Goal: Task Accomplishment & Management: Use online tool/utility

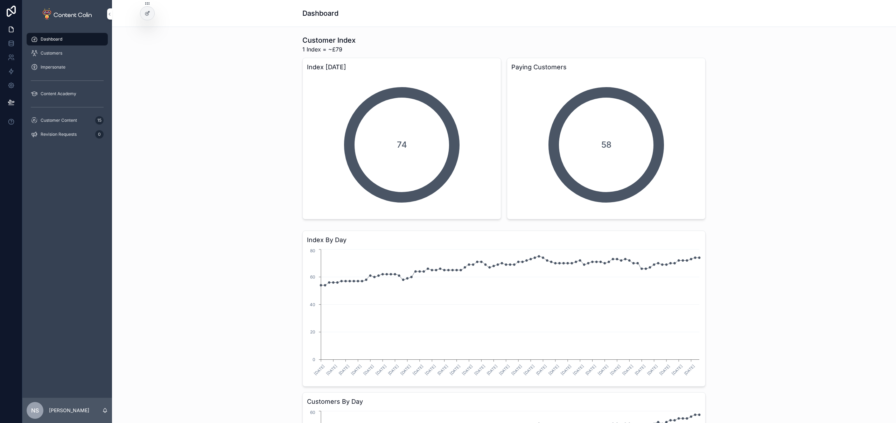
drag, startPoint x: 62, startPoint y: 122, endPoint x: 81, endPoint y: 85, distance: 41.2
click at [62, 122] on span "Customer Content" at bounding box center [59, 121] width 36 height 6
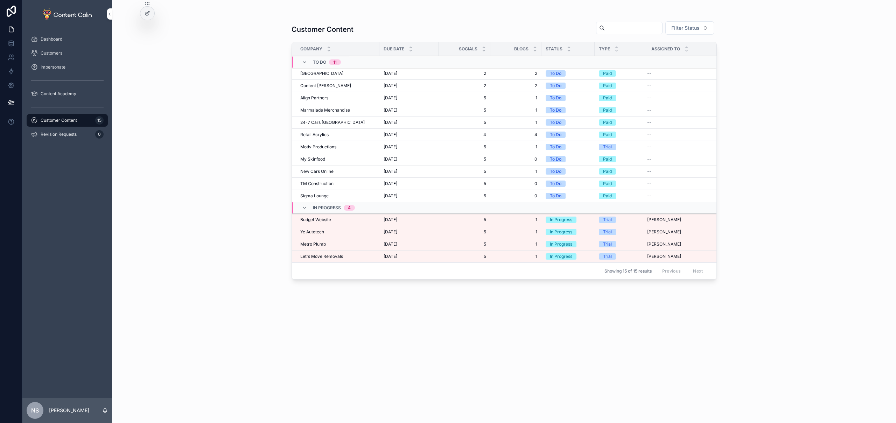
click at [256, 226] on div "Customer Content Filter Status Company Due Date Socials Blogs Status Type Assig…" at bounding box center [504, 211] width 784 height 423
click at [329, 219] on span "Budget Website" at bounding box center [315, 220] width 31 height 6
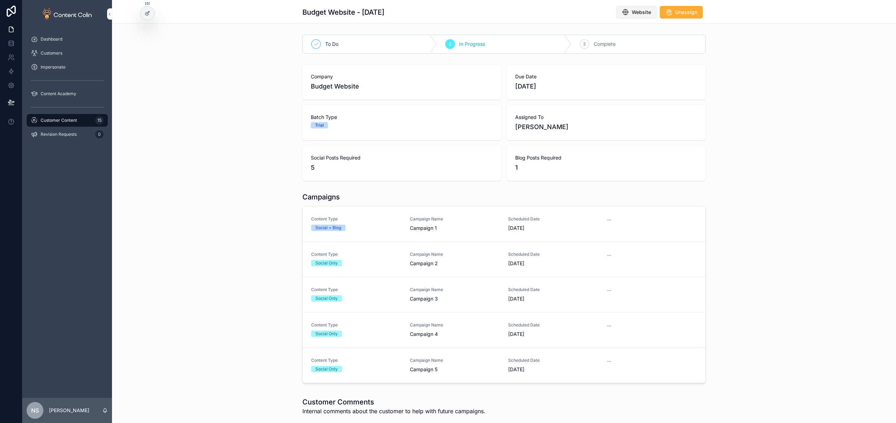
click at [644, 13] on span "Website" at bounding box center [640, 12] width 19 height 7
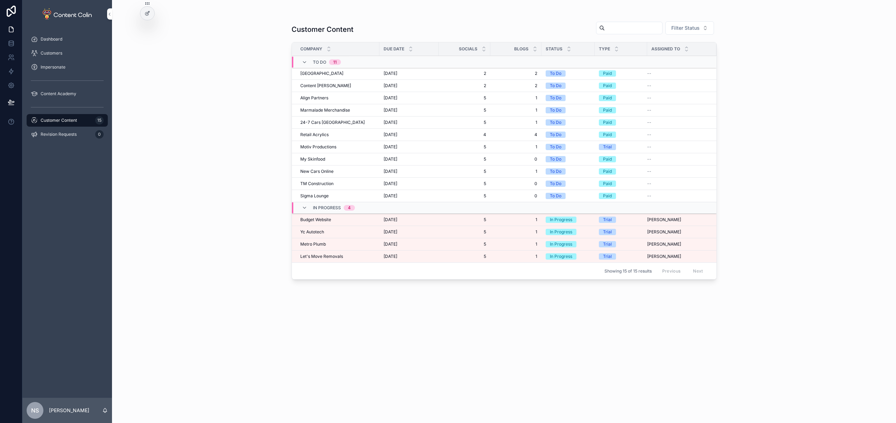
click at [321, 233] on span "Yc Autotech" at bounding box center [312, 232] width 24 height 6
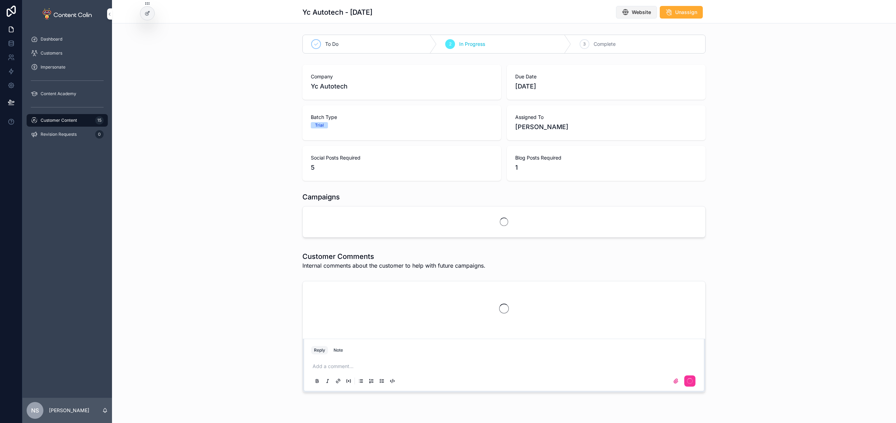
click at [634, 11] on span "Website" at bounding box center [640, 12] width 19 height 7
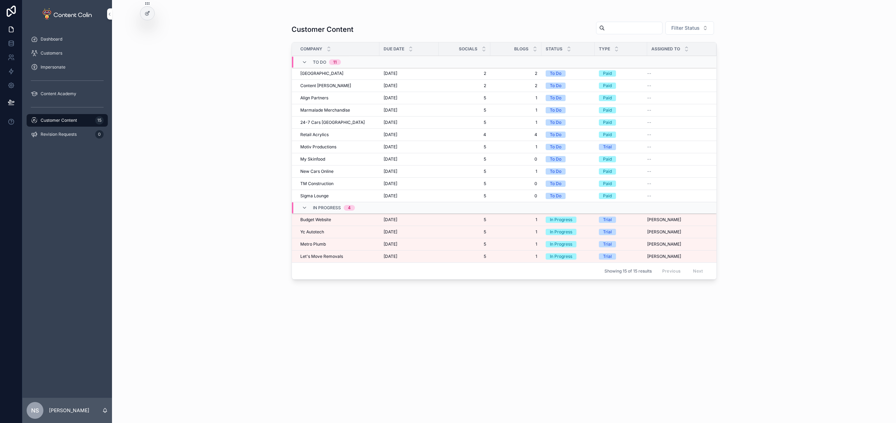
click at [320, 246] on span "Metro Plumb" at bounding box center [313, 244] width 26 height 6
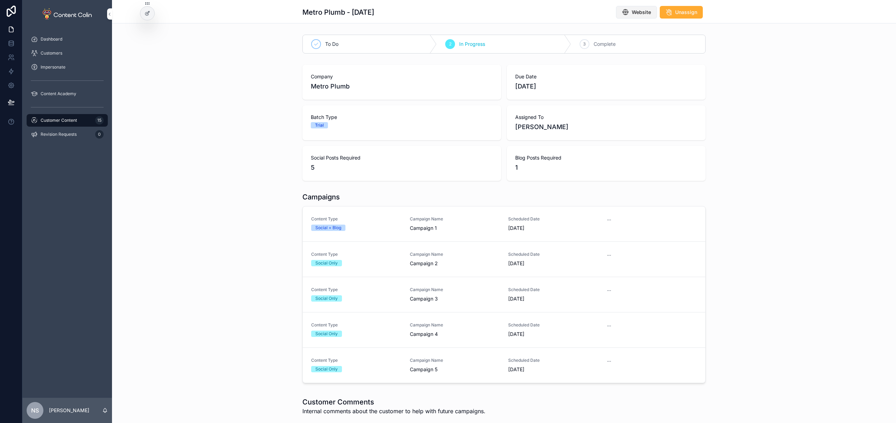
click at [645, 13] on span "Website" at bounding box center [640, 12] width 19 height 7
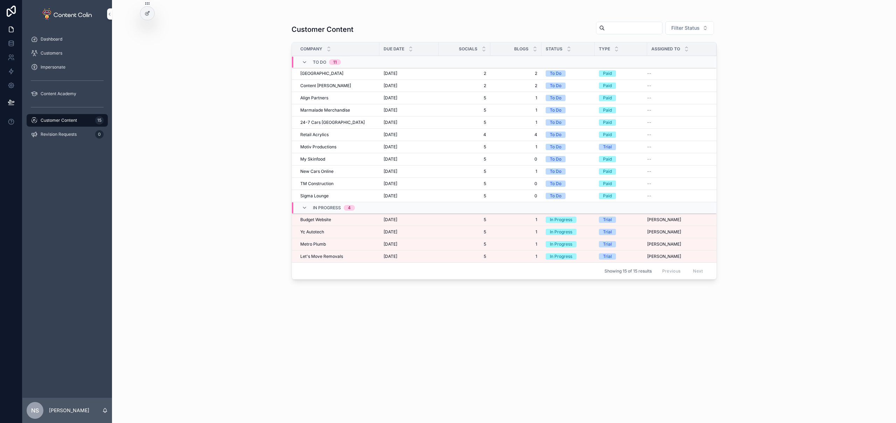
click at [338, 256] on span "Let's Move Removals" at bounding box center [321, 257] width 43 height 6
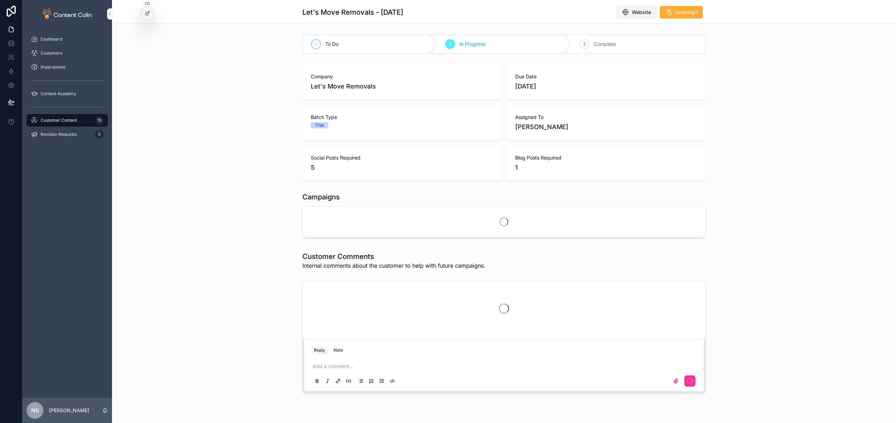
click at [647, 10] on span "Website" at bounding box center [640, 12] width 19 height 7
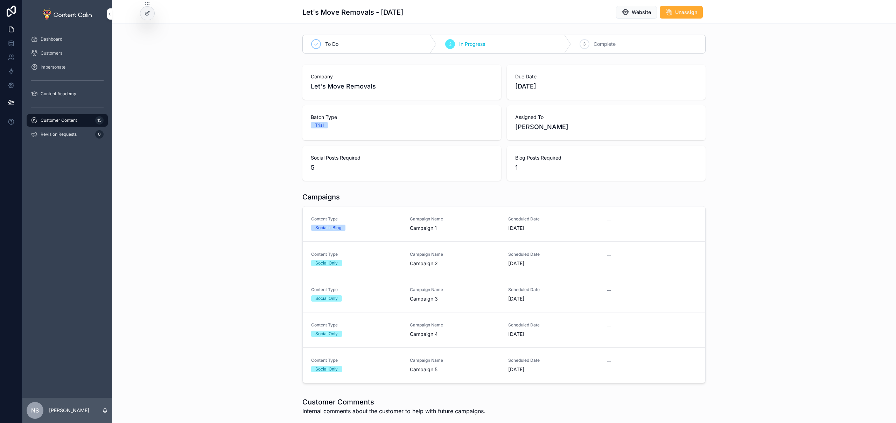
click at [57, 115] on div "Customer Content 15" at bounding box center [67, 120] width 73 height 11
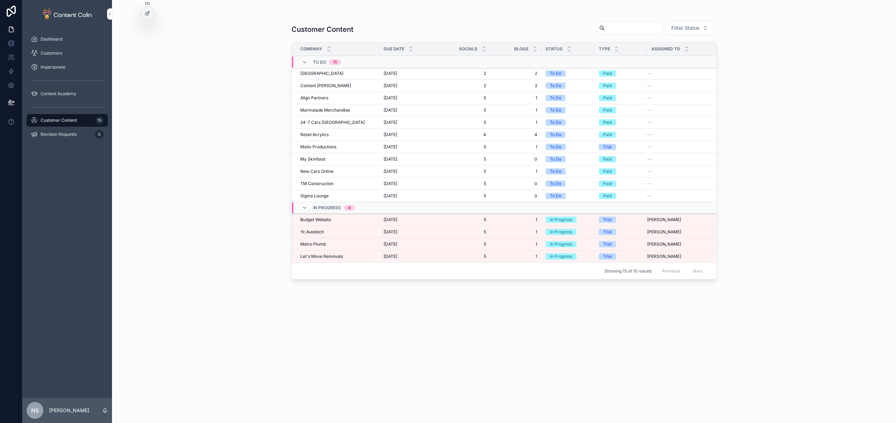
click at [397, 219] on span "[DATE]" at bounding box center [390, 220] width 14 height 6
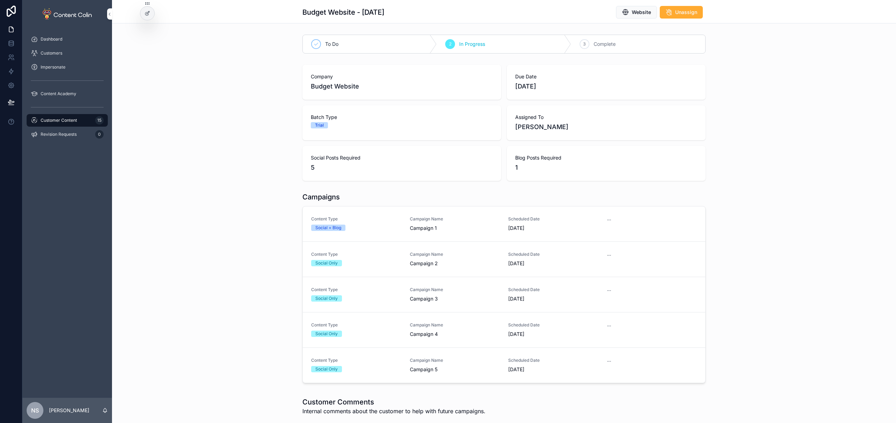
click at [390, 231] on div "Content Type Social + Blog" at bounding box center [356, 223] width 90 height 15
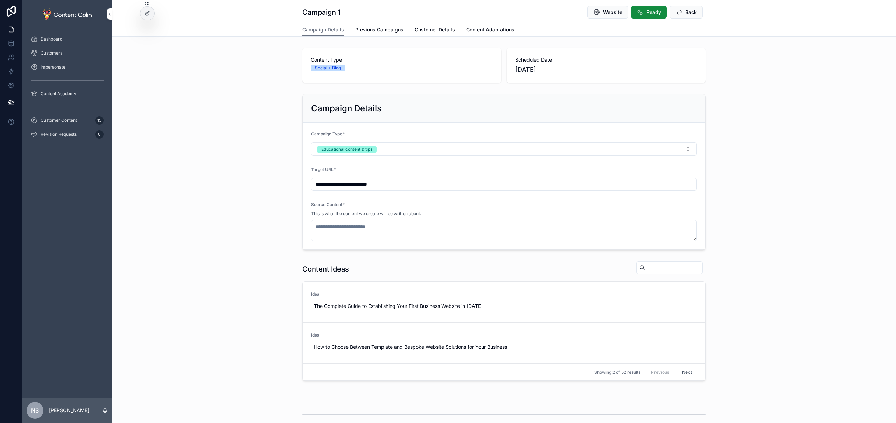
click at [0, 0] on span "Use This" at bounding box center [0, 0] width 0 height 0
type textarea "**********"
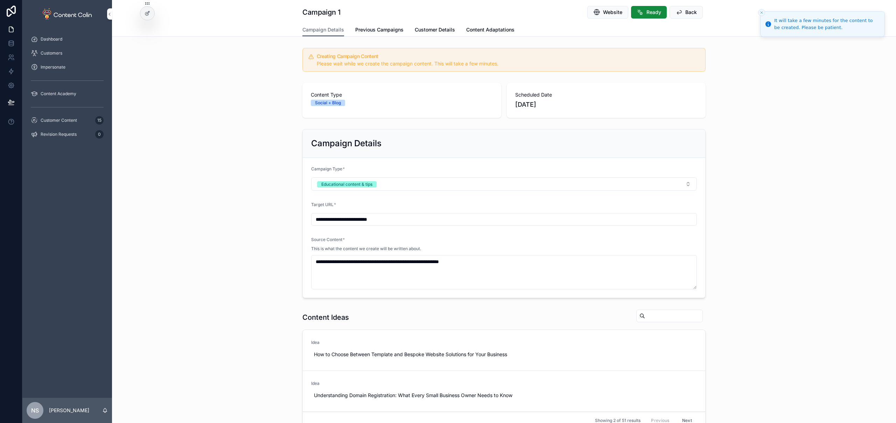
scroll to position [158, 0]
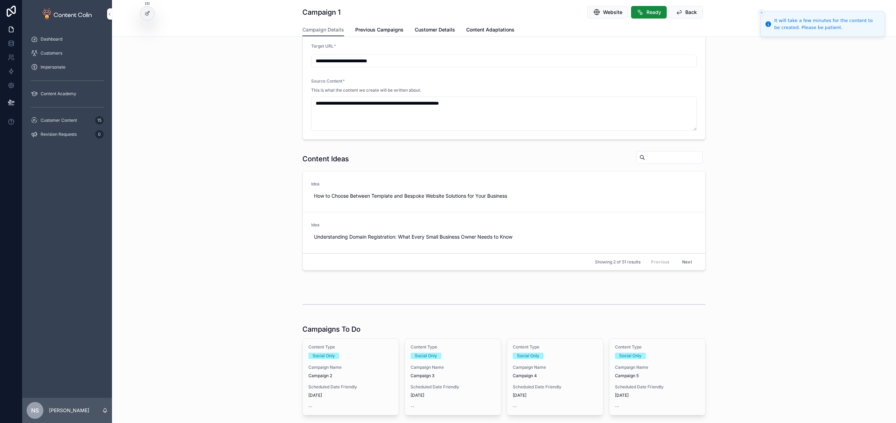
click at [353, 375] on span "Campaign 2" at bounding box center [350, 376] width 85 height 6
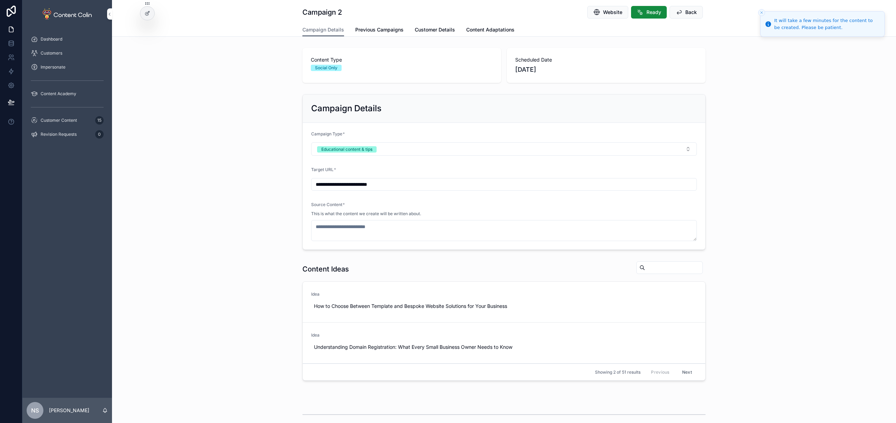
click at [0, 0] on span "Use This" at bounding box center [0, 0] width 0 height 0
type textarea "**********"
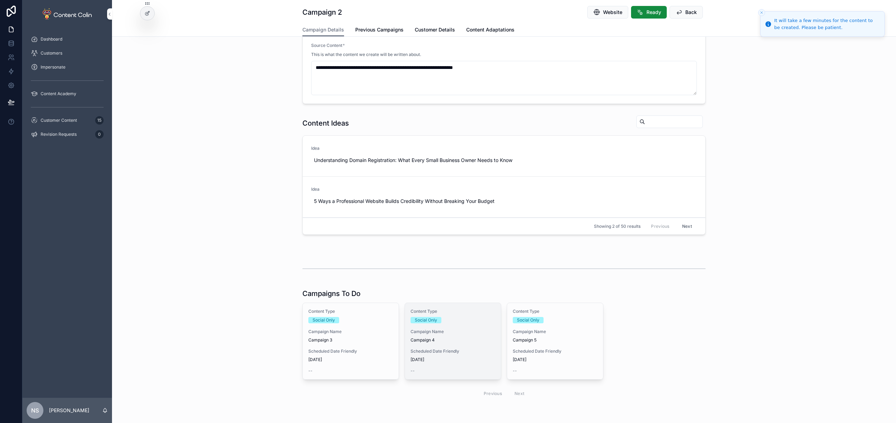
scroll to position [220, 0]
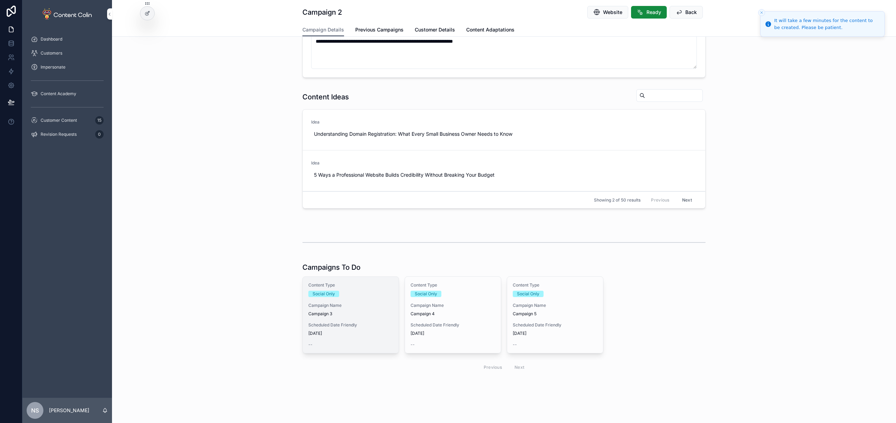
click at [359, 318] on div "Content Type Social Only Campaign Name Campaign 3 Scheduled Date Friendly [DATE…" at bounding box center [351, 315] width 96 height 76
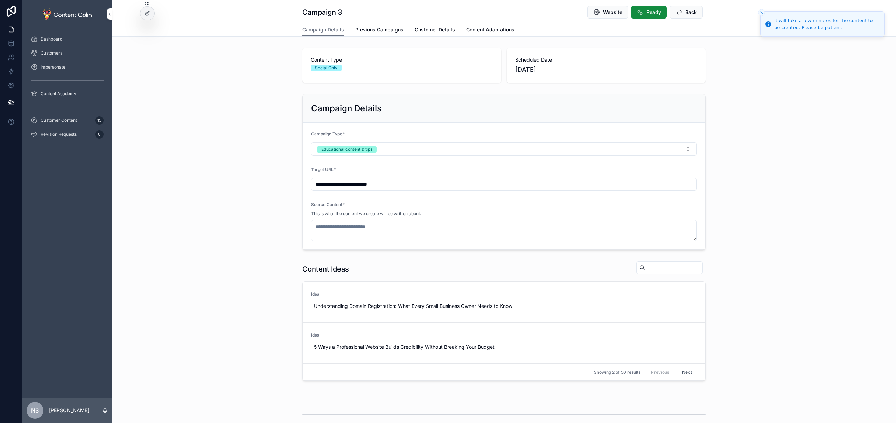
click at [0, 0] on span "Use This" at bounding box center [0, 0] width 0 height 0
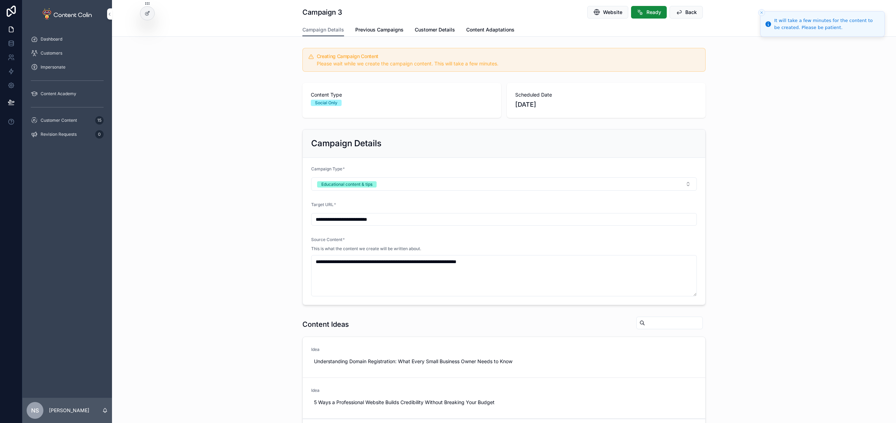
type textarea "**********"
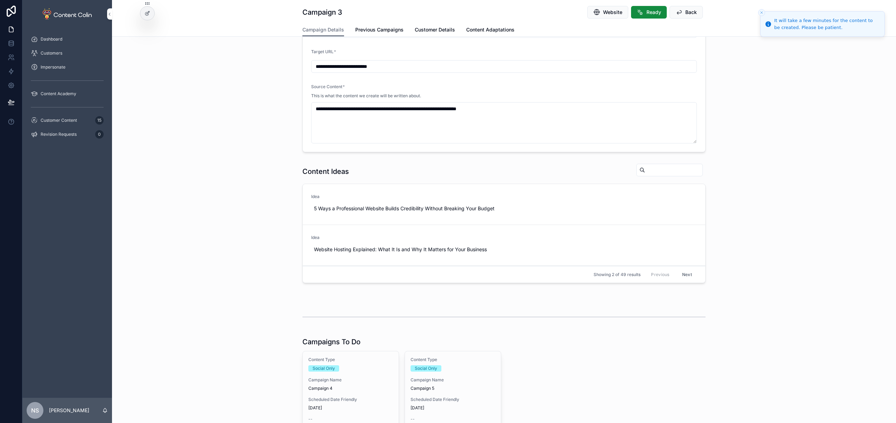
click at [311, 381] on span "Campaign Name" at bounding box center [350, 380] width 85 height 6
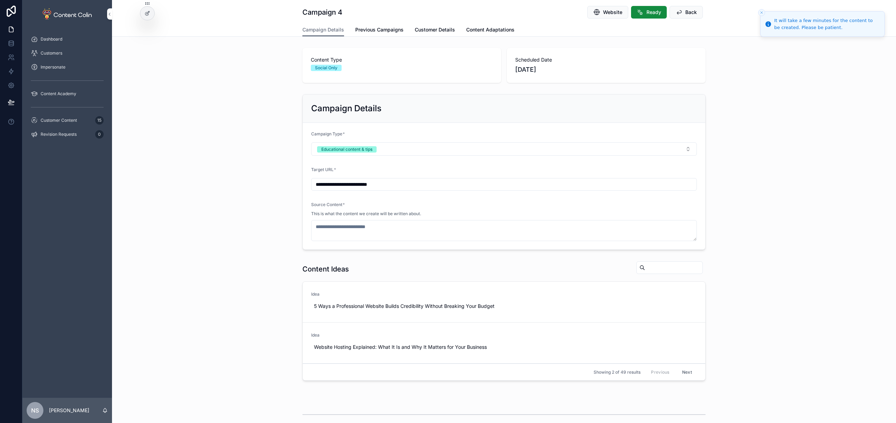
click at [0, 0] on span "Use This" at bounding box center [0, 0] width 0 height 0
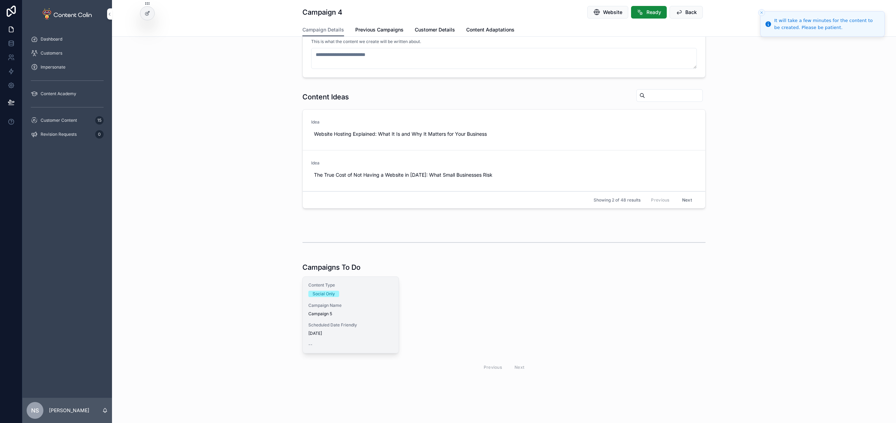
type textarea "**********"
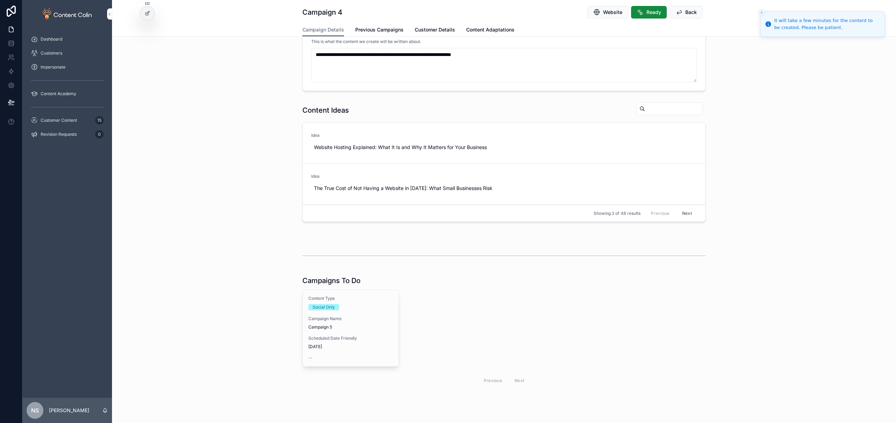
click at [304, 347] on div "Content Type Social Only Campaign Name Campaign 5 Scheduled Date Friendly [DATE…" at bounding box center [351, 328] width 96 height 76
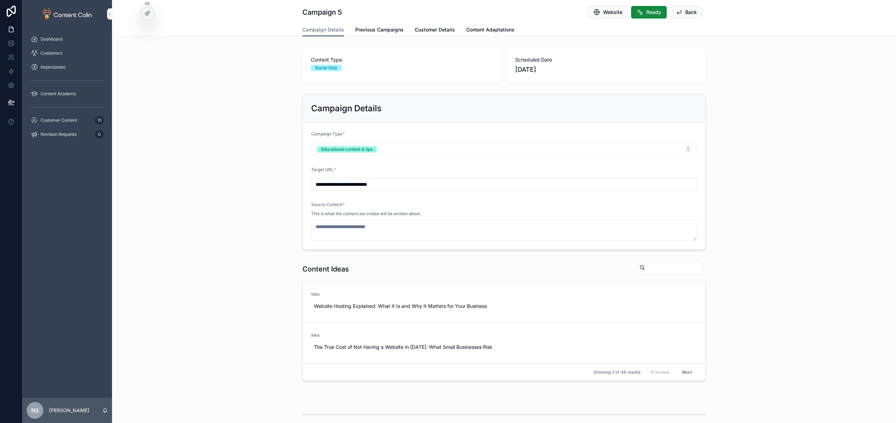
click at [0, 0] on span "Use This" at bounding box center [0, 0] width 0 height 0
click at [60, 123] on div "Customer Content 15" at bounding box center [67, 120] width 73 height 11
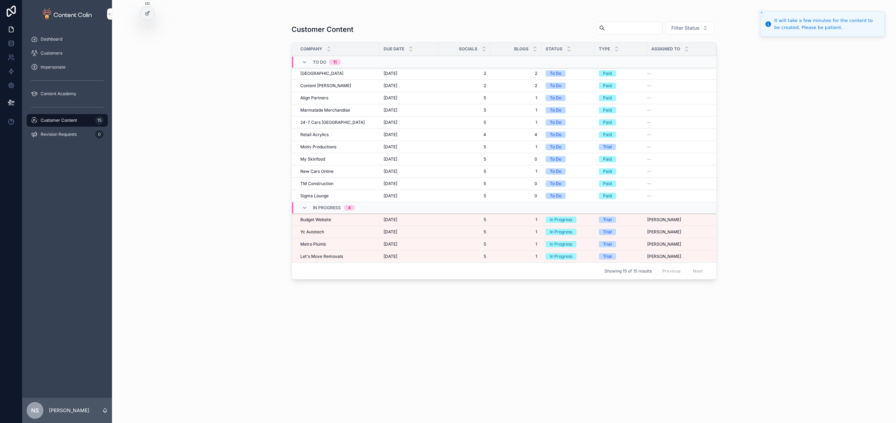
click at [331, 232] on div "Yc Autotech Yc Autotech" at bounding box center [337, 232] width 75 height 6
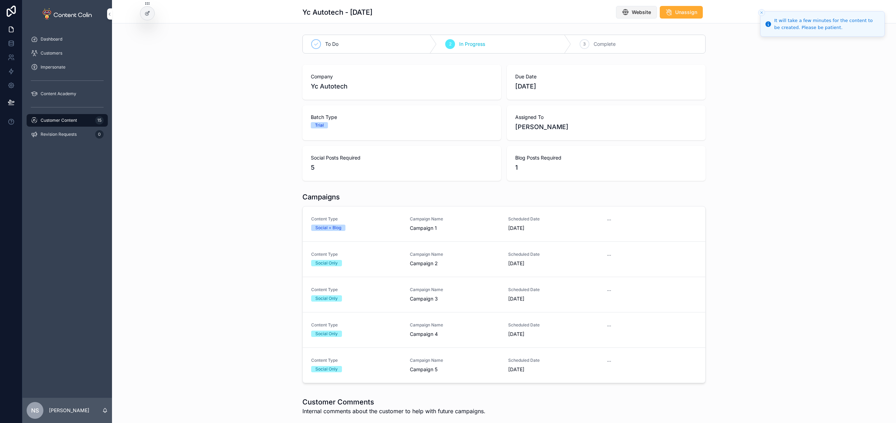
click at [635, 15] on span "Website" at bounding box center [640, 12] width 19 height 7
click at [397, 224] on div "Content Type Social + Blog" at bounding box center [356, 223] width 90 height 15
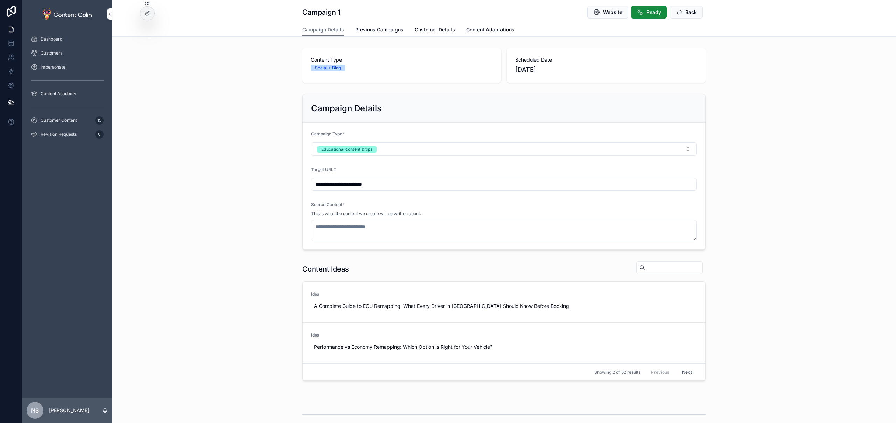
click at [0, 0] on span "Use This" at bounding box center [0, 0] width 0 height 0
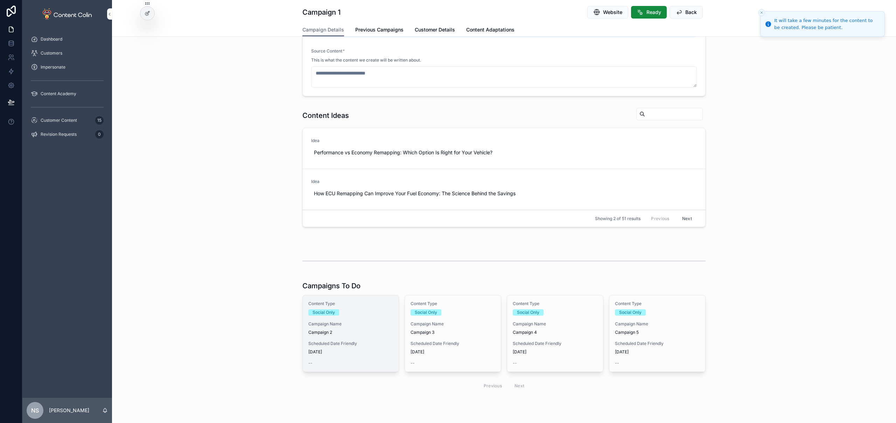
type textarea "**********"
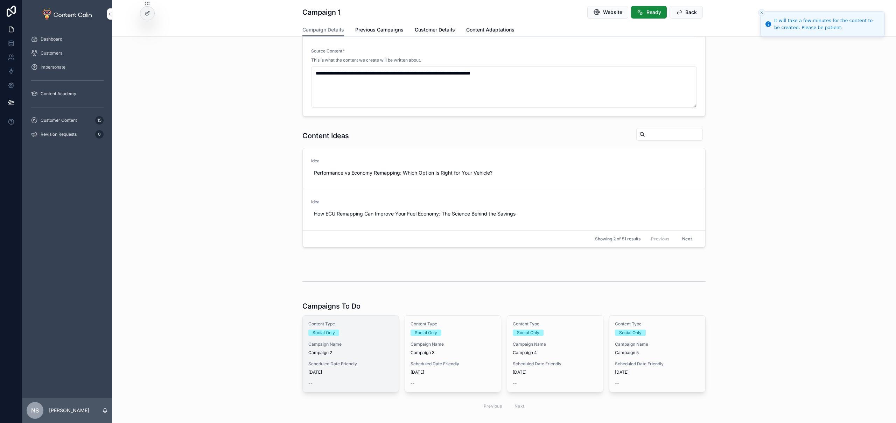
drag, startPoint x: 363, startPoint y: 360, endPoint x: 356, endPoint y: 352, distance: 11.2
click at [356, 352] on span "Campaign 2" at bounding box center [350, 353] width 85 height 6
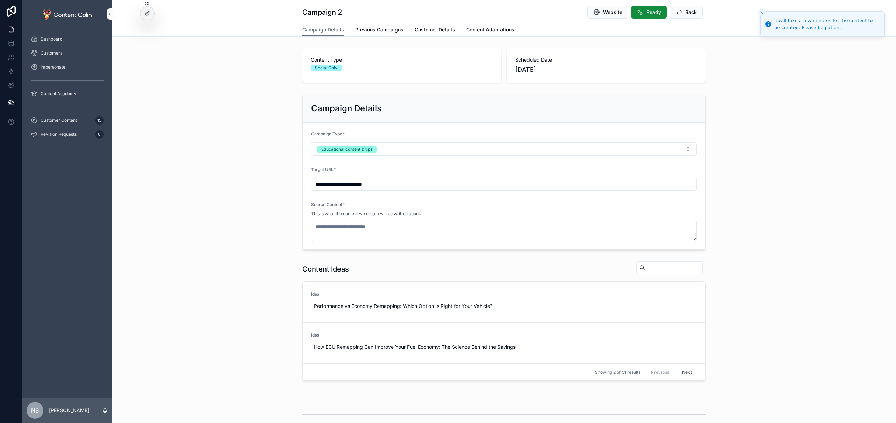
click at [0, 0] on button "Use This" at bounding box center [0, 0] width 0 height 0
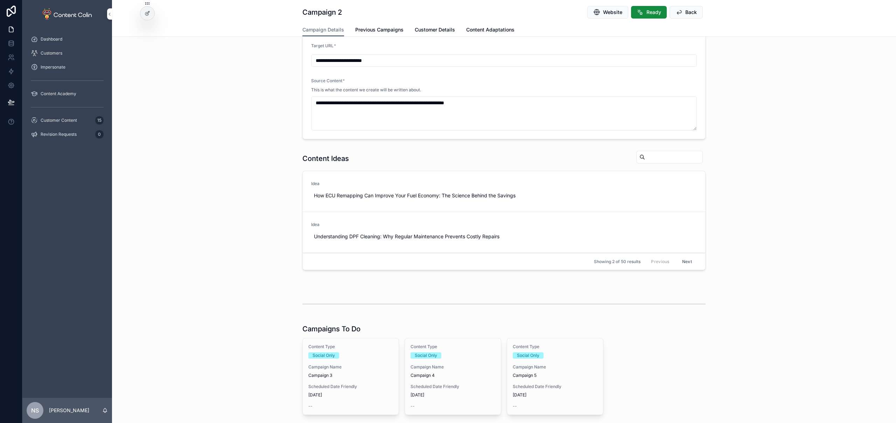
type textarea "**********"
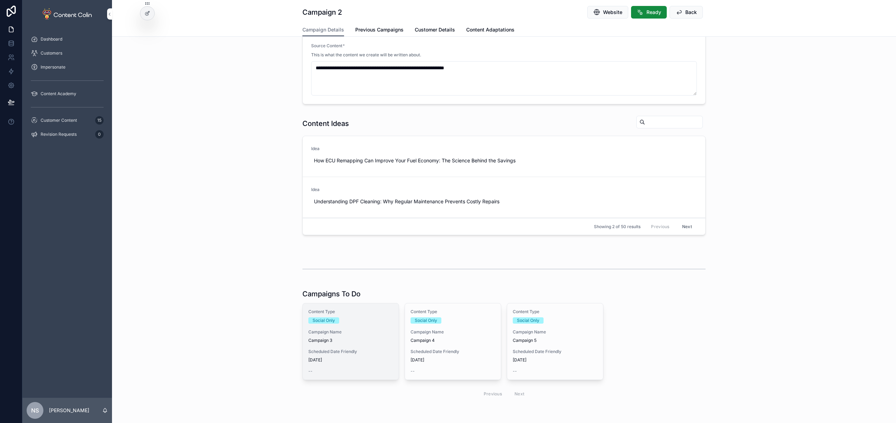
click at [338, 325] on div "Content Type Social Only Campaign Name Campaign 3 Scheduled Date Friendly [DATE…" at bounding box center [351, 341] width 96 height 76
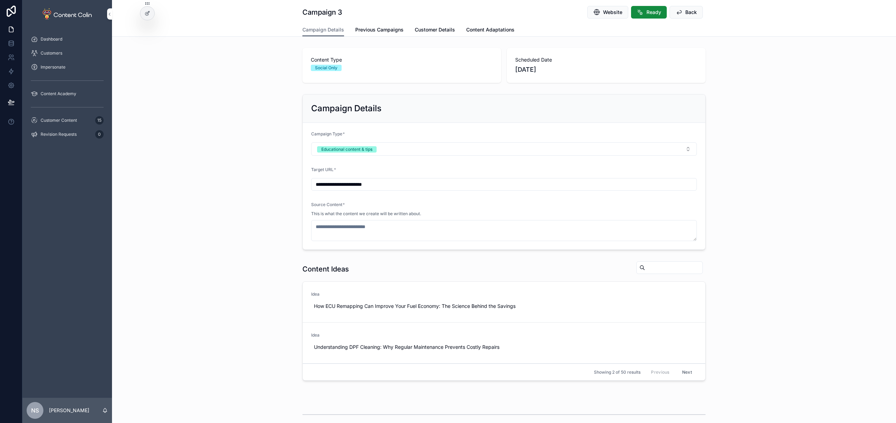
click at [0, 0] on span "Use This" at bounding box center [0, 0] width 0 height 0
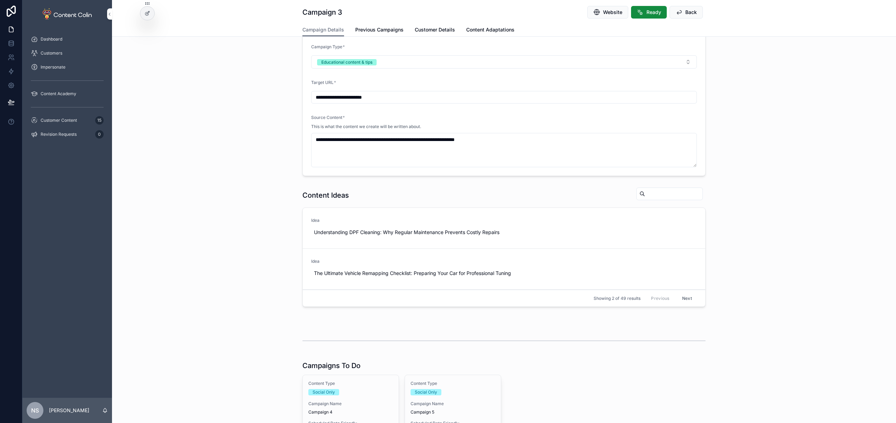
type textarea "**********"
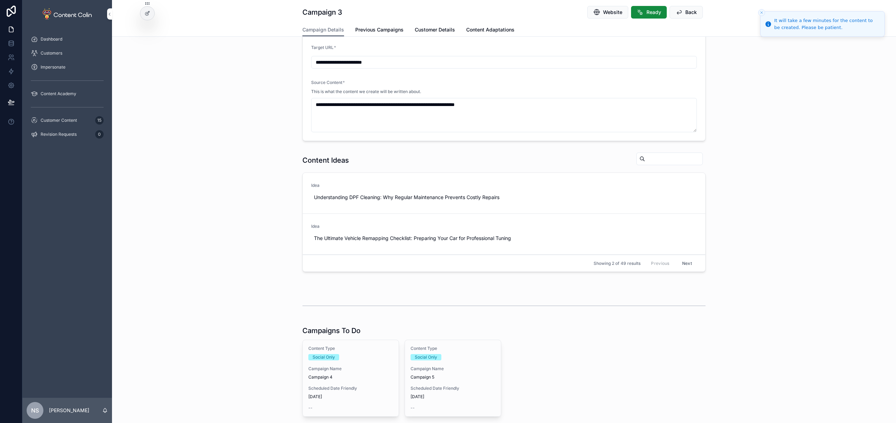
click at [361, 376] on span "Campaign 4" at bounding box center [350, 377] width 85 height 6
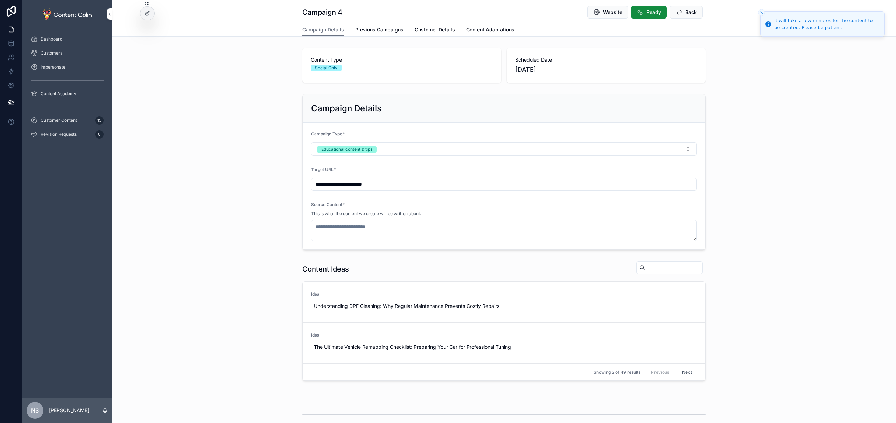
click at [0, 0] on span "Use This" at bounding box center [0, 0] width 0 height 0
type textarea "**********"
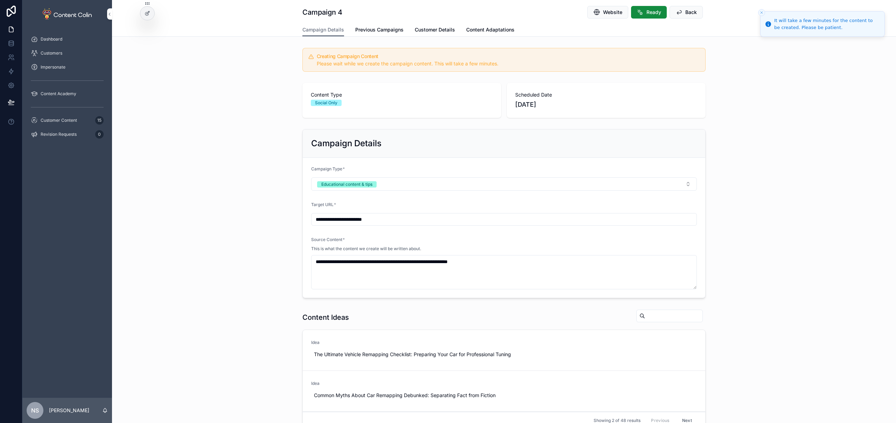
scroll to position [149, 0]
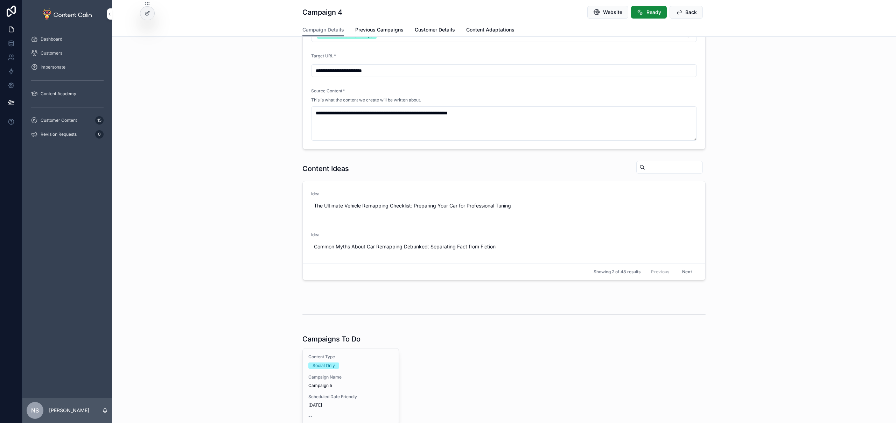
click at [347, 396] on span "Scheduled Date Friendly" at bounding box center [350, 397] width 85 height 6
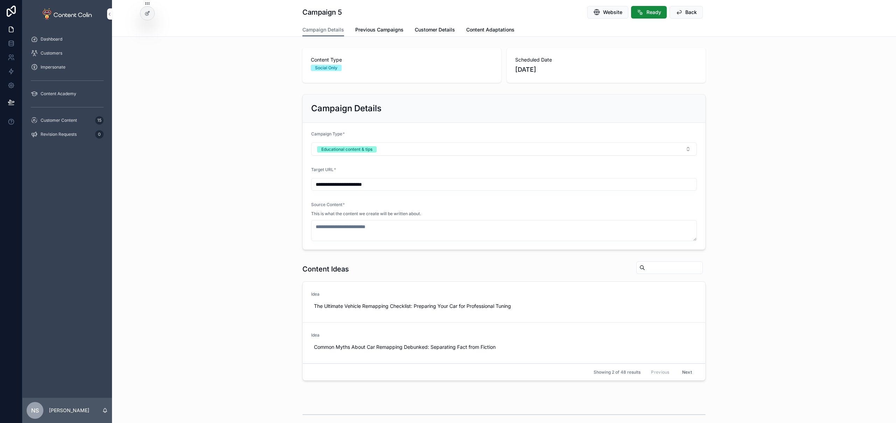
click at [0, 0] on span "Use This" at bounding box center [0, 0] width 0 height 0
type textarea "**********"
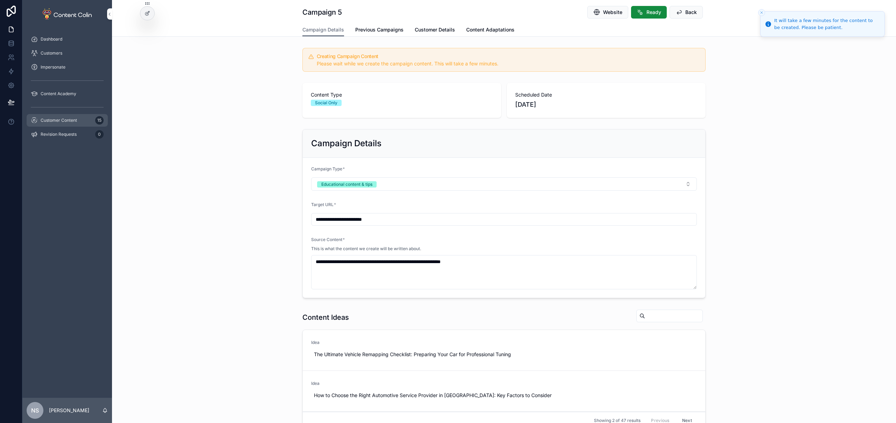
click at [82, 122] on div "Customer Content 15" at bounding box center [67, 120] width 73 height 11
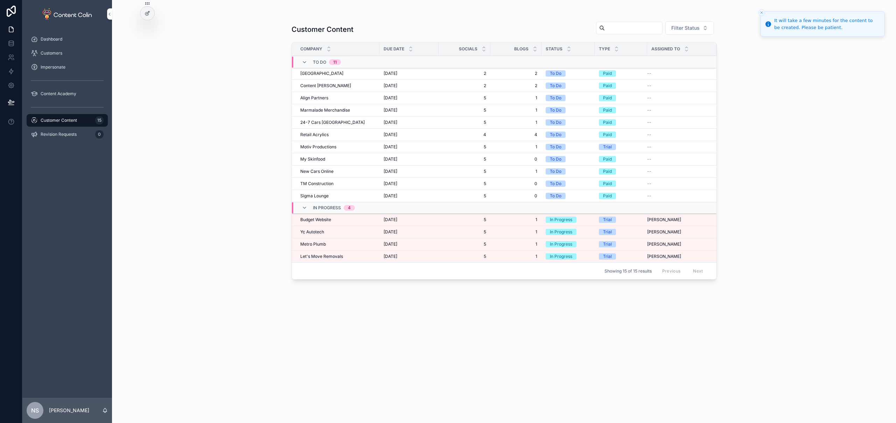
click at [329, 256] on span "Let's Move Removals" at bounding box center [321, 257] width 43 height 6
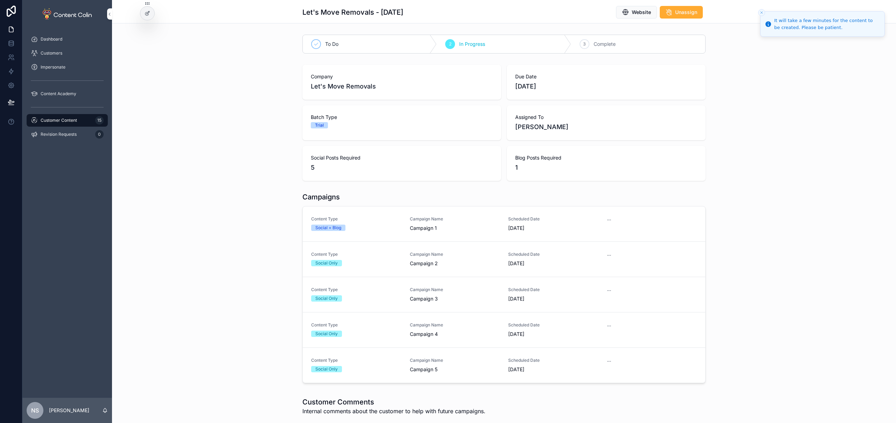
click at [401, 230] on div "Content Type Social + Blog Campaign Name Campaign 1 Scheduled Date [DATE] --" at bounding box center [503, 223] width 385 height 15
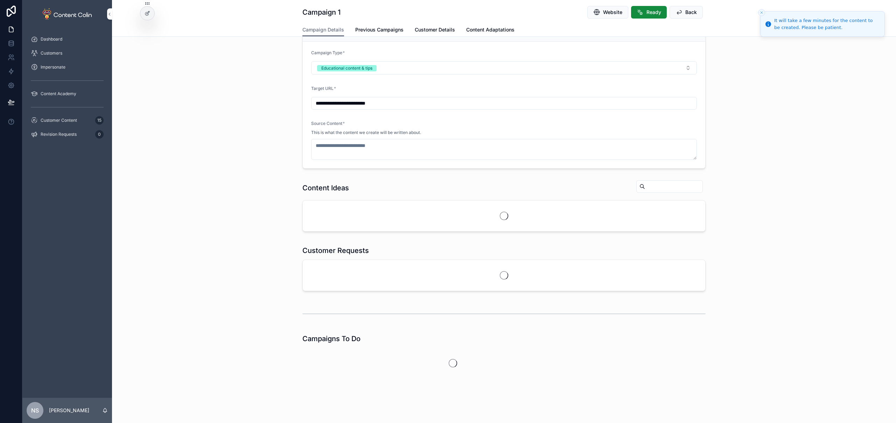
scroll to position [84, 0]
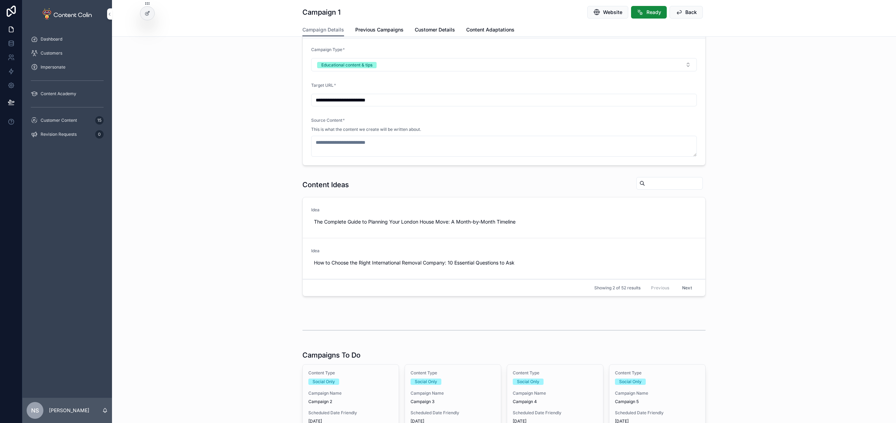
click at [0, 0] on span "Use This" at bounding box center [0, 0] width 0 height 0
type textarea "**********"
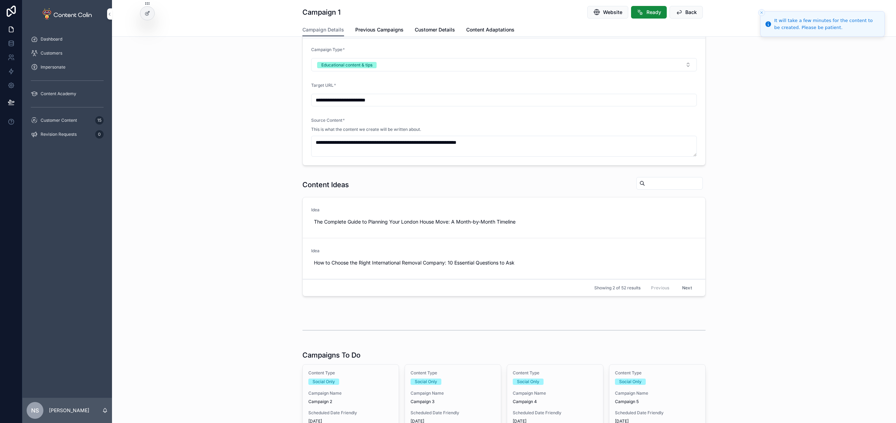
scroll to position [119, 0]
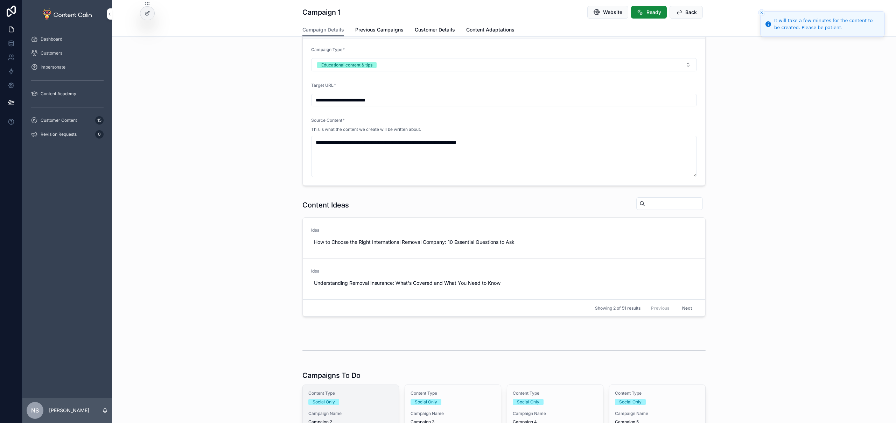
click at [351, 412] on span "Campaign Name" at bounding box center [350, 414] width 85 height 6
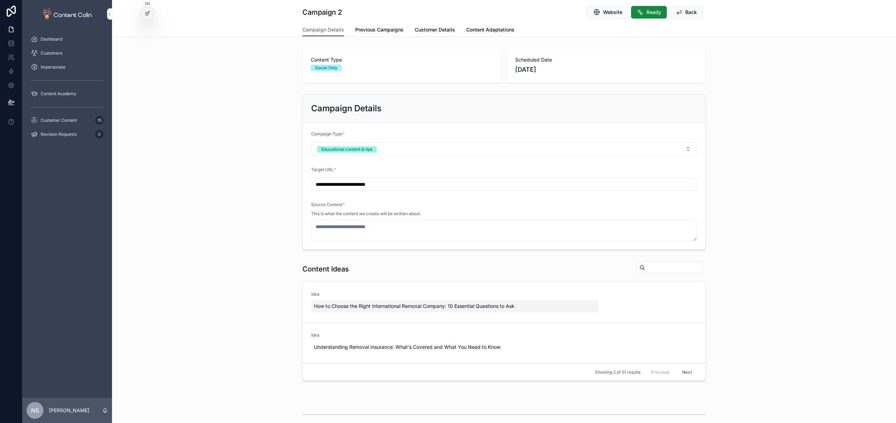
click at [480, 305] on span "How to Choose the Right International Removal Company: 10 Essential Questions t…" at bounding box center [455, 306] width 282 height 7
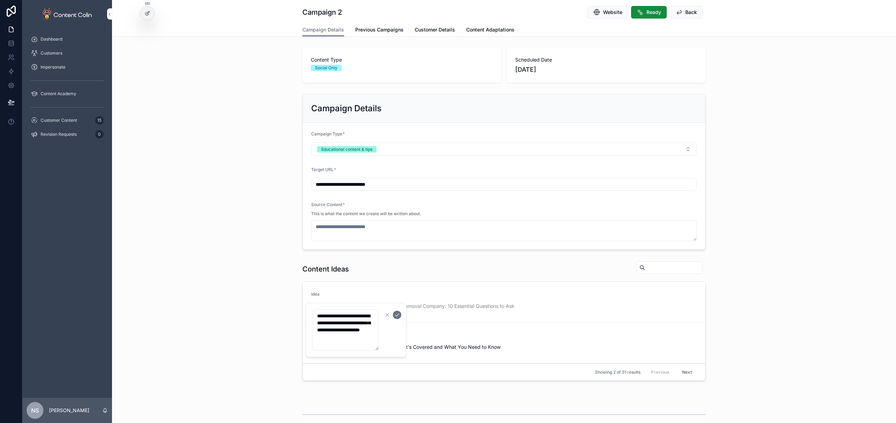
click at [364, 330] on textarea "**********" at bounding box center [345, 329] width 66 height 41
type textarea "**********"
click at [396, 317] on icon "scrollable content" at bounding box center [397, 315] width 6 height 6
click at [0, 0] on span "Use This" at bounding box center [0, 0] width 0 height 0
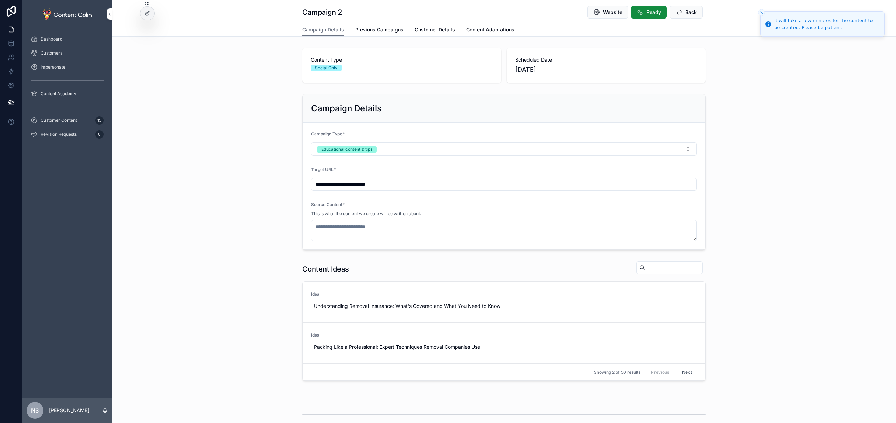
type textarea "**********"
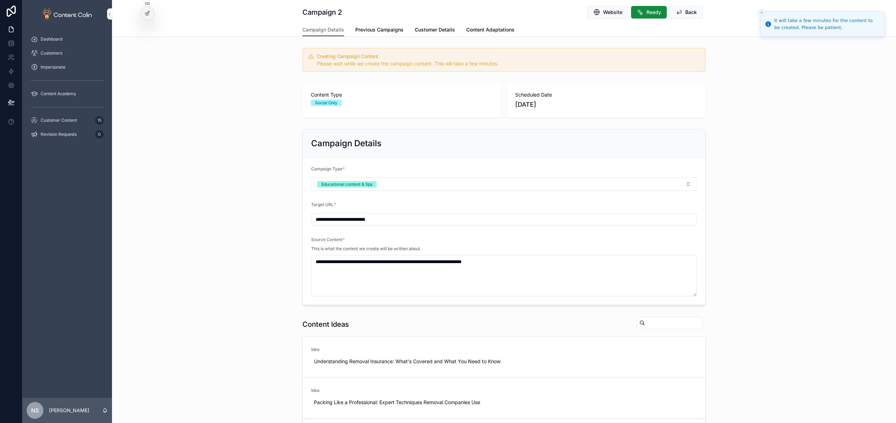
scroll to position [227, 0]
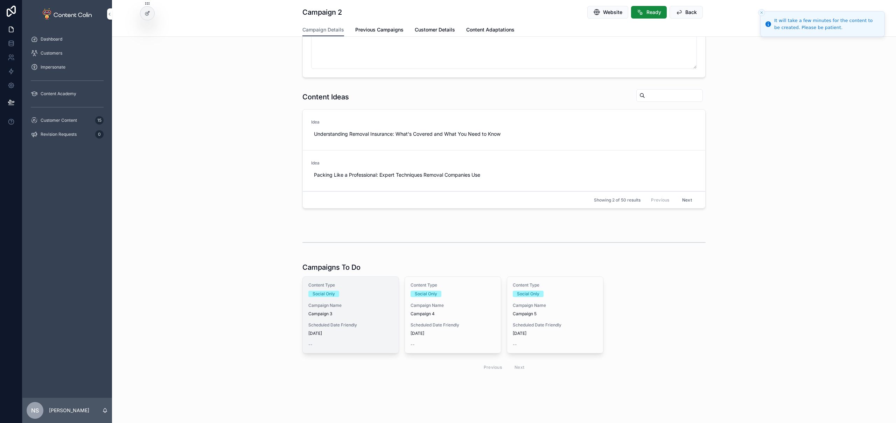
click at [324, 319] on div "Content Type Social Only Campaign Name Campaign 3 Scheduled Date Friendly [DATE…" at bounding box center [351, 315] width 96 height 76
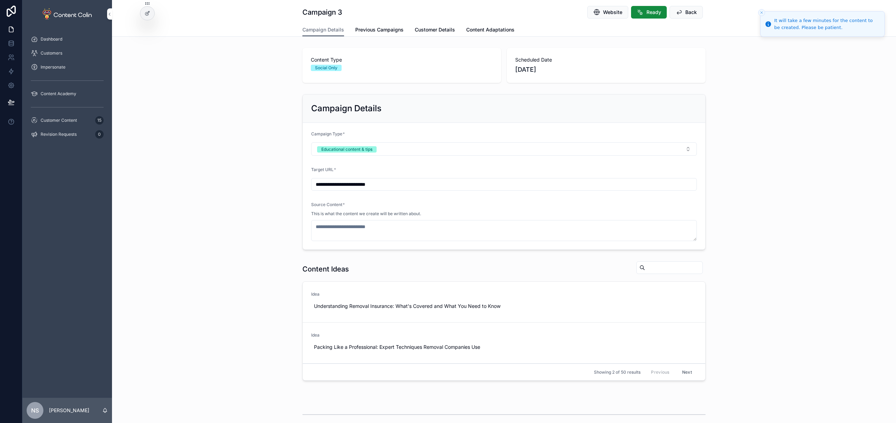
click at [0, 0] on span "Use This" at bounding box center [0, 0] width 0 height 0
type textarea "**********"
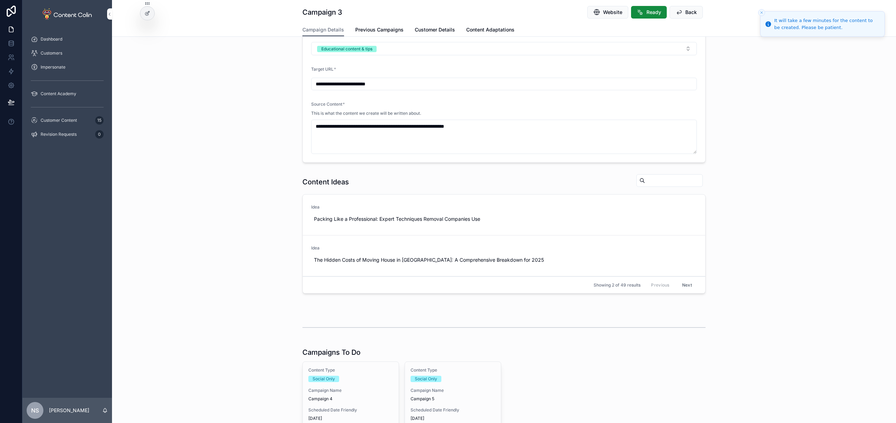
scroll to position [171, 0]
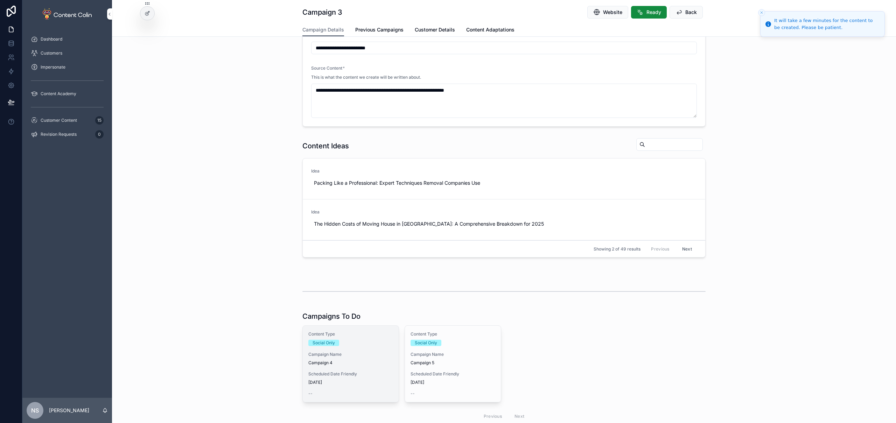
click at [341, 362] on span "Campaign 4" at bounding box center [350, 363] width 85 height 6
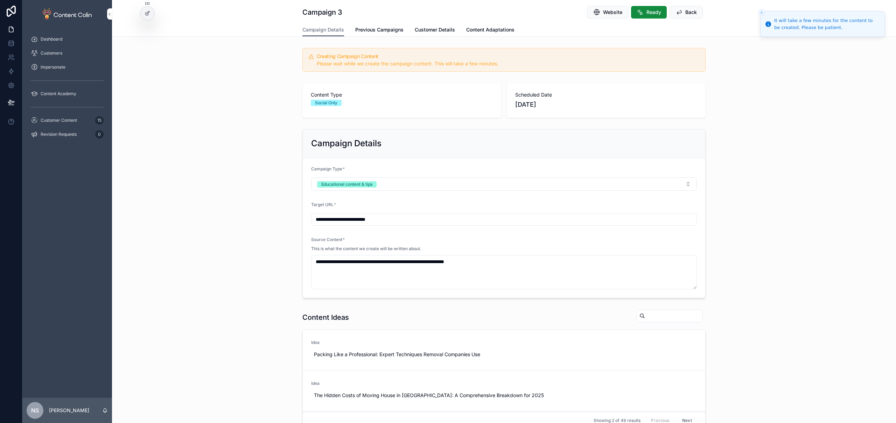
click at [341, 362] on div "**********" at bounding box center [504, 211] width 784 height 423
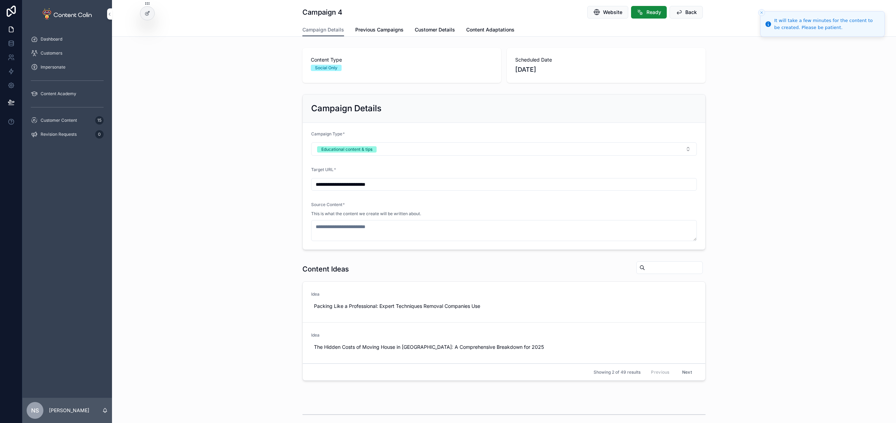
click at [0, 0] on span "Use This" at bounding box center [0, 0] width 0 height 0
type textarea "**********"
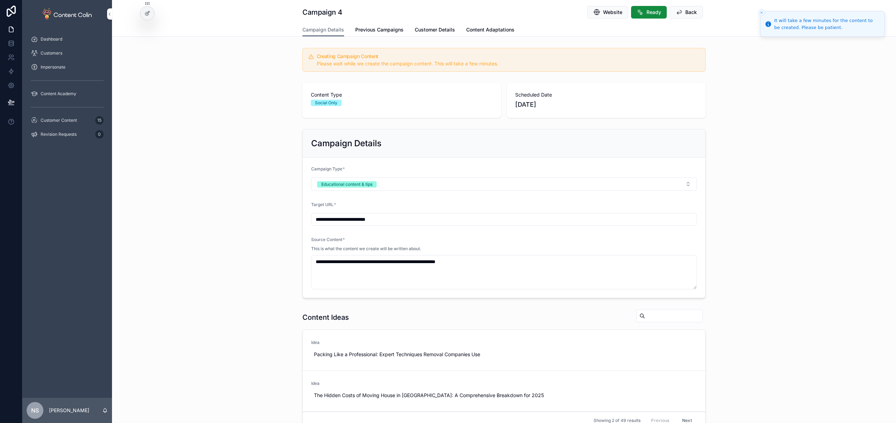
scroll to position [220, 0]
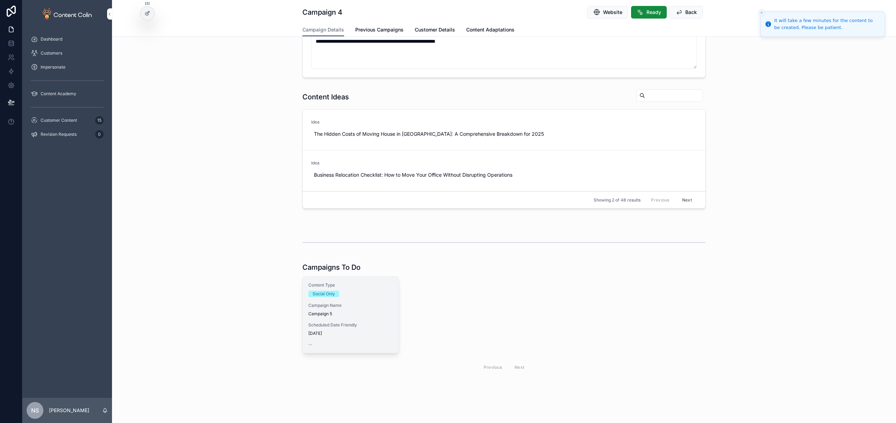
click at [355, 319] on div "Content Type Social Only Campaign Name Campaign 5 Scheduled Date Friendly [DATE…" at bounding box center [351, 315] width 96 height 76
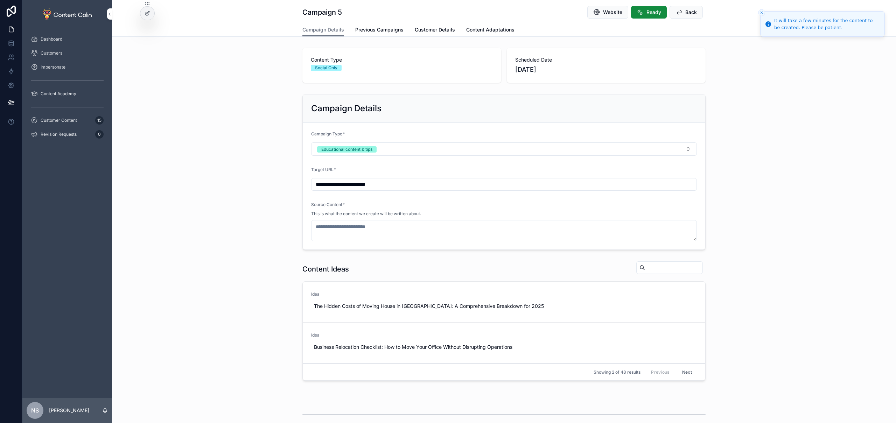
click at [0, 0] on span "Use This" at bounding box center [0, 0] width 0 height 0
type textarea "**********"
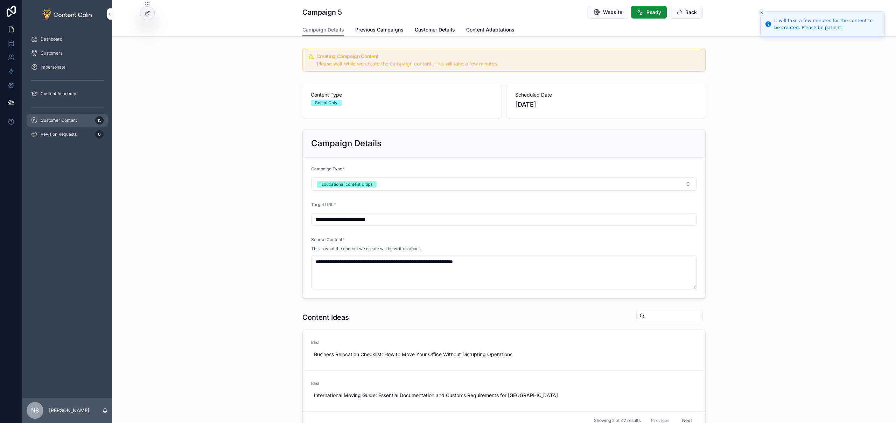
click at [75, 118] on span "Customer Content" at bounding box center [59, 121] width 36 height 6
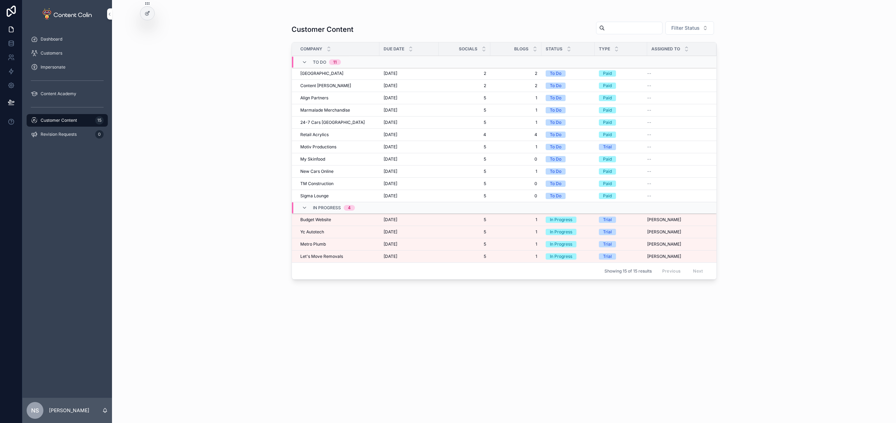
click at [323, 243] on span "Metro Plumb" at bounding box center [313, 244] width 26 height 6
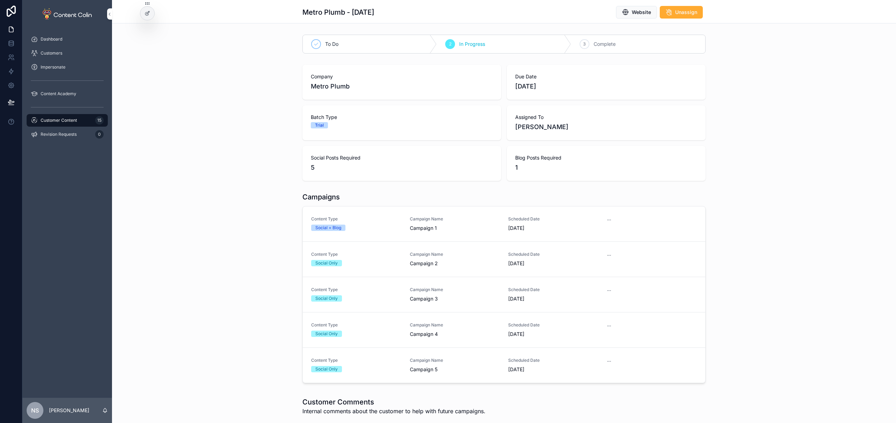
drag, startPoint x: 358, startPoint y: 224, endPoint x: 367, endPoint y: 202, distance: 23.8
click at [358, 224] on div "Content Type Social + Blog" at bounding box center [356, 223] width 90 height 15
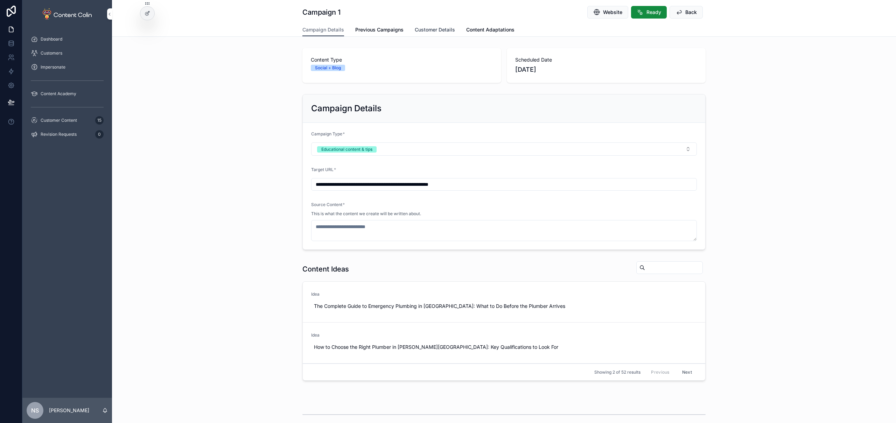
click at [441, 31] on span "Customer Details" at bounding box center [435, 29] width 40 height 7
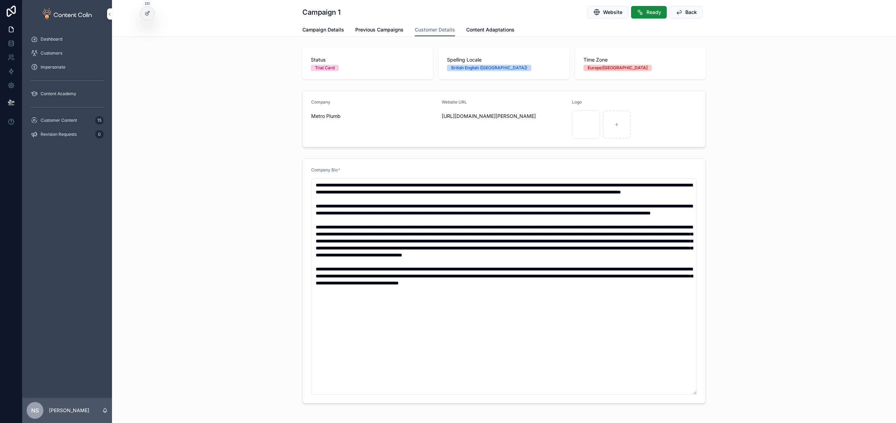
scroll to position [28, 0]
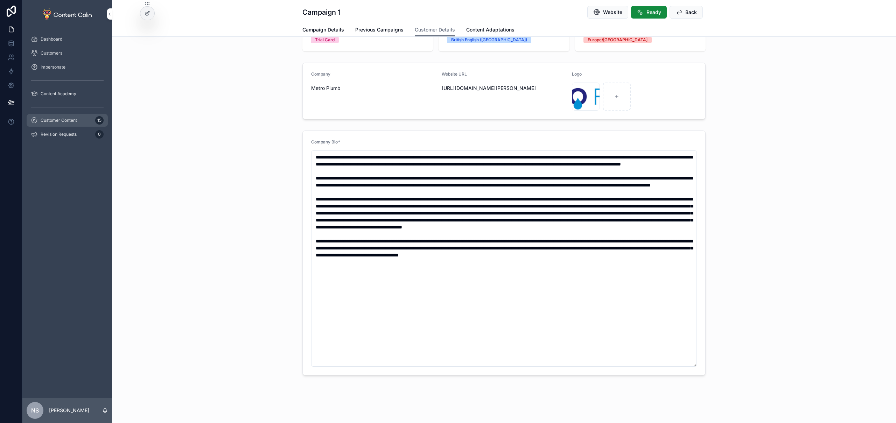
drag, startPoint x: 78, startPoint y: 120, endPoint x: 85, endPoint y: 123, distance: 7.2
click at [78, 120] on div "Customer Content 15" at bounding box center [67, 120] width 73 height 11
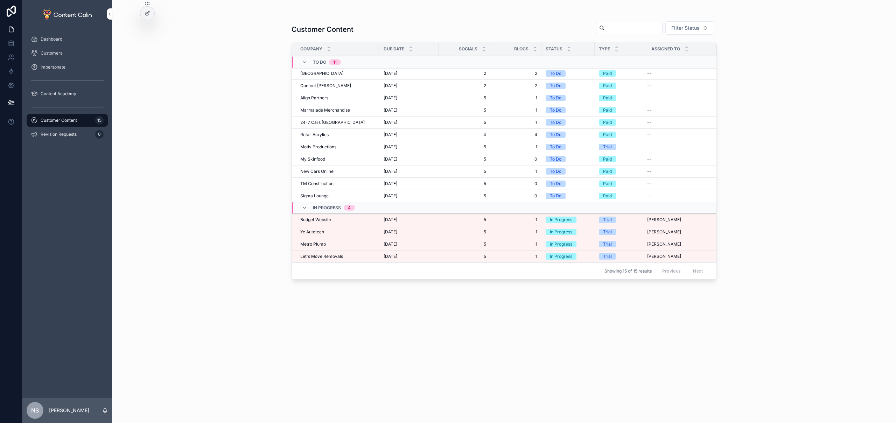
click at [324, 243] on span "Metro Plumb" at bounding box center [313, 244] width 26 height 6
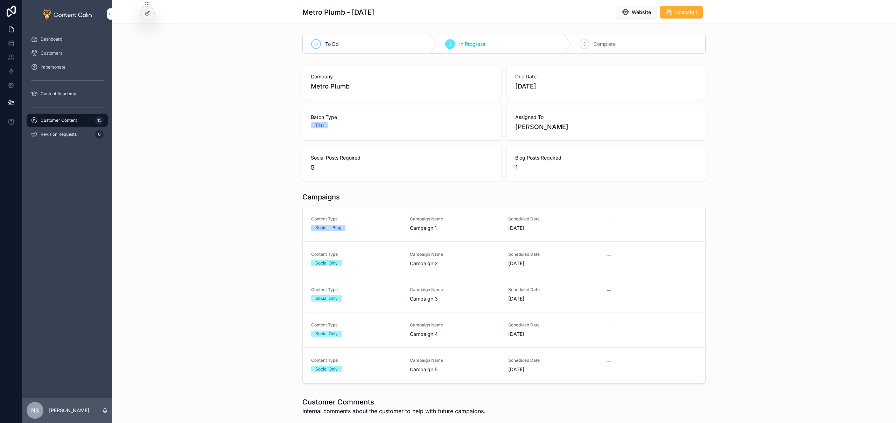
click at [414, 222] on div "Campaign Name Campaign 1" at bounding box center [455, 223] width 90 height 15
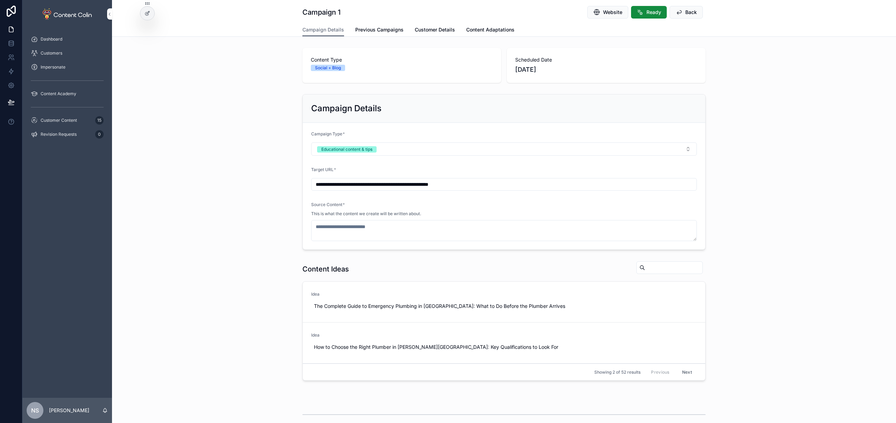
click at [0, 0] on span "Use This" at bounding box center [0, 0] width 0 height 0
type textarea "**********"
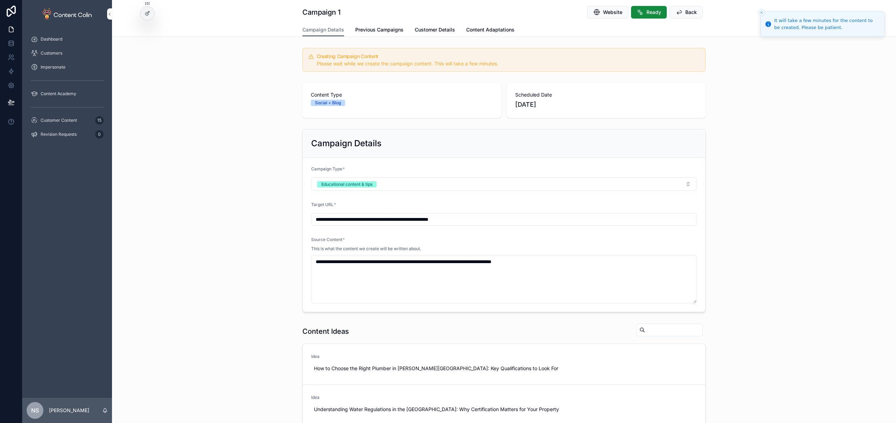
scroll to position [137, 0]
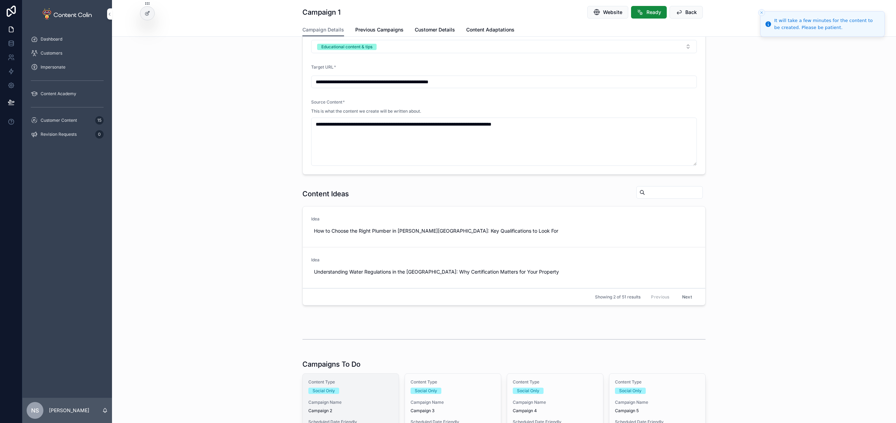
click at [354, 390] on div "Social Only" at bounding box center [350, 391] width 85 height 6
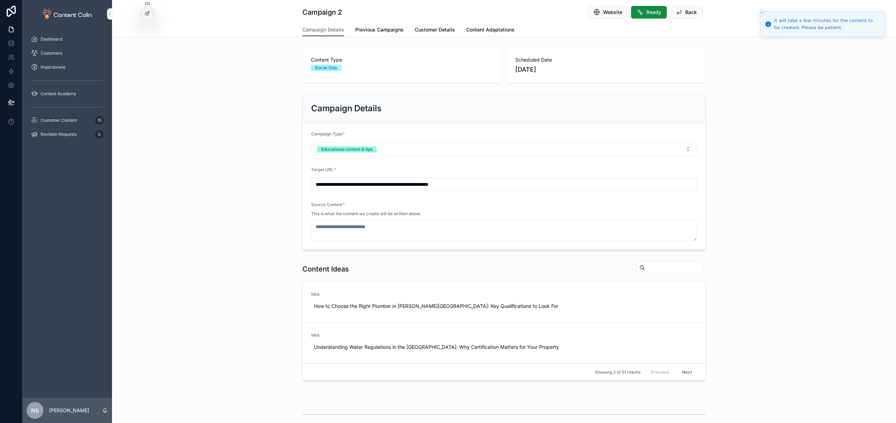
click at [0, 0] on button "Use This" at bounding box center [0, 0] width 0 height 0
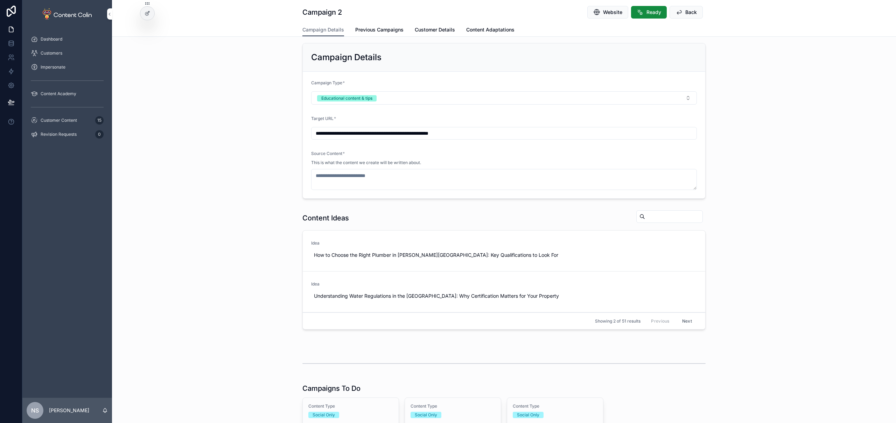
scroll to position [123, 0]
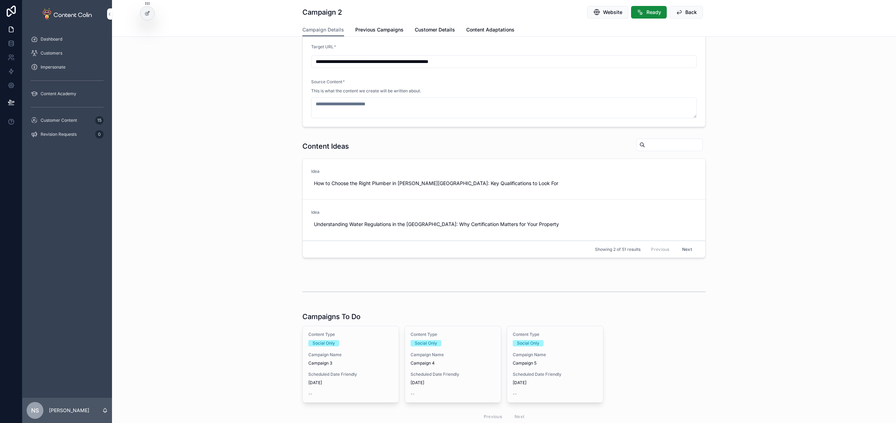
type textarea "**********"
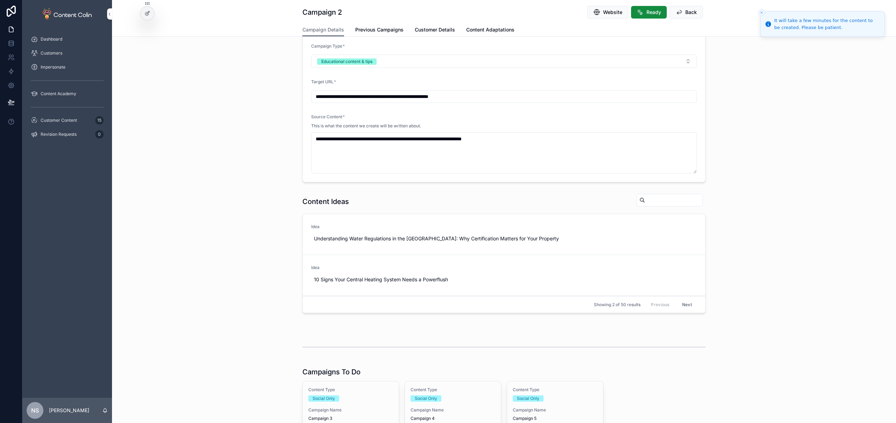
scroll to position [158, 0]
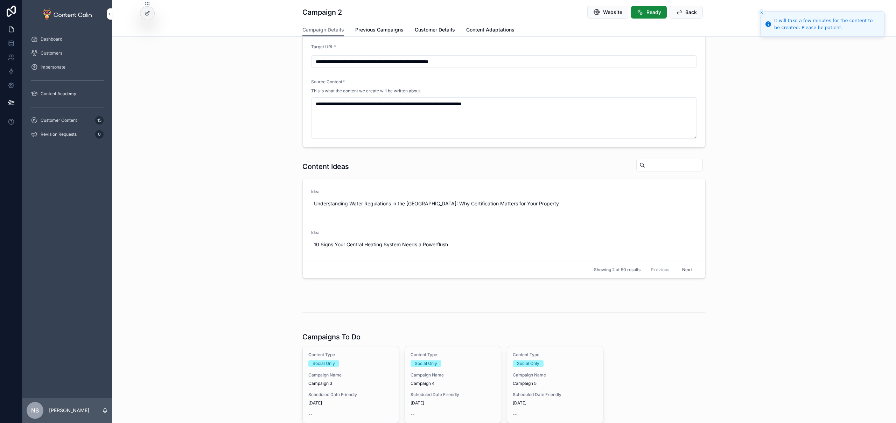
drag, startPoint x: 332, startPoint y: 396, endPoint x: 343, endPoint y: 393, distance: 11.2
click at [332, 396] on span "Scheduled Date Friendly" at bounding box center [350, 395] width 85 height 6
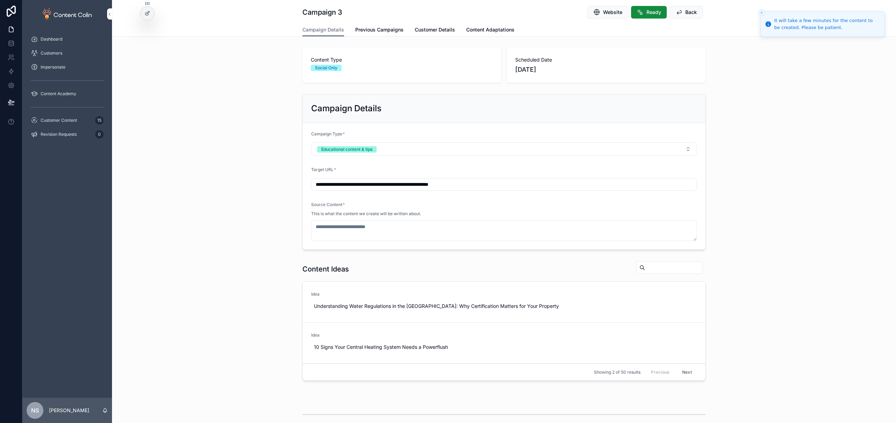
scroll to position [107, 0]
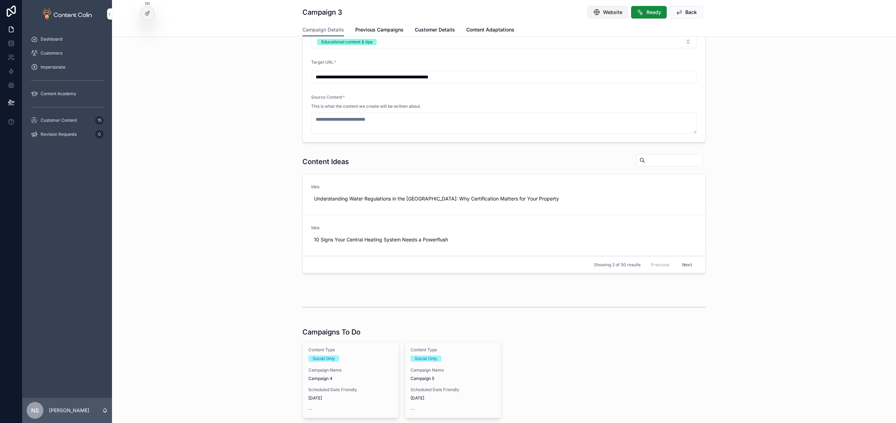
click at [599, 7] on button "Website" at bounding box center [607, 12] width 41 height 13
click at [0, 0] on span "Use This" at bounding box center [0, 0] width 0 height 0
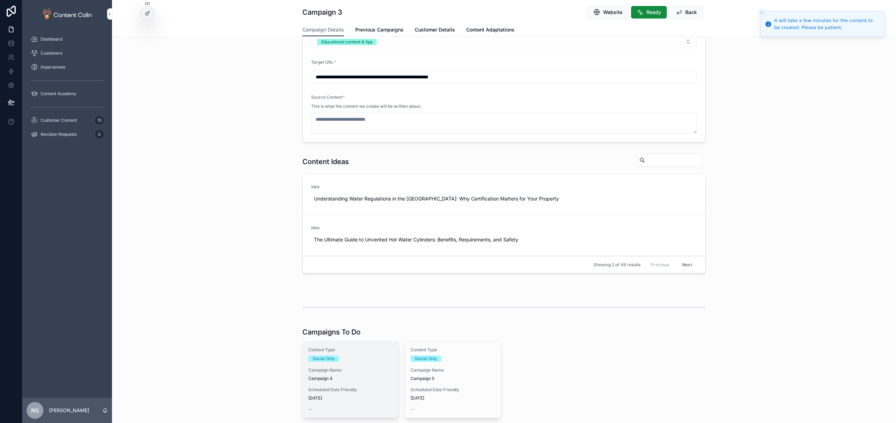
type textarea "**********"
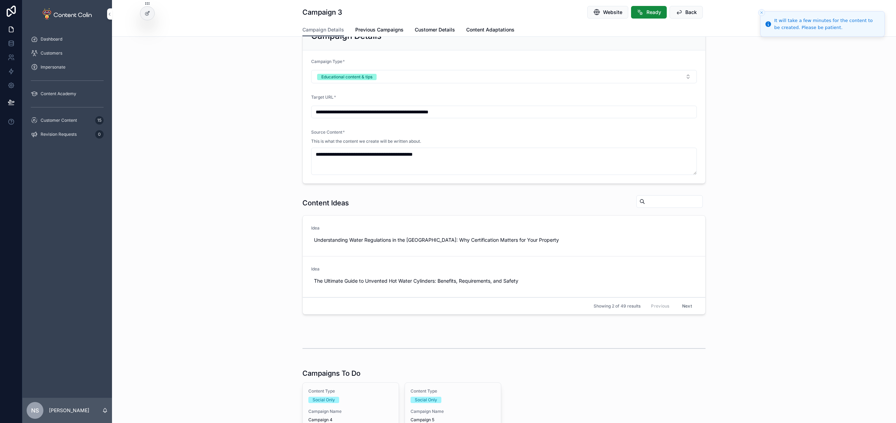
click at [325, 423] on span "Scheduled Date Friendly" at bounding box center [350, 431] width 85 height 6
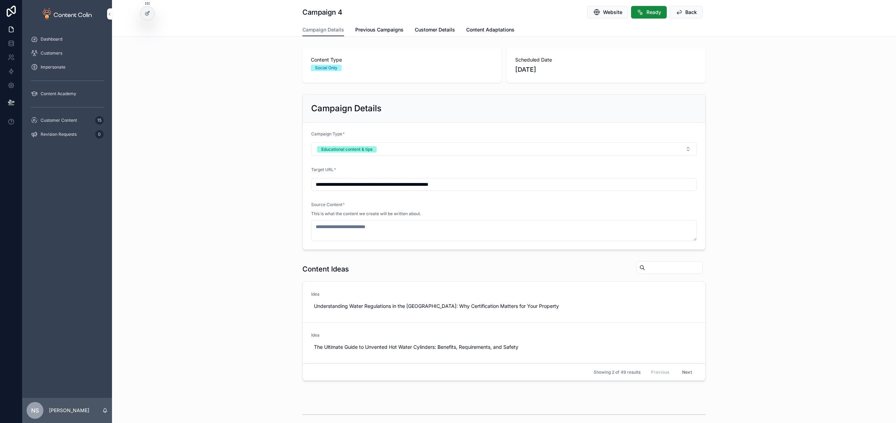
click at [0, 0] on span "Use This" at bounding box center [0, 0] width 0 height 0
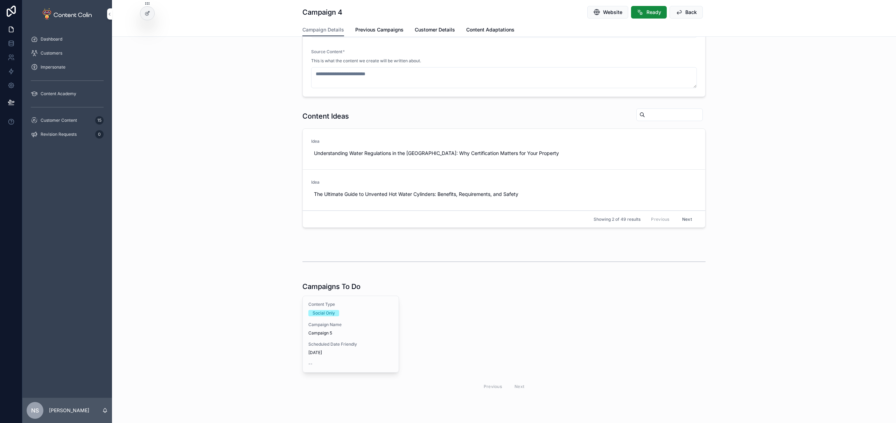
scroll to position [172, 0]
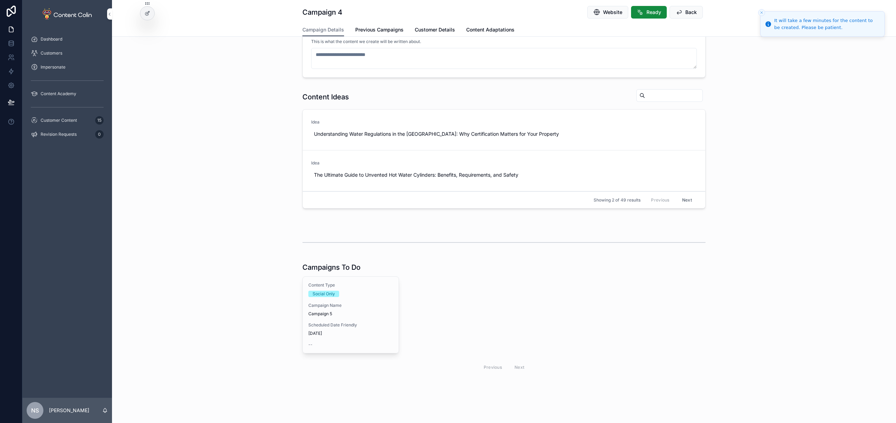
type textarea "**********"
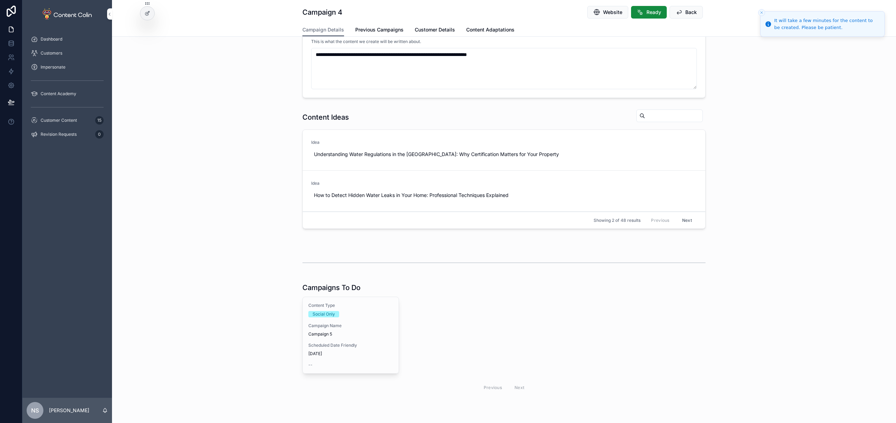
click at [337, 314] on div "Social Only" at bounding box center [350, 314] width 85 height 6
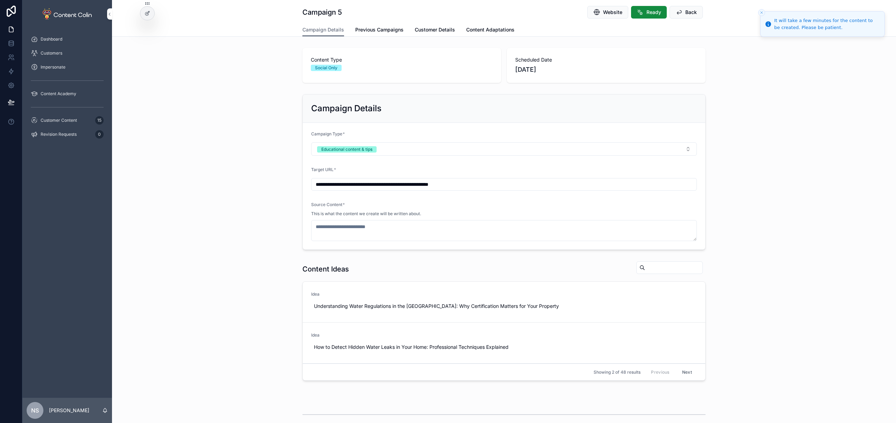
click at [0, 0] on span "Use This" at bounding box center [0, 0] width 0 height 0
type textarea "**********"
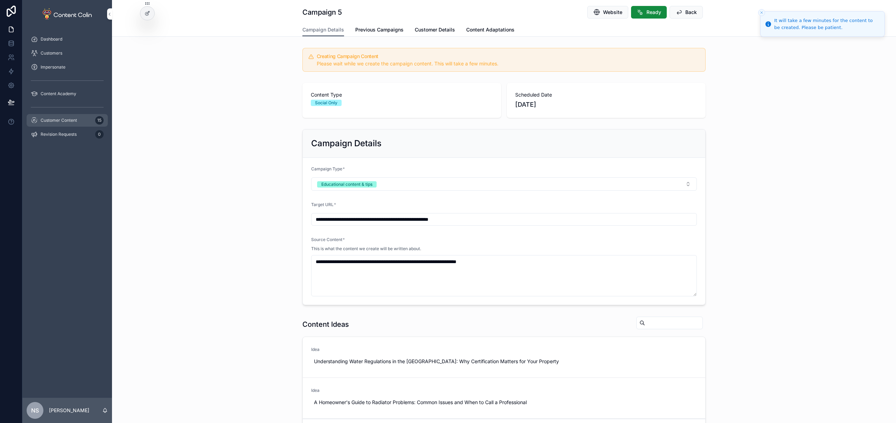
click at [80, 121] on div "Customer Content 15" at bounding box center [67, 120] width 73 height 11
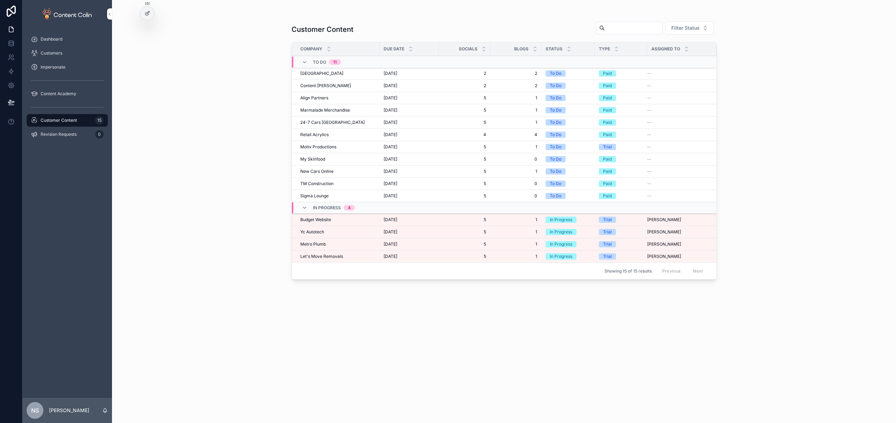
click at [328, 219] on span "Budget Website" at bounding box center [315, 220] width 31 height 6
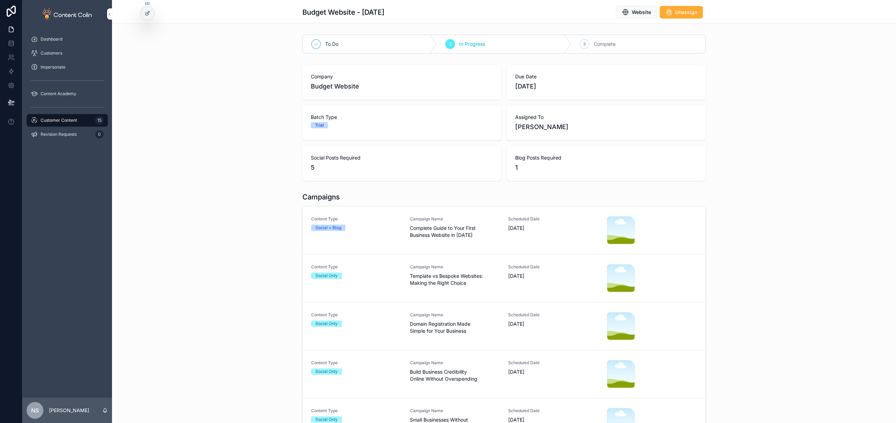
click at [359, 220] on span "Content Type" at bounding box center [356, 219] width 90 height 6
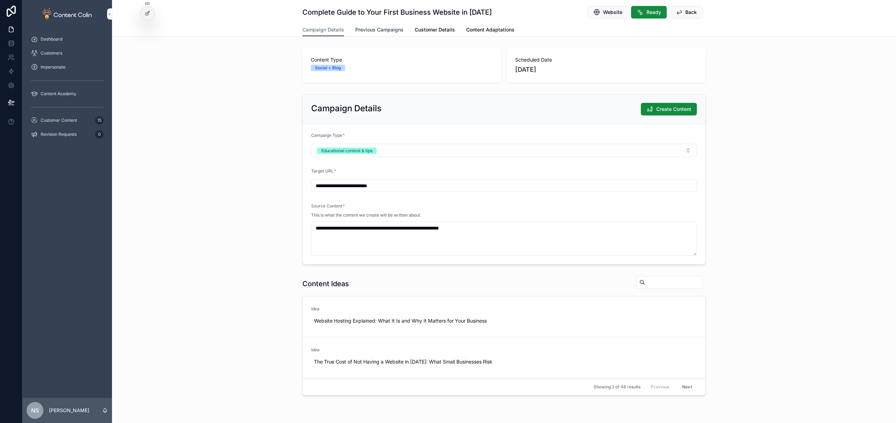
click at [359, 33] on div "Campaign Details Previous Campaigns Customer Details Content Adaptations" at bounding box center [503, 29] width 403 height 13
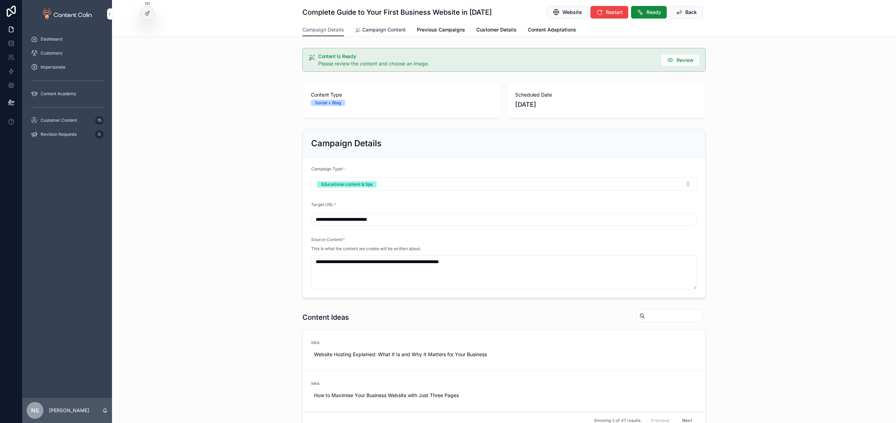
click at [365, 32] on span "Campaign Content" at bounding box center [383, 29] width 43 height 7
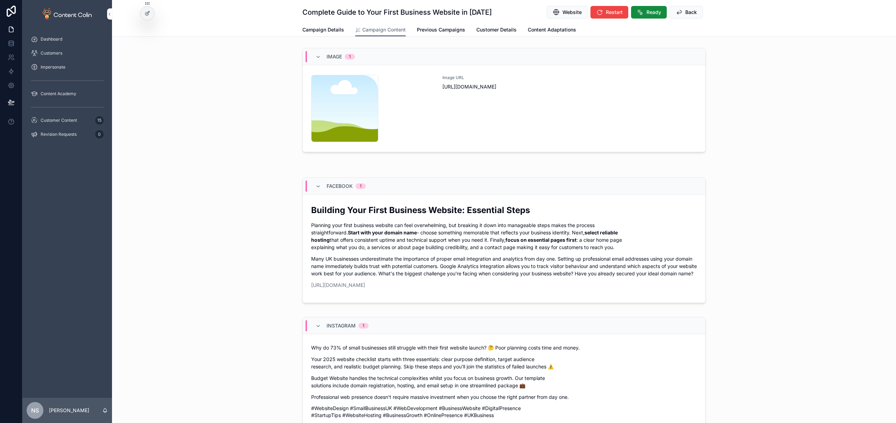
click at [557, 116] on div "Image URL [URL][DOMAIN_NAME]" at bounding box center [569, 108] width 254 height 67
click at [572, 11] on span "Website" at bounding box center [571, 12] width 19 height 7
click at [479, 137] on div "Image URL [URL][DOMAIN_NAME]" at bounding box center [569, 108] width 254 height 67
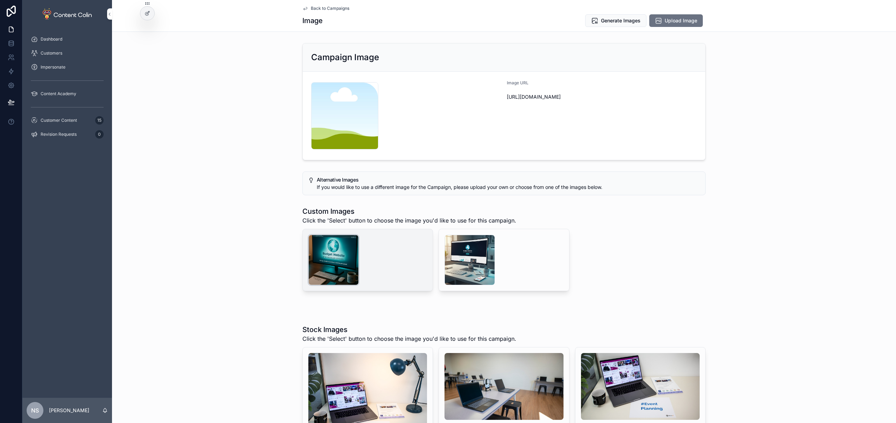
click at [338, 256] on div "scrollable content" at bounding box center [333, 260] width 50 height 50
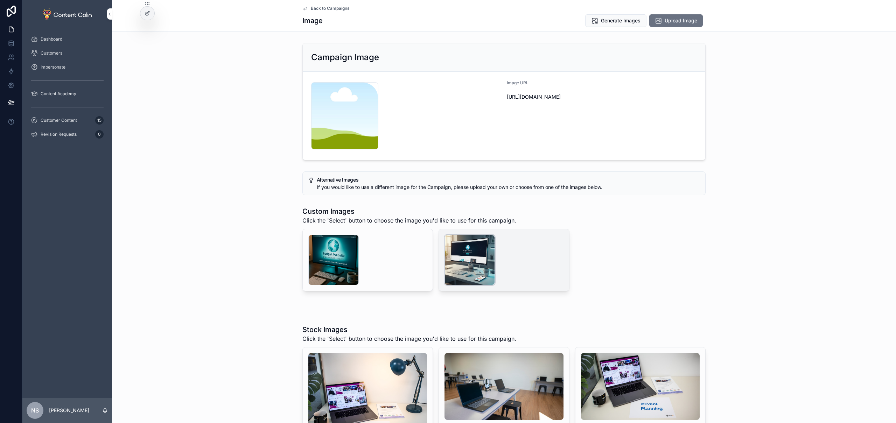
click at [469, 254] on div "scrollable content" at bounding box center [469, 260] width 50 height 50
click at [0, 0] on span "Select" at bounding box center [0, 0] width 0 height 0
click at [323, 8] on span "Back to Campaigns" at bounding box center [330, 9] width 38 height 6
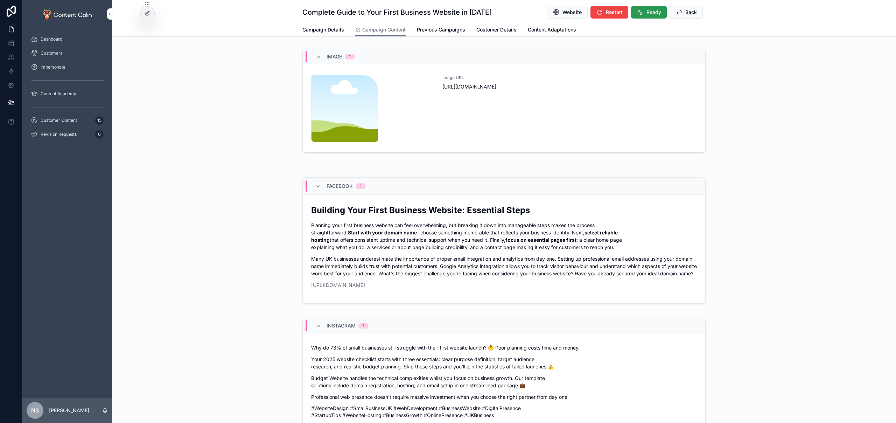
click at [642, 12] on button "Ready" at bounding box center [649, 12] width 36 height 13
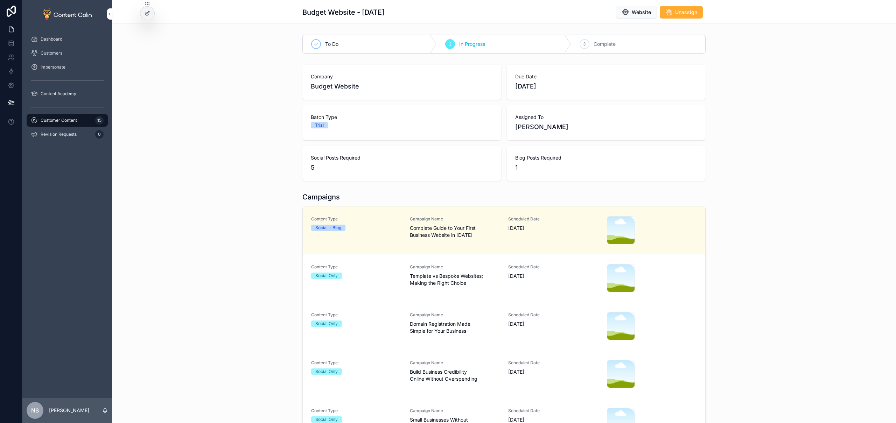
click at [487, 276] on span "Template vs Bespoke Websites: Making the Right Choice" at bounding box center [455, 280] width 90 height 14
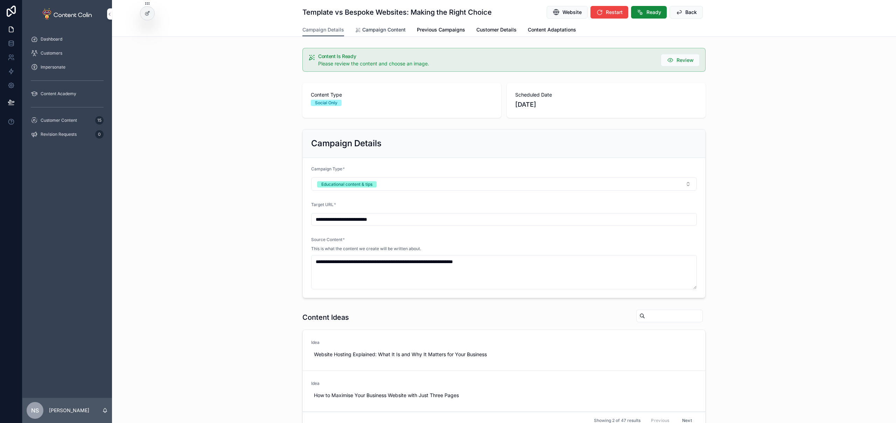
click at [378, 30] on span "Campaign Content" at bounding box center [383, 29] width 43 height 7
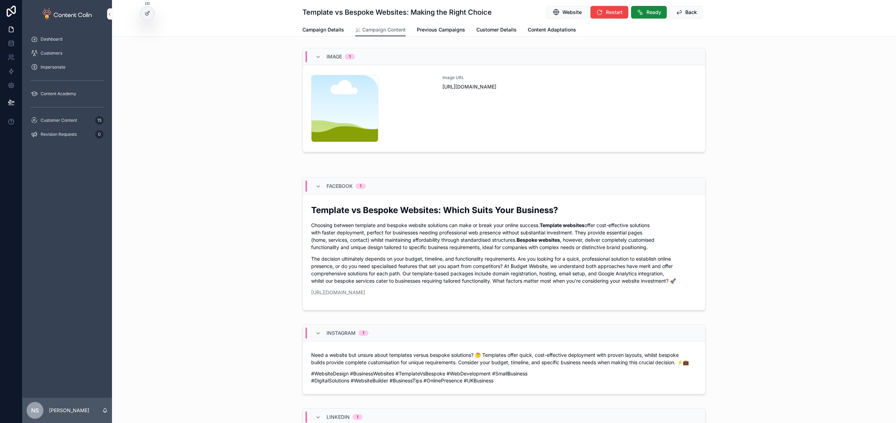
click at [553, 117] on div "Image URL [URL][DOMAIN_NAME]" at bounding box center [569, 108] width 254 height 67
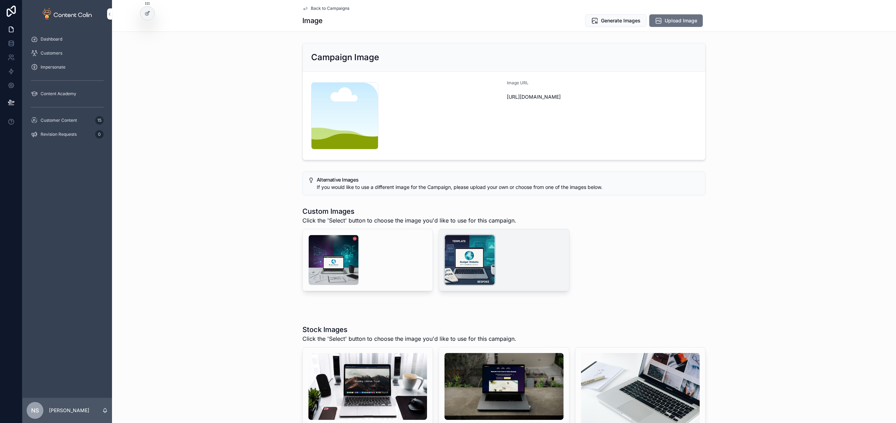
click at [479, 248] on div "scrollable content" at bounding box center [469, 260] width 50 height 50
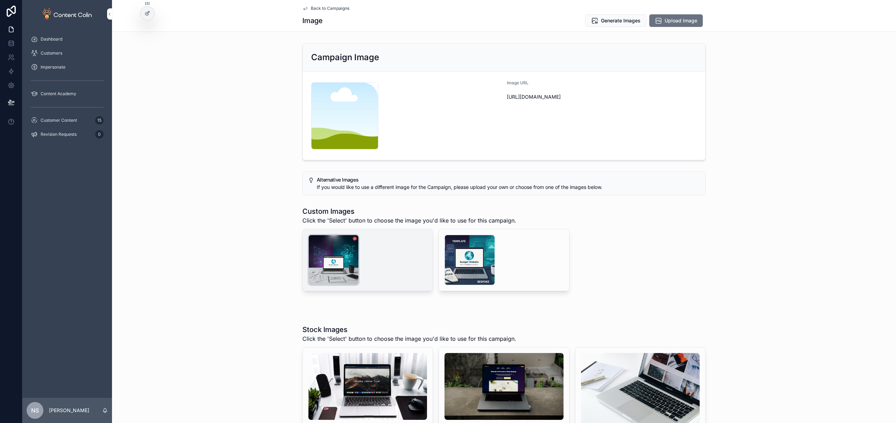
click at [327, 250] on div "scrollable content" at bounding box center [333, 260] width 50 height 50
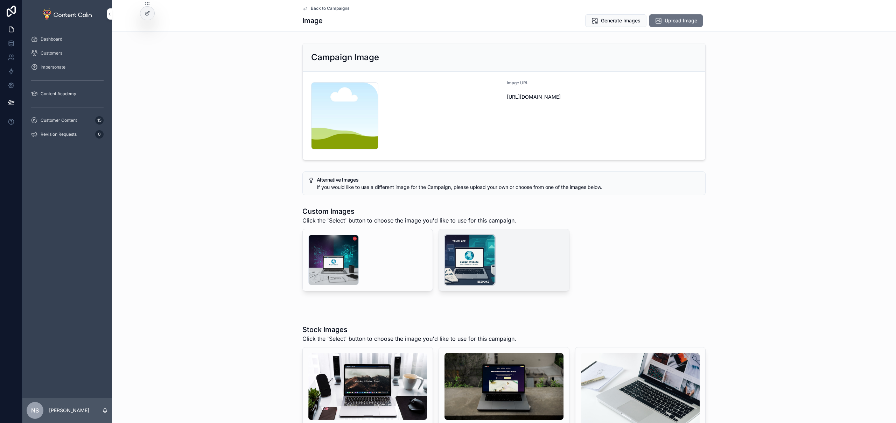
click at [476, 262] on div "scrollable content" at bounding box center [469, 260] width 50 height 50
click at [0, 0] on button "Select" at bounding box center [0, 0] width 0 height 0
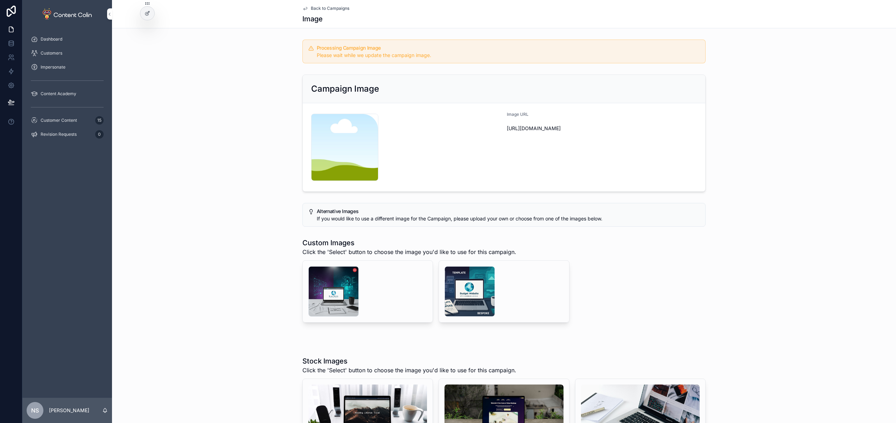
click at [338, 9] on span "Back to Campaigns" at bounding box center [330, 9] width 38 height 6
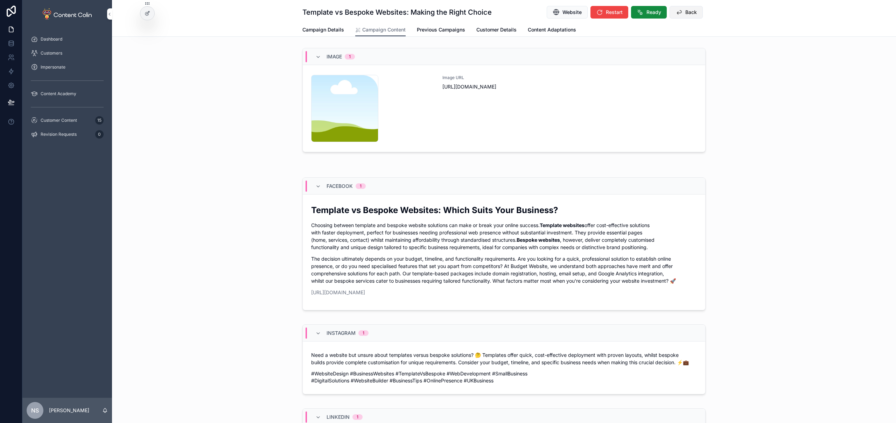
click at [694, 10] on span "Back" at bounding box center [691, 12] width 12 height 7
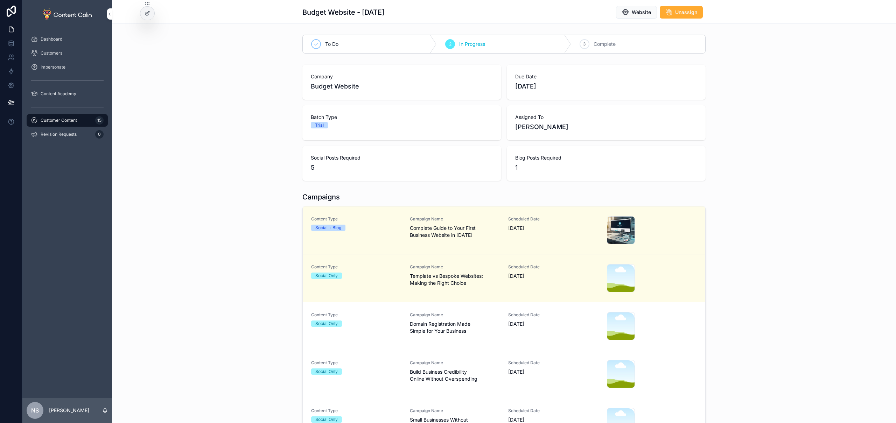
click at [465, 334] on span "Domain Registration Made Simple for Your Business" at bounding box center [455, 327] width 90 height 14
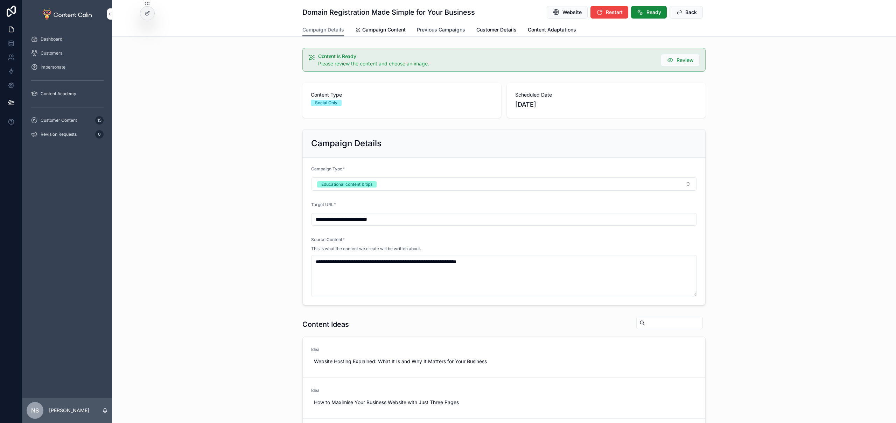
click at [372, 30] on span "Campaign Content" at bounding box center [383, 29] width 43 height 7
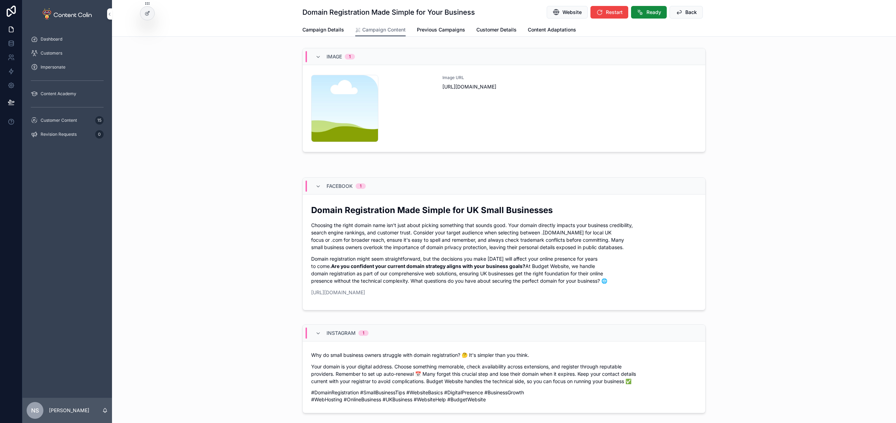
click at [562, 124] on div "Image URL [URL][DOMAIN_NAME]" at bounding box center [569, 108] width 254 height 67
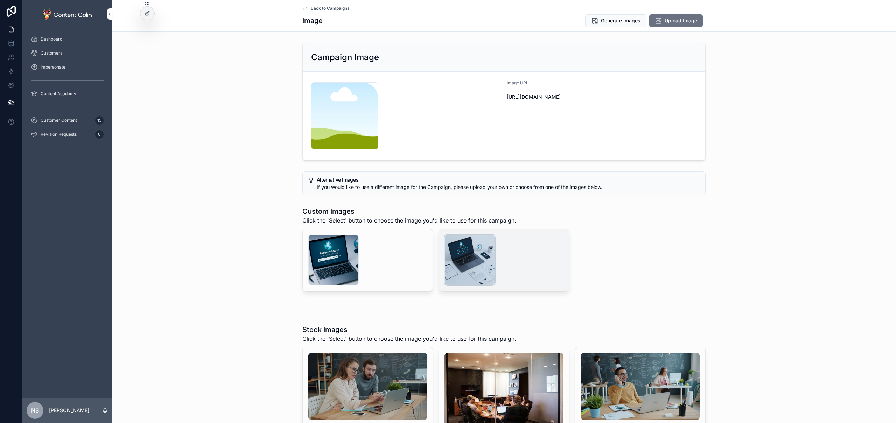
click at [462, 249] on div "scrollable content" at bounding box center [469, 260] width 50 height 50
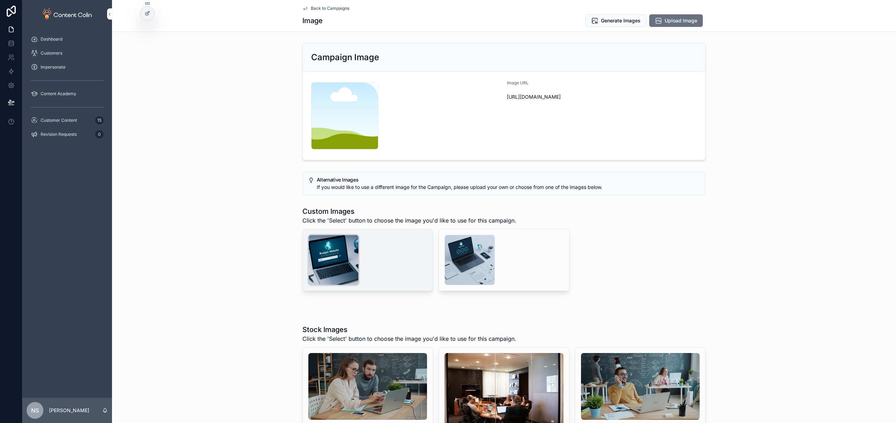
click at [336, 256] on div "scrollable content" at bounding box center [333, 260] width 50 height 50
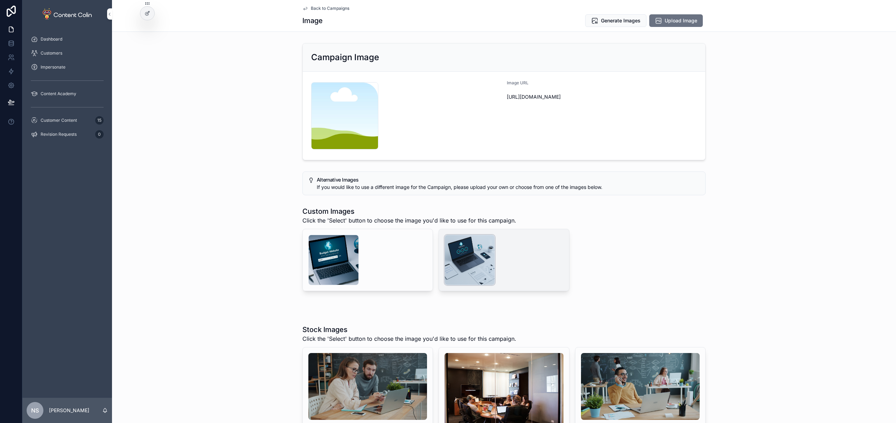
click at [478, 257] on div "scrollable content" at bounding box center [469, 260] width 50 height 50
click at [613, 21] on span "Generate Images" at bounding box center [621, 20] width 40 height 7
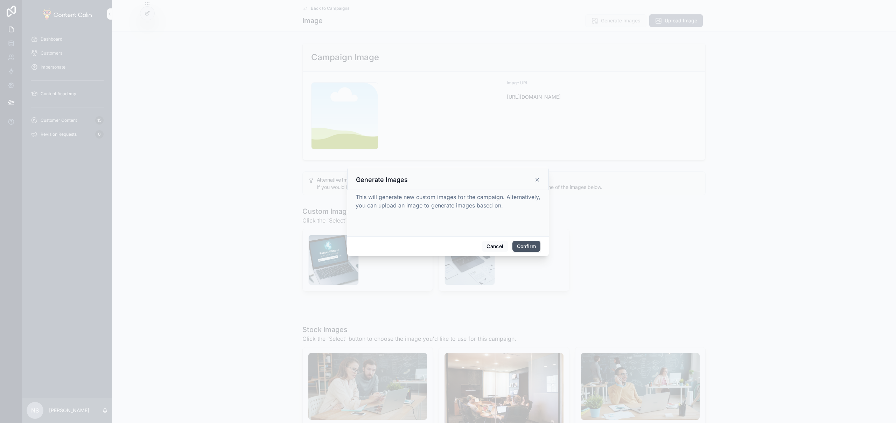
click at [525, 244] on button "Confirm" at bounding box center [526, 246] width 28 height 11
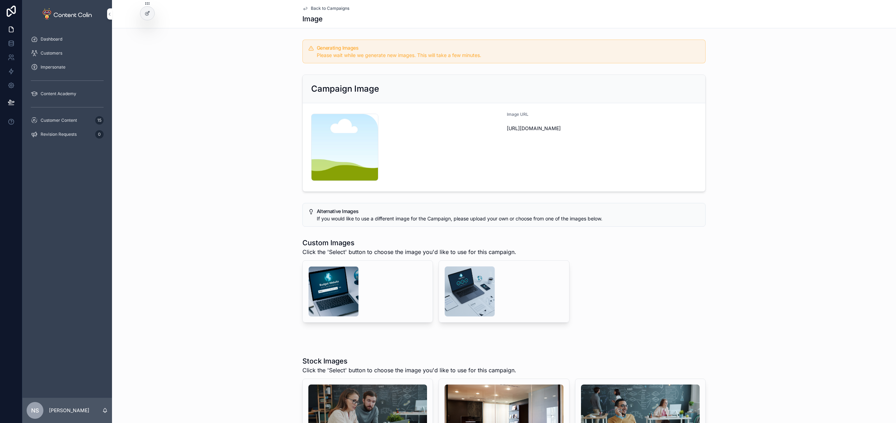
click at [323, 8] on span "Back to Campaigns" at bounding box center [330, 9] width 38 height 6
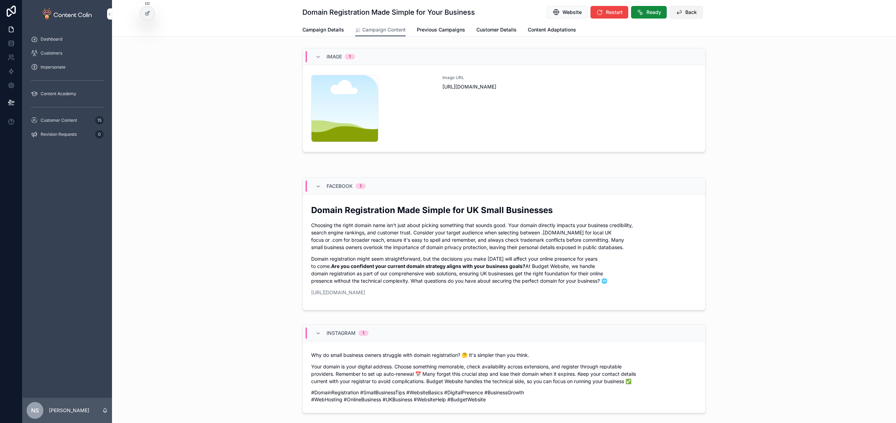
click at [685, 14] on span "Back" at bounding box center [691, 12] width 12 height 7
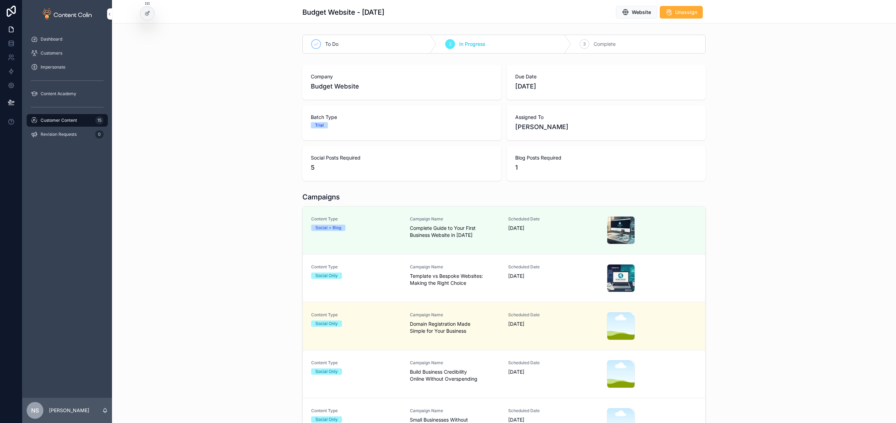
scroll to position [76, 0]
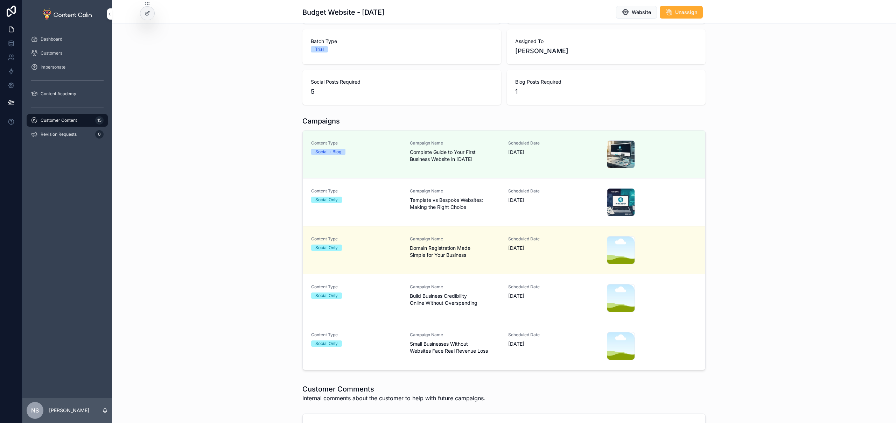
click at [442, 307] on div "Campaign Name Build Business Credibility Online Without Overspending" at bounding box center [455, 298] width 90 height 28
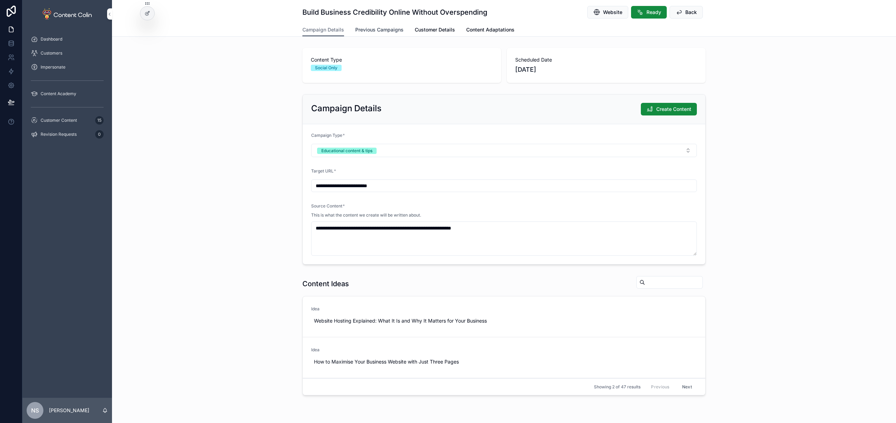
click at [370, 29] on span "Previous Campaigns" at bounding box center [379, 29] width 48 height 7
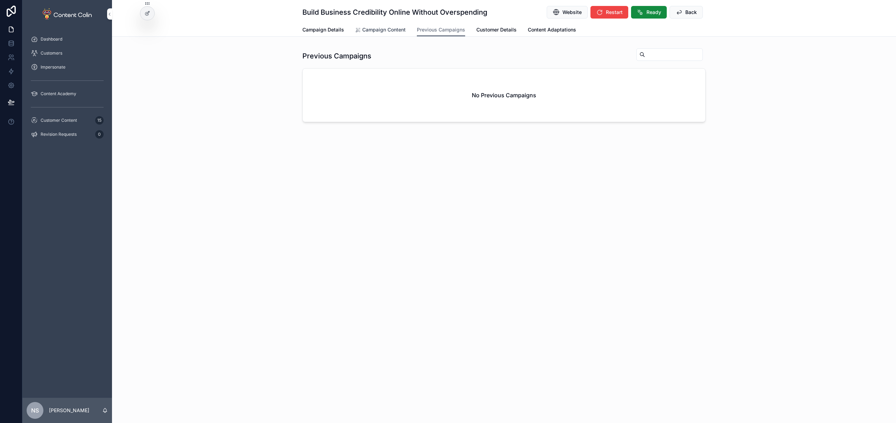
click at [393, 29] on span "Campaign Content" at bounding box center [383, 29] width 43 height 7
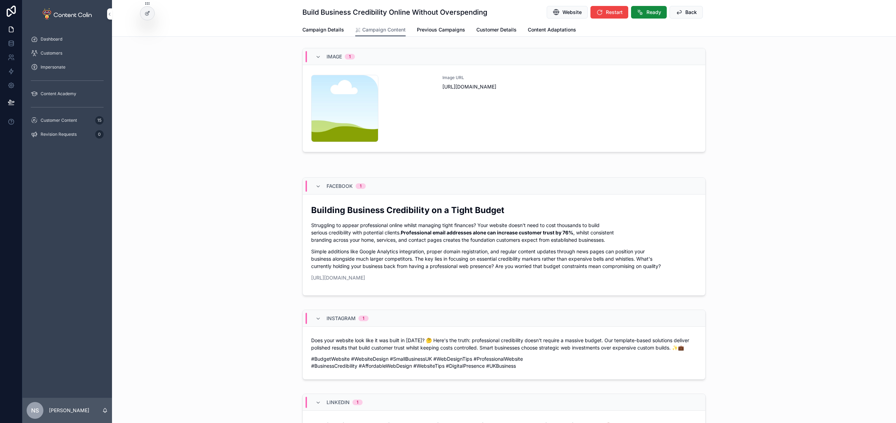
click at [553, 129] on div "Image URL [URL][DOMAIN_NAME]" at bounding box center [569, 108] width 254 height 67
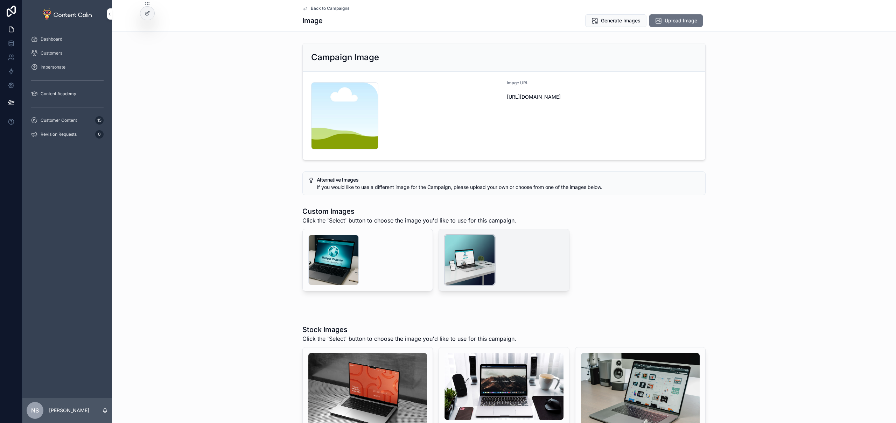
click at [462, 266] on div "scrollable content" at bounding box center [469, 260] width 50 height 50
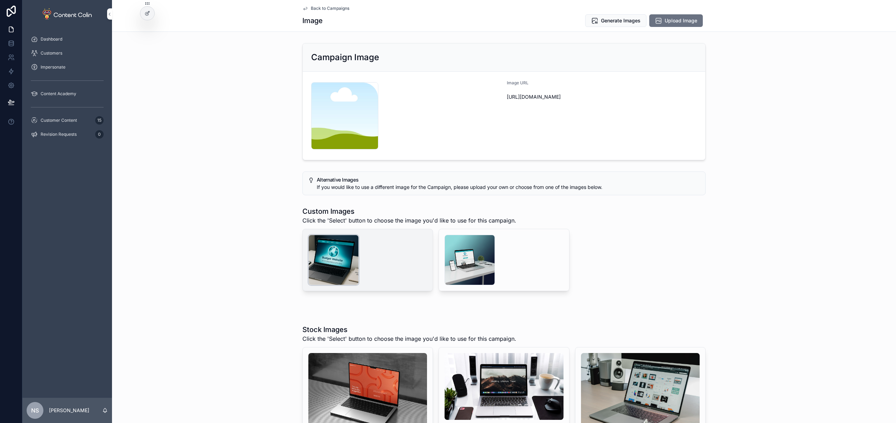
click at [313, 265] on div "scrollable content" at bounding box center [333, 260] width 50 height 50
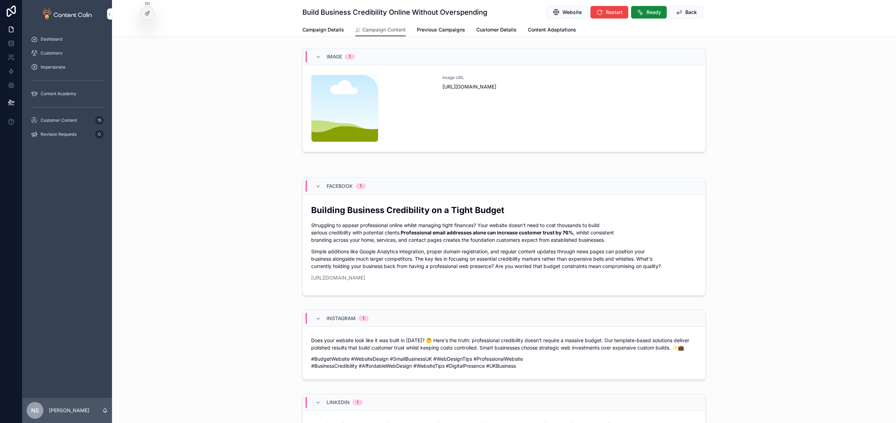
click at [522, 120] on div "Image URL [URL][DOMAIN_NAME]" at bounding box center [569, 108] width 254 height 67
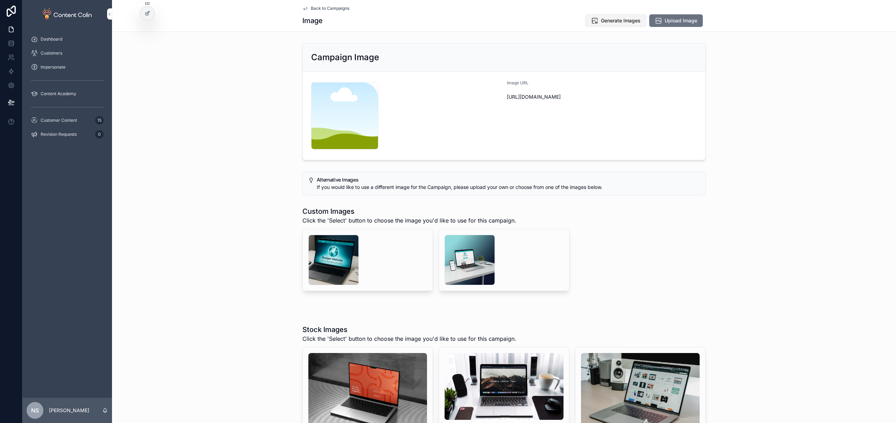
click at [620, 24] on button "Generate Images" at bounding box center [615, 20] width 61 height 13
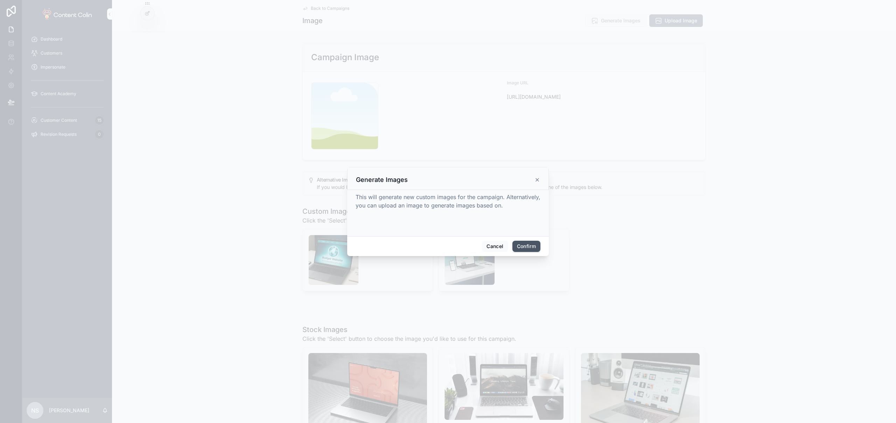
drag, startPoint x: 534, startPoint y: 240, endPoint x: 530, endPoint y: 243, distance: 5.0
click at [534, 241] on span "Confirm" at bounding box center [526, 246] width 28 height 11
click at [530, 243] on button "Confirm" at bounding box center [526, 246] width 28 height 11
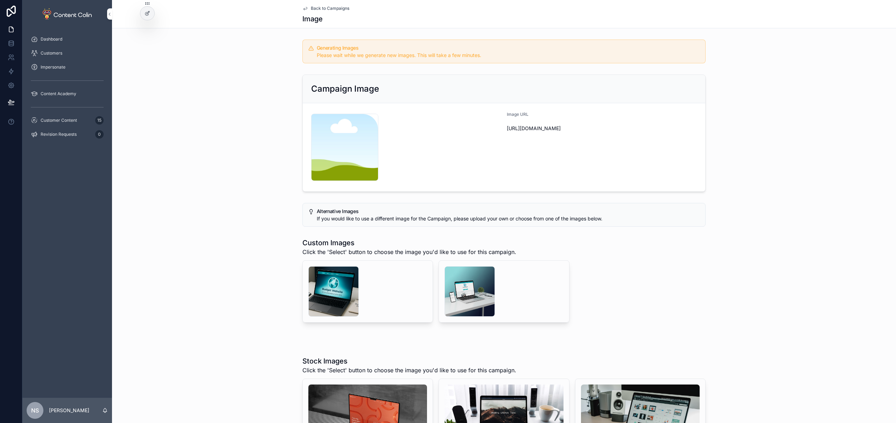
click at [312, 8] on span "Back to Campaigns" at bounding box center [330, 9] width 38 height 6
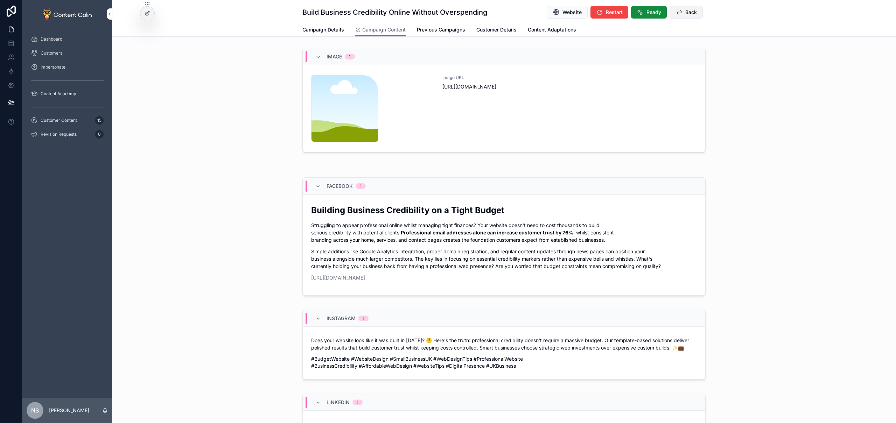
click at [682, 8] on button "Back" at bounding box center [685, 12] width 33 height 13
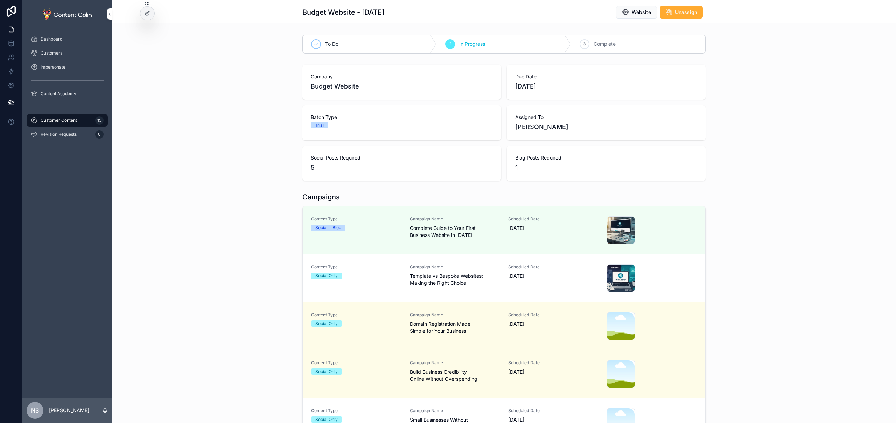
scroll to position [180, 0]
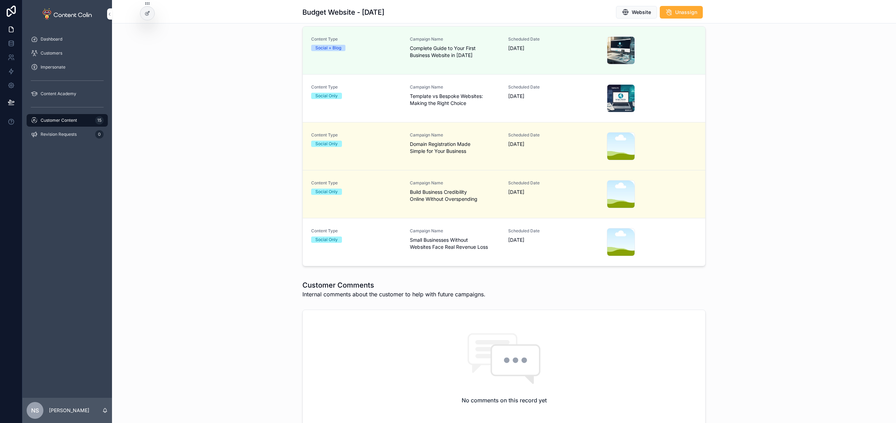
click at [465, 245] on span "Small Businesses Without Websites Face Real Revenue Loss" at bounding box center [455, 243] width 90 height 14
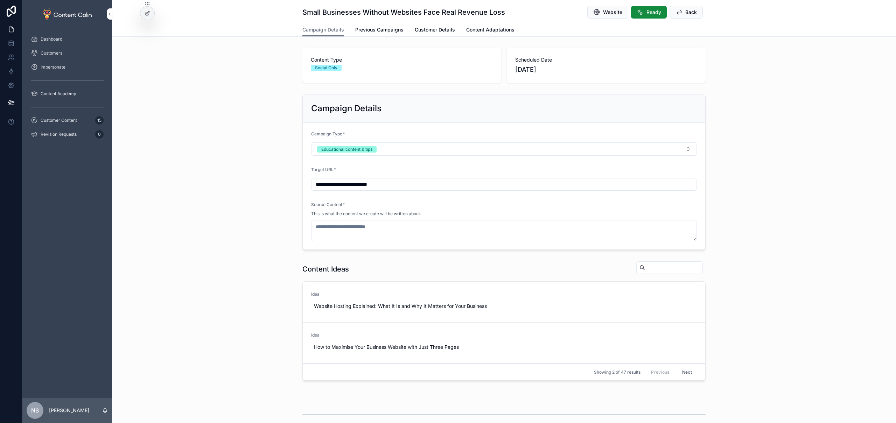
type textarea "**********"
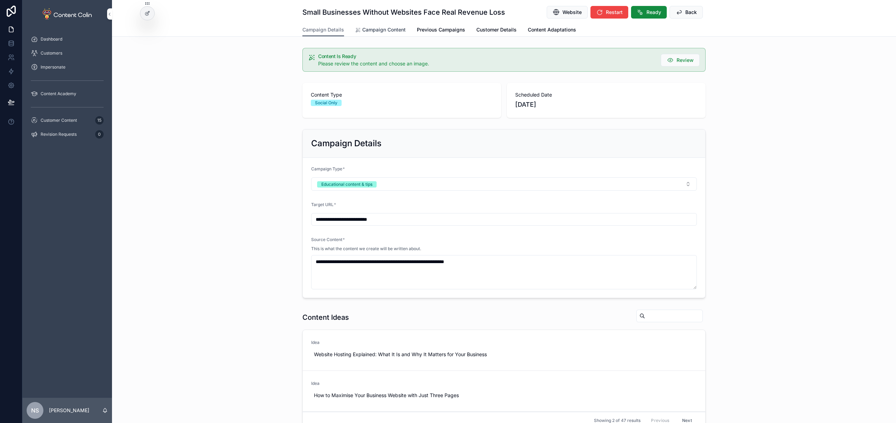
click at [380, 29] on span "Campaign Content" at bounding box center [383, 29] width 43 height 7
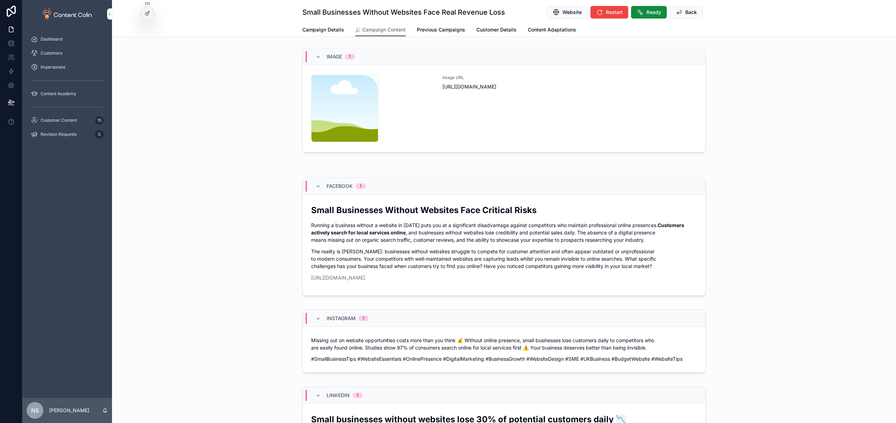
click at [545, 104] on div "Image URL [URL][DOMAIN_NAME]" at bounding box center [569, 108] width 254 height 67
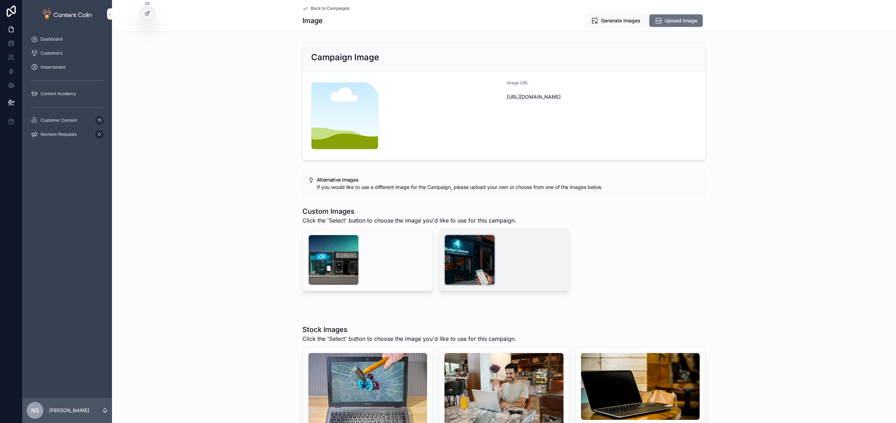
click at [471, 262] on div "scrollable content" at bounding box center [469, 260] width 50 height 50
click at [329, 255] on div "scrollable content" at bounding box center [333, 260] width 50 height 50
click at [479, 264] on div "scrollable content" at bounding box center [469, 260] width 50 height 50
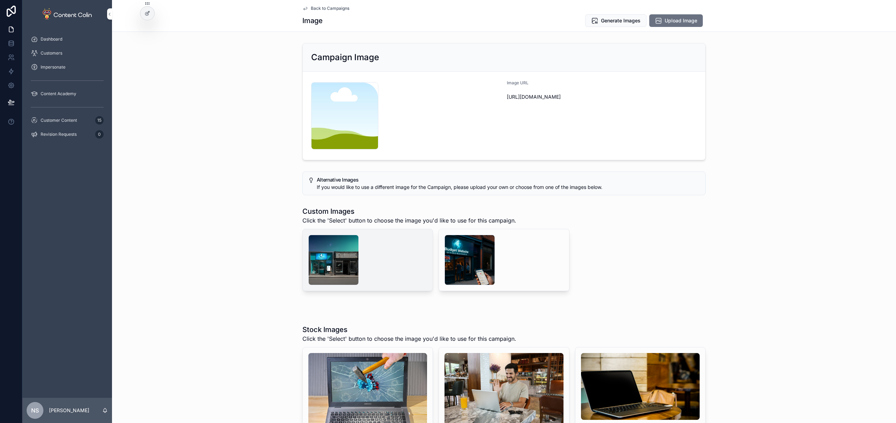
click at [0, 0] on button "Select" at bounding box center [0, 0] width 0 height 0
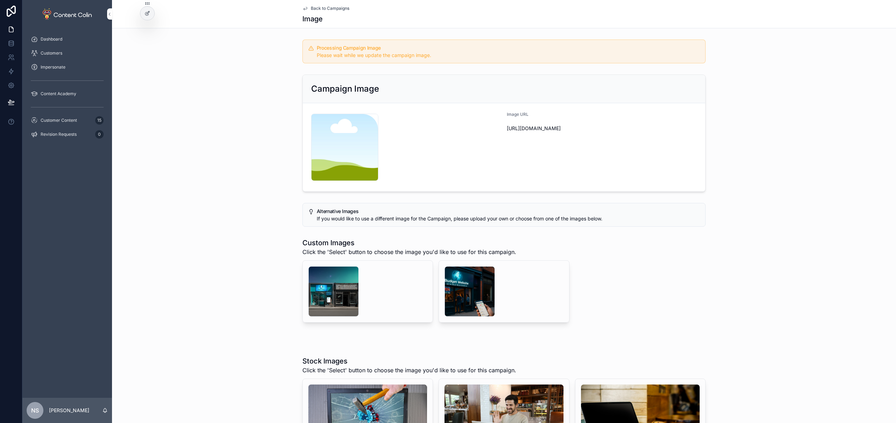
click at [328, 8] on span "Back to Campaigns" at bounding box center [330, 9] width 38 height 6
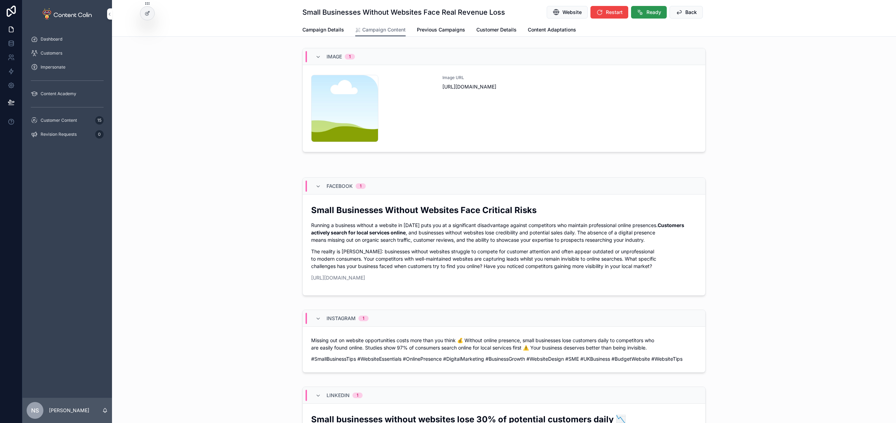
click at [639, 16] on button "Ready" at bounding box center [649, 12] width 36 height 13
click at [58, 117] on div "Customer Content 15" at bounding box center [67, 120] width 73 height 11
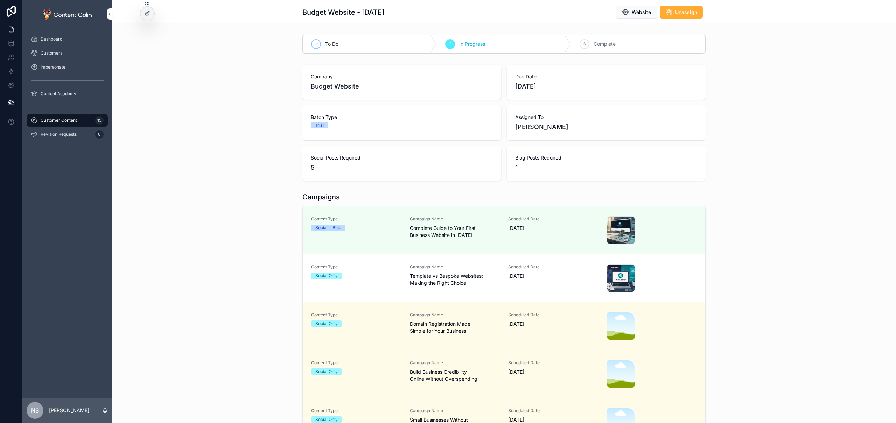
click at [57, 120] on span "Customer Content" at bounding box center [59, 121] width 36 height 6
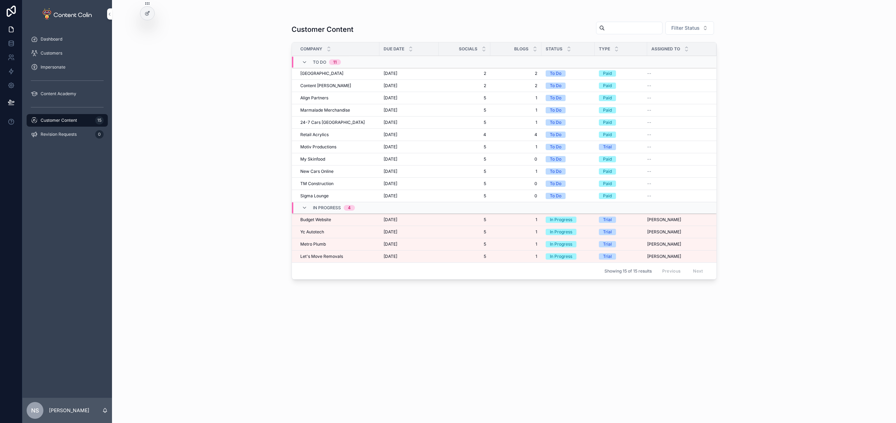
click at [311, 232] on span "Yc Autotech" at bounding box center [312, 232] width 24 height 6
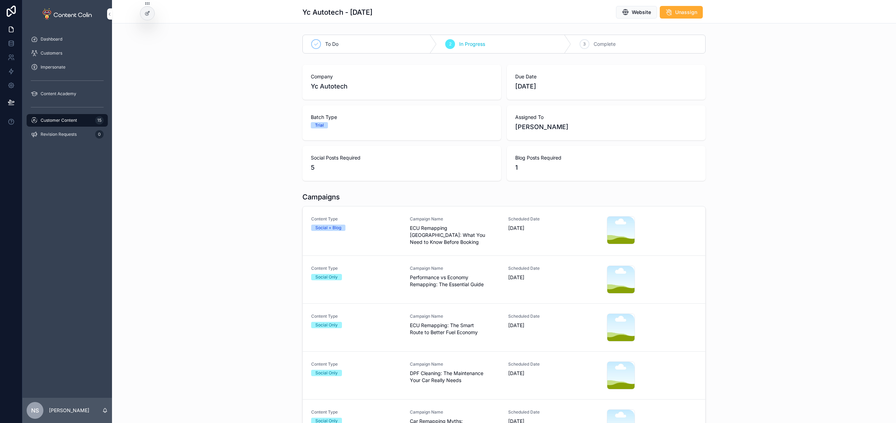
click at [421, 237] on span "ECU Remapping [GEOGRAPHIC_DATA]: What You Need to Know Before Booking" at bounding box center [455, 235] width 90 height 21
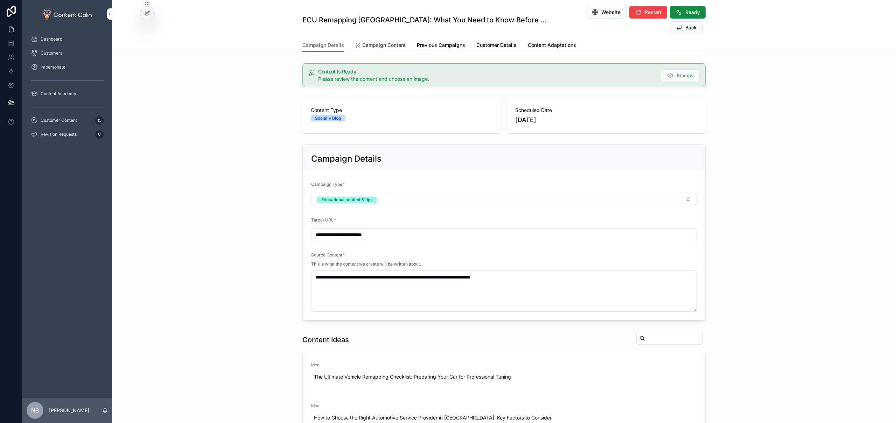
click at [372, 42] on span "Campaign Content" at bounding box center [383, 45] width 43 height 7
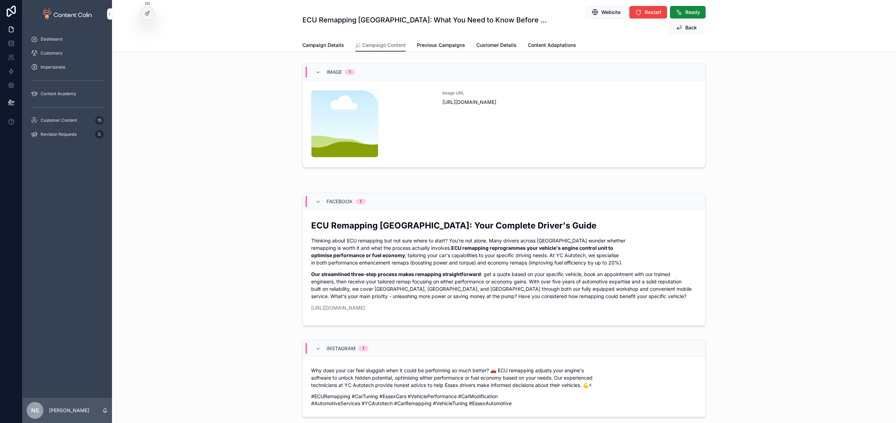
click at [606, 124] on div "Image URL [URL][DOMAIN_NAME]" at bounding box center [569, 123] width 254 height 67
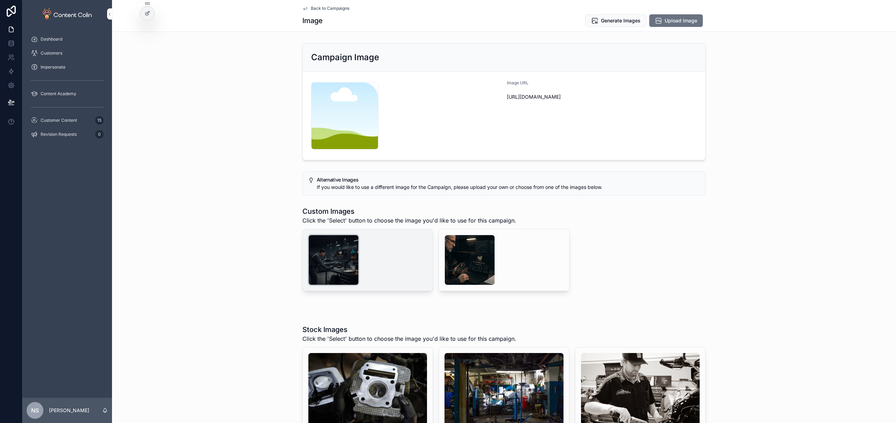
click at [347, 250] on div "scrollable content" at bounding box center [333, 260] width 50 height 50
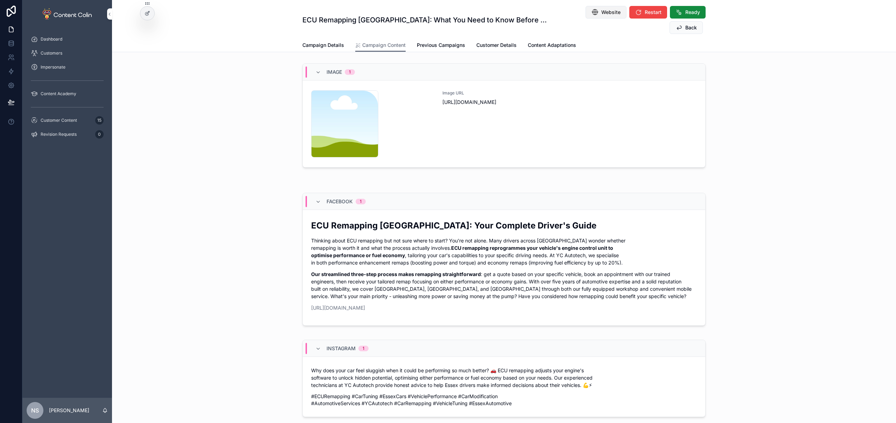
click at [601, 14] on span "Website" at bounding box center [610, 12] width 19 height 7
click at [445, 121] on div "Image URL [URL][DOMAIN_NAME]" at bounding box center [569, 123] width 254 height 67
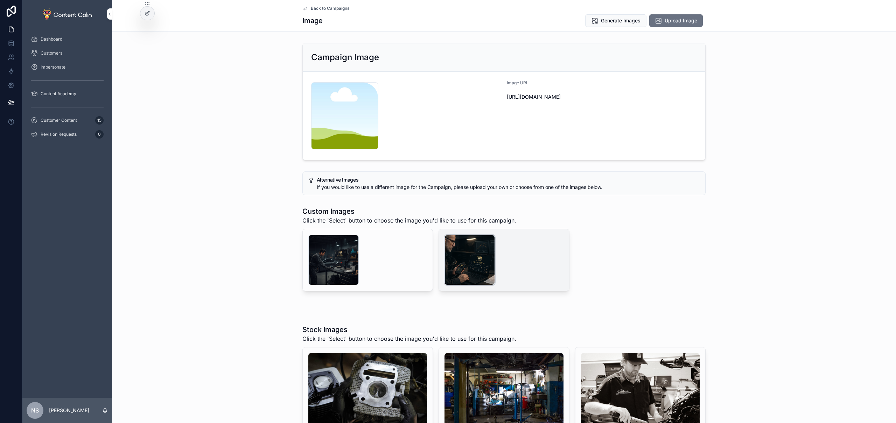
click at [462, 252] on div "scrollable content" at bounding box center [469, 260] width 50 height 50
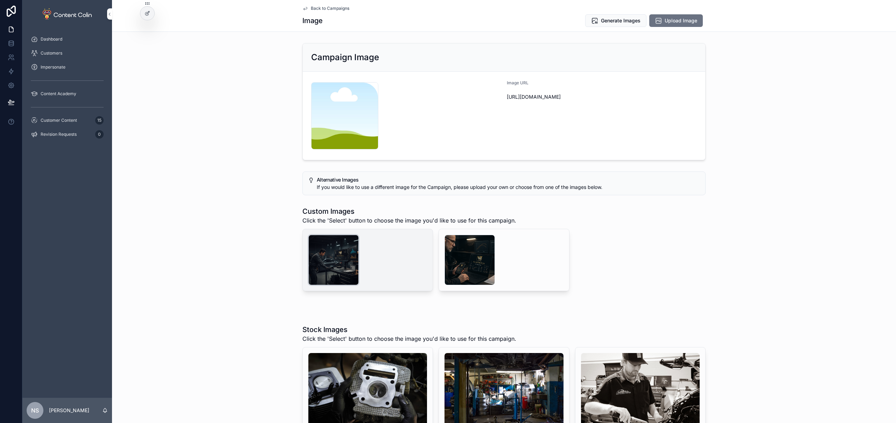
click at [320, 266] on div "scrollable content" at bounding box center [333, 260] width 50 height 50
click at [622, 22] on span "Generate Images" at bounding box center [621, 20] width 40 height 7
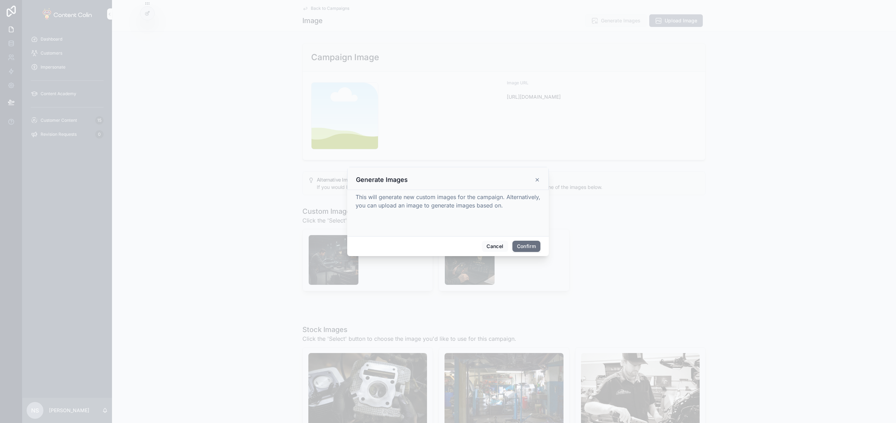
click at [532, 247] on button "Confirm" at bounding box center [526, 246] width 28 height 11
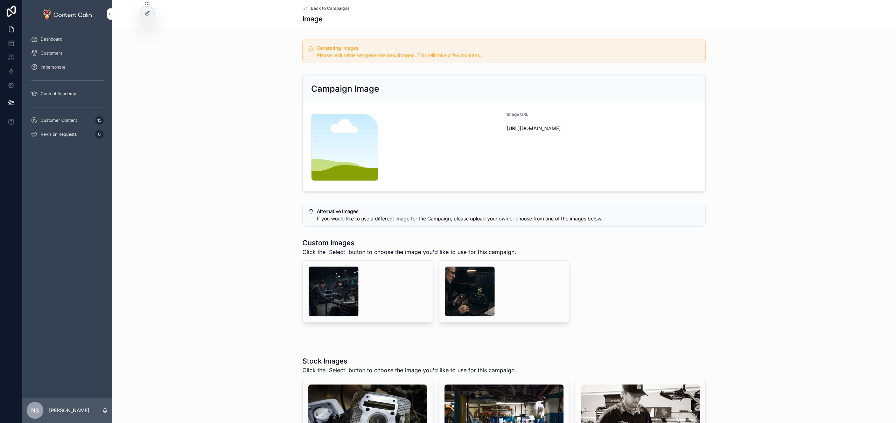
click at [335, 9] on span "Back to Campaigns" at bounding box center [330, 9] width 38 height 6
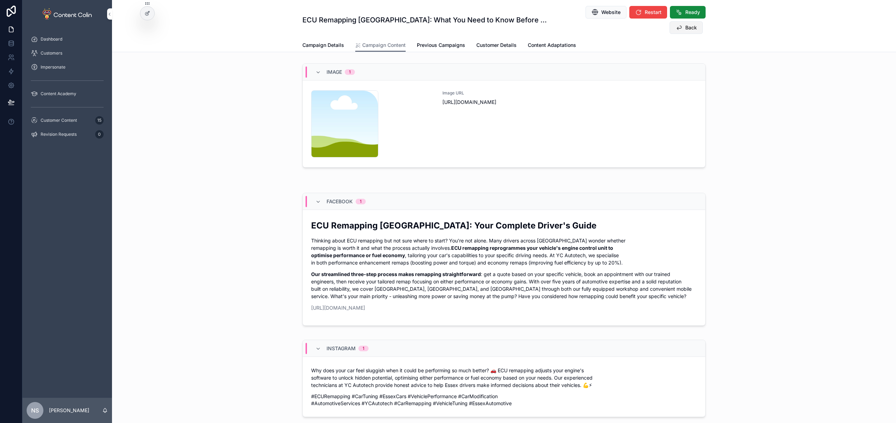
click at [687, 21] on button "Back" at bounding box center [685, 27] width 33 height 13
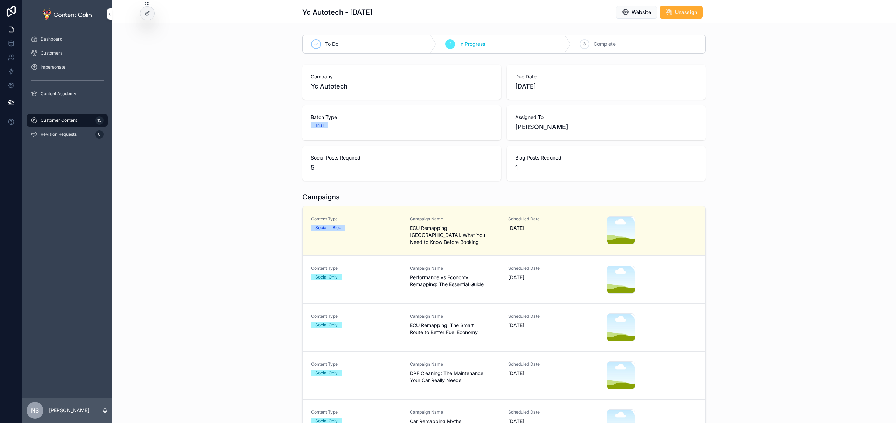
click at [406, 277] on div "Content Type Social Only Campaign Name Performance vs Economy Remapping: The Es…" at bounding box center [503, 280] width 385 height 28
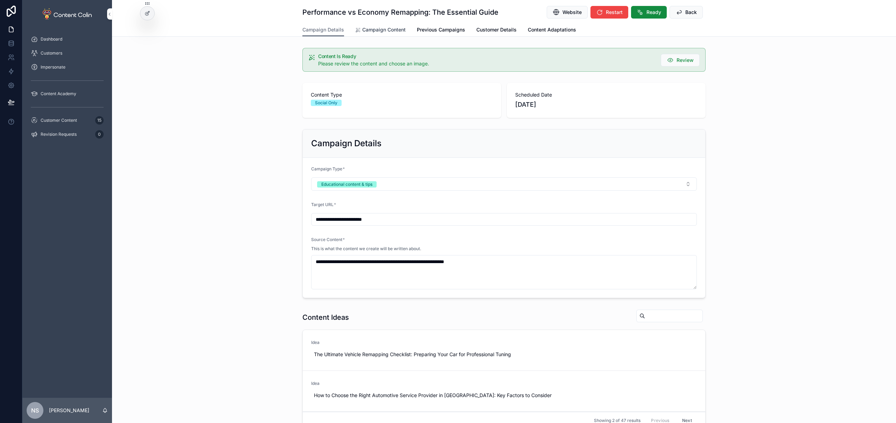
click at [382, 32] on span "Campaign Content" at bounding box center [383, 29] width 43 height 7
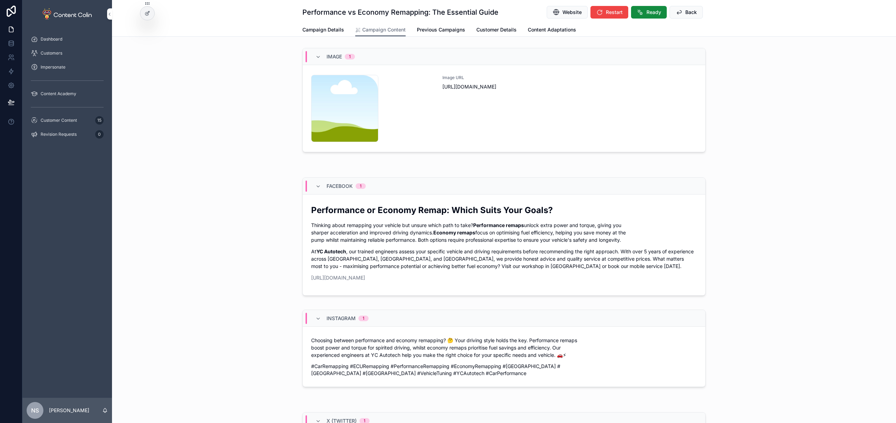
click at [547, 125] on div "Image URL [URL][DOMAIN_NAME]" at bounding box center [569, 108] width 254 height 67
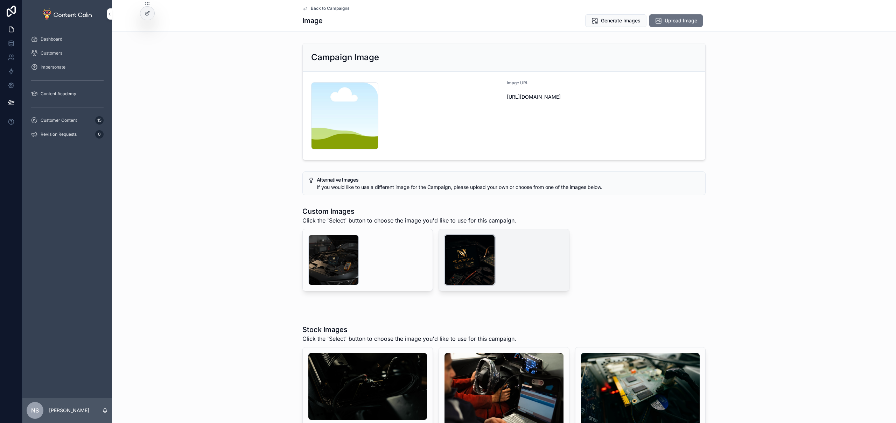
click at [460, 252] on div "scrollable content" at bounding box center [469, 260] width 50 height 50
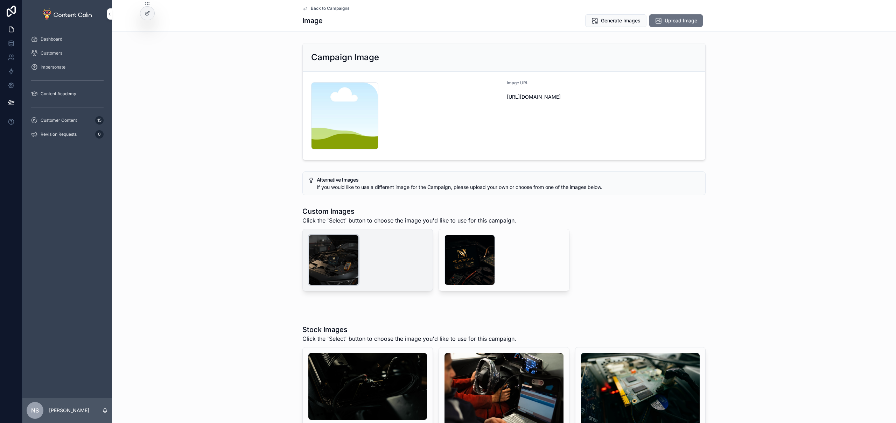
click at [326, 254] on div "scrollable content" at bounding box center [333, 260] width 50 height 50
click at [619, 21] on span "Generate Images" at bounding box center [621, 20] width 40 height 7
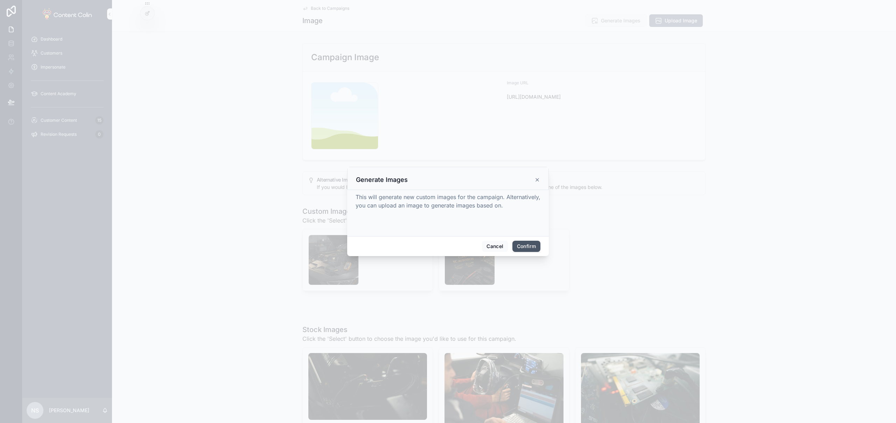
click at [532, 244] on button "Confirm" at bounding box center [526, 246] width 28 height 11
click at [334, 9] on span "Back to Campaigns" at bounding box center [330, 9] width 38 height 6
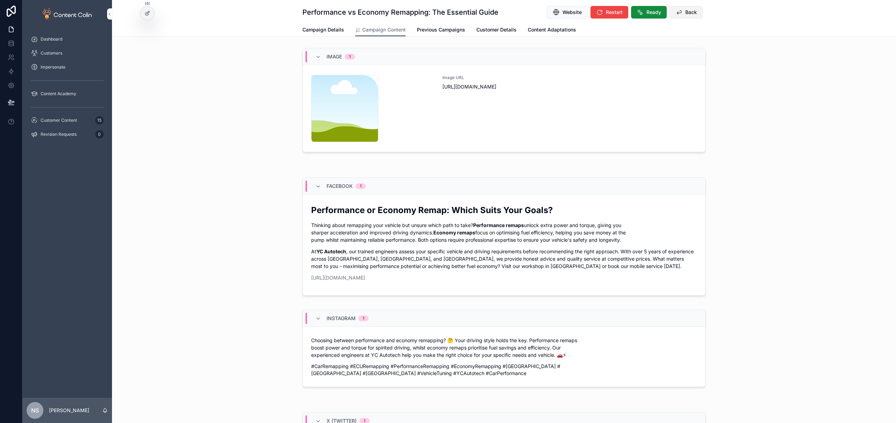
click at [685, 15] on span "Back" at bounding box center [691, 12] width 12 height 7
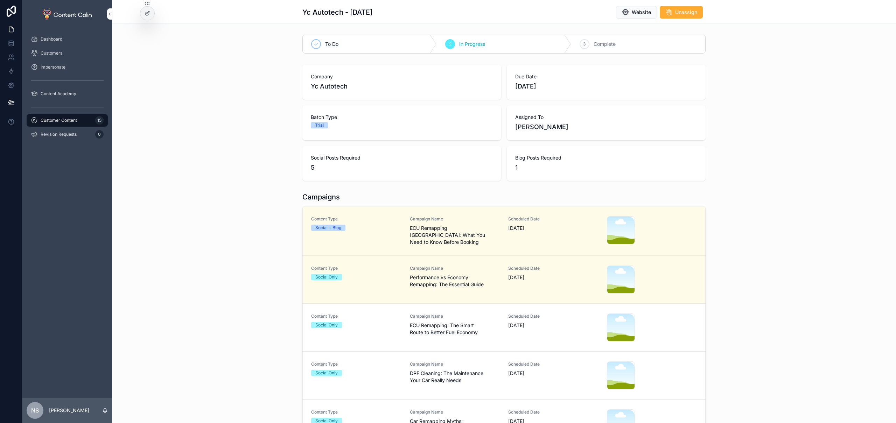
click at [442, 325] on span "ECU Remapping: The Smart Route to Better Fuel Economy" at bounding box center [455, 329] width 90 height 14
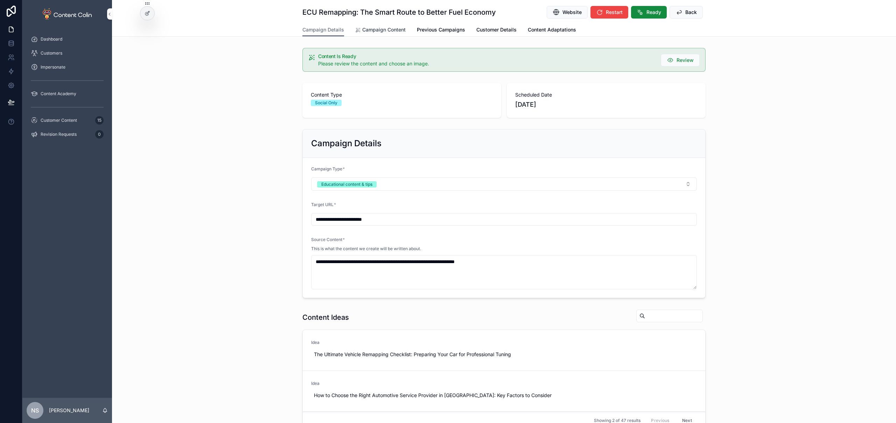
click at [373, 31] on span "Campaign Content" at bounding box center [383, 29] width 43 height 7
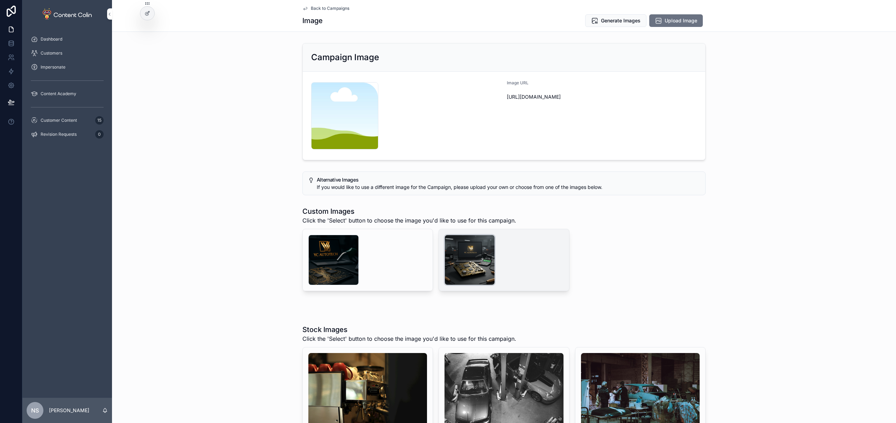
click at [452, 254] on div "scrollable content" at bounding box center [469, 260] width 50 height 50
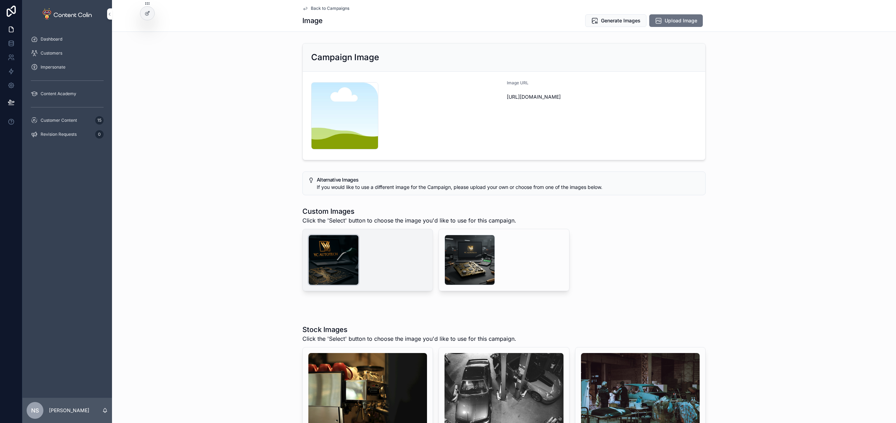
click at [334, 261] on div "scrollable content" at bounding box center [333, 260] width 50 height 50
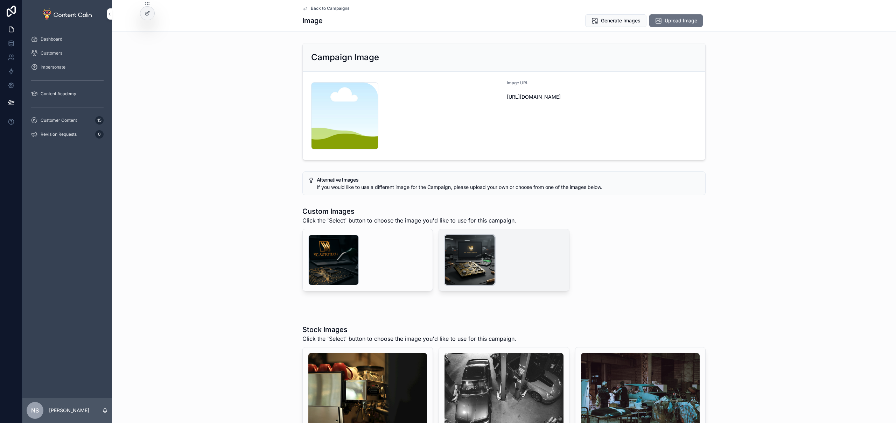
click at [478, 253] on div "scrollable content" at bounding box center [469, 260] width 50 height 50
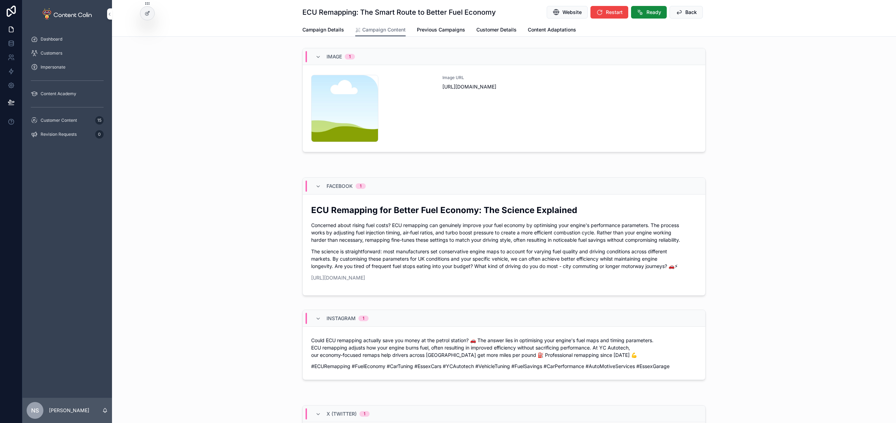
click at [505, 100] on div "Image URL [URL][DOMAIN_NAME]" at bounding box center [569, 108] width 254 height 67
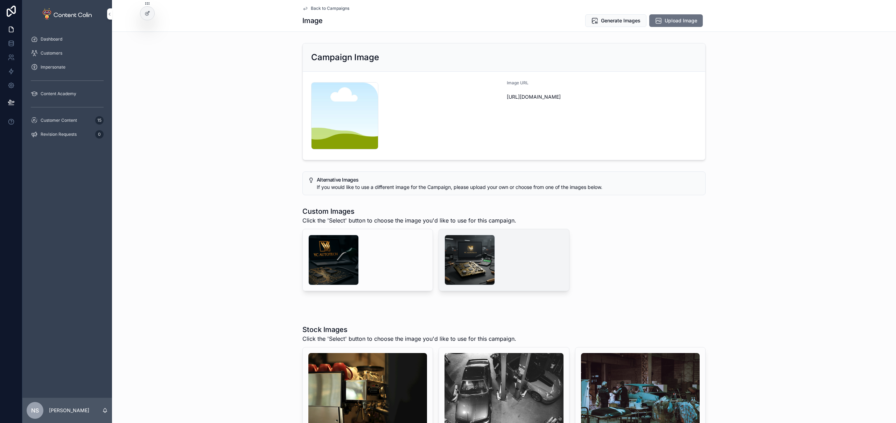
click at [0, 0] on icon "scrollable content" at bounding box center [0, 0] width 0 height 0
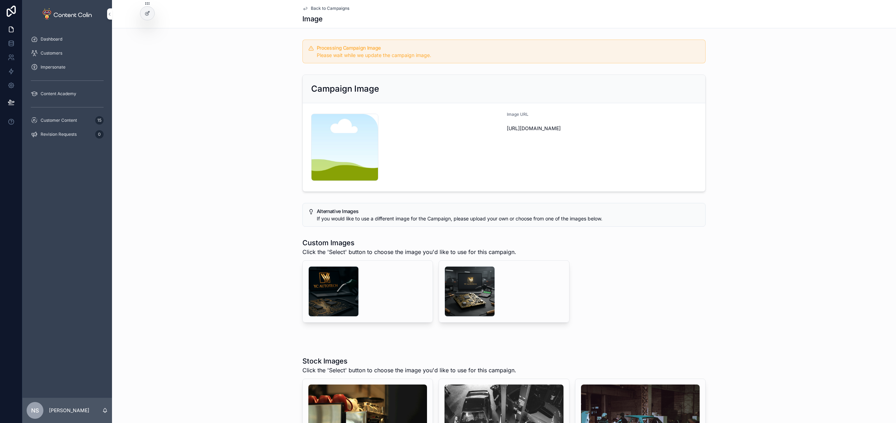
click at [322, 7] on span "Back to Campaigns" at bounding box center [330, 9] width 38 height 6
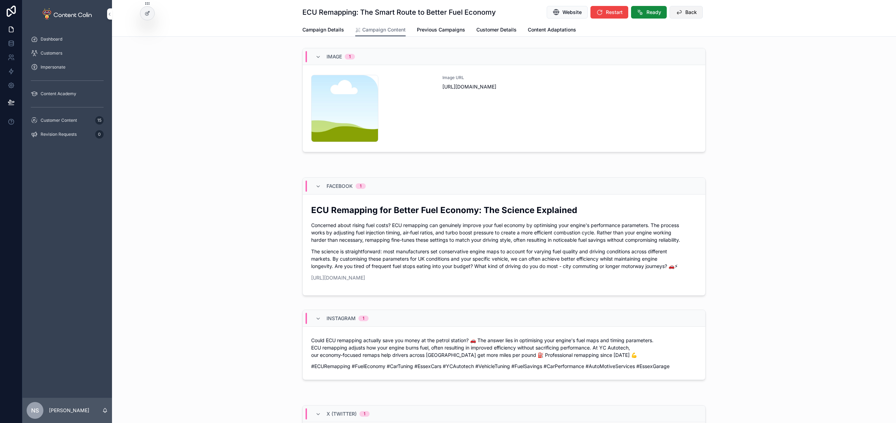
click at [687, 14] on span "Back" at bounding box center [691, 12] width 12 height 7
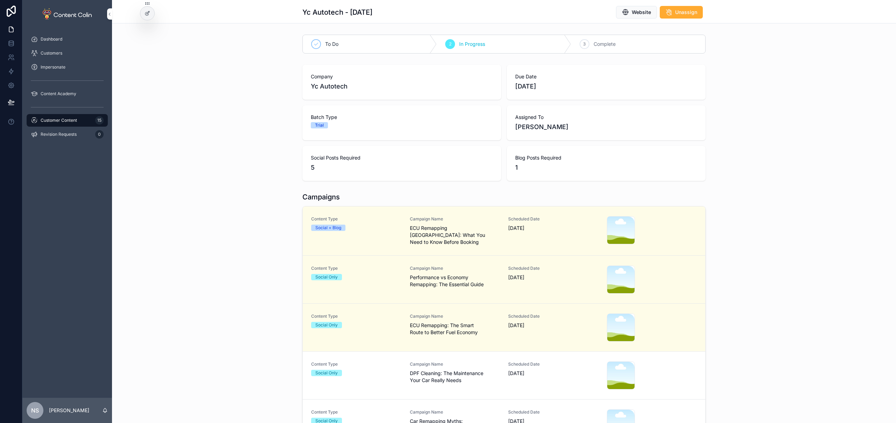
scroll to position [86, 0]
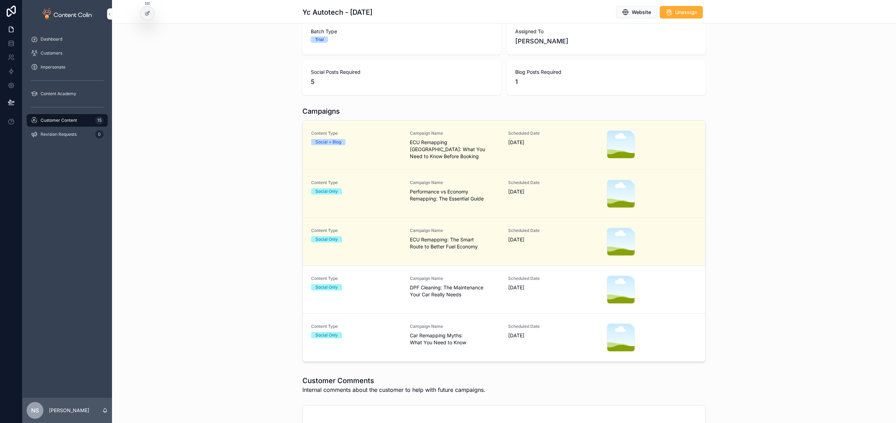
click at [447, 292] on span "DPF Cleaning: The Maintenance Your Car Really Needs" at bounding box center [455, 291] width 90 height 14
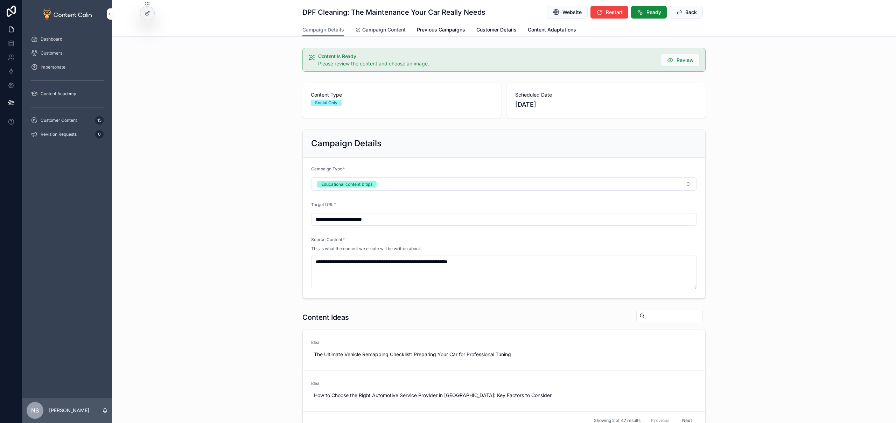
click at [377, 29] on span "Campaign Content" at bounding box center [383, 29] width 43 height 7
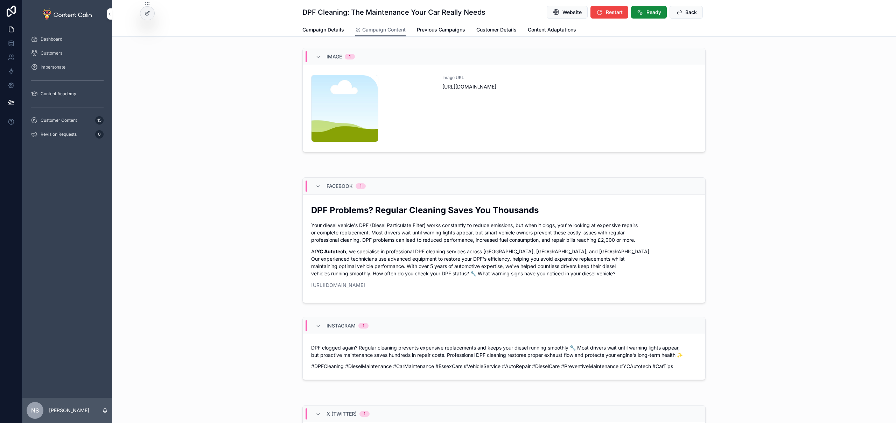
click at [552, 103] on div "Image URL [URL][DOMAIN_NAME]" at bounding box center [569, 108] width 254 height 67
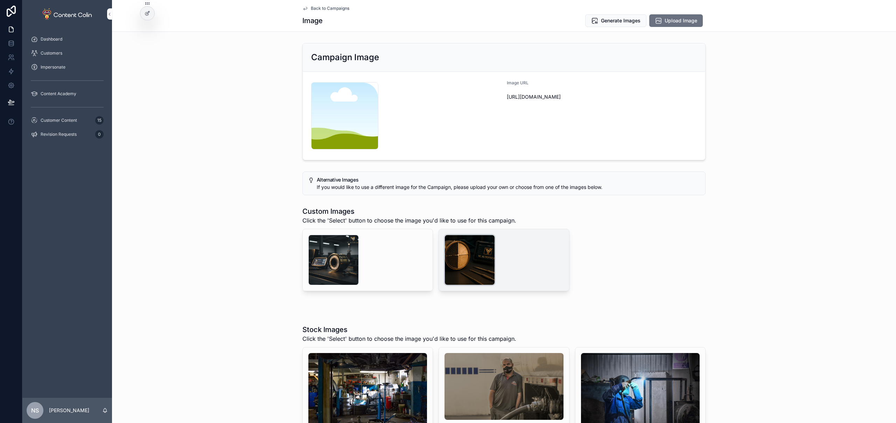
click at [458, 260] on div "scrollable content" at bounding box center [469, 260] width 50 height 50
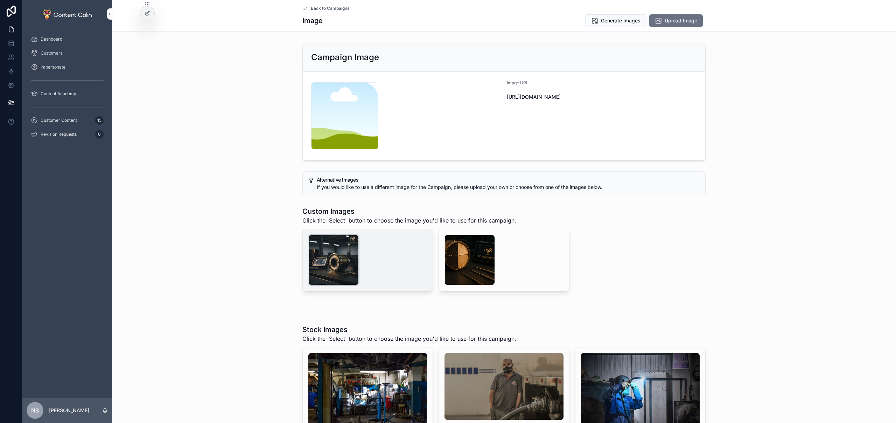
click at [320, 264] on div "scrollable content" at bounding box center [333, 260] width 50 height 50
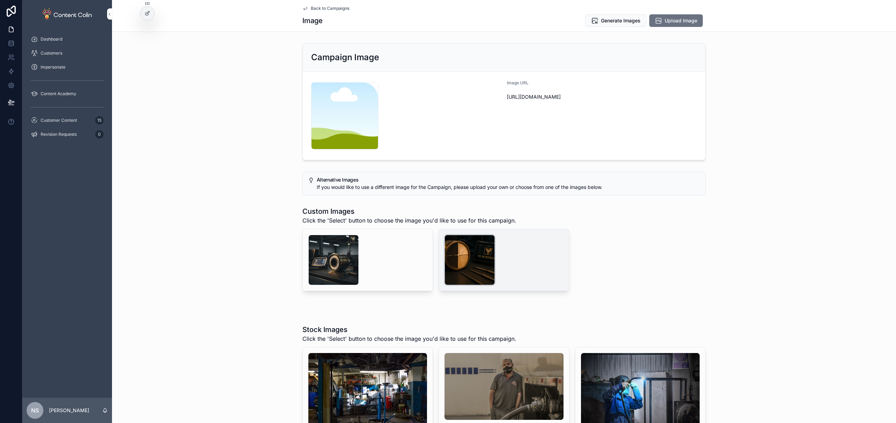
click at [473, 265] on div "scrollable content" at bounding box center [469, 260] width 50 height 50
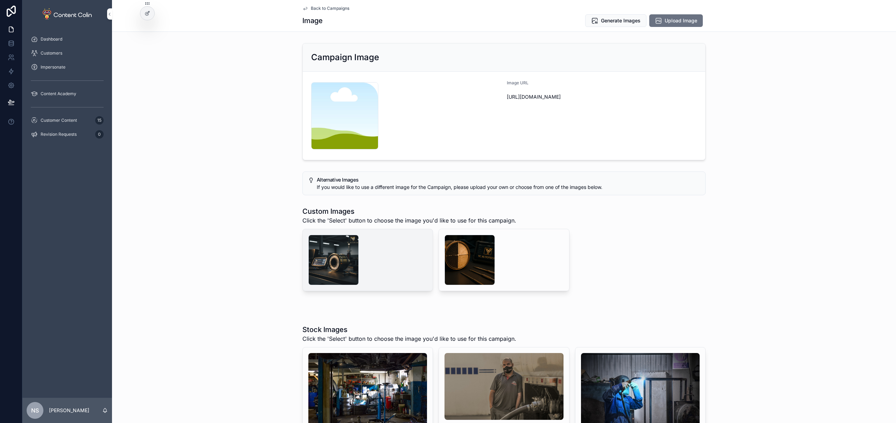
click at [0, 0] on span "Select" at bounding box center [0, 0] width 0 height 0
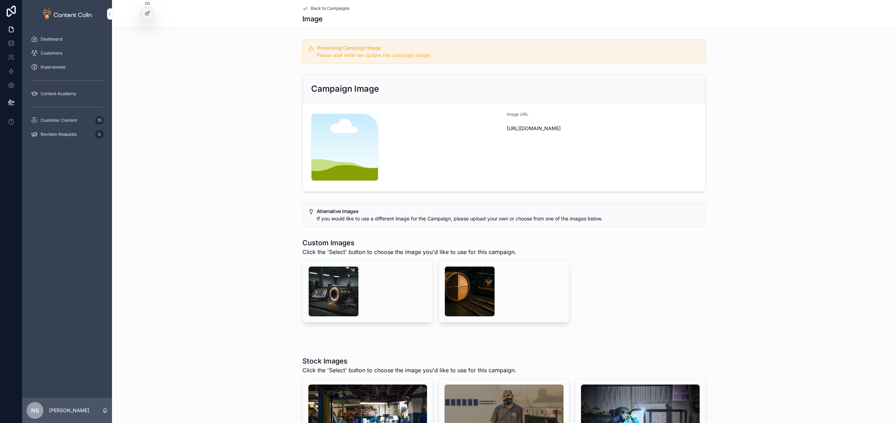
click at [318, 9] on span "Back to Campaigns" at bounding box center [330, 9] width 38 height 6
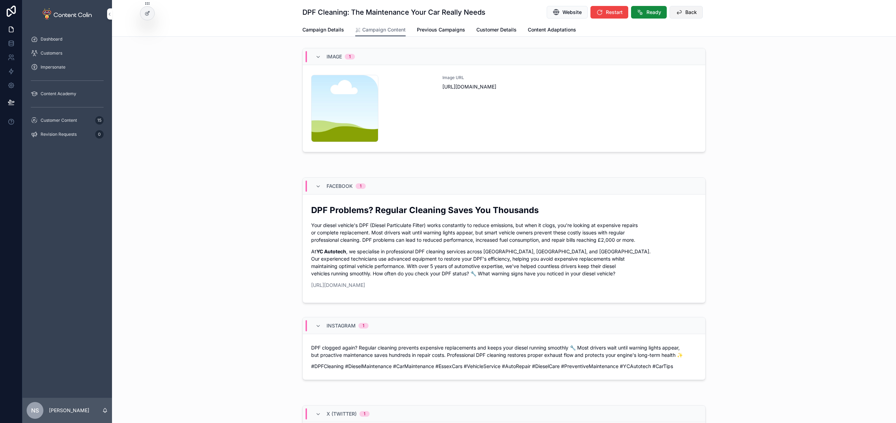
click at [695, 13] on button "Back" at bounding box center [685, 12] width 33 height 13
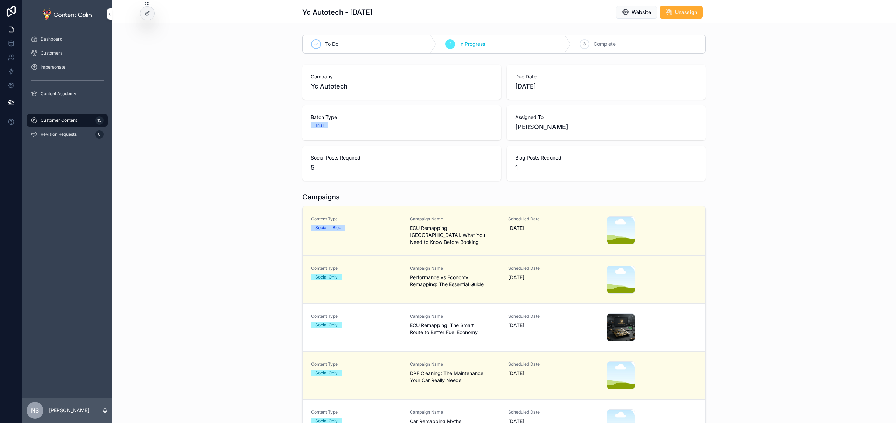
click at [496, 407] on link "Content Type Social Only Campaign Name Car Remapping Myths: What You Need to Kn…" at bounding box center [504, 423] width 402 height 48
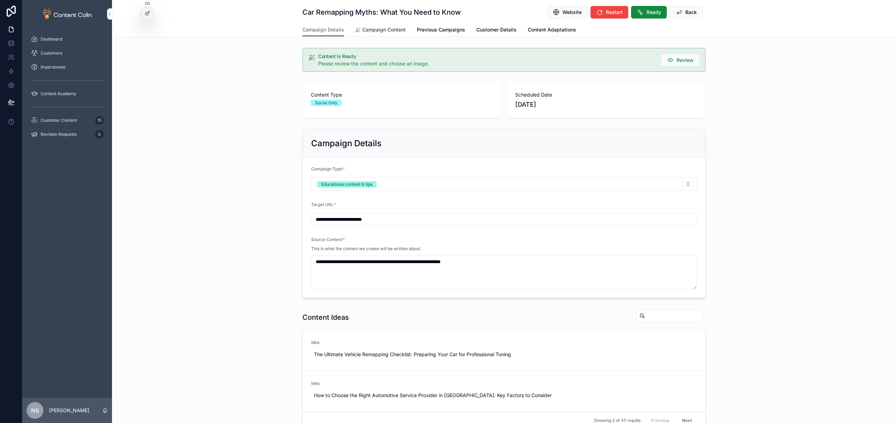
click at [382, 27] on span "Campaign Content" at bounding box center [383, 29] width 43 height 7
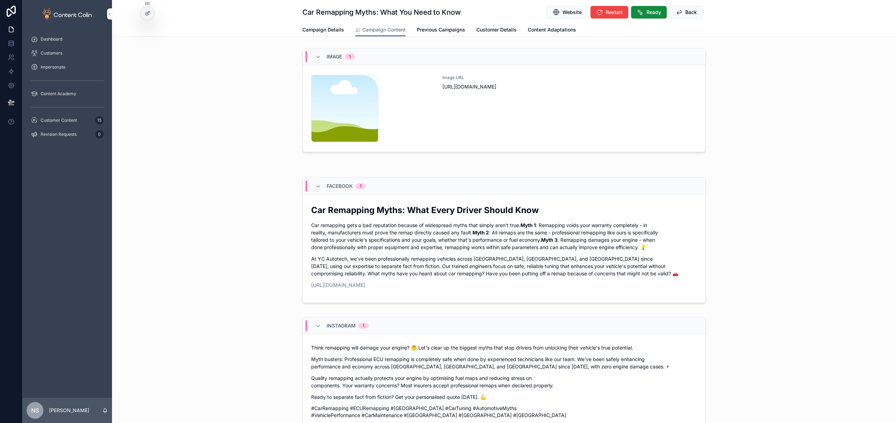
click at [529, 118] on div "Image URL [URL][DOMAIN_NAME]" at bounding box center [569, 108] width 254 height 67
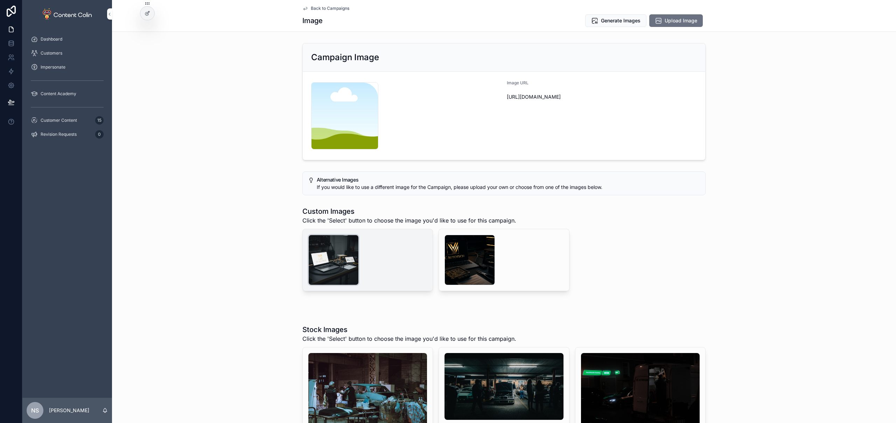
click at [346, 263] on div "scrollable content" at bounding box center [333, 260] width 50 height 50
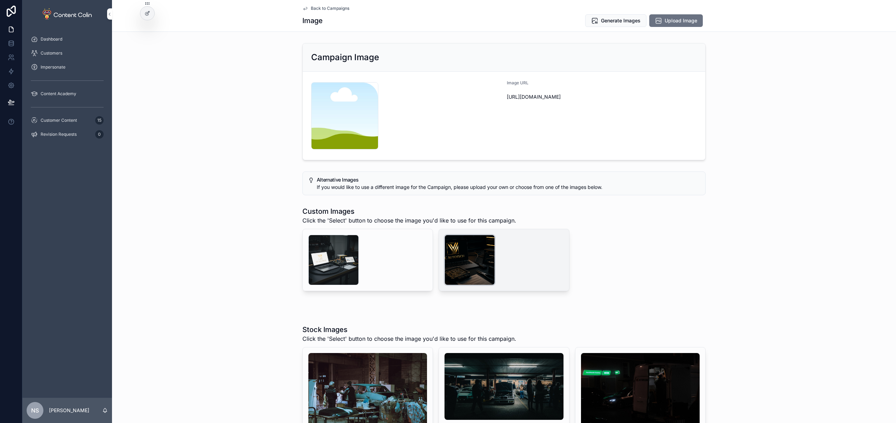
click at [470, 262] on div "scrollable content" at bounding box center [469, 260] width 50 height 50
click at [0, 0] on button "Select" at bounding box center [0, 0] width 0 height 0
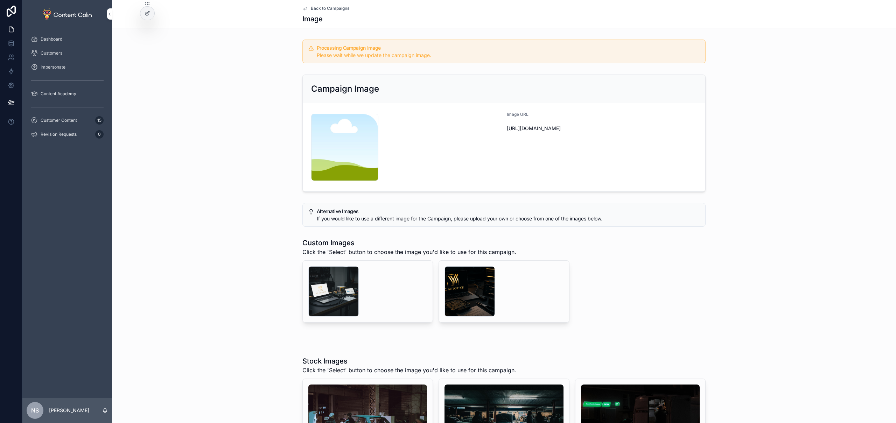
click at [338, 8] on span "Back to Campaigns" at bounding box center [330, 9] width 38 height 6
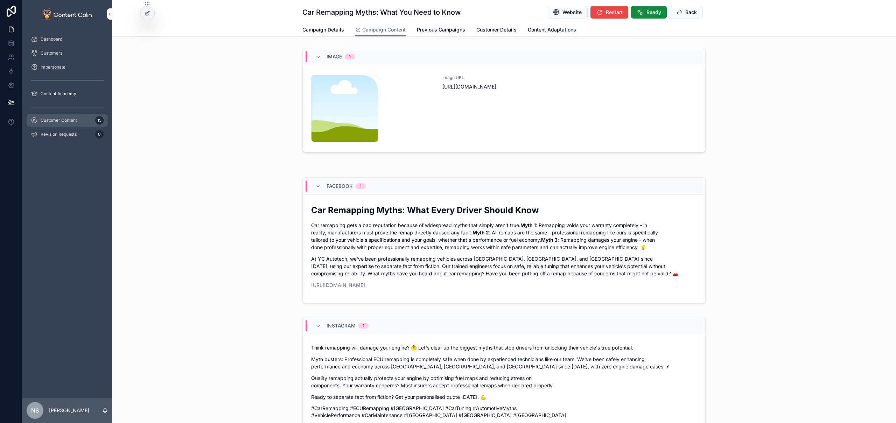
click at [63, 122] on span "Customer Content" at bounding box center [59, 121] width 36 height 6
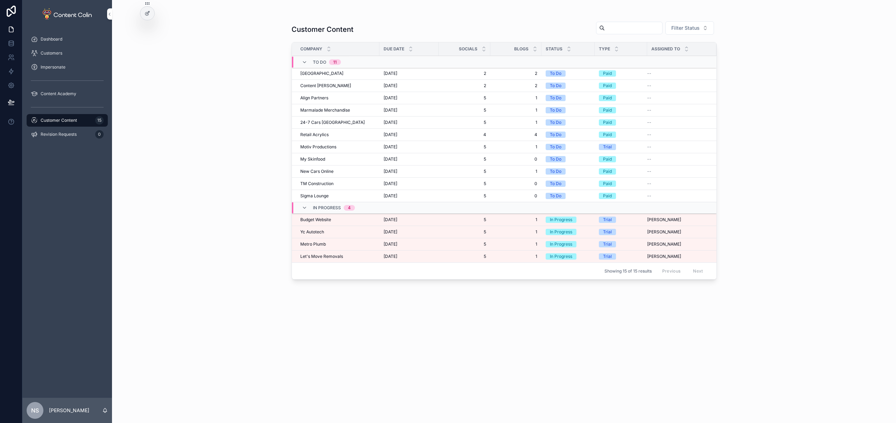
click at [316, 242] on span "Metro Plumb" at bounding box center [313, 244] width 26 height 6
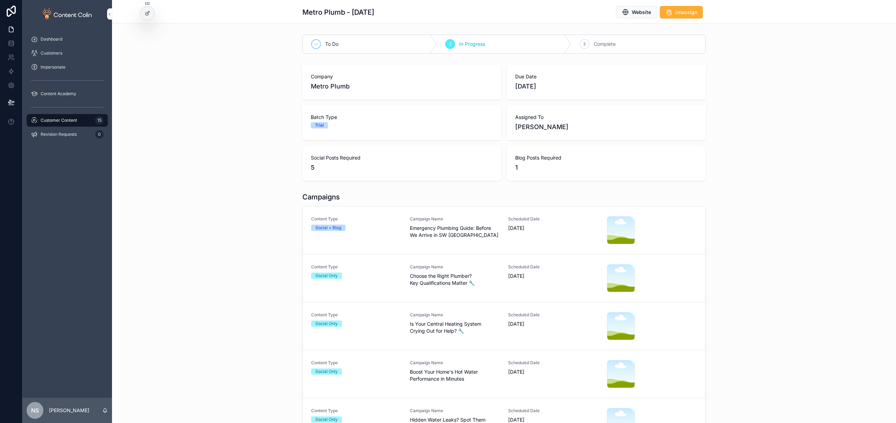
click at [451, 234] on span "Emergency Plumbing Guide: Before We Arrive in SW [GEOGRAPHIC_DATA]" at bounding box center [455, 232] width 90 height 14
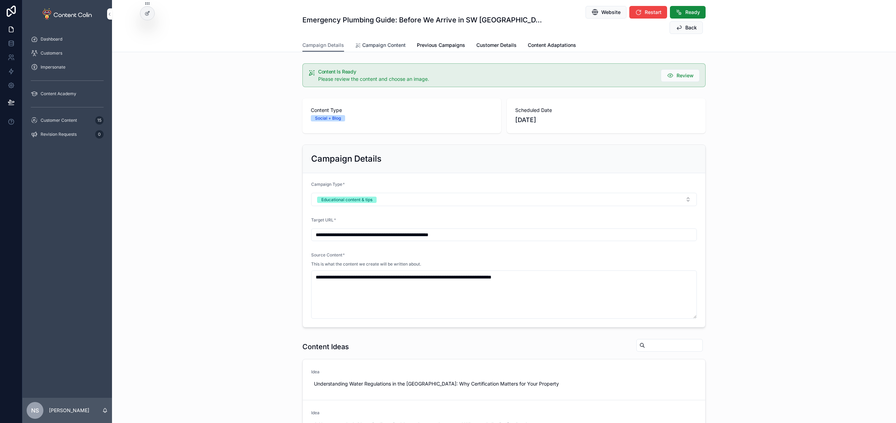
click at [380, 42] on span "Campaign Content" at bounding box center [383, 45] width 43 height 7
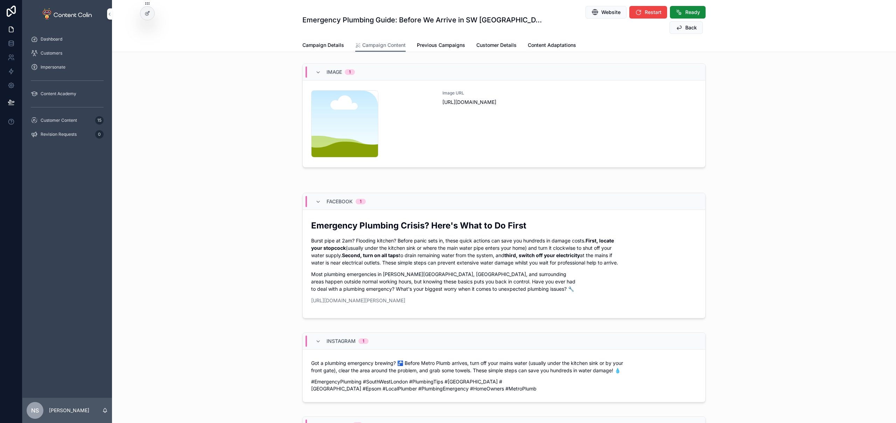
click at [564, 127] on div "Image URL [URL][DOMAIN_NAME]" at bounding box center [569, 123] width 254 height 67
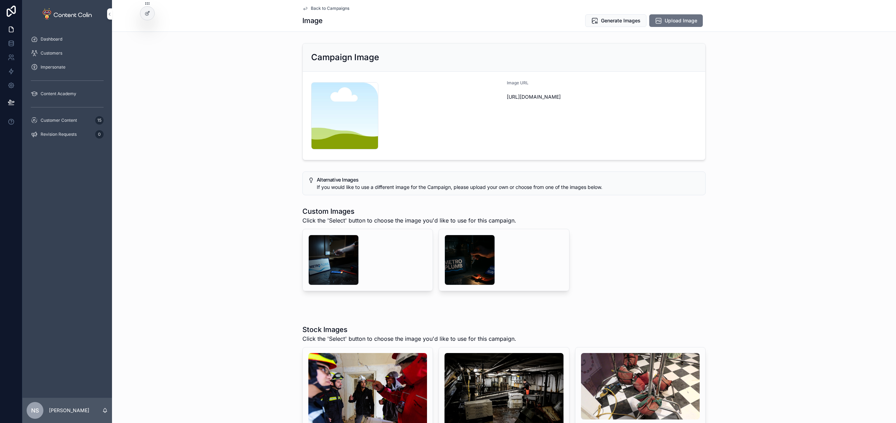
click at [338, 9] on span "Back to Campaigns" at bounding box center [330, 9] width 38 height 6
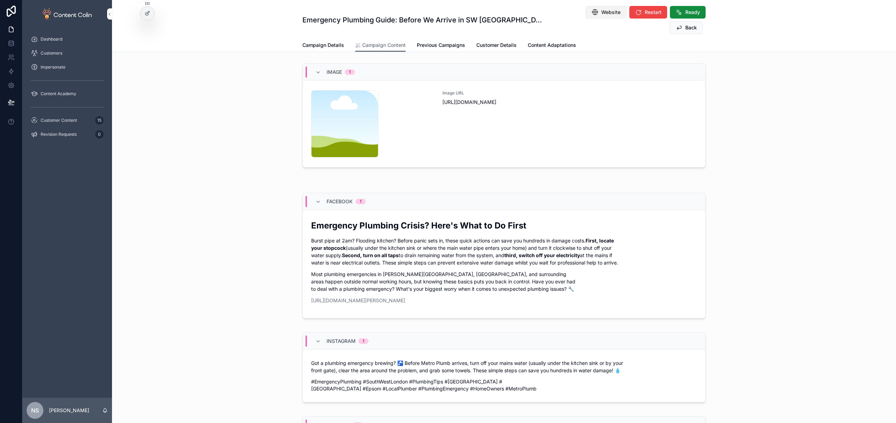
click at [601, 10] on span "Website" at bounding box center [610, 12] width 19 height 7
click at [467, 122] on div "Image URL [URL][DOMAIN_NAME]" at bounding box center [569, 123] width 254 height 67
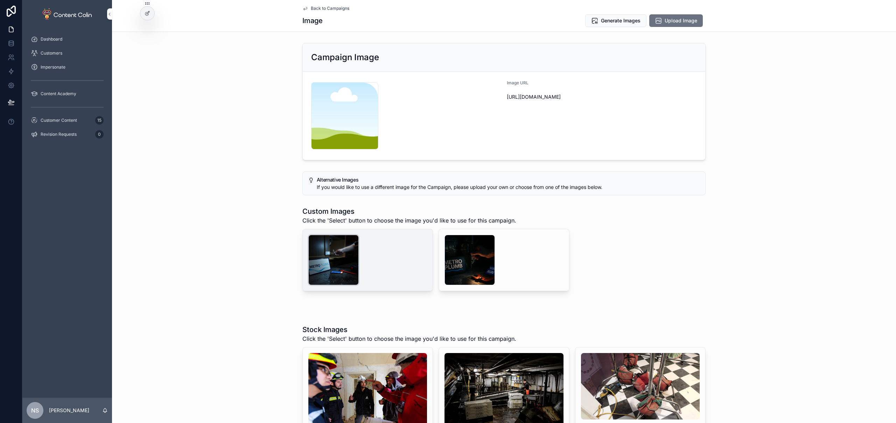
click at [318, 262] on div "scrollable content" at bounding box center [333, 260] width 50 height 50
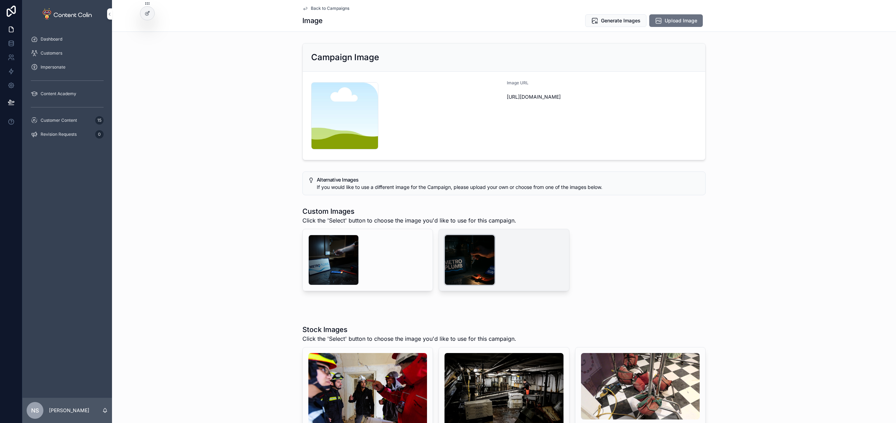
click at [447, 250] on div "scrollable content" at bounding box center [469, 260] width 50 height 50
click at [326, 9] on span "Back to Campaigns" at bounding box center [330, 9] width 38 height 6
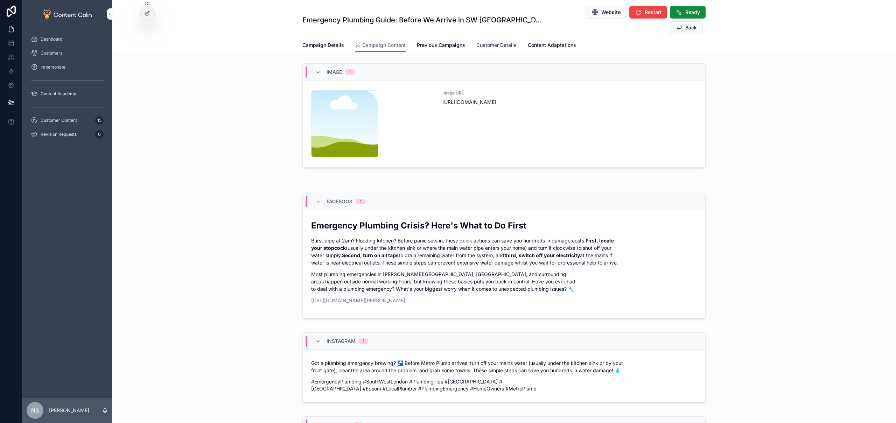
click at [498, 42] on span "Customer Details" at bounding box center [496, 45] width 40 height 7
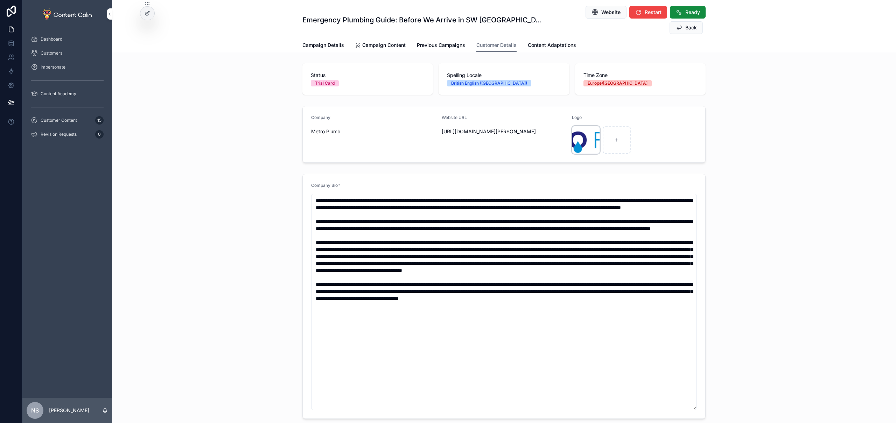
click at [578, 127] on div "scrollable content" at bounding box center [586, 140] width 28 height 28
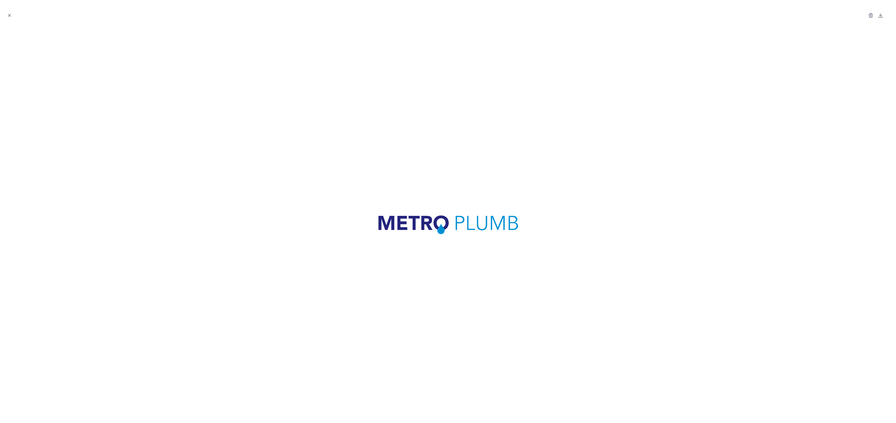
drag, startPoint x: 403, startPoint y: 210, endPoint x: 430, endPoint y: 56, distance: 156.9
click at [588, 306] on div at bounding box center [448, 222] width 884 height 389
click at [8, 16] on icon "Close modal" at bounding box center [9, 15] width 5 height 5
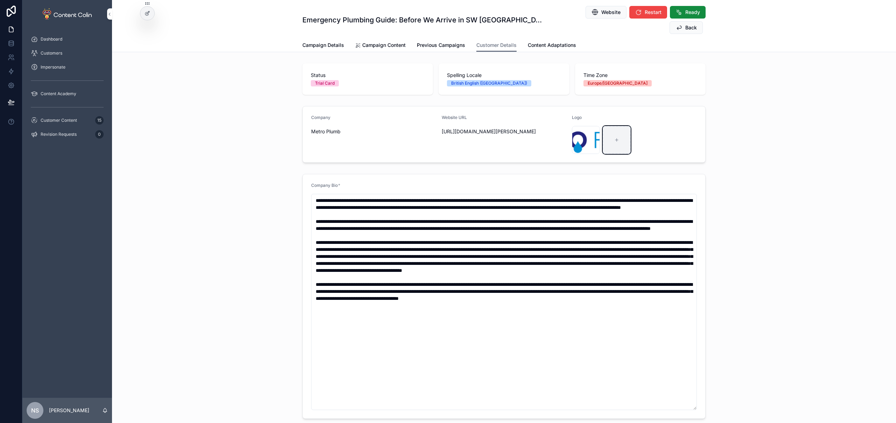
click at [614, 126] on div "scrollable content" at bounding box center [616, 140] width 28 height 28
type input "**********"
click at [0, 0] on icon "scrollable content" at bounding box center [0, 0] width 0 height 0
click at [597, 103] on icon "scrollable content" at bounding box center [599, 104] width 6 height 6
drag, startPoint x: 239, startPoint y: 164, endPoint x: 243, endPoint y: 159, distance: 6.5
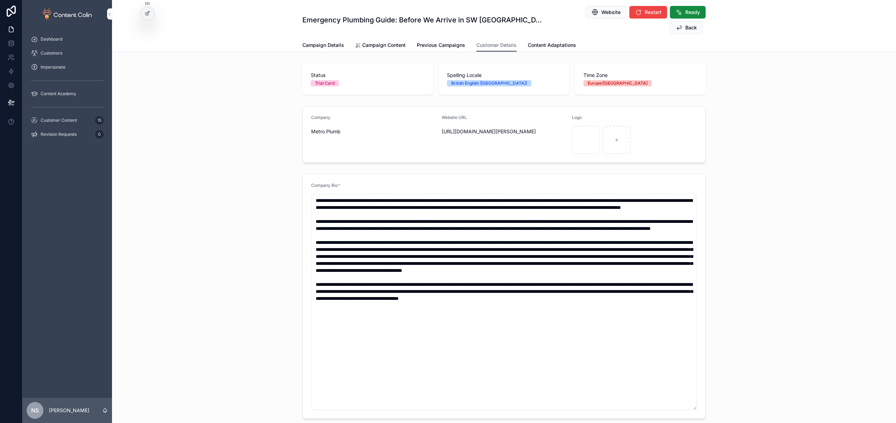
click at [239, 171] on div "Company Bio *" at bounding box center [504, 296] width 784 height 250
click at [61, 122] on span "Customer Content" at bounding box center [59, 121] width 36 height 6
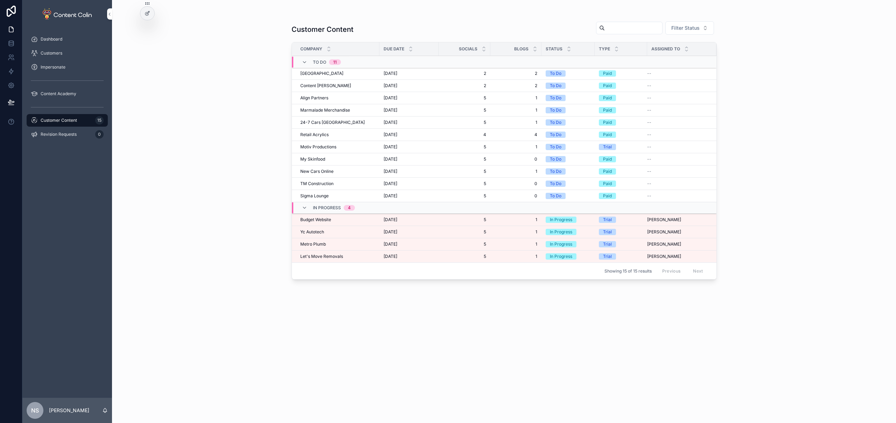
click at [315, 243] on span "Metro Plumb" at bounding box center [313, 244] width 26 height 6
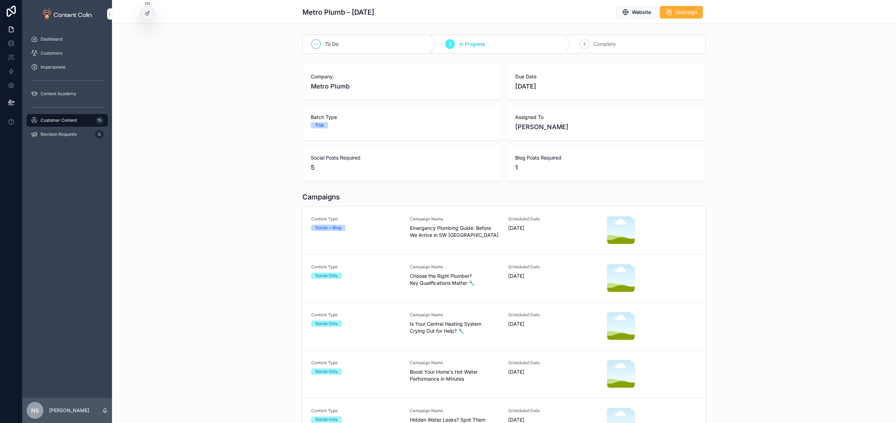
scroll to position [113, 0]
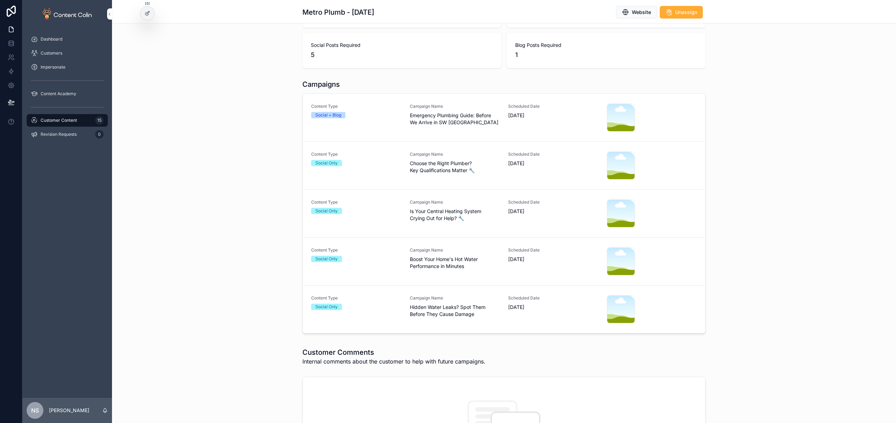
click at [415, 302] on div "Campaign Name Hidden Water Leaks? Spot Them Before They Cause Damage" at bounding box center [455, 306] width 90 height 22
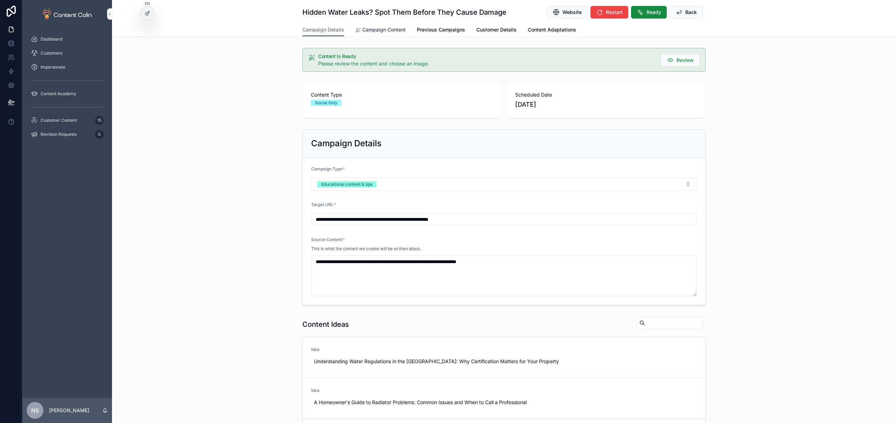
click at [375, 30] on span "Campaign Content" at bounding box center [383, 29] width 43 height 7
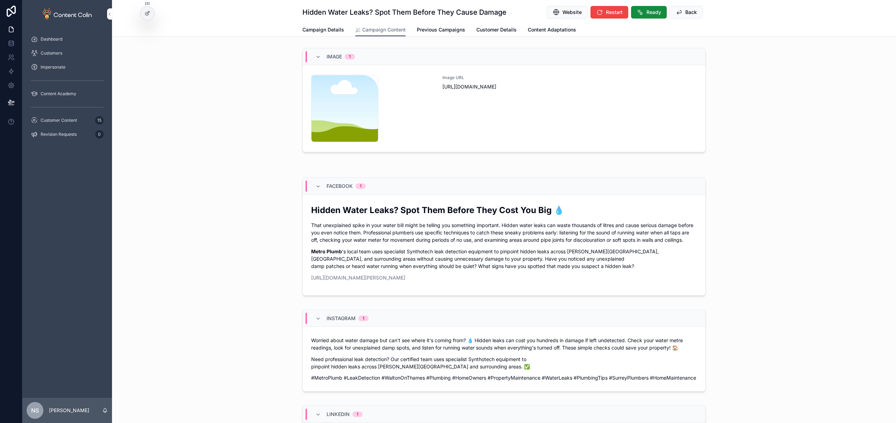
click at [551, 99] on div "Image URL [URL][DOMAIN_NAME]" at bounding box center [569, 108] width 254 height 67
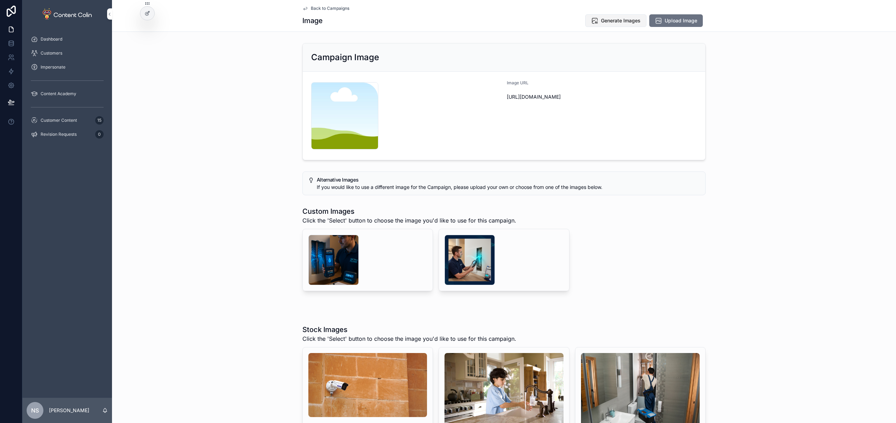
click at [608, 23] on span "Generate Images" at bounding box center [621, 20] width 40 height 7
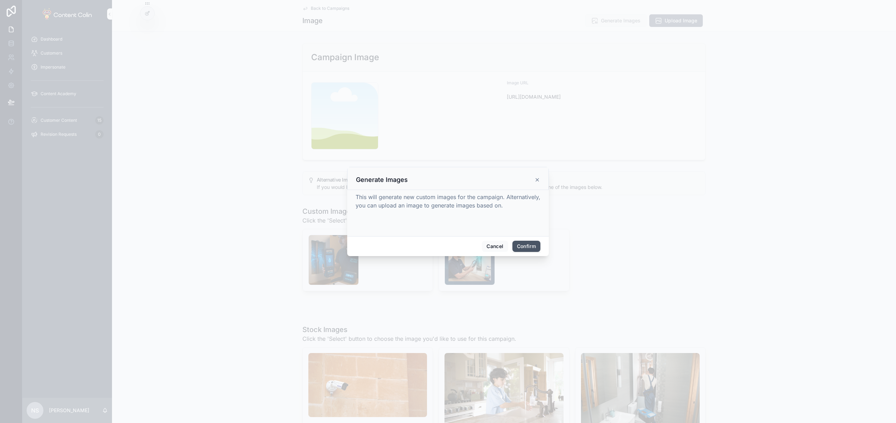
click at [533, 247] on button "Confirm" at bounding box center [526, 246] width 28 height 11
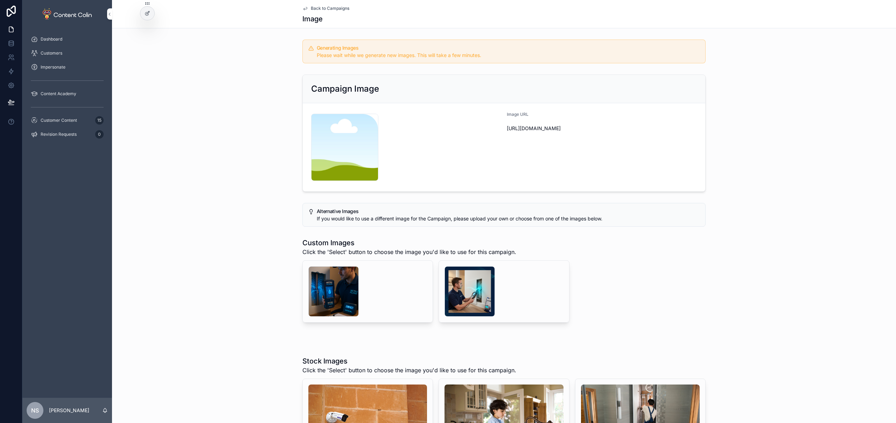
click at [337, 9] on span "Back to Campaigns" at bounding box center [330, 9] width 38 height 6
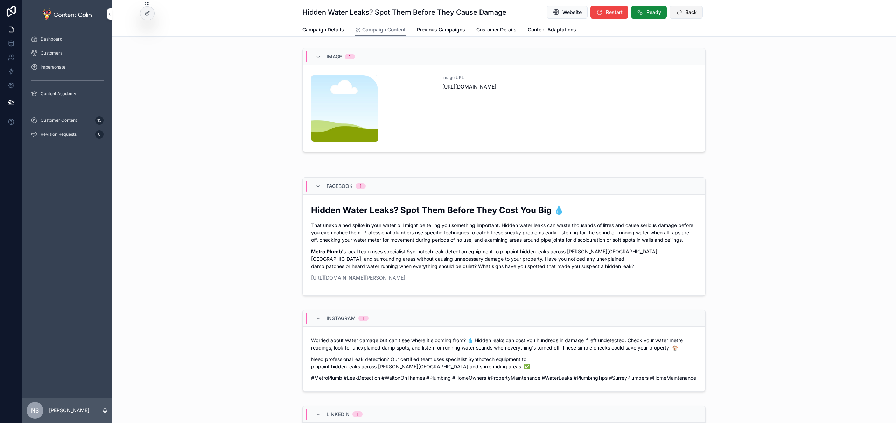
click at [693, 14] on span "Back" at bounding box center [691, 12] width 12 height 7
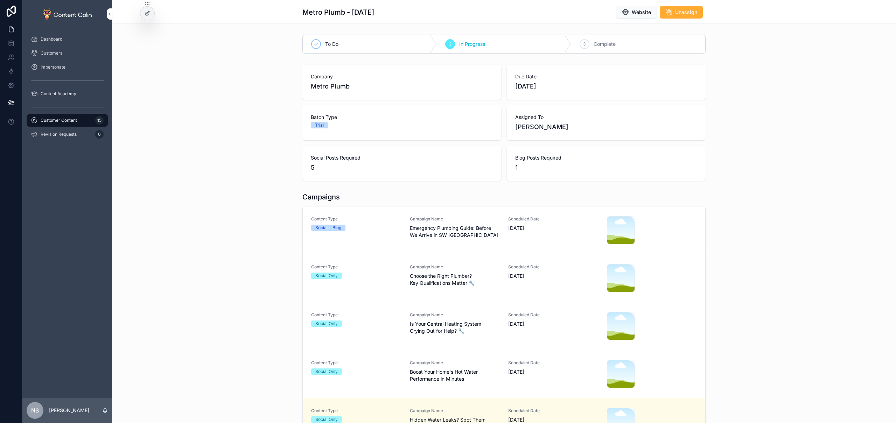
click at [387, 349] on link "Content Type Social Only Campaign Name Is Your Central Heating System Crying Ou…" at bounding box center [504, 326] width 402 height 48
drag, startPoint x: 388, startPoint y: 372, endPoint x: 388, endPoint y: 367, distance: 4.6
click at [388, 372] on div "Social Only" at bounding box center [356, 371] width 90 height 6
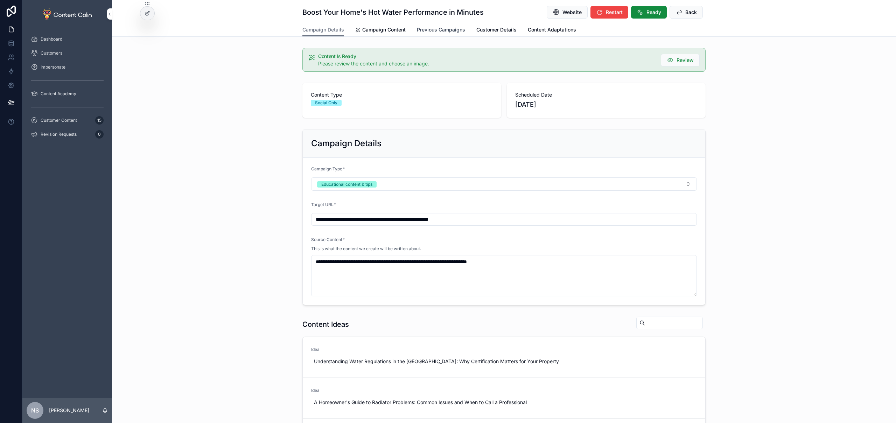
click at [366, 29] on span "Campaign Content" at bounding box center [383, 29] width 43 height 7
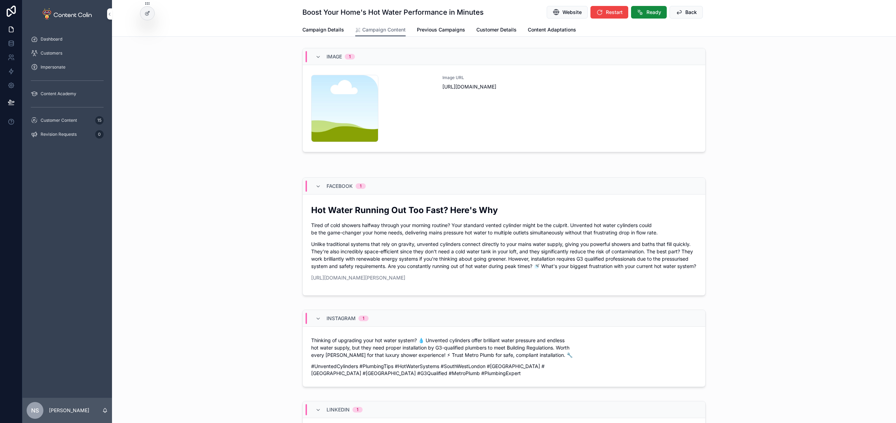
click at [565, 96] on div "Image URL [URL][DOMAIN_NAME]" at bounding box center [569, 108] width 254 height 67
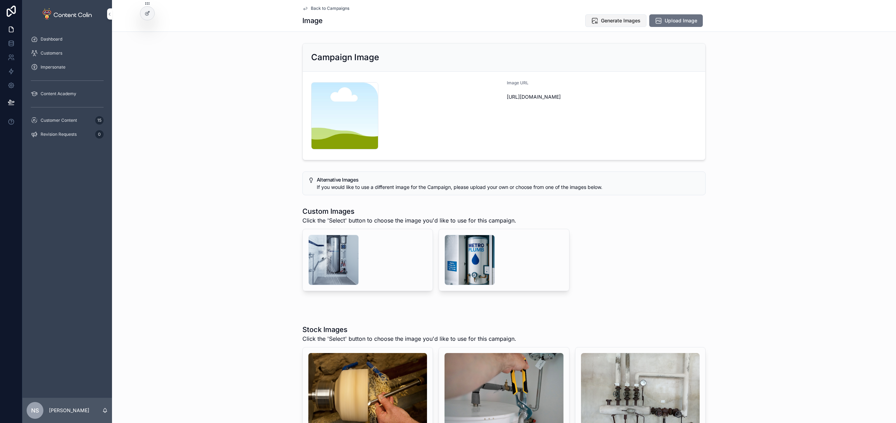
click at [610, 21] on span "Generate Images" at bounding box center [621, 20] width 40 height 7
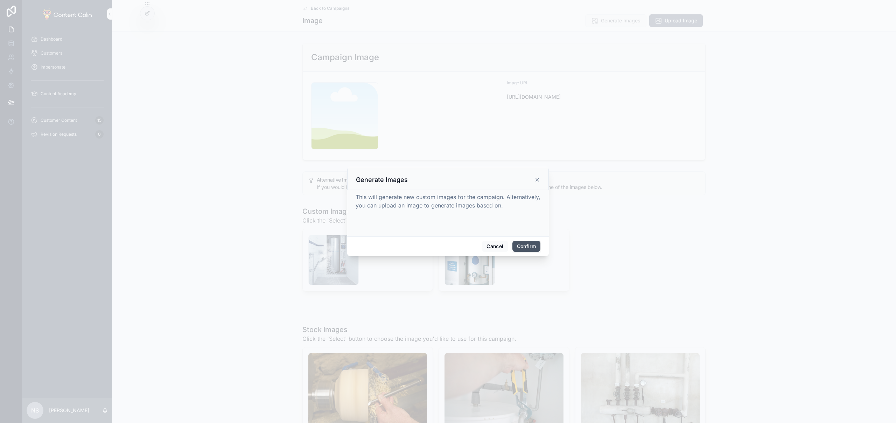
click at [519, 246] on button "Confirm" at bounding box center [526, 246] width 28 height 11
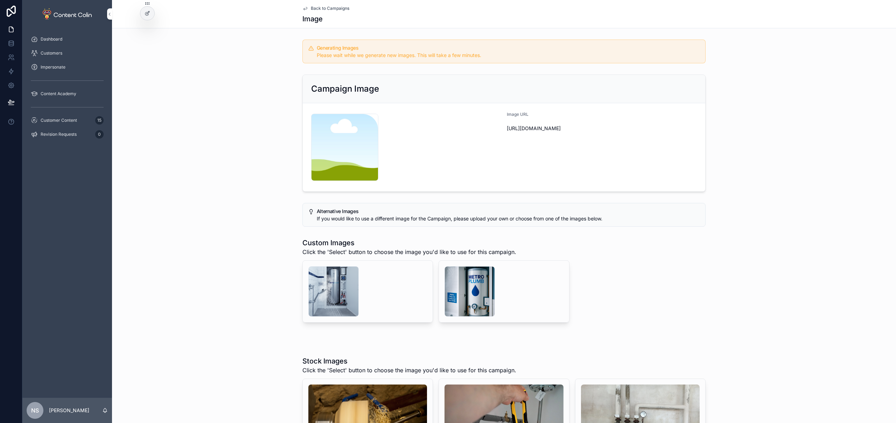
click at [327, 8] on span "Back to Campaigns" at bounding box center [330, 9] width 38 height 6
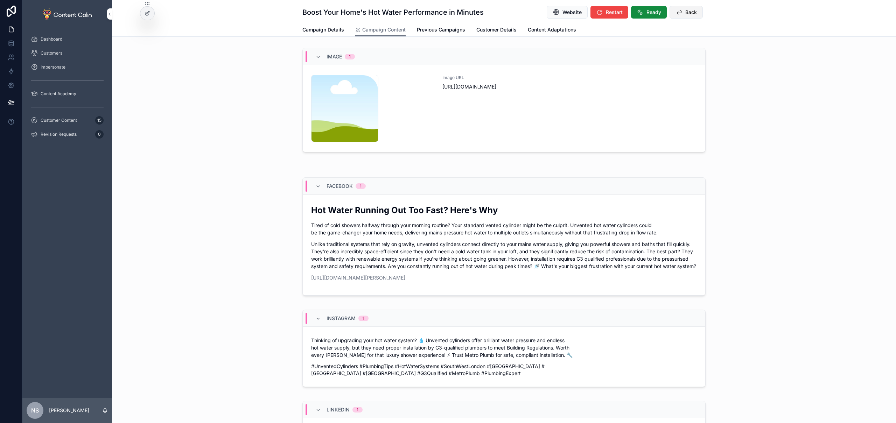
click at [687, 12] on span "Back" at bounding box center [691, 12] width 12 height 7
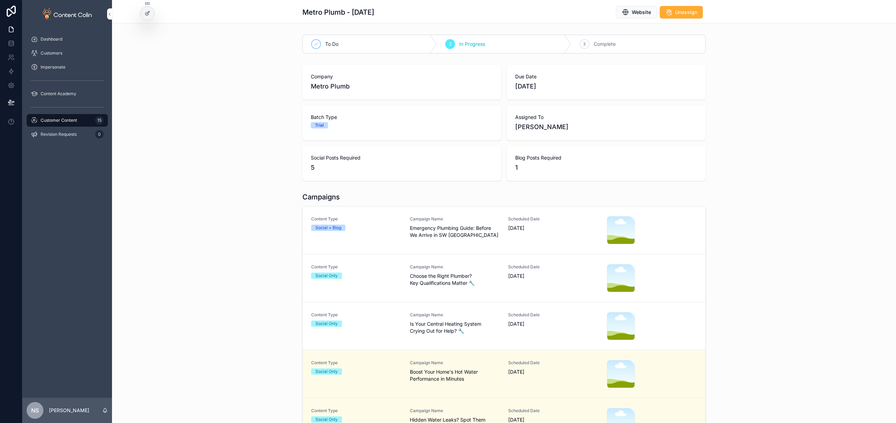
click at [463, 323] on span "Is Your Central Heating System Crying Out for Help? 🔧" at bounding box center [455, 327] width 90 height 14
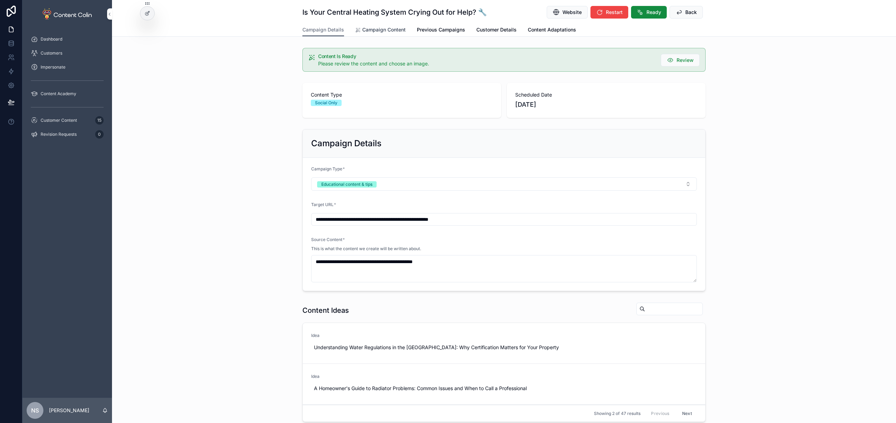
click at [388, 27] on span "Campaign Content" at bounding box center [383, 29] width 43 height 7
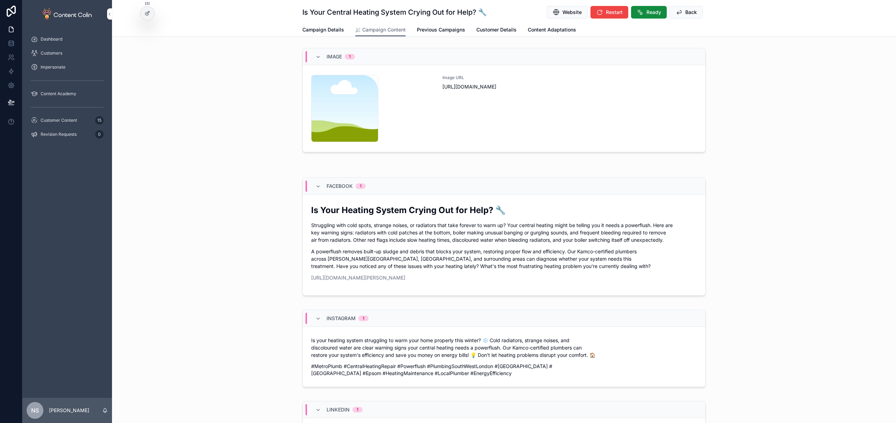
click at [589, 131] on div "Image URL [URL][DOMAIN_NAME]" at bounding box center [569, 108] width 254 height 67
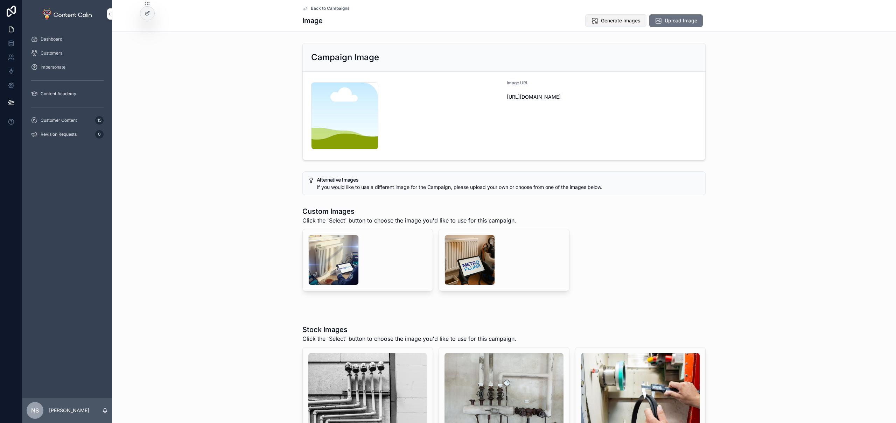
click at [617, 17] on span "Generate Images" at bounding box center [621, 20] width 40 height 7
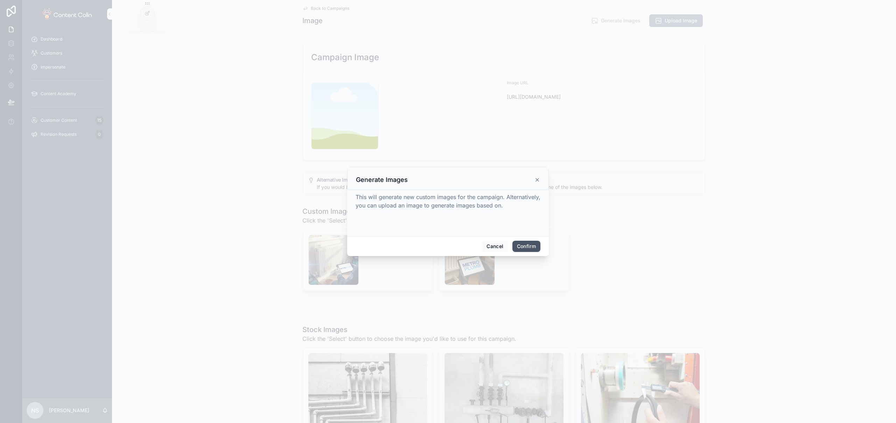
click at [523, 245] on button "Confirm" at bounding box center [526, 246] width 28 height 11
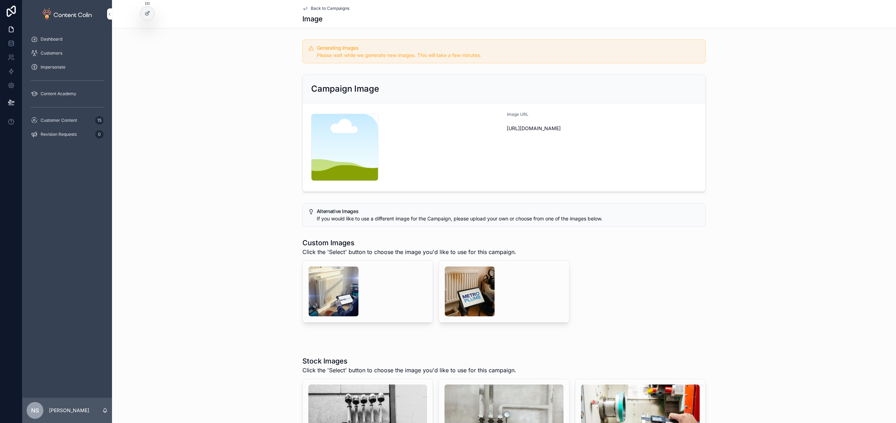
click at [332, 9] on span "Back to Campaigns" at bounding box center [330, 9] width 38 height 6
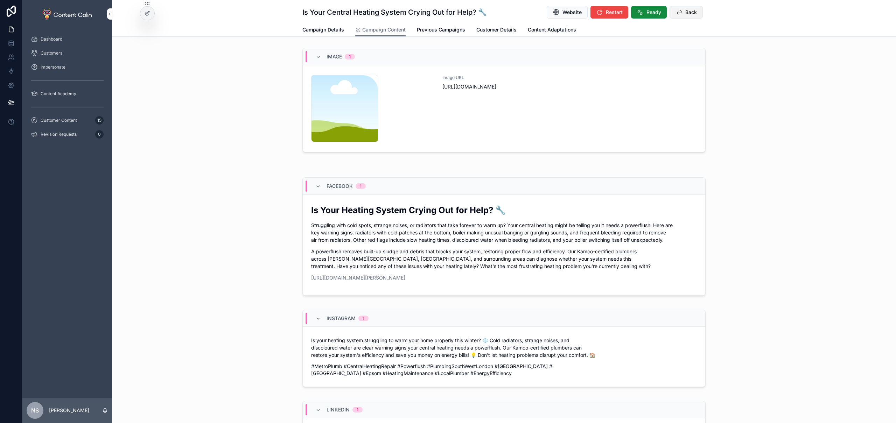
click at [685, 13] on span "Back" at bounding box center [691, 12] width 12 height 7
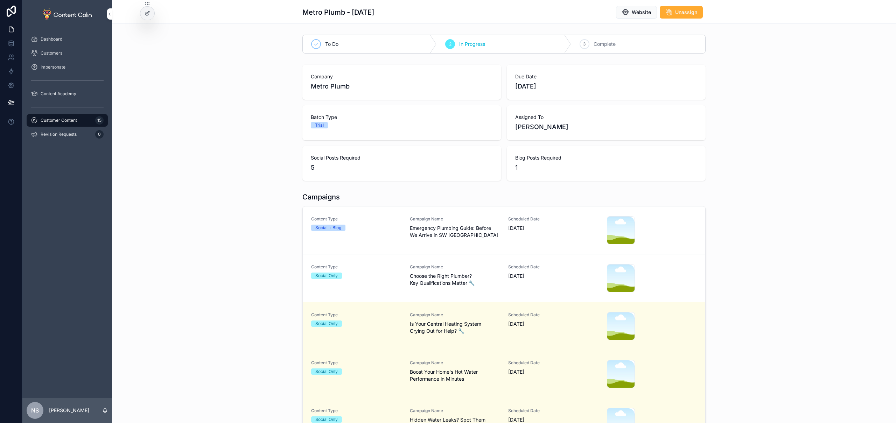
click at [511, 284] on div "Scheduled Date [DATE]" at bounding box center [553, 278] width 90 height 28
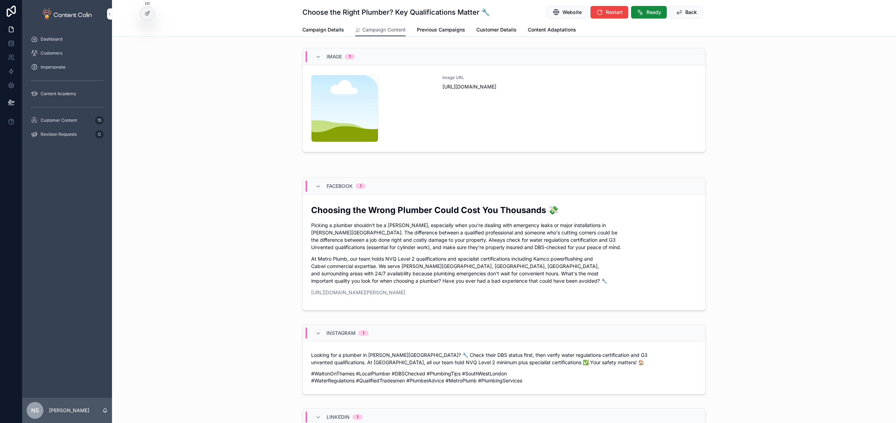
click at [567, 119] on div "Image URL [URL][DOMAIN_NAME]" at bounding box center [569, 108] width 254 height 67
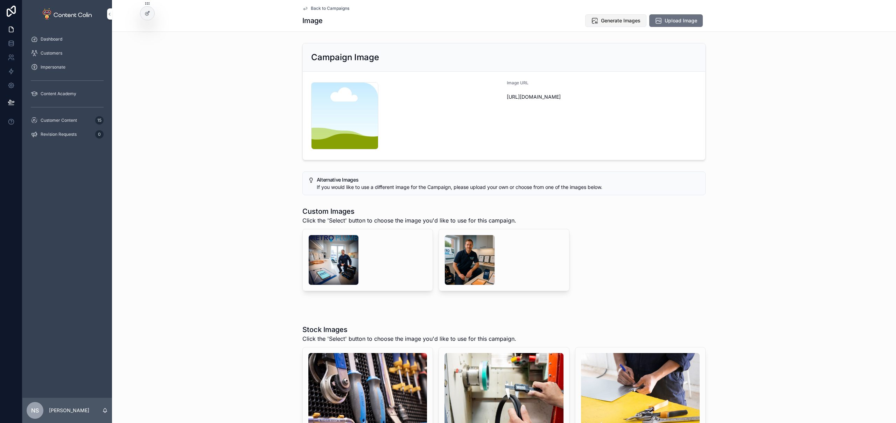
click at [614, 19] on span "Generate Images" at bounding box center [621, 20] width 40 height 7
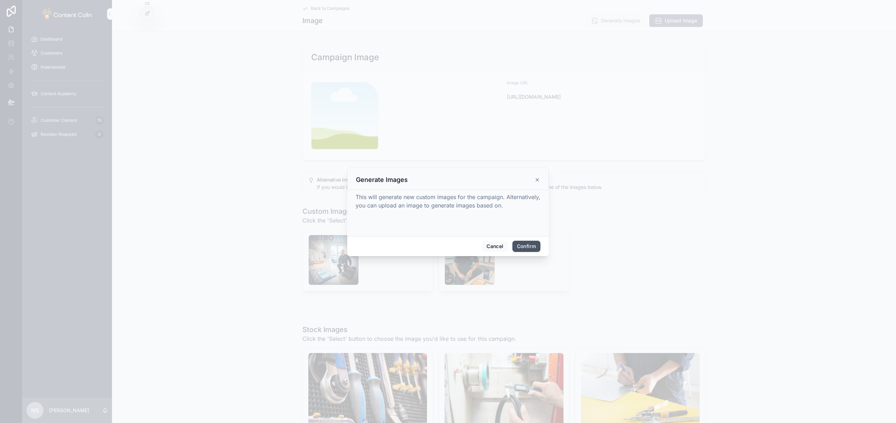
click at [515, 242] on button "Confirm" at bounding box center [526, 246] width 28 height 11
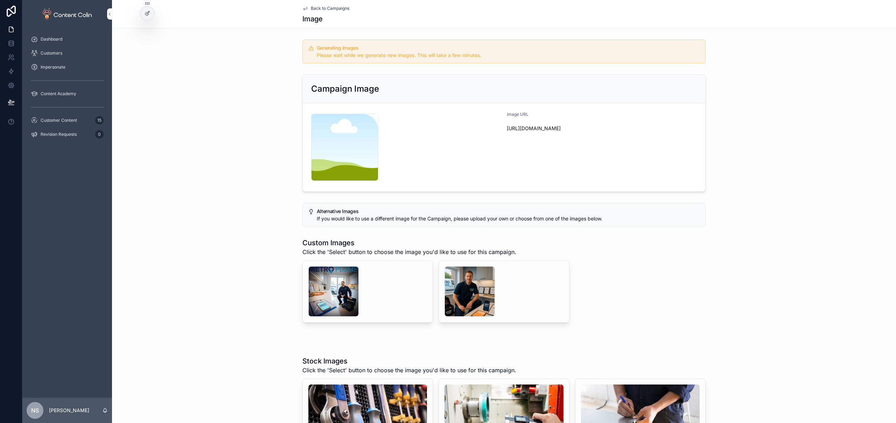
click at [321, 8] on span "Back to Campaigns" at bounding box center [330, 9] width 38 height 6
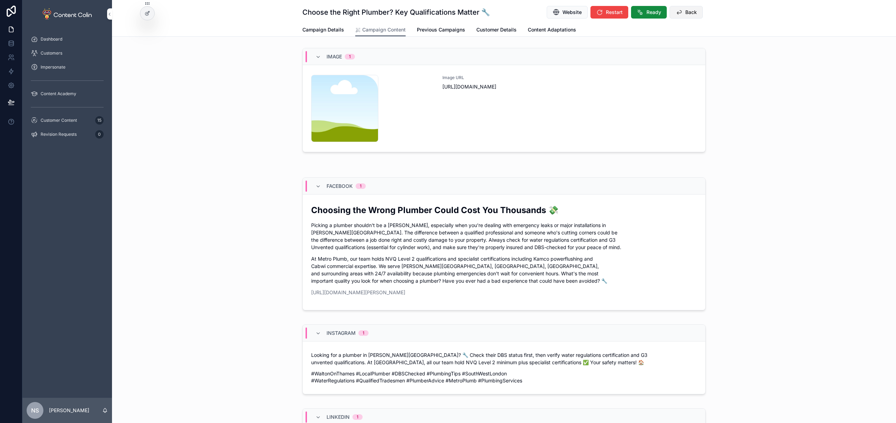
click at [688, 9] on span "Back" at bounding box center [691, 12] width 12 height 7
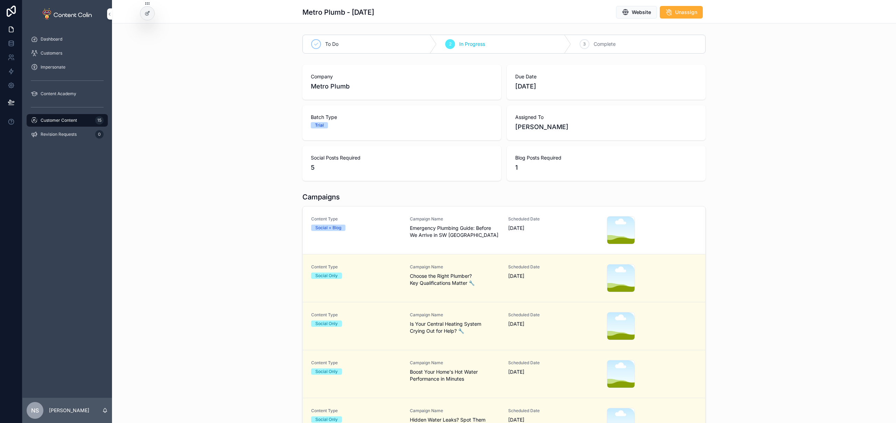
click at [497, 232] on div "Content Type Social + Blog Campaign Name Emergency Plumbing Guide: Before We Ar…" at bounding box center [503, 230] width 385 height 28
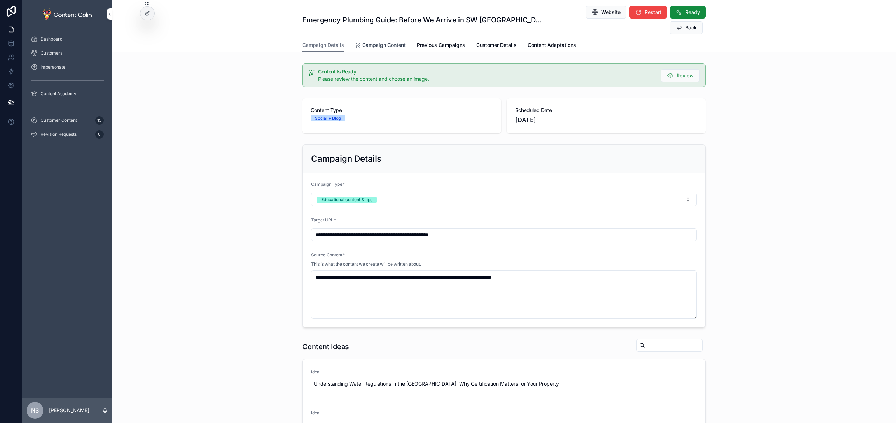
click at [384, 42] on span "Campaign Content" at bounding box center [383, 45] width 43 height 7
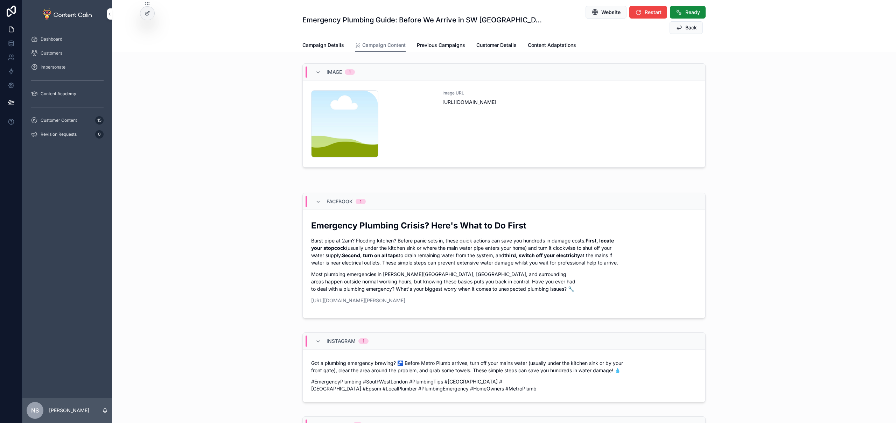
click at [550, 114] on div "Image URL [URL][DOMAIN_NAME]" at bounding box center [569, 123] width 254 height 67
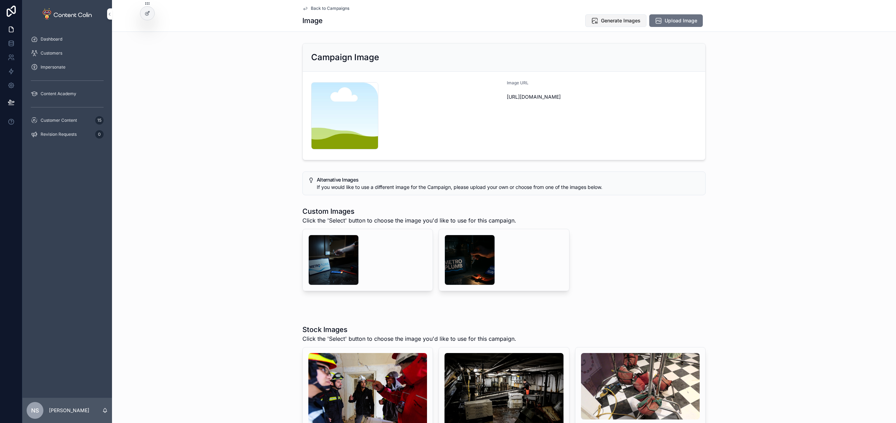
click at [610, 19] on span "Generate Images" at bounding box center [621, 20] width 40 height 7
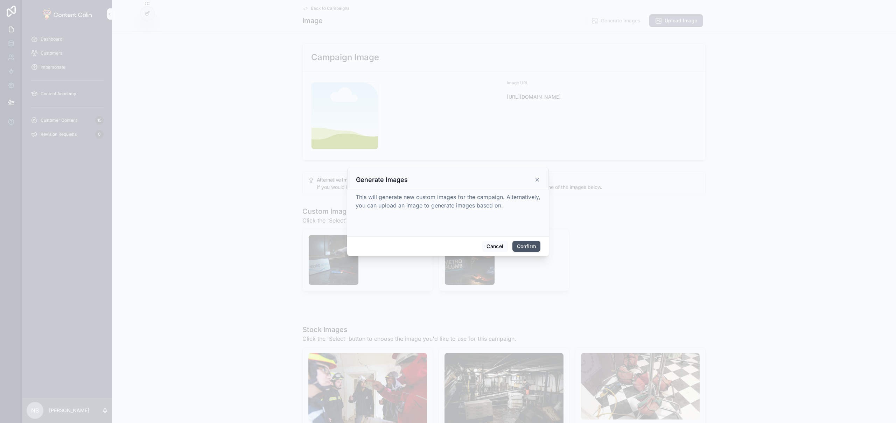
click at [525, 245] on button "Confirm" at bounding box center [526, 246] width 28 height 11
click at [66, 122] on div at bounding box center [448, 211] width 896 height 423
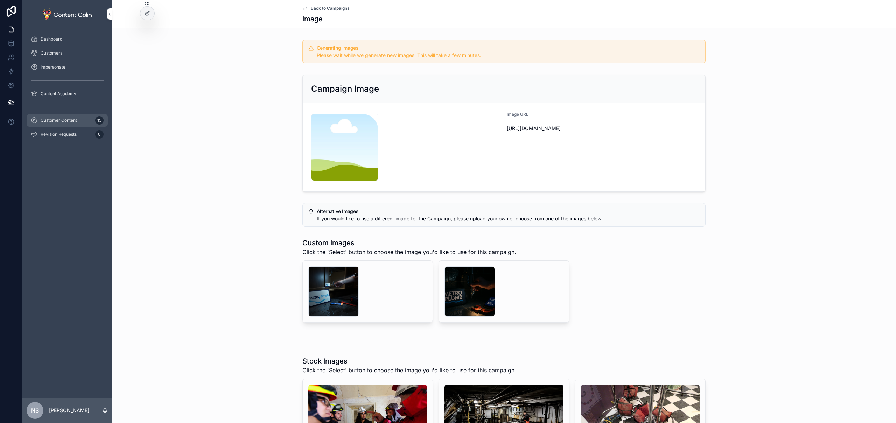
click at [57, 120] on span "Customer Content" at bounding box center [59, 121] width 36 height 6
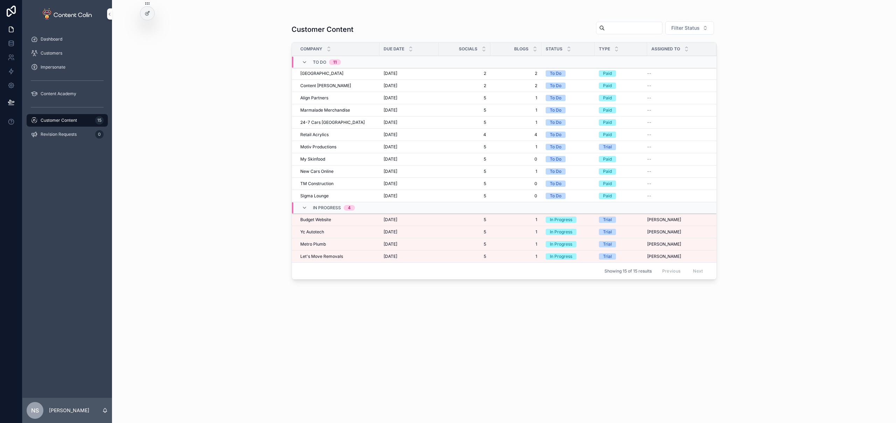
click at [352, 257] on div "Let's Move Removals Let's Move Removals" at bounding box center [337, 257] width 75 height 6
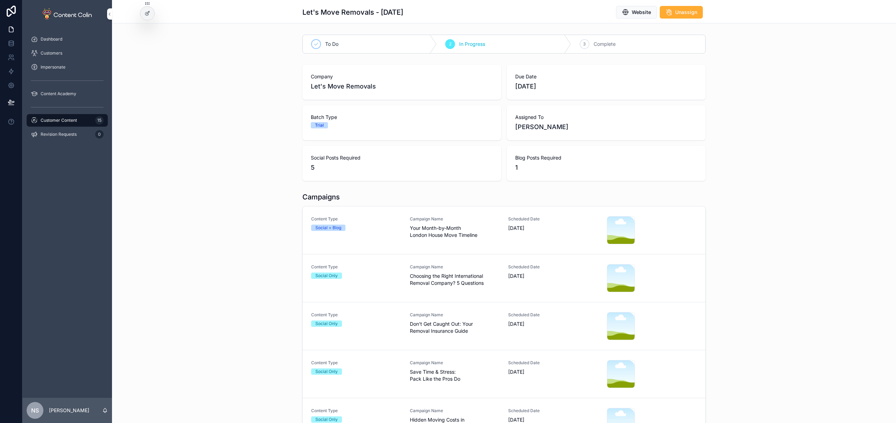
click at [379, 231] on div "Social + Blog" at bounding box center [356, 228] width 90 height 6
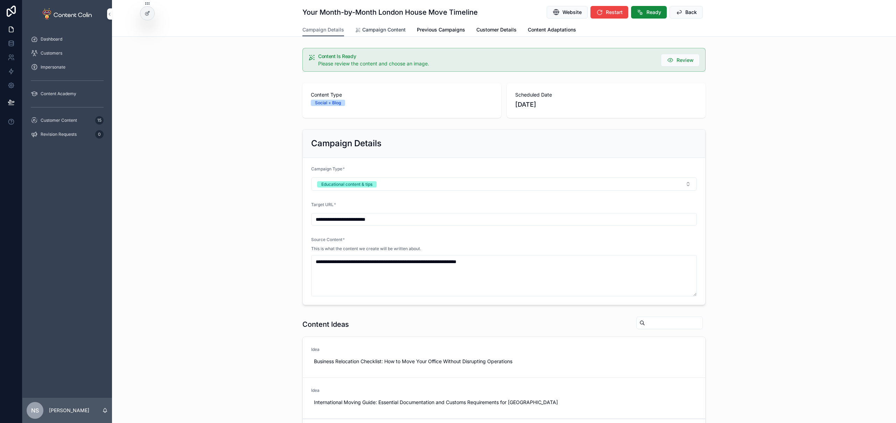
click at [373, 31] on span "Campaign Content" at bounding box center [383, 29] width 43 height 7
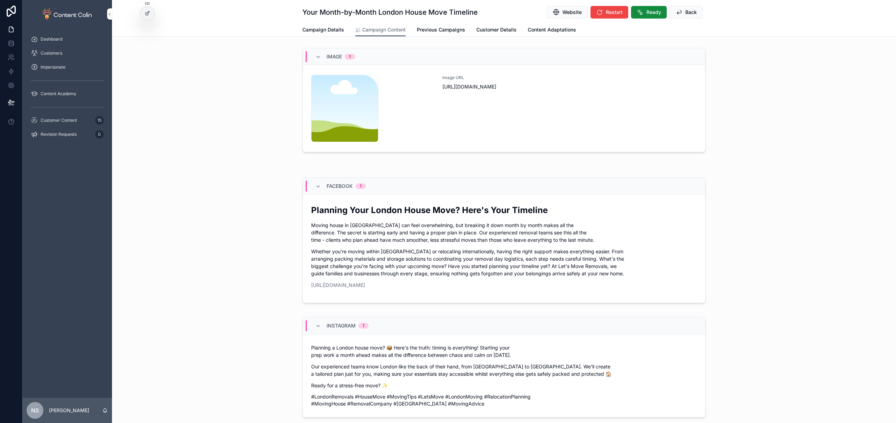
click at [547, 116] on div "Image URL [URL][DOMAIN_NAME]" at bounding box center [569, 108] width 254 height 67
click at [564, 15] on span "Website" at bounding box center [571, 12] width 19 height 7
click at [416, 243] on div "Planning Your London House Move? Here's Your Timeline Moving house in [GEOGRAPH…" at bounding box center [503, 246] width 385 height 84
click at [502, 111] on div "Image URL [URL][DOMAIN_NAME]" at bounding box center [569, 108] width 254 height 67
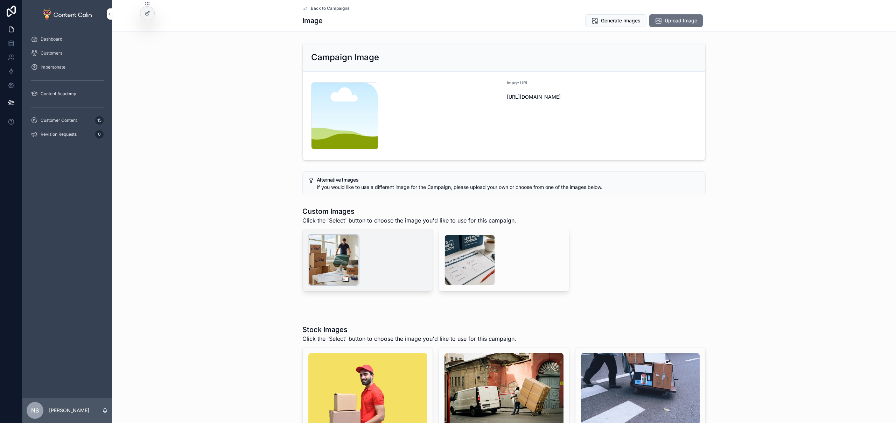
click at [337, 262] on div "scrollable content" at bounding box center [333, 260] width 50 height 50
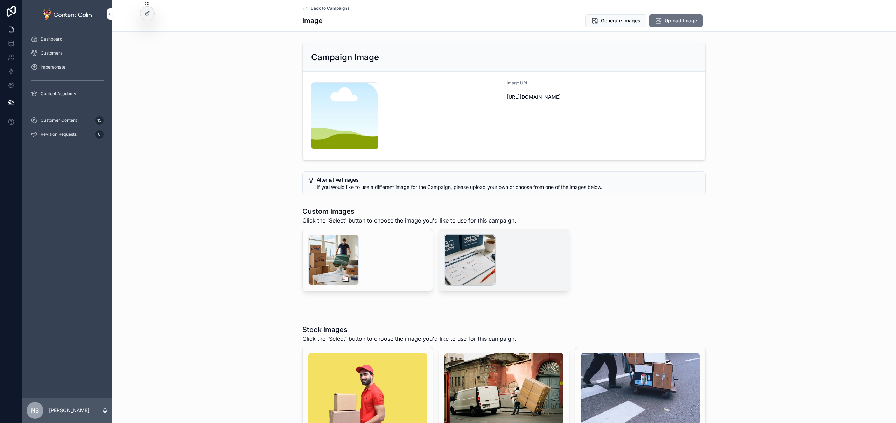
click at [457, 249] on div "scrollable content" at bounding box center [469, 260] width 50 height 50
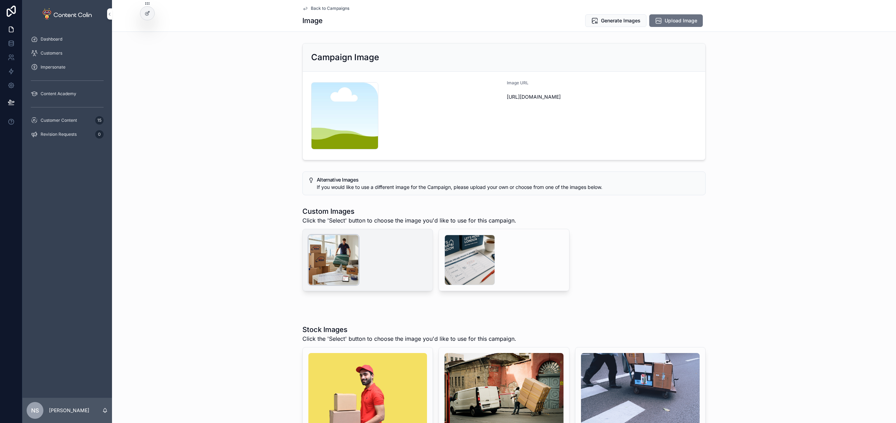
click at [325, 257] on div "scrollable content" at bounding box center [333, 260] width 50 height 50
click at [0, 0] on span "Select" at bounding box center [0, 0] width 0 height 0
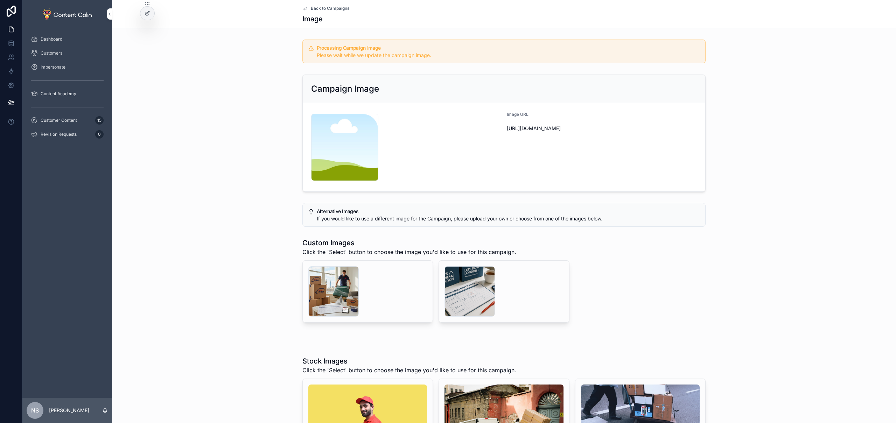
click at [333, 8] on span "Back to Campaigns" at bounding box center [330, 9] width 38 height 6
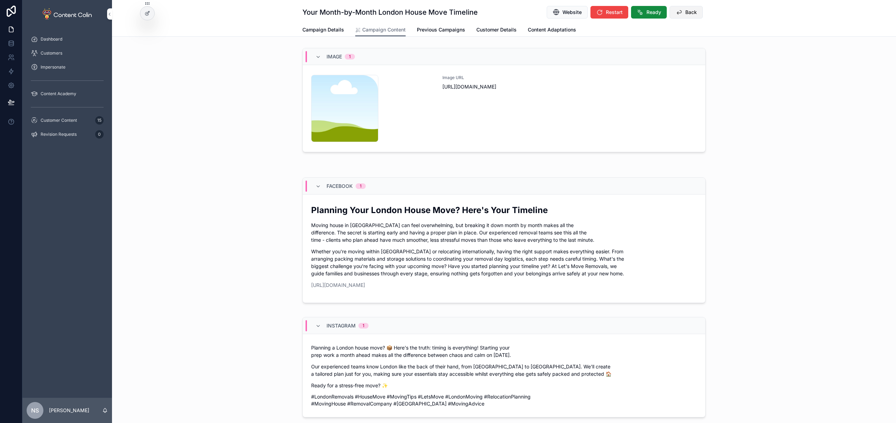
click at [685, 14] on span "Back" at bounding box center [691, 12] width 12 height 7
click at [685, 12] on span "Back" at bounding box center [691, 12] width 12 height 7
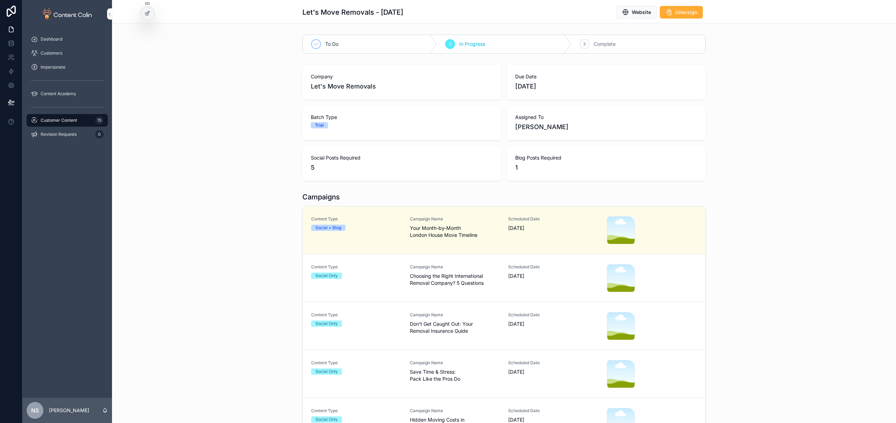
click at [472, 275] on span "Choosing the Right International Removal Company? 5 Questions" at bounding box center [455, 280] width 90 height 14
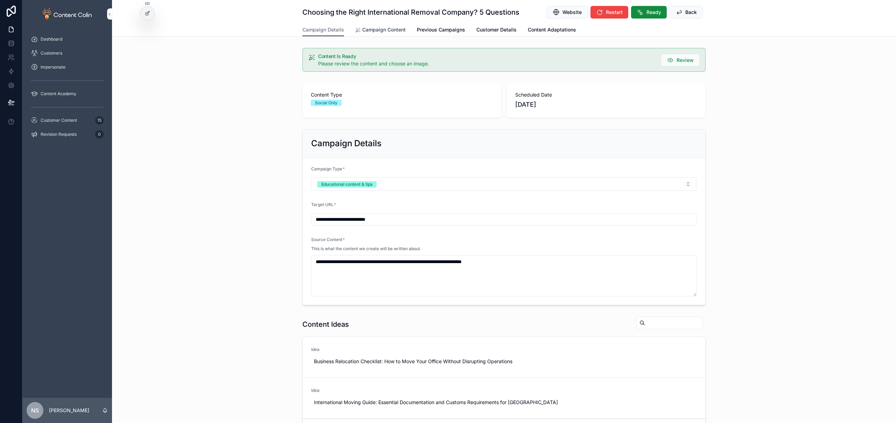
click at [362, 31] on span "Campaign Content" at bounding box center [383, 29] width 43 height 7
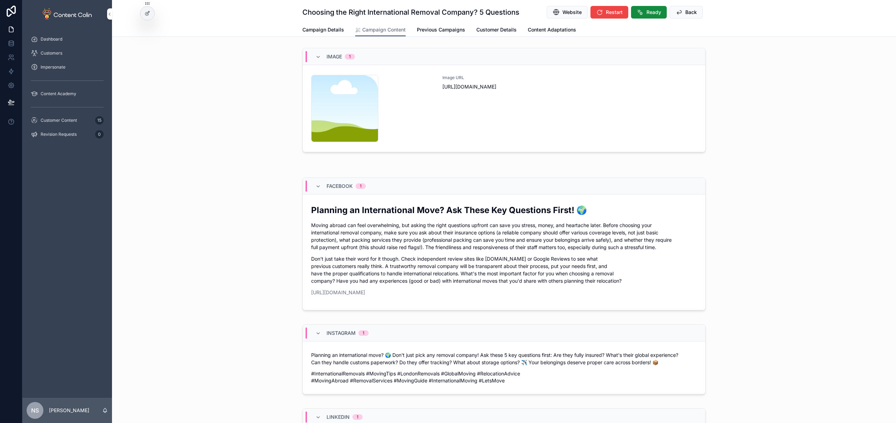
click at [529, 100] on div "Image URL [URL][DOMAIN_NAME]" at bounding box center [569, 108] width 254 height 67
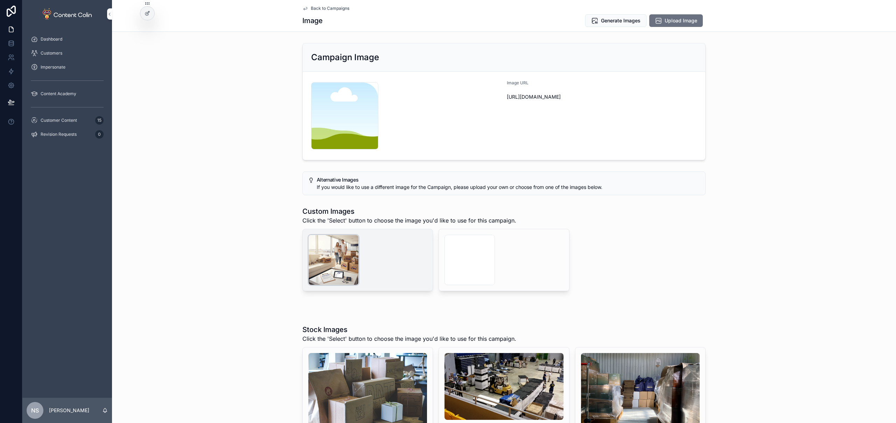
click at [339, 261] on div "scrollable content" at bounding box center [333, 260] width 50 height 50
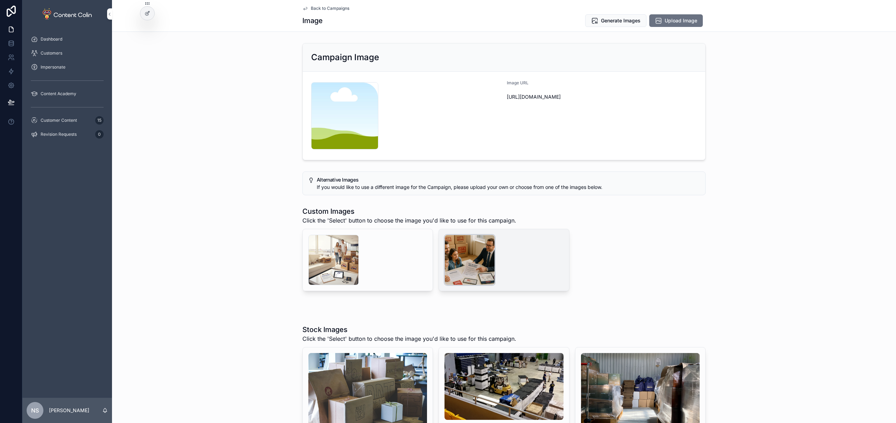
click at [471, 260] on div "scrollable content" at bounding box center [469, 260] width 50 height 50
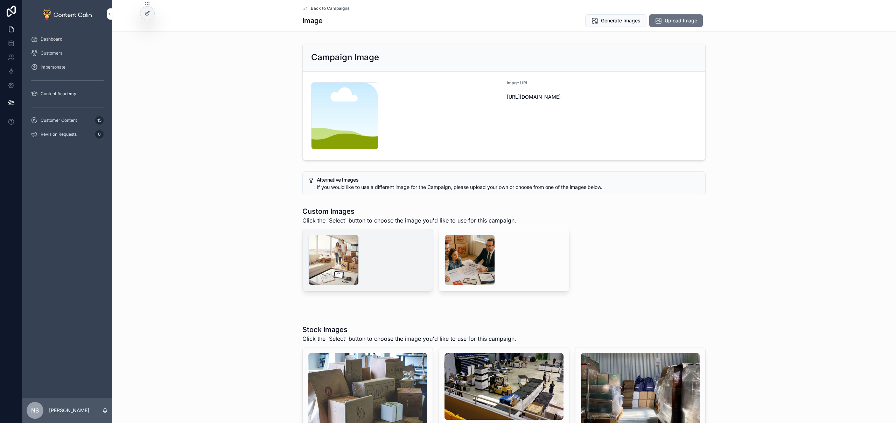
click at [0, 0] on span "Select" at bounding box center [0, 0] width 0 height 0
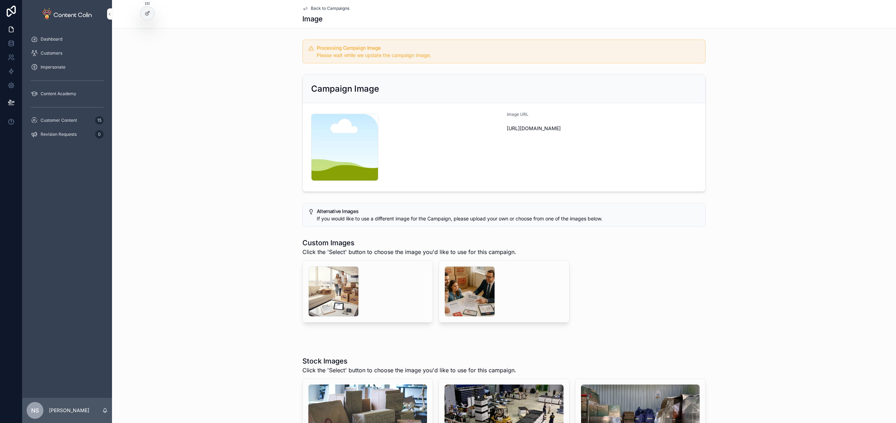
click at [322, 9] on span "Back to Campaigns" at bounding box center [330, 9] width 38 height 6
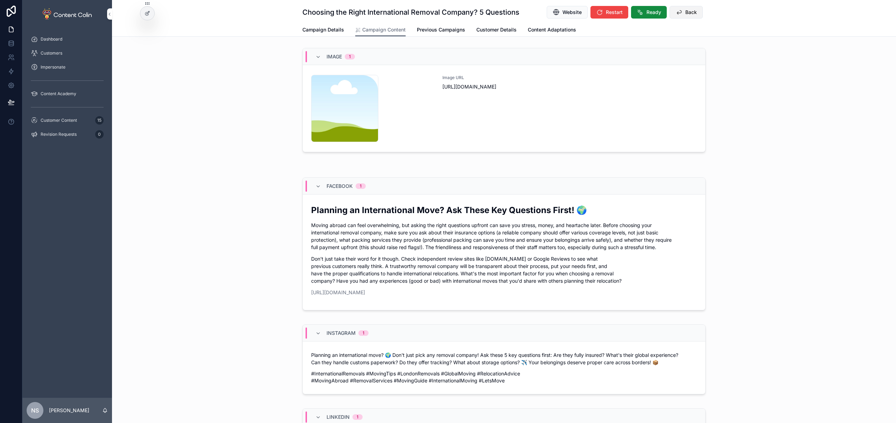
click at [685, 10] on span "Back" at bounding box center [691, 12] width 12 height 7
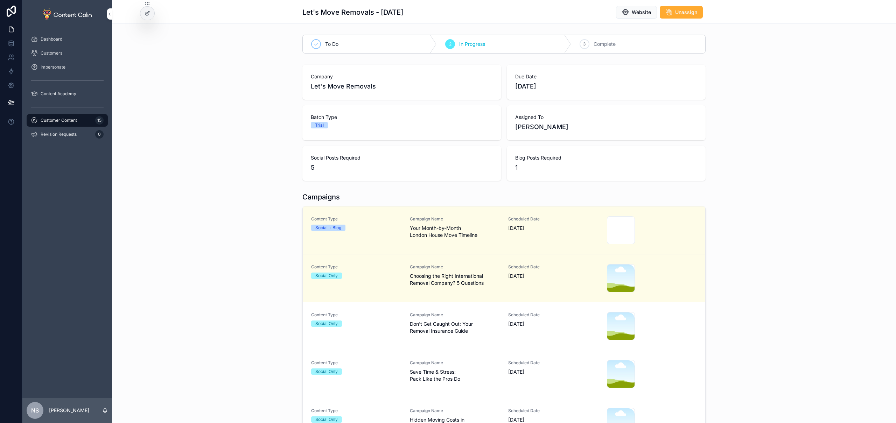
click at [445, 327] on span "Don't Get Caught Out: Your Removal Insurance Guide" at bounding box center [455, 327] width 90 height 14
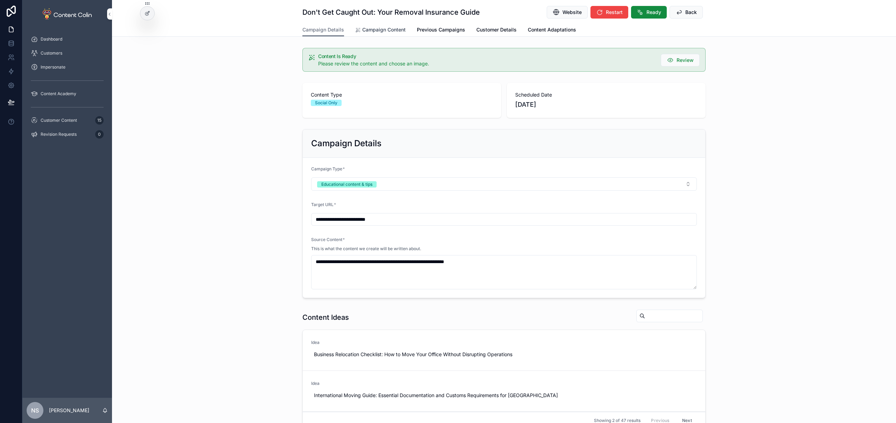
click at [374, 31] on span "Campaign Content" at bounding box center [383, 29] width 43 height 7
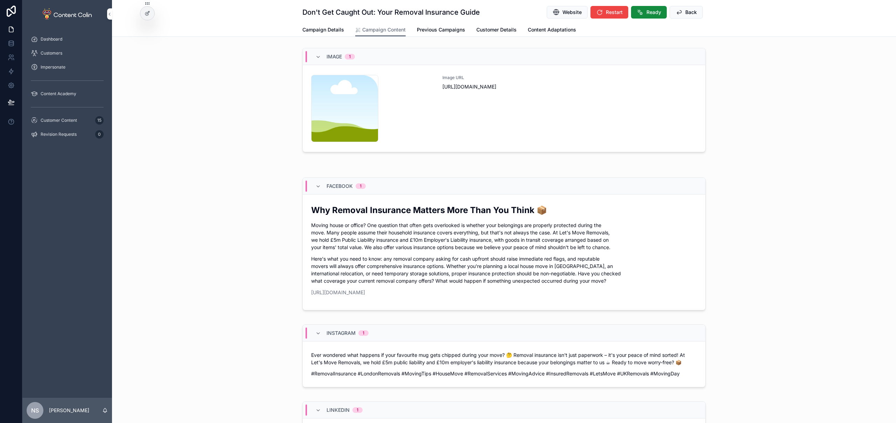
click at [570, 119] on div "Image URL [URL][DOMAIN_NAME]" at bounding box center [569, 108] width 254 height 67
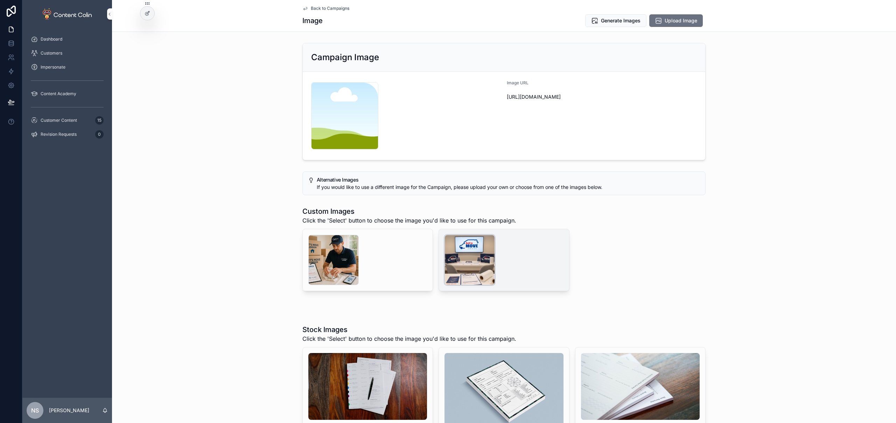
click at [477, 260] on div "scrollable content" at bounding box center [469, 260] width 50 height 50
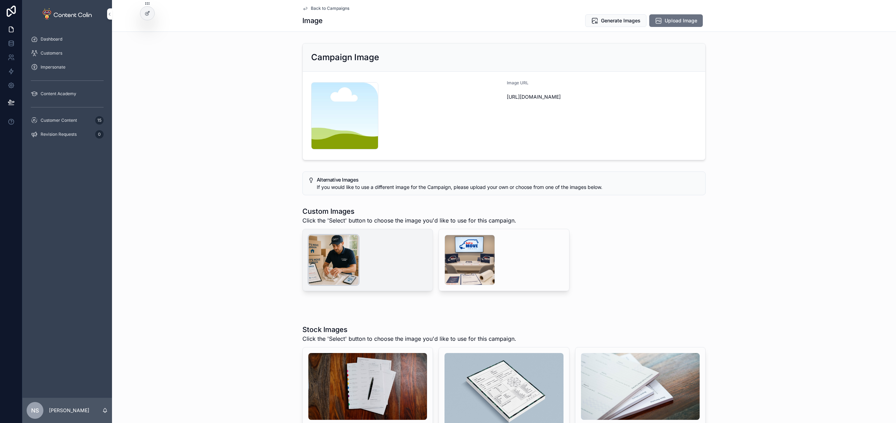
click at [340, 257] on div "scrollable content" at bounding box center [333, 260] width 50 height 50
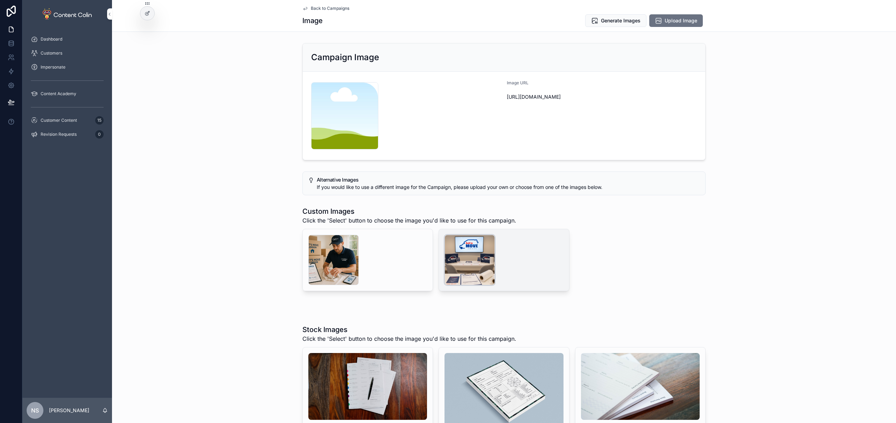
click at [478, 264] on div "scrollable content" at bounding box center [469, 260] width 50 height 50
click at [0, 0] on span "Select" at bounding box center [0, 0] width 0 height 0
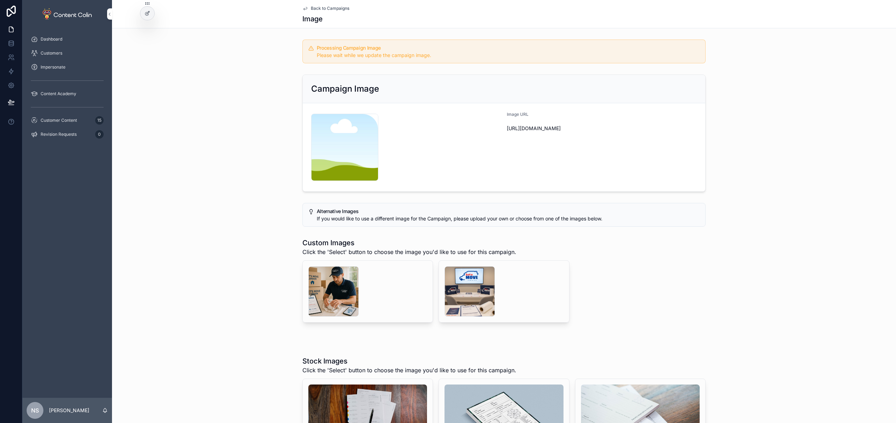
click at [333, 8] on span "Back to Campaigns" at bounding box center [330, 9] width 38 height 6
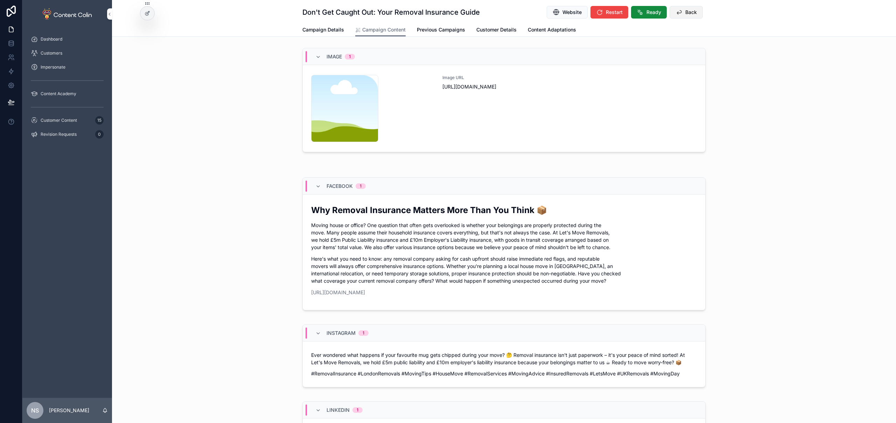
click at [685, 11] on span "Back" at bounding box center [691, 12] width 12 height 7
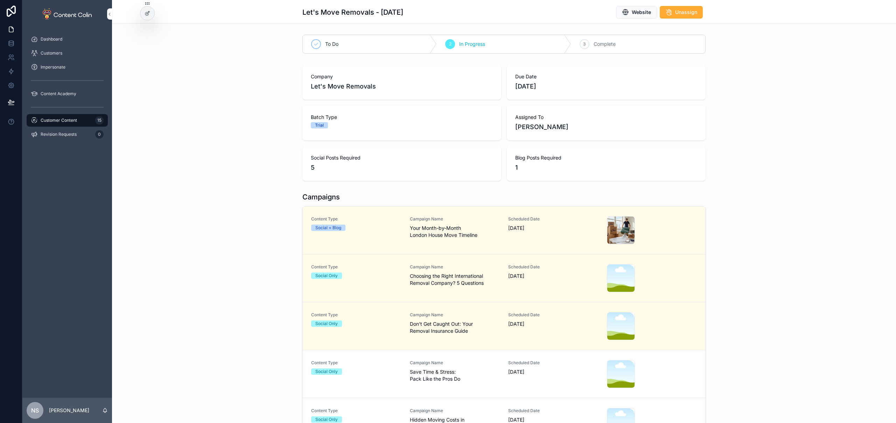
click at [471, 372] on span "Save Time & Stress: Pack Like the Pros Do" at bounding box center [455, 375] width 90 height 14
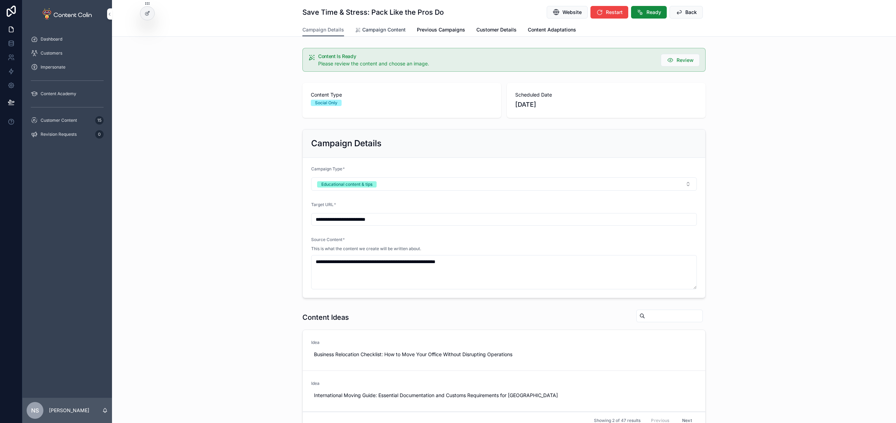
click at [380, 28] on span "Campaign Content" at bounding box center [383, 29] width 43 height 7
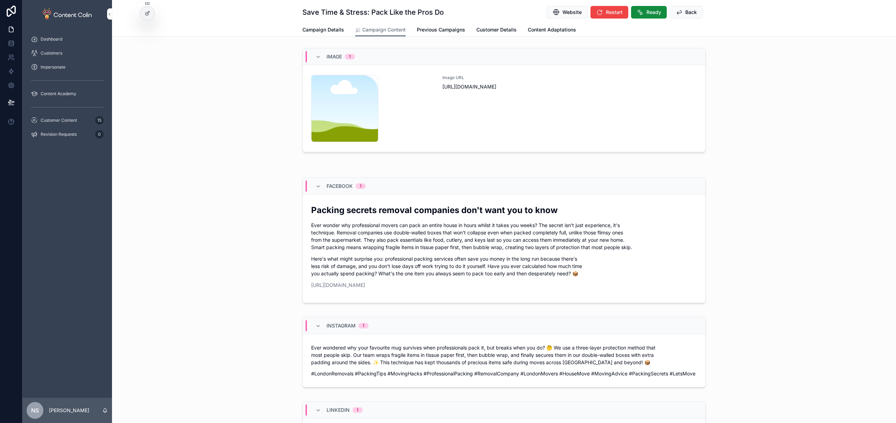
click at [551, 123] on div "Image URL [URL][DOMAIN_NAME]" at bounding box center [569, 108] width 254 height 67
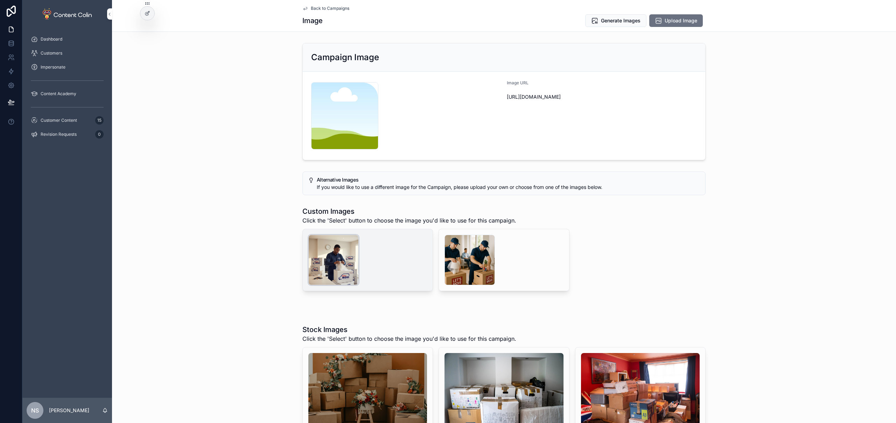
click at [340, 266] on div "scrollable content" at bounding box center [333, 260] width 50 height 50
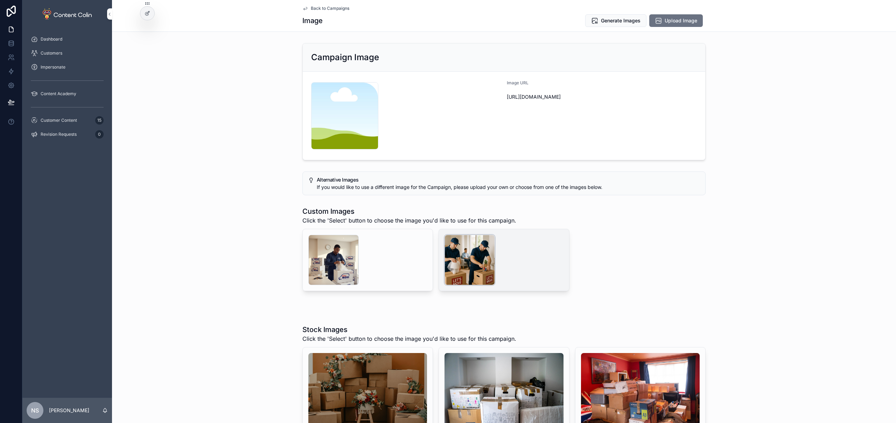
click at [460, 263] on div "scrollable content" at bounding box center [469, 260] width 50 height 50
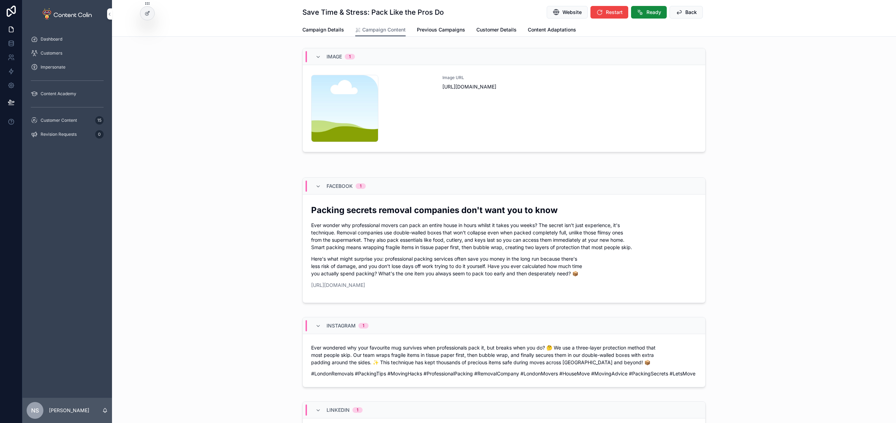
click at [559, 129] on div "Image URL [URL][DOMAIN_NAME]" at bounding box center [569, 108] width 254 height 67
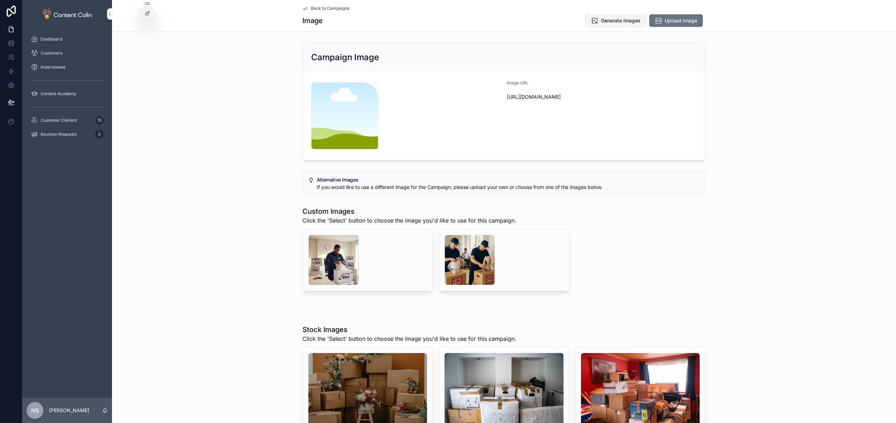
click at [603, 25] on button "Generate Images" at bounding box center [615, 20] width 61 height 13
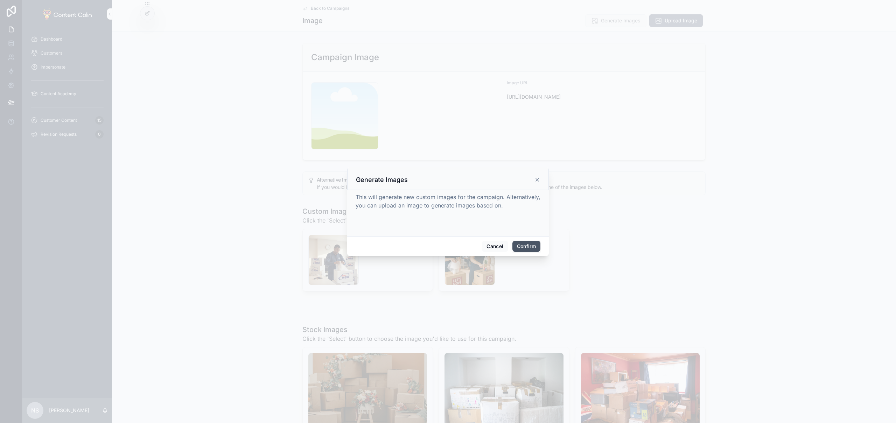
click at [523, 247] on button "Confirm" at bounding box center [526, 246] width 28 height 11
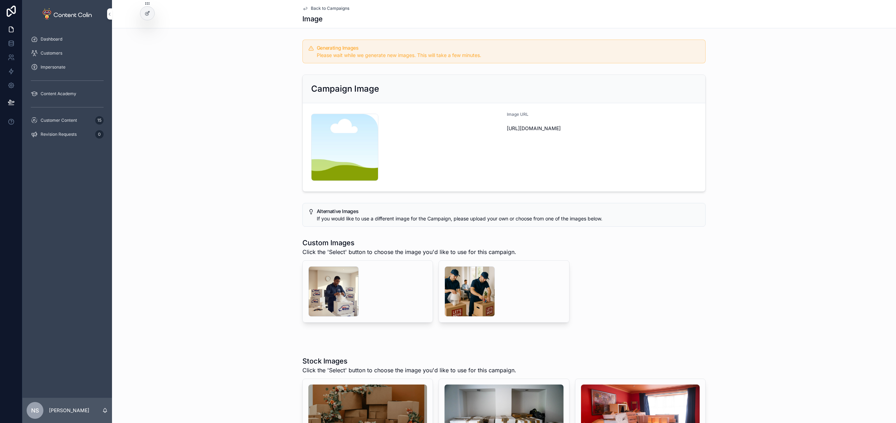
click at [332, 9] on span "Back to Campaigns" at bounding box center [330, 9] width 38 height 6
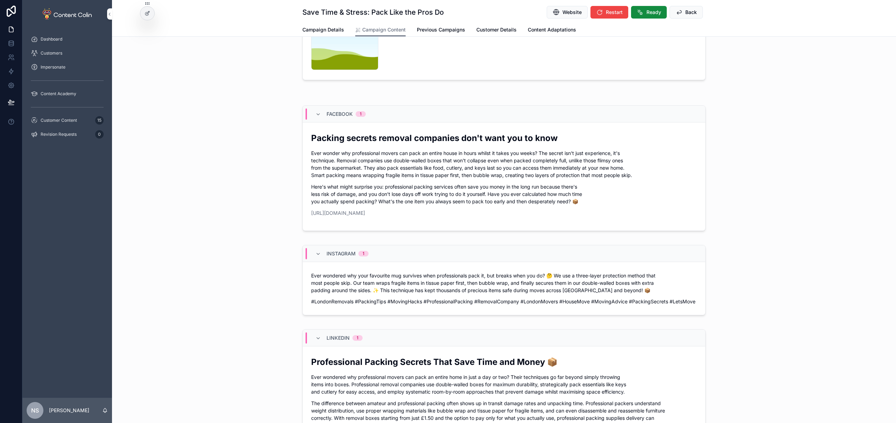
scroll to position [144, 0]
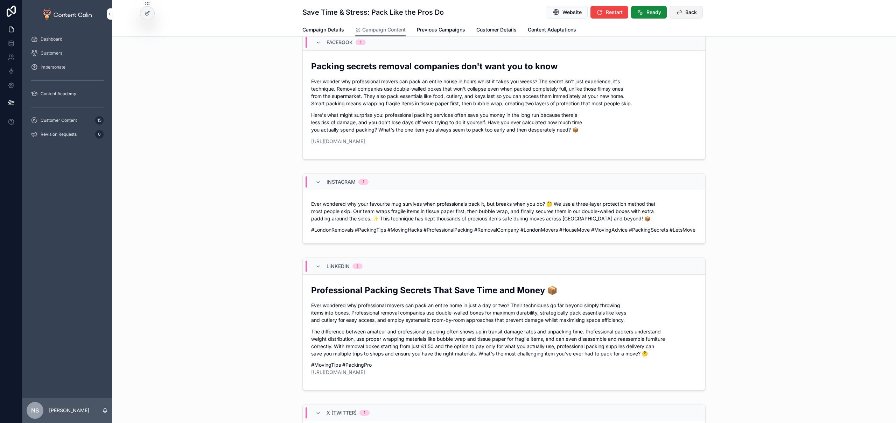
click at [685, 14] on span "Back" at bounding box center [691, 12] width 12 height 7
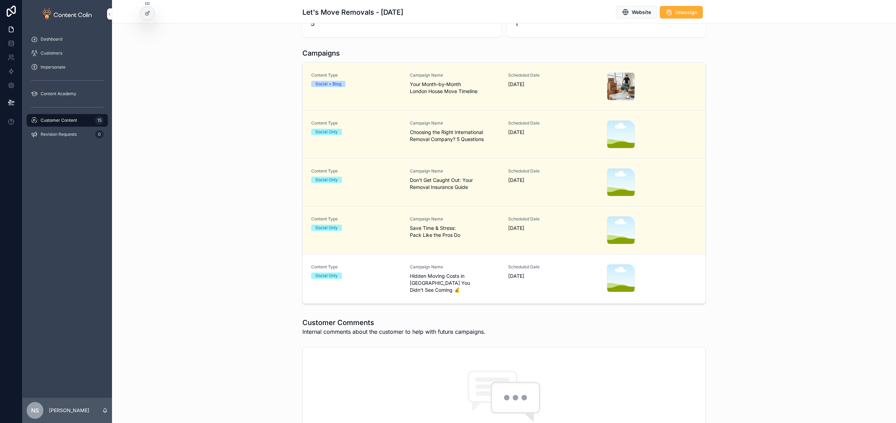
scroll to position [158, 0]
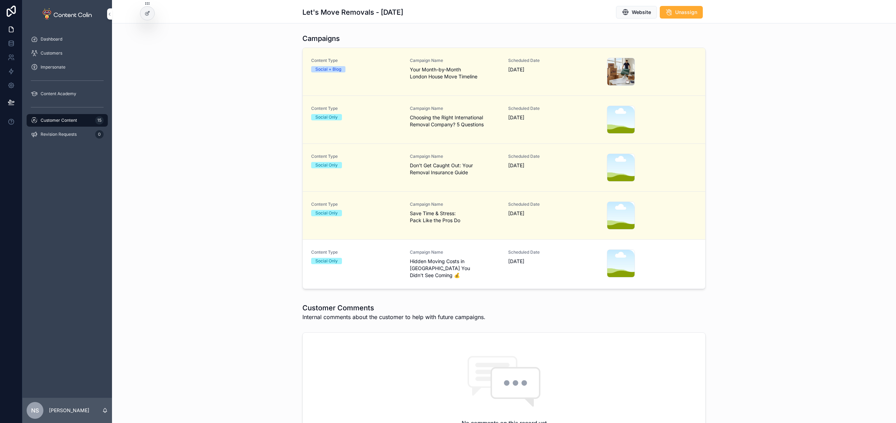
click at [446, 268] on span "Hidden Moving Costs in [GEOGRAPHIC_DATA] You Didn't See Coming 💰" at bounding box center [455, 268] width 90 height 21
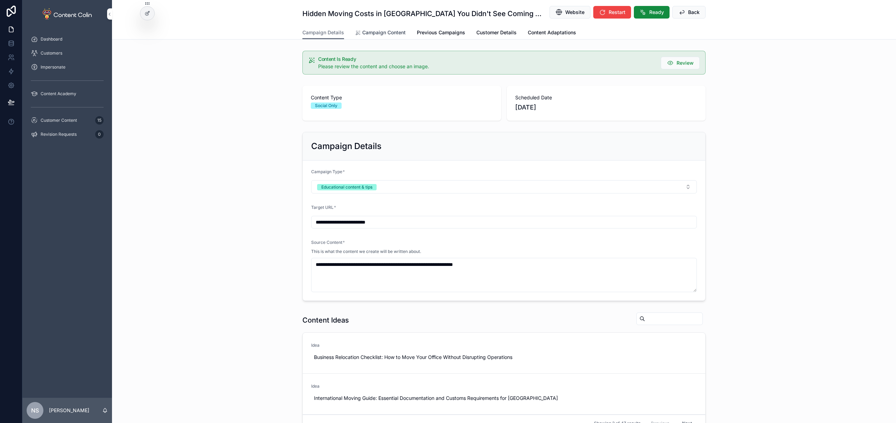
click at [380, 29] on span "Campaign Content" at bounding box center [383, 32] width 43 height 7
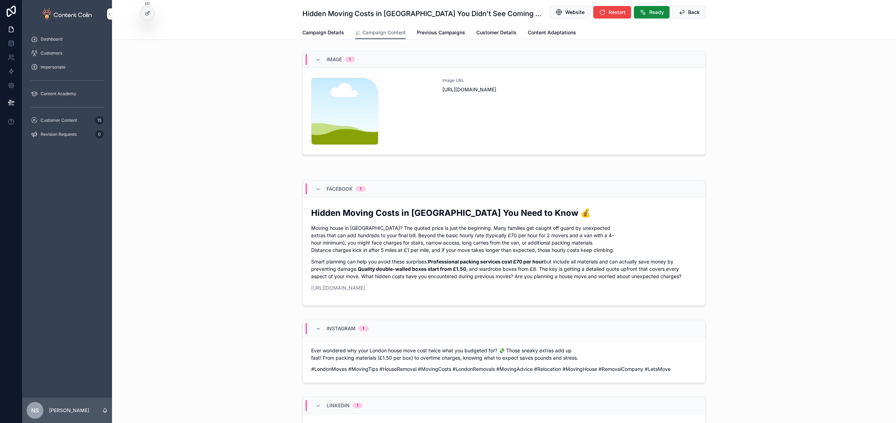
click at [583, 124] on div "Image URL [URL][DOMAIN_NAME]" at bounding box center [569, 111] width 254 height 67
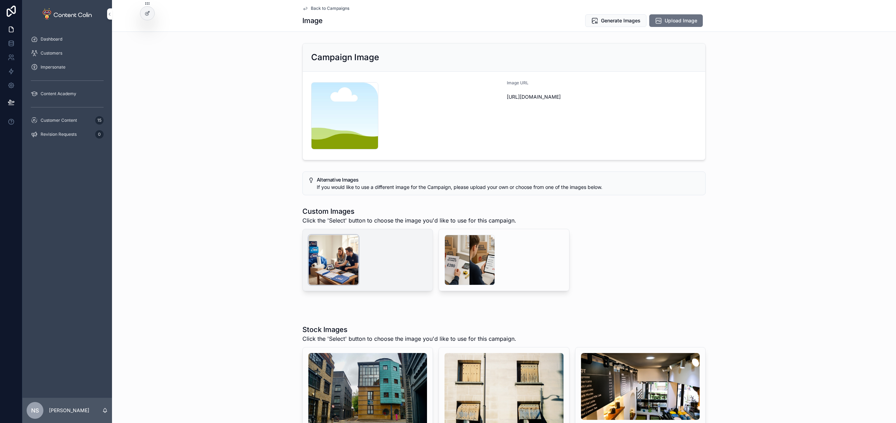
click at [332, 267] on div "scrollable content" at bounding box center [333, 260] width 50 height 50
click at [0, 0] on icon "scrollable content" at bounding box center [0, 0] width 0 height 0
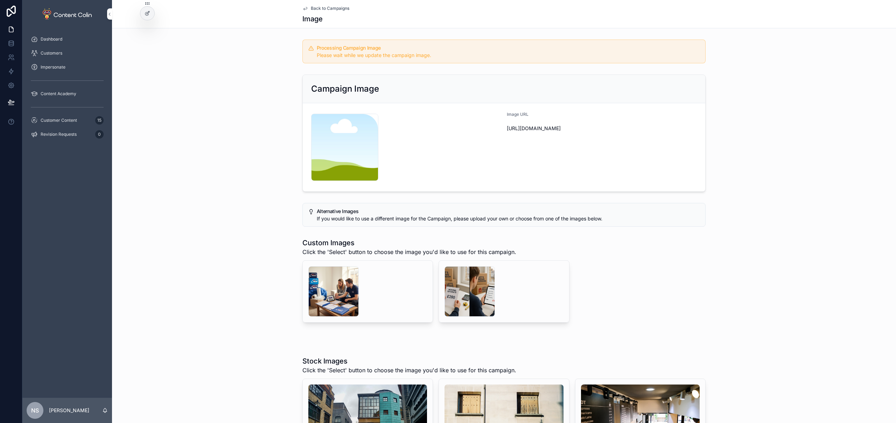
click at [330, 8] on span "Back to Campaigns" at bounding box center [330, 9] width 38 height 6
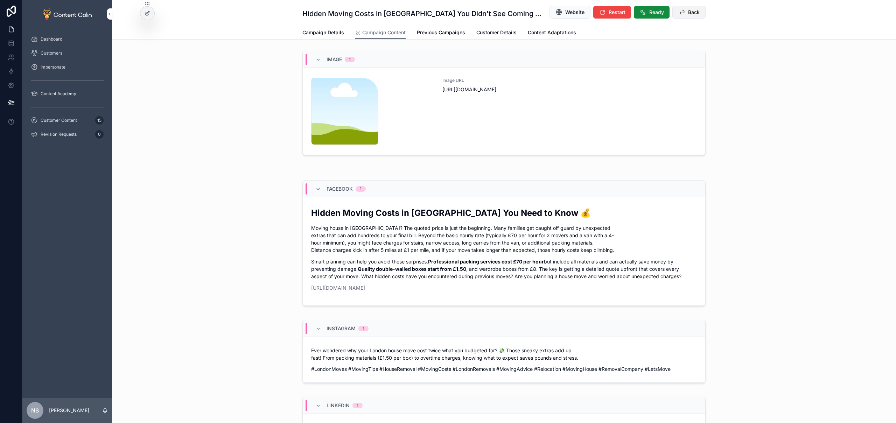
click at [678, 11] on icon "scrollable content" at bounding box center [681, 12] width 7 height 7
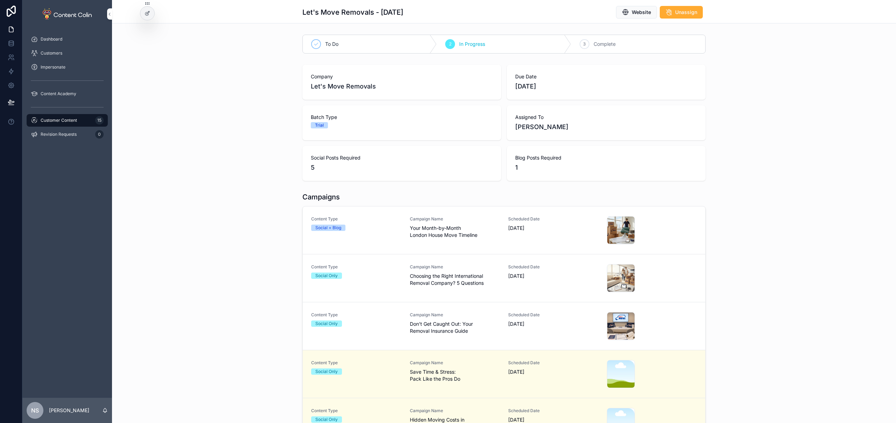
click at [445, 230] on span "Your Month-by-Month London House Move Timeline" at bounding box center [455, 232] width 90 height 14
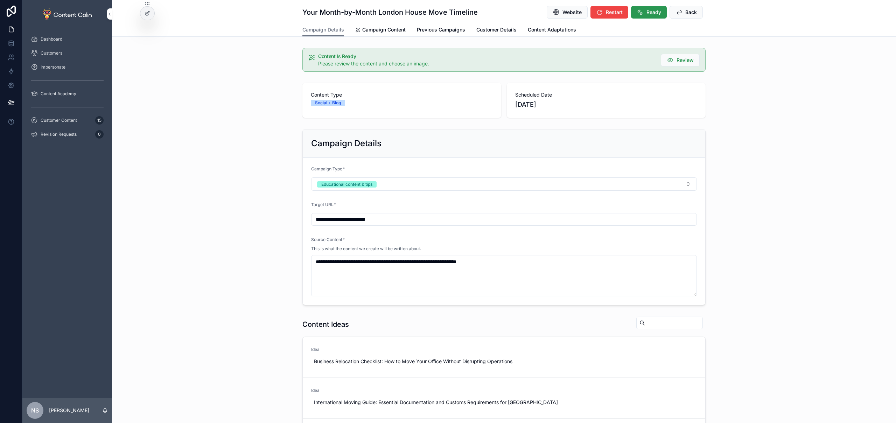
click at [650, 12] on span "Ready" at bounding box center [653, 12] width 15 height 7
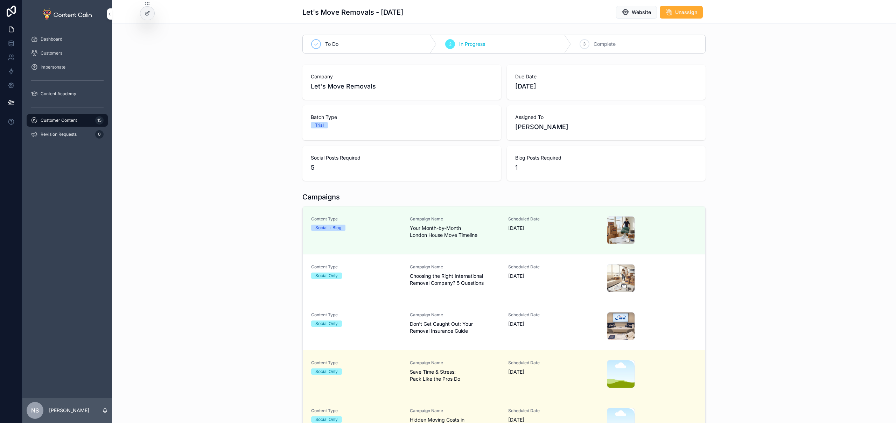
click at [532, 275] on span "[DATE]" at bounding box center [553, 276] width 90 height 7
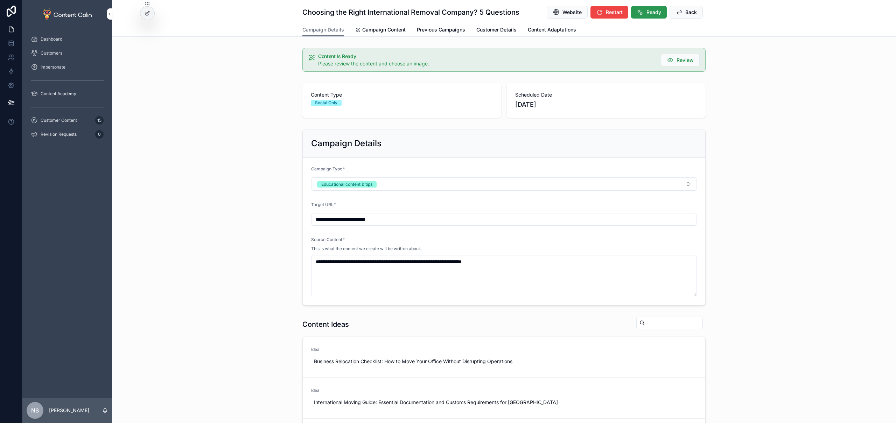
click at [647, 9] on span "Ready" at bounding box center [653, 12] width 15 height 7
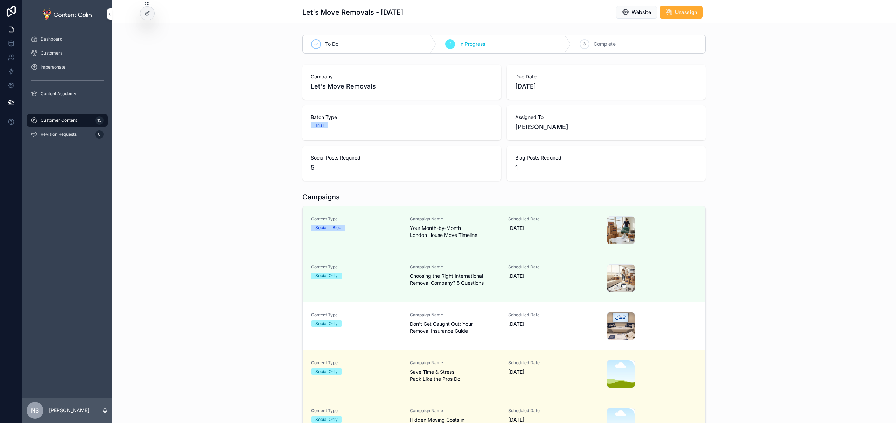
click at [497, 327] on div "Content Type Social Only Campaign Name Don't Get Caught Out: Your Removal Insur…" at bounding box center [503, 326] width 385 height 28
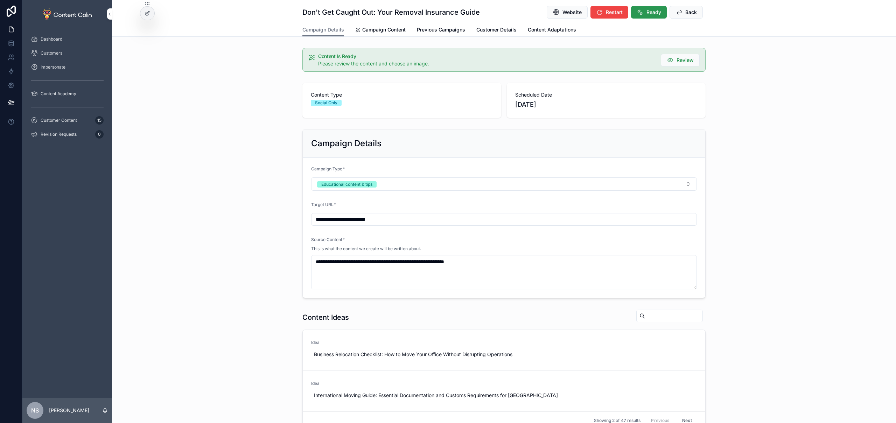
click at [646, 7] on button "Ready" at bounding box center [649, 12] width 36 height 13
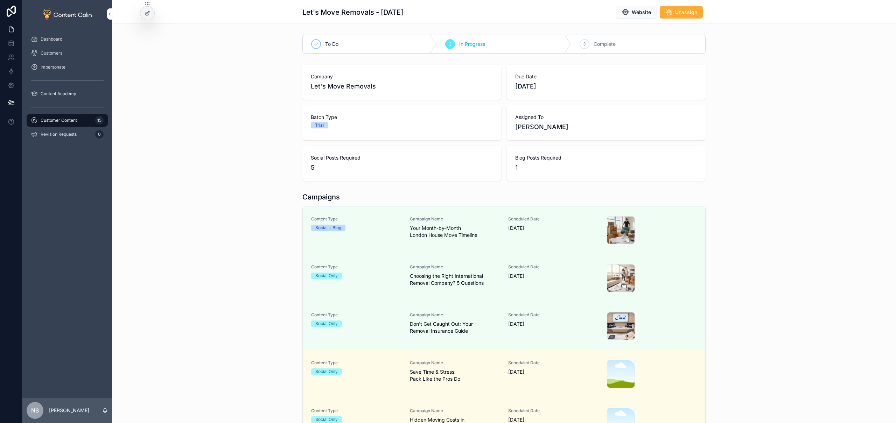
scroll to position [158, 0]
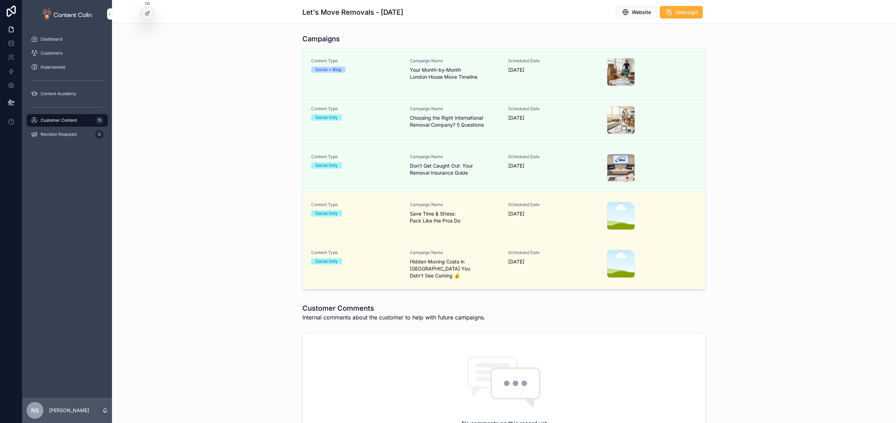
click at [85, 118] on div "Customer Content 15" at bounding box center [67, 120] width 73 height 11
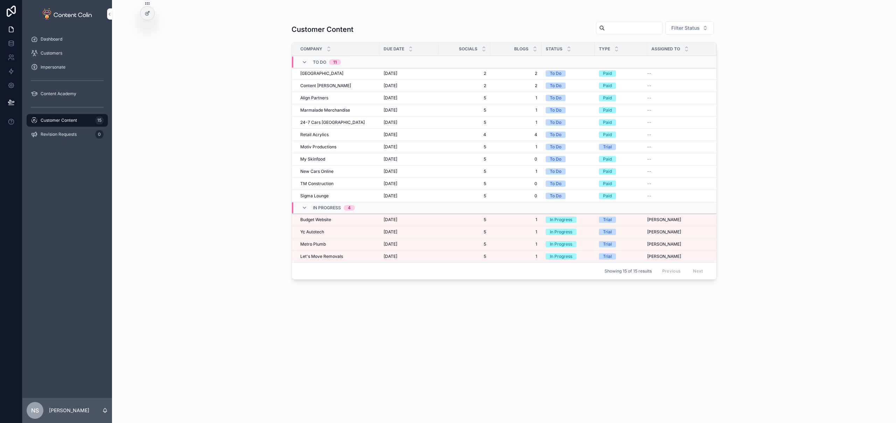
click at [313, 243] on span "Metro Plumb" at bounding box center [313, 244] width 26 height 6
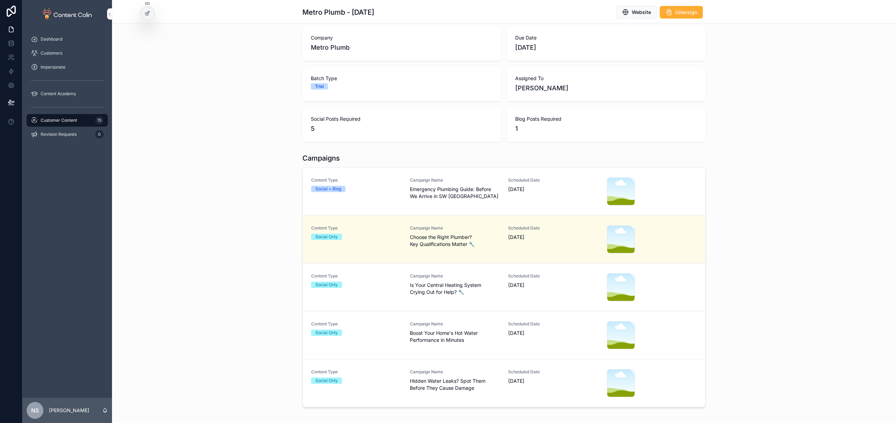
scroll to position [75, 0]
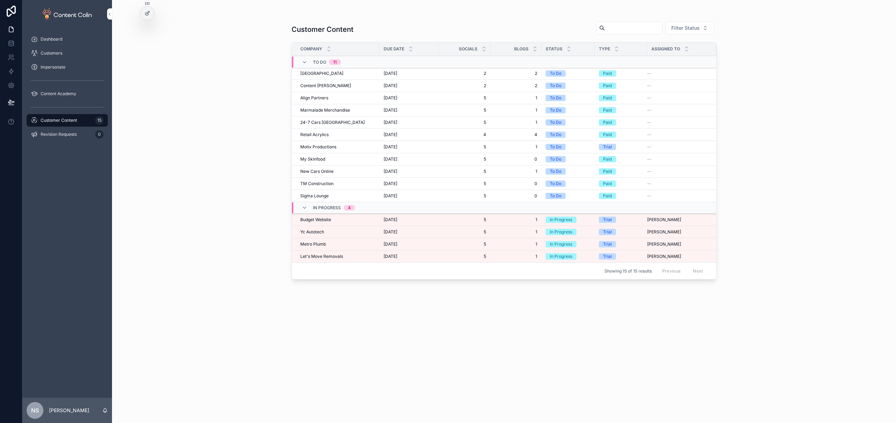
click at [315, 232] on span "Yc Autotech" at bounding box center [312, 232] width 24 height 6
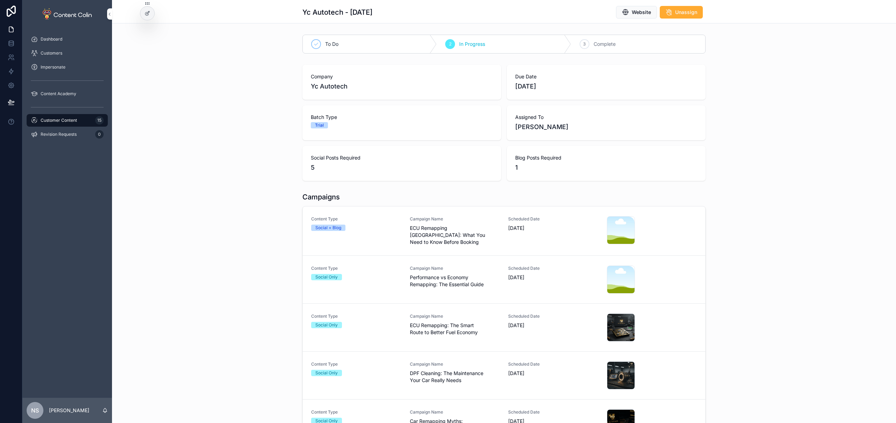
click at [434, 323] on span "ECU Remapping: The Smart Route to Better Fuel Economy" at bounding box center [455, 329] width 90 height 14
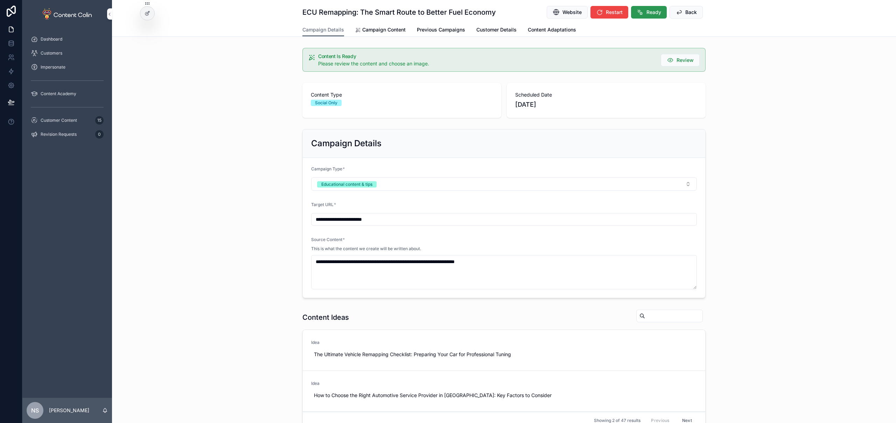
click at [648, 12] on span "Ready" at bounding box center [653, 12] width 15 height 7
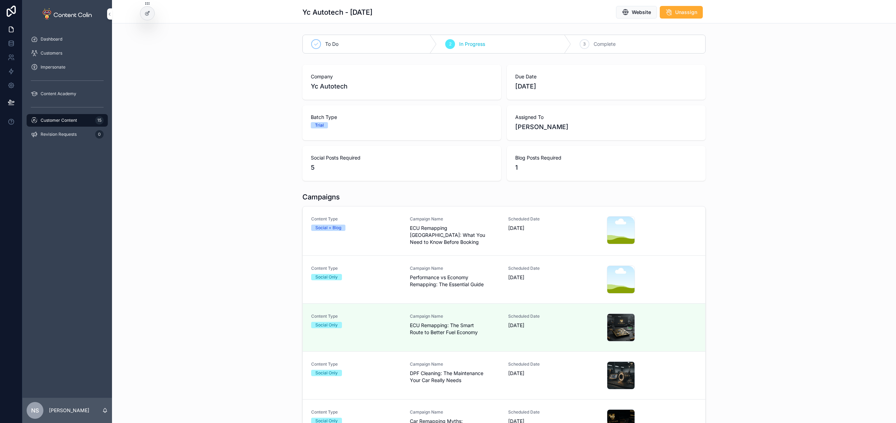
click at [440, 381] on span "DPF Cleaning: The Maintenance Your Car Really Needs" at bounding box center [455, 377] width 90 height 14
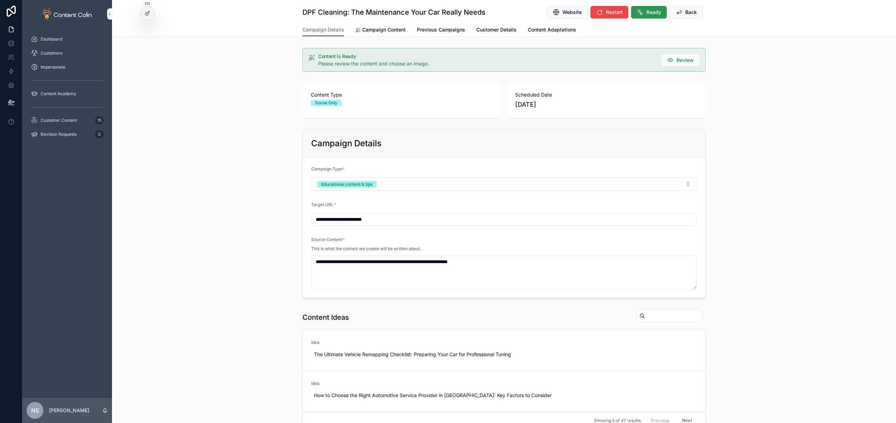
click at [648, 13] on span "Ready" at bounding box center [653, 12] width 15 height 7
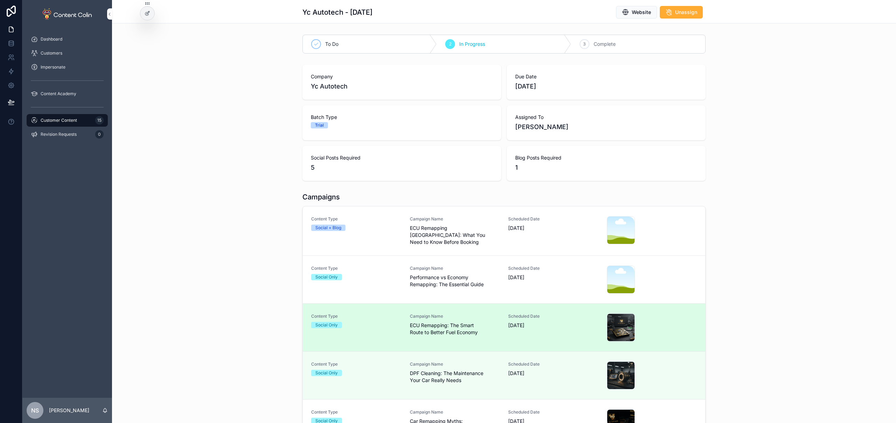
scroll to position [9, 0]
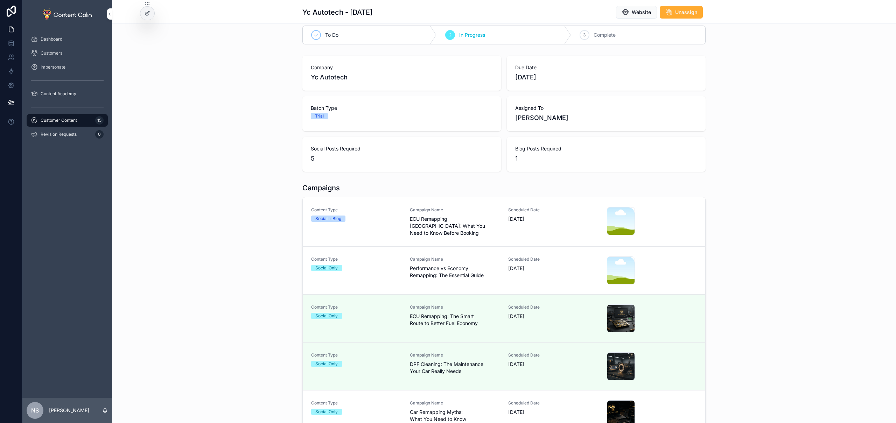
click at [487, 404] on div "Campaign Name Car Remapping Myths: What You Need to Know" at bounding box center [455, 411] width 90 height 22
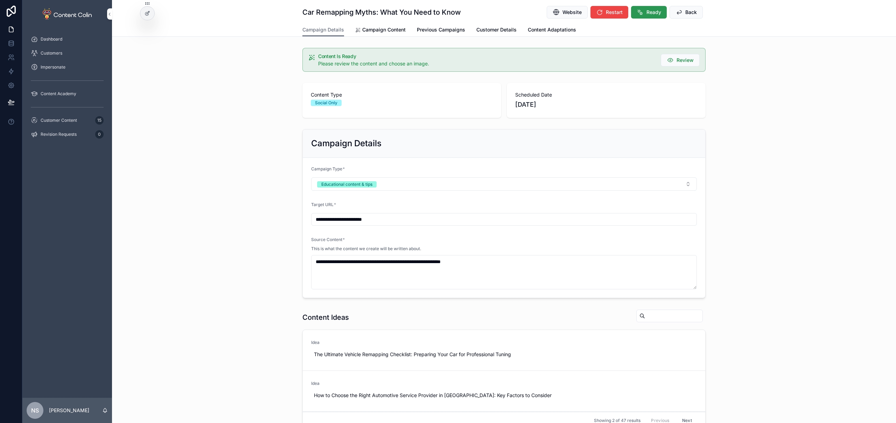
click at [652, 13] on span "Ready" at bounding box center [653, 12] width 15 height 7
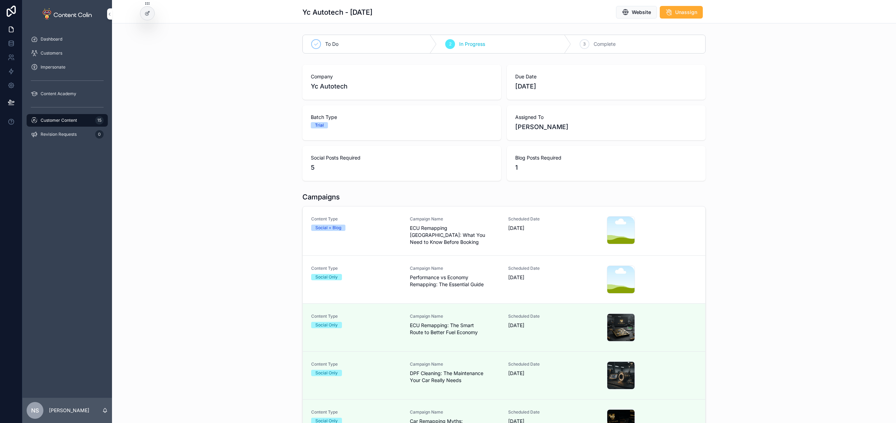
click at [78, 117] on div "Customer Content 15" at bounding box center [67, 120] width 73 height 11
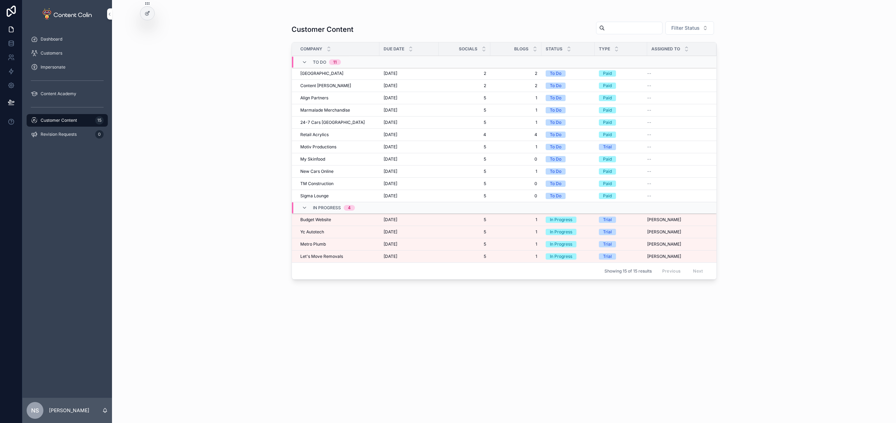
click at [312, 219] on span "Budget Website" at bounding box center [315, 220] width 31 height 6
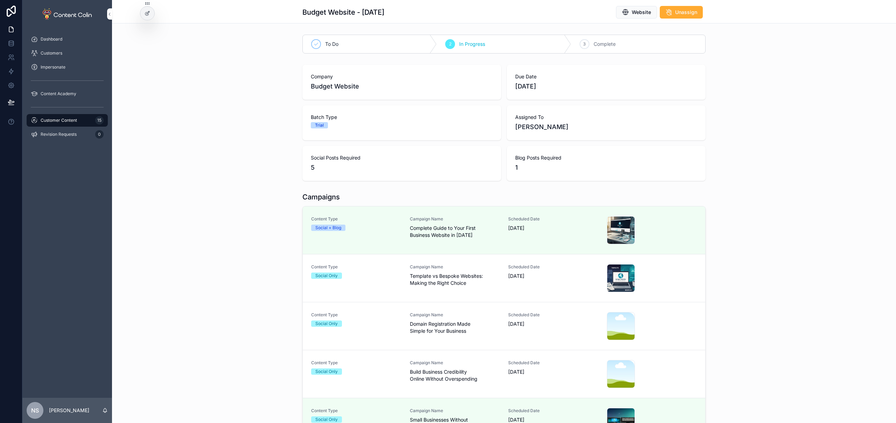
scroll to position [34, 0]
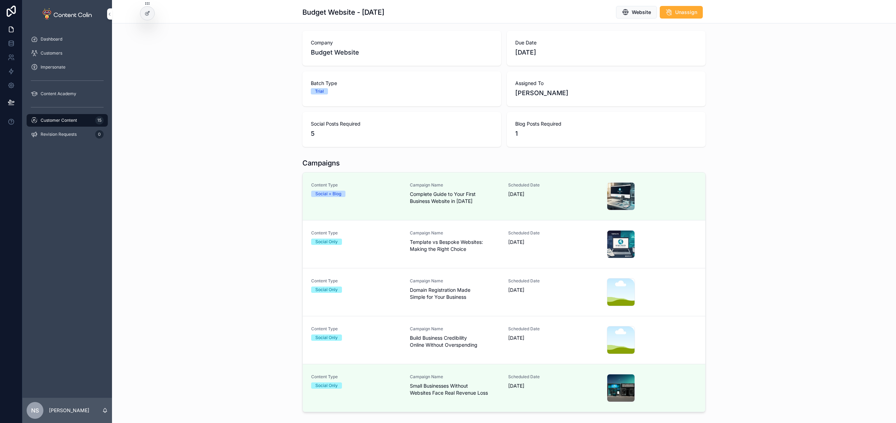
click at [490, 261] on link "Content Type Social Only Campaign Name Template vs Bespoke Websites: Making the…" at bounding box center [504, 244] width 402 height 48
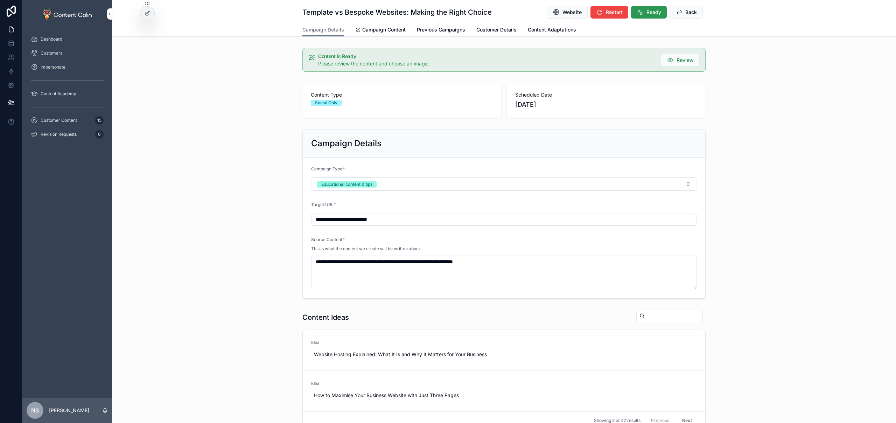
click at [647, 12] on span "Ready" at bounding box center [653, 12] width 15 height 7
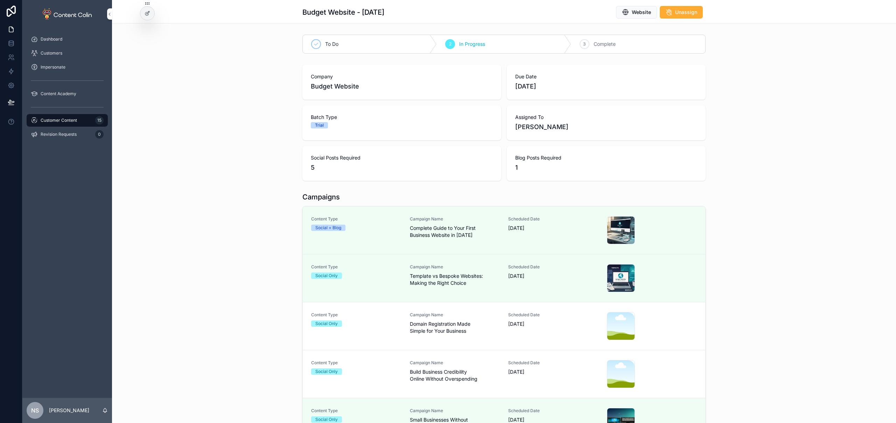
click at [517, 326] on span "[DATE]" at bounding box center [553, 323] width 90 height 7
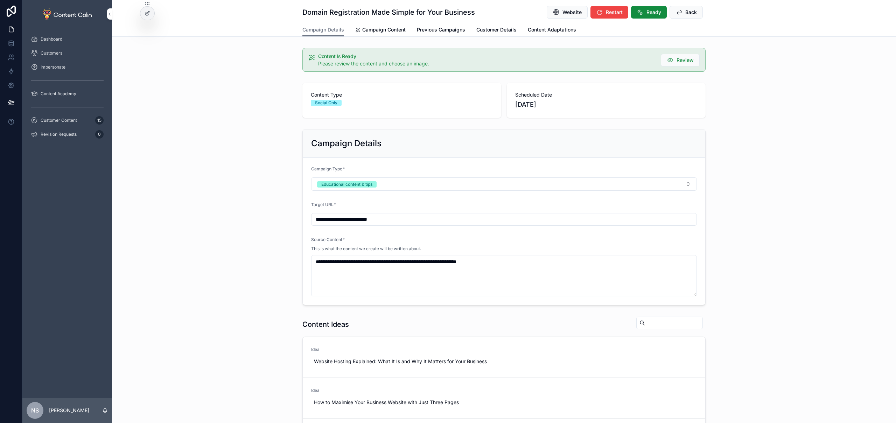
click at [648, 21] on div "Domain Registration Made Simple for Your Business Website Restart Ready Back" at bounding box center [503, 11] width 403 height 23
click at [654, 13] on span "Ready" at bounding box center [653, 12] width 15 height 7
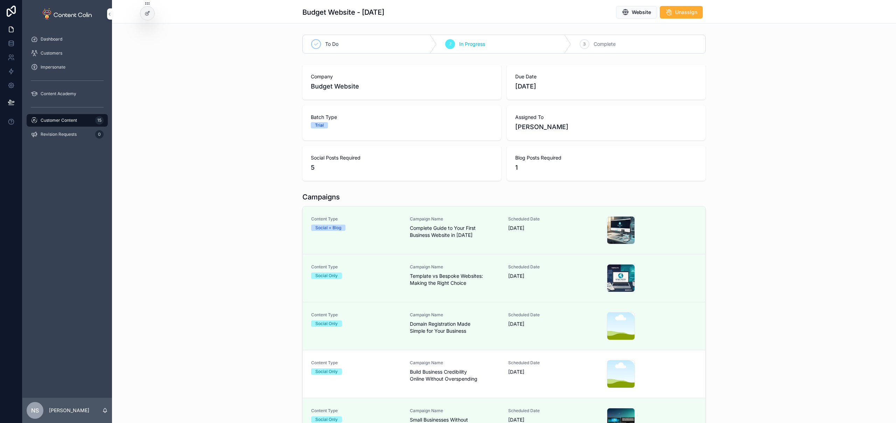
scroll to position [122, 0]
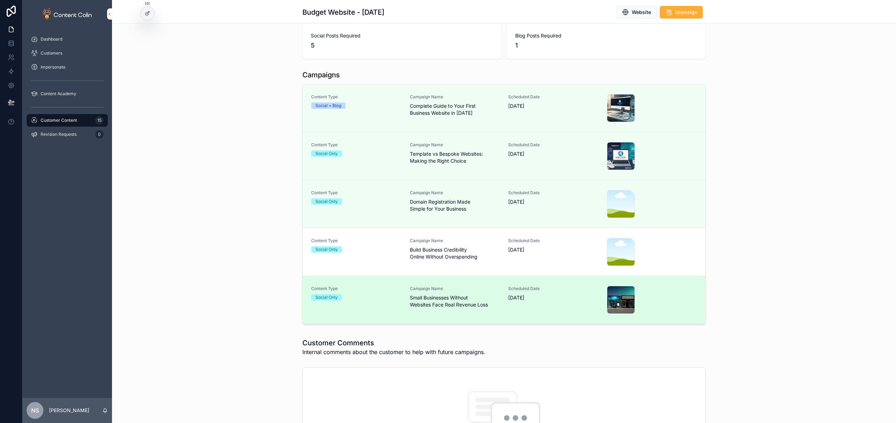
click at [499, 295] on div "Content Type Social Only Campaign Name Small Businesses Without Websites Face R…" at bounding box center [503, 300] width 385 height 28
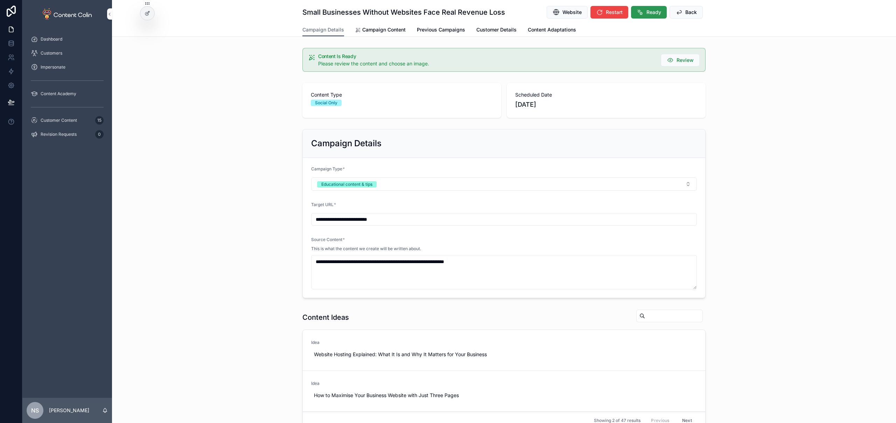
click at [652, 9] on span "Ready" at bounding box center [653, 12] width 15 height 7
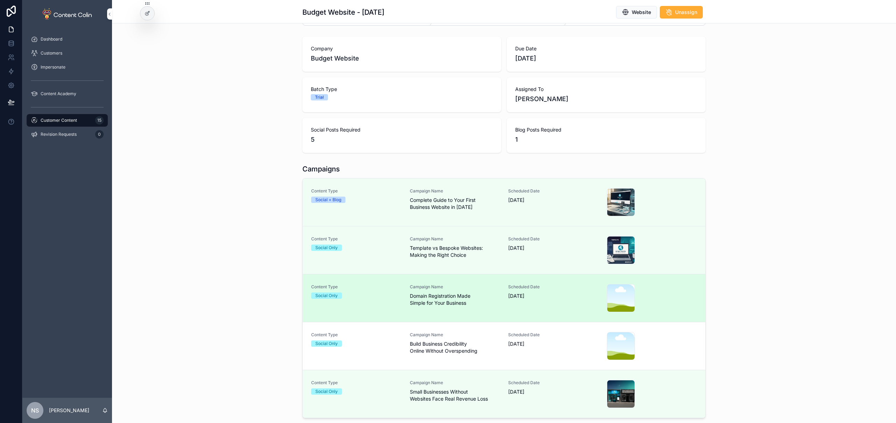
scroll to position [60, 0]
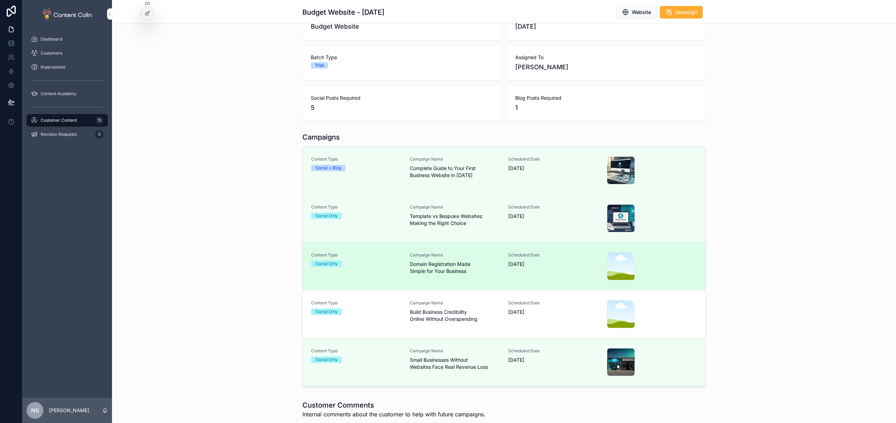
click at [466, 263] on span "Domain Registration Made Simple for Your Business" at bounding box center [455, 268] width 90 height 14
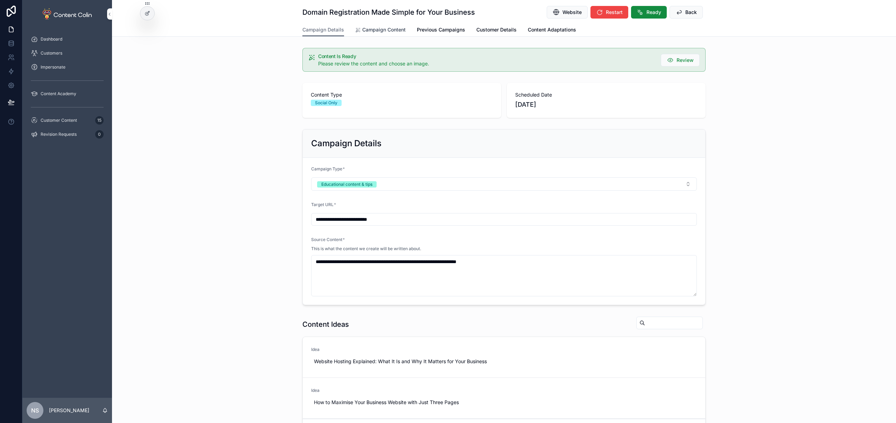
click at [391, 33] on span "Campaign Content" at bounding box center [383, 29] width 43 height 7
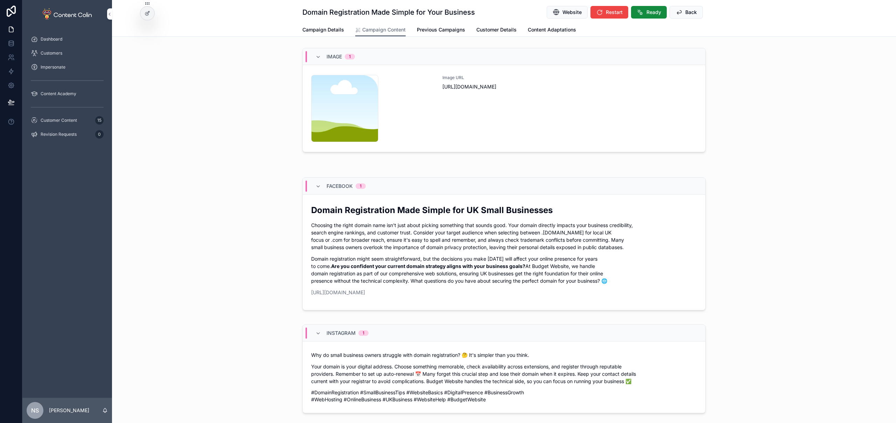
click at [560, 120] on div "Image URL [URL][DOMAIN_NAME]" at bounding box center [569, 108] width 254 height 67
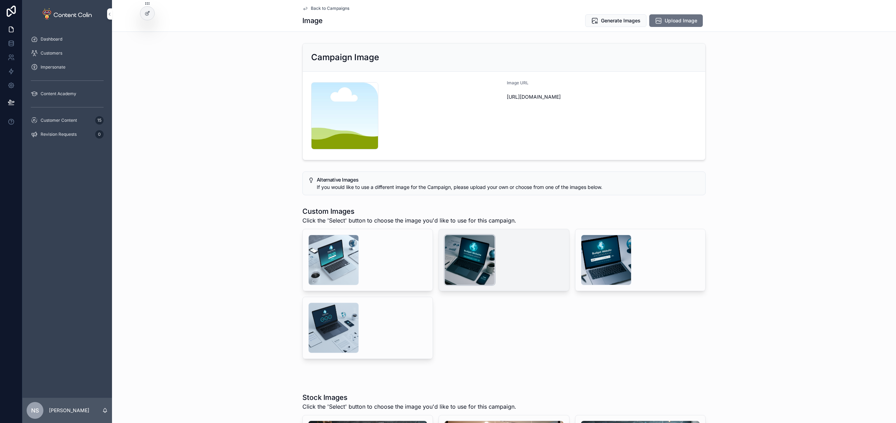
click at [458, 269] on div "scrollable content" at bounding box center [469, 260] width 50 height 50
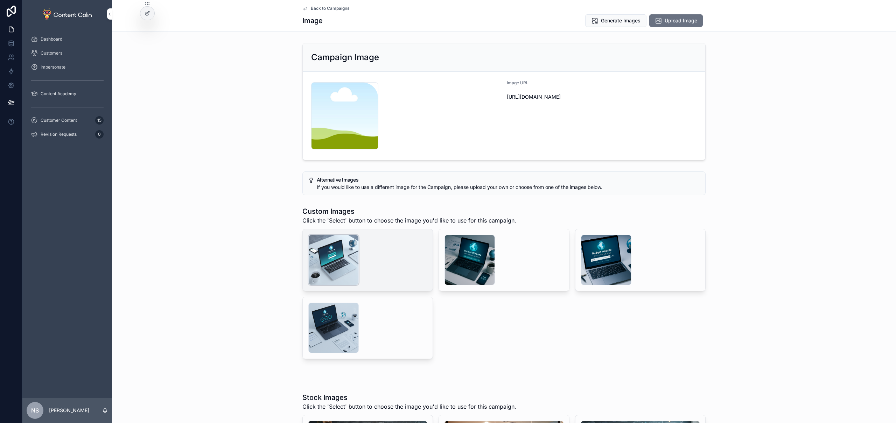
click at [321, 259] on div "scrollable content" at bounding box center [333, 260] width 50 height 50
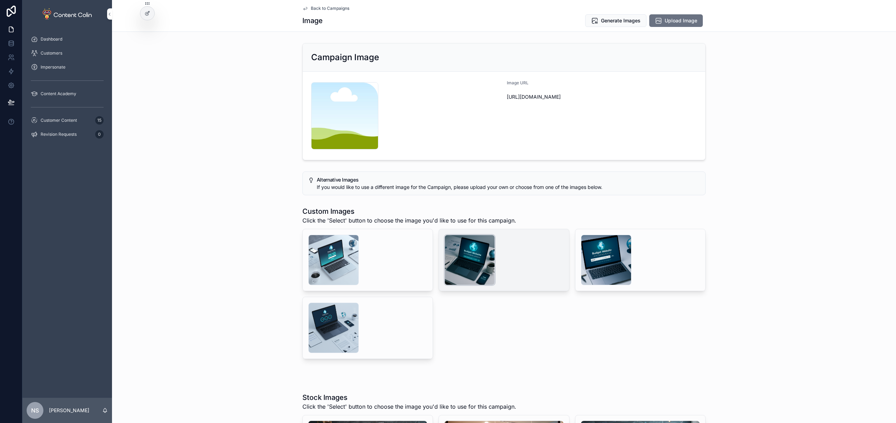
click at [471, 265] on div "scrollable content" at bounding box center [469, 260] width 50 height 50
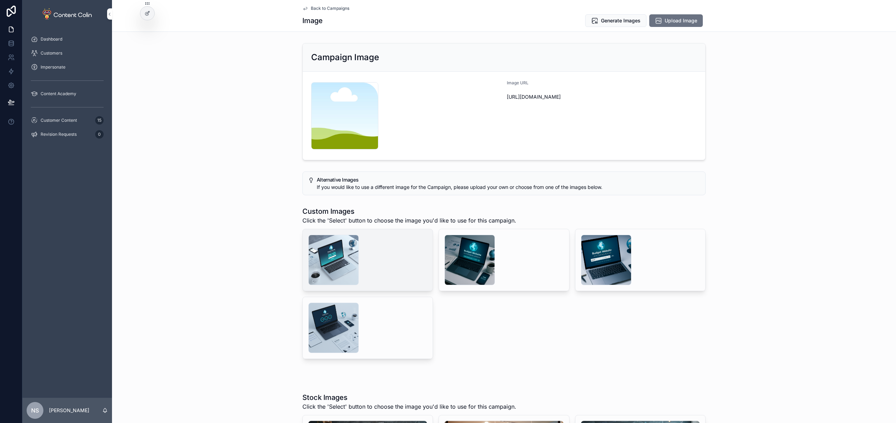
click at [0, 0] on span "Select" at bounding box center [0, 0] width 0 height 0
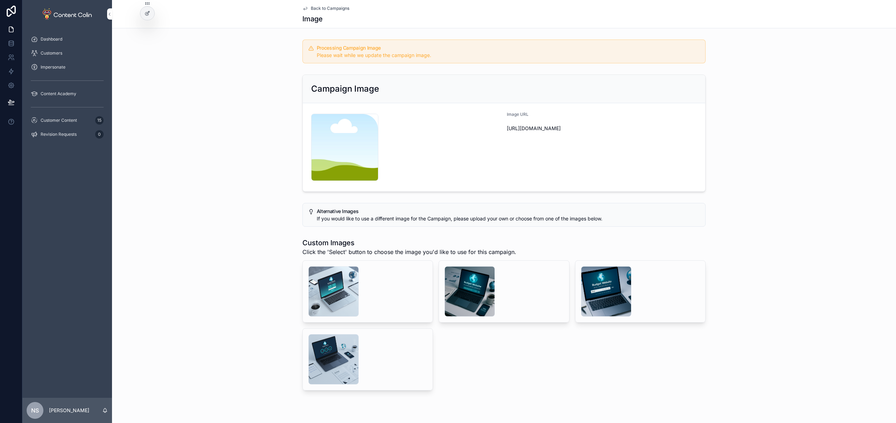
click at [333, 7] on span "Back to Campaigns" at bounding box center [330, 9] width 38 height 6
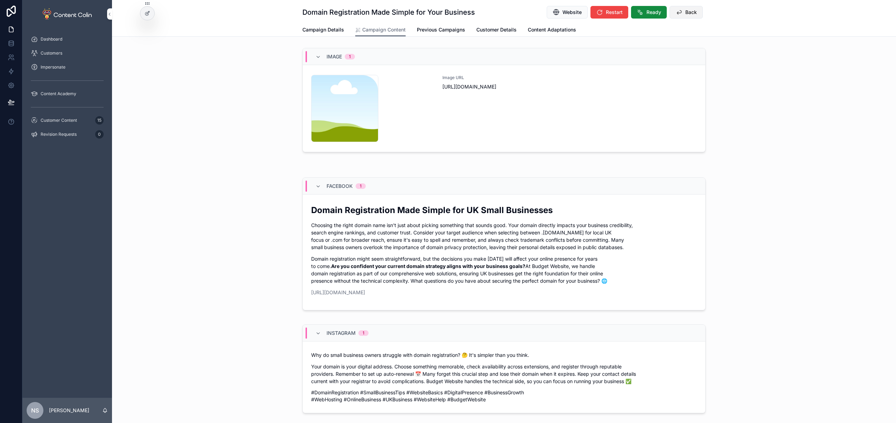
click at [689, 12] on span "Back" at bounding box center [691, 12] width 12 height 7
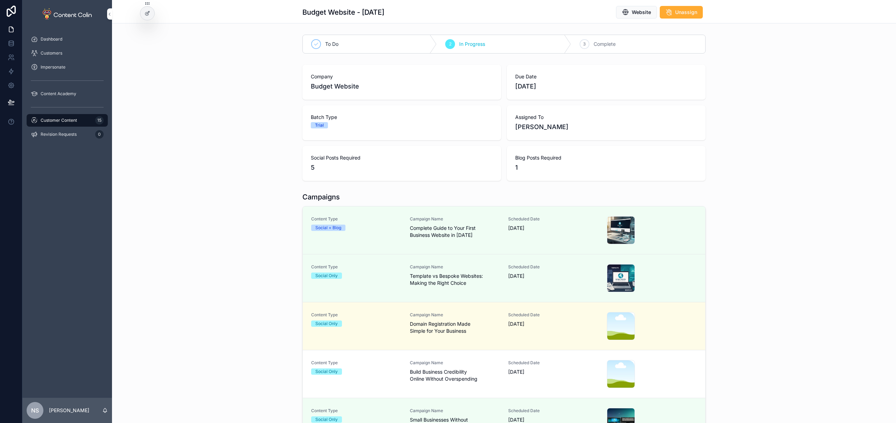
click at [505, 373] on div "Content Type Social Only Campaign Name Build Business Credibility Online Withou…" at bounding box center [503, 374] width 385 height 28
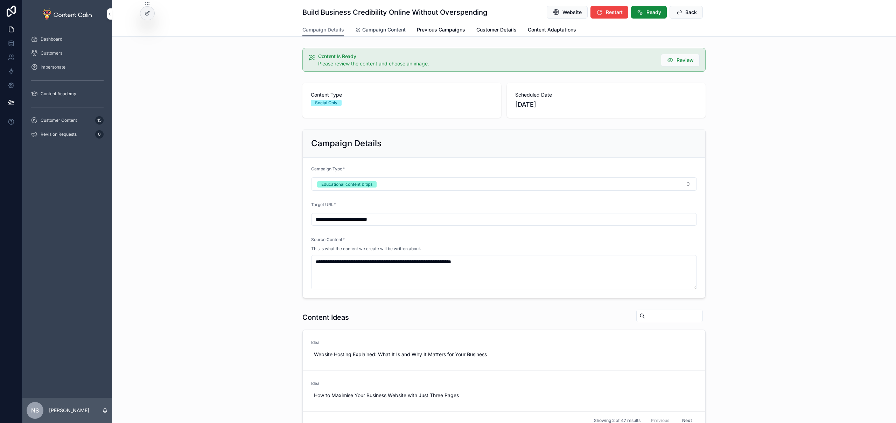
click at [372, 31] on span "Campaign Content" at bounding box center [383, 29] width 43 height 7
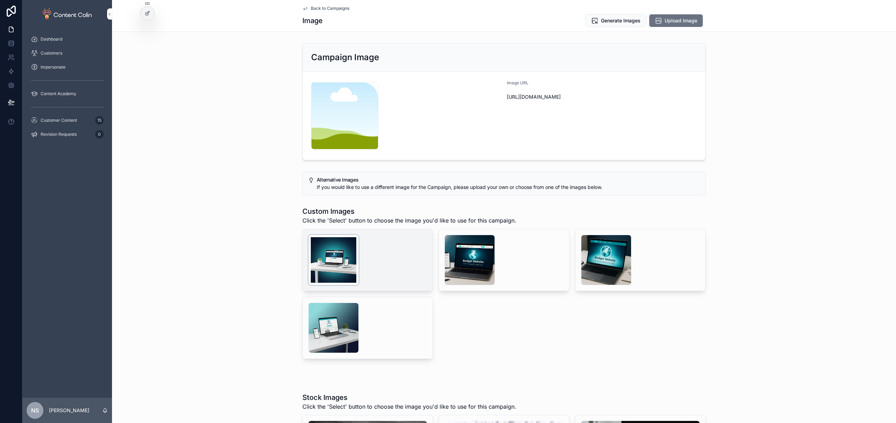
click at [326, 267] on div "scrollable content" at bounding box center [333, 260] width 50 height 50
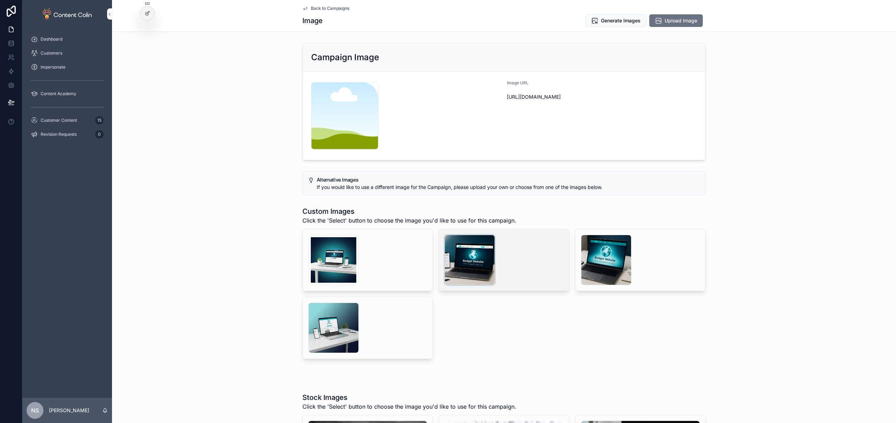
click at [486, 258] on div "scrollable content" at bounding box center [469, 260] width 50 height 50
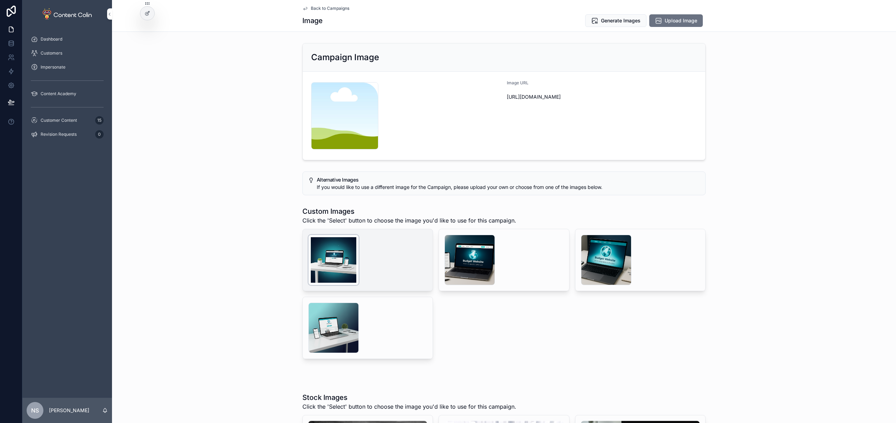
click at [329, 257] on div "scrollable content" at bounding box center [333, 260] width 50 height 50
click at [335, 264] on div "scrollable content" at bounding box center [333, 260] width 50 height 50
click at [0, 0] on span "Select" at bounding box center [0, 0] width 0 height 0
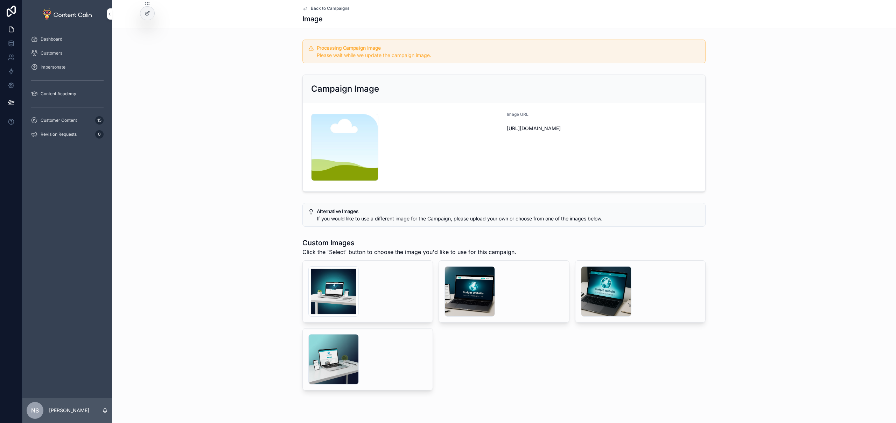
click at [325, 7] on span "Back to Campaigns" at bounding box center [330, 9] width 38 height 6
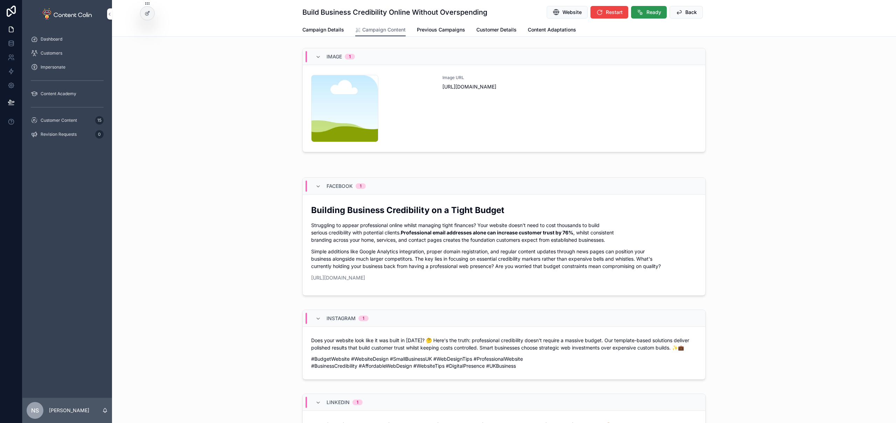
click at [653, 9] on span "Ready" at bounding box center [653, 12] width 15 height 7
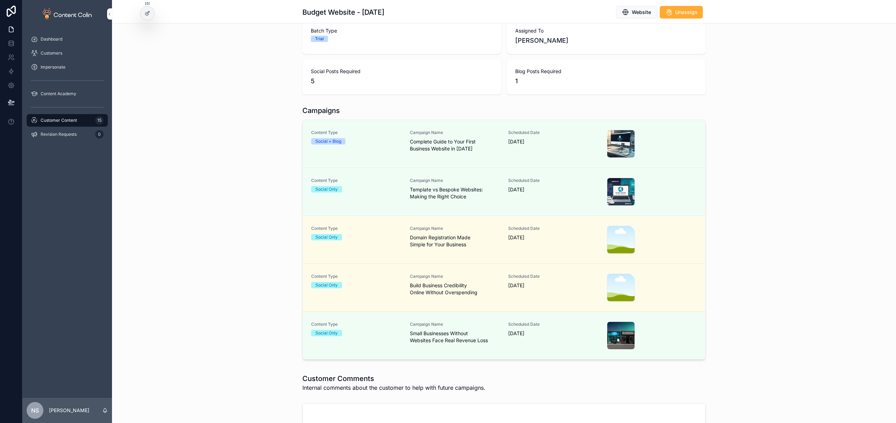
scroll to position [122, 0]
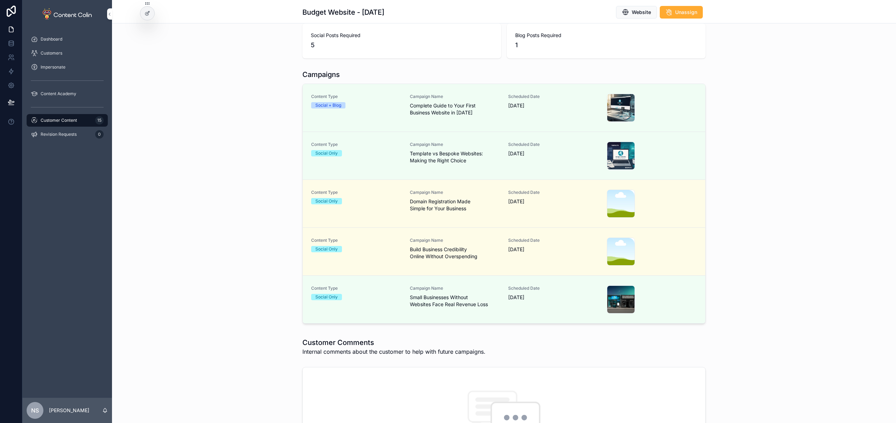
click at [71, 125] on div "Customer Content 15" at bounding box center [67, 120] width 73 height 11
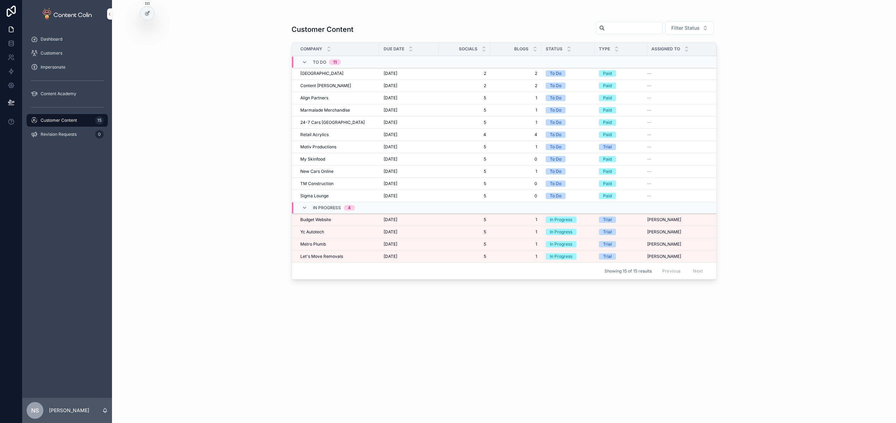
click at [316, 233] on span "Yc Autotech" at bounding box center [312, 232] width 24 height 6
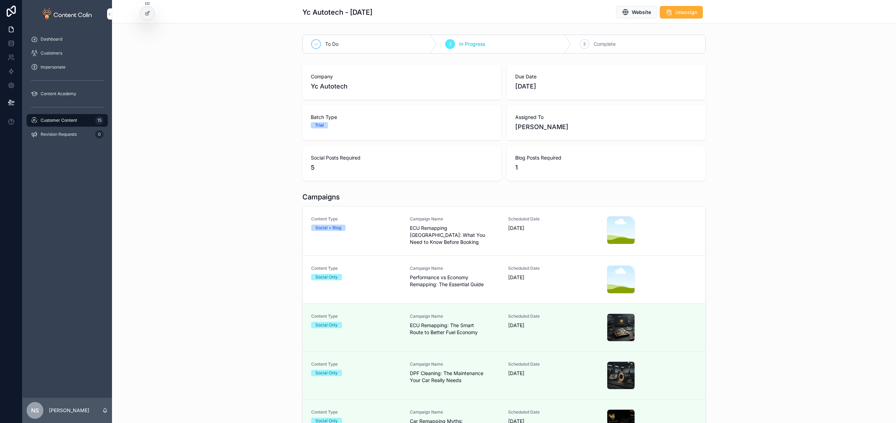
click at [448, 232] on span "ECU Remapping [GEOGRAPHIC_DATA]: What You Need to Know Before Booking" at bounding box center [455, 235] width 90 height 21
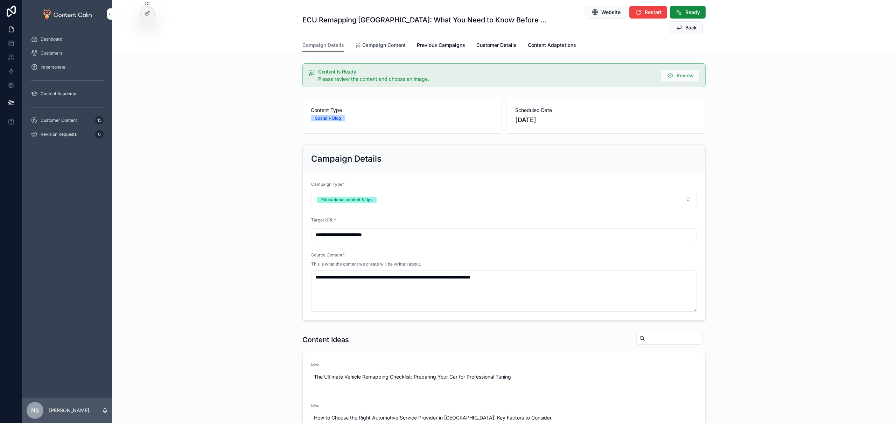
click at [369, 42] on span "Campaign Content" at bounding box center [383, 45] width 43 height 7
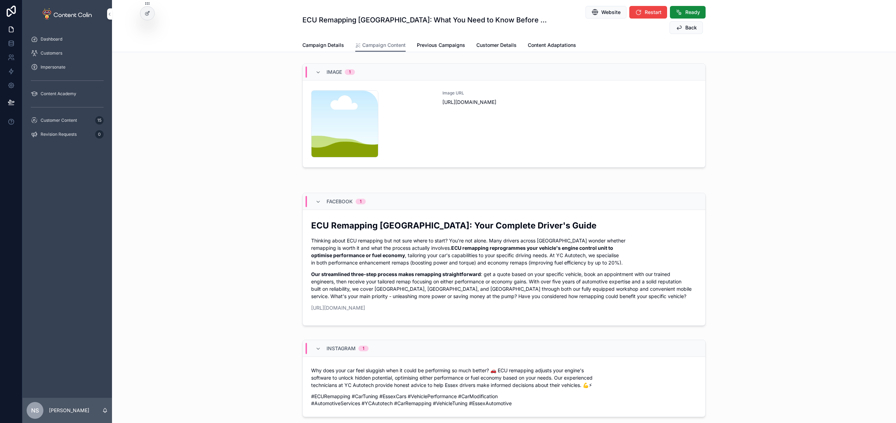
click at [544, 113] on div "Image URL [URL][DOMAIN_NAME]" at bounding box center [569, 123] width 254 height 67
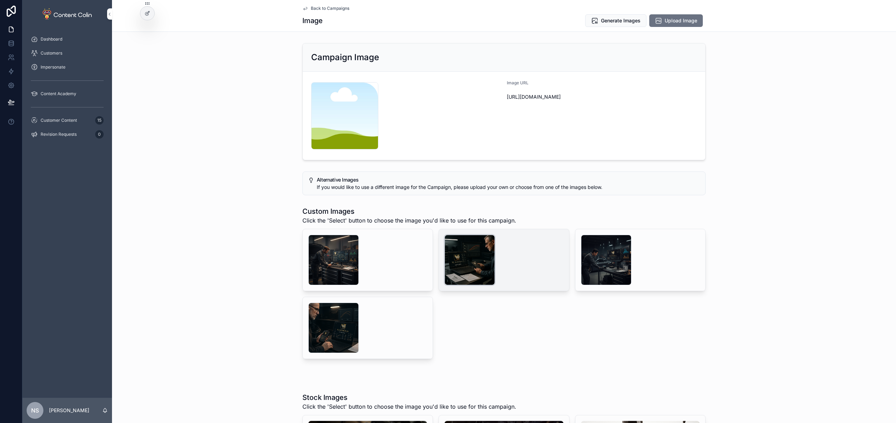
click at [450, 259] on div "scrollable content" at bounding box center [469, 260] width 50 height 50
click at [296, 255] on div "Custom Images Click the 'Select' button to choose the image you'd like to use f…" at bounding box center [504, 283] width 784 height 158
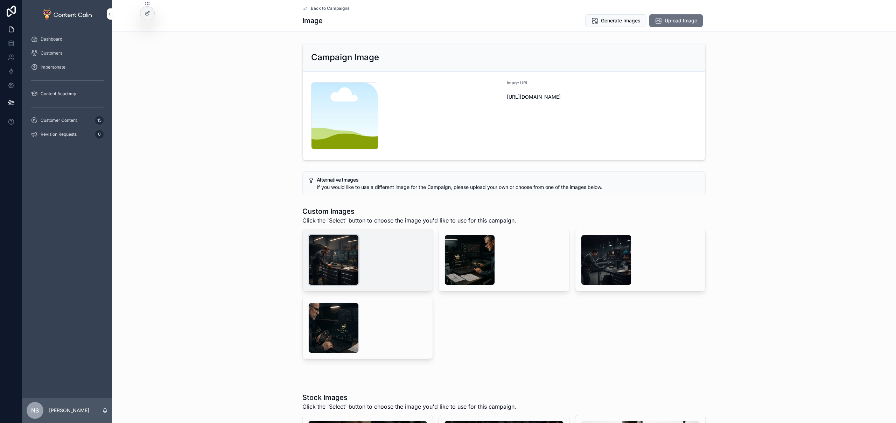
click at [328, 252] on div "scrollable content" at bounding box center [333, 260] width 50 height 50
click at [0, 0] on span "Select" at bounding box center [0, 0] width 0 height 0
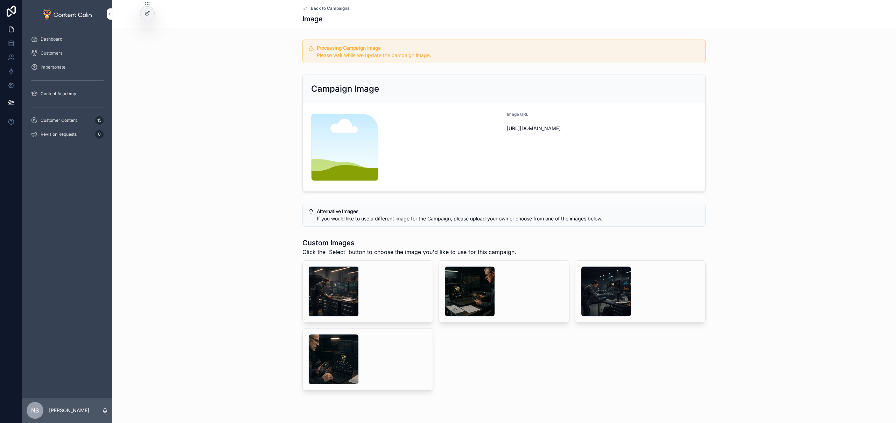
click at [329, 7] on span "Back to Campaigns" at bounding box center [330, 9] width 38 height 6
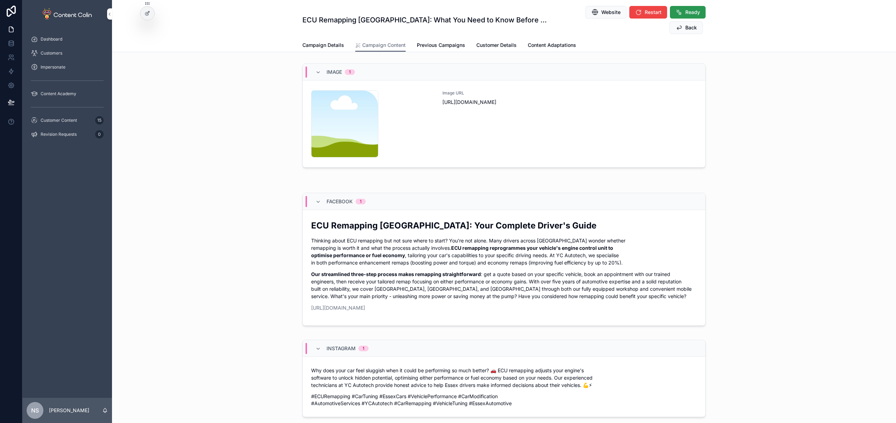
click at [685, 13] on span "Ready" at bounding box center [692, 12] width 15 height 7
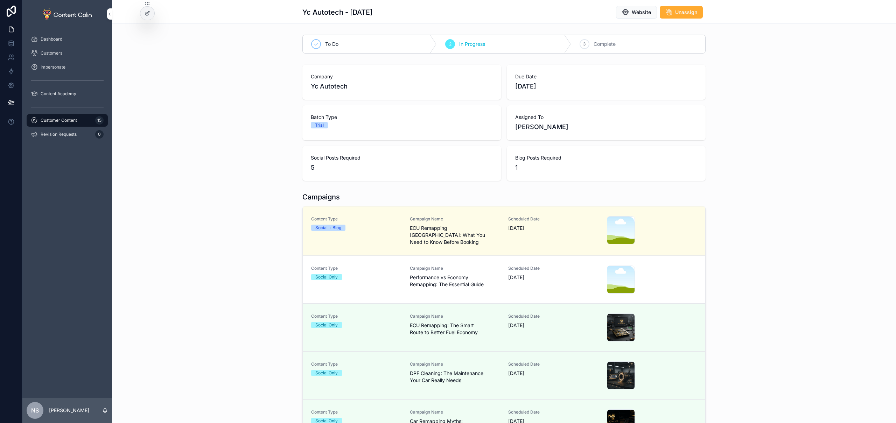
click at [541, 275] on span "[DATE]" at bounding box center [553, 277] width 90 height 7
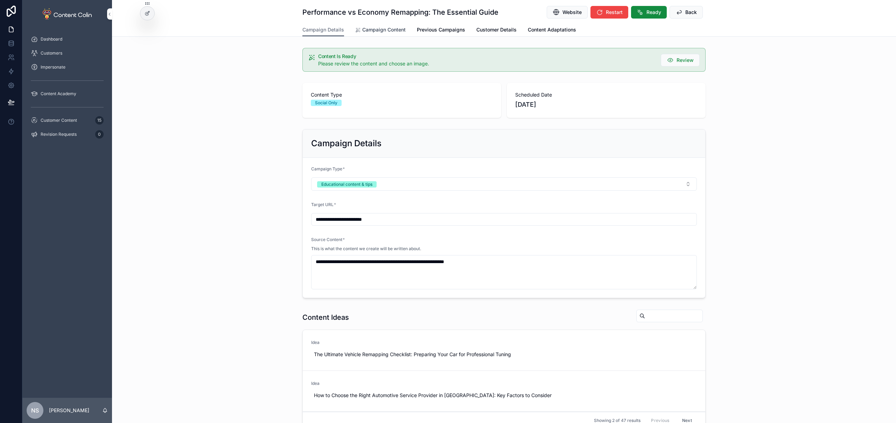
click at [388, 31] on span "Campaign Content" at bounding box center [383, 29] width 43 height 7
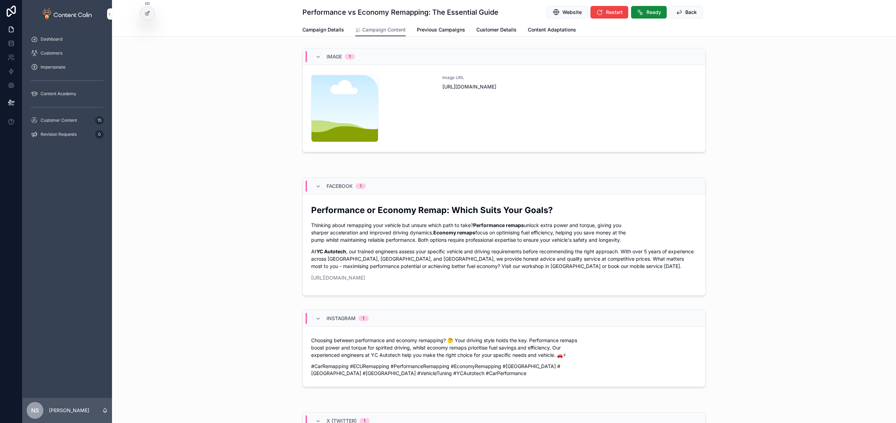
click at [498, 117] on div "Image URL [URL][DOMAIN_NAME]" at bounding box center [569, 108] width 254 height 67
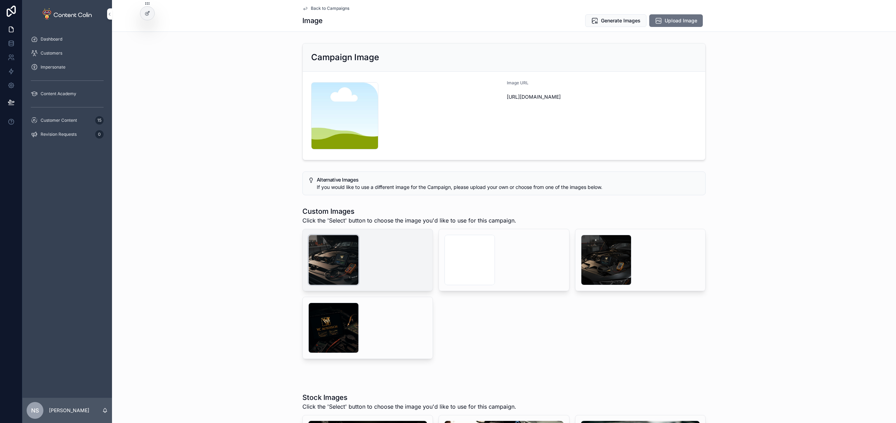
click at [348, 253] on div "scrollable content" at bounding box center [333, 260] width 50 height 50
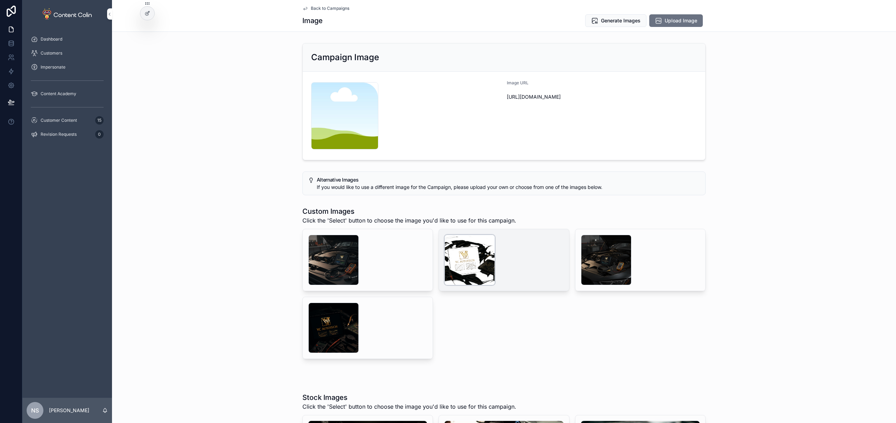
click at [473, 261] on div "scrollable content" at bounding box center [469, 260] width 50 height 50
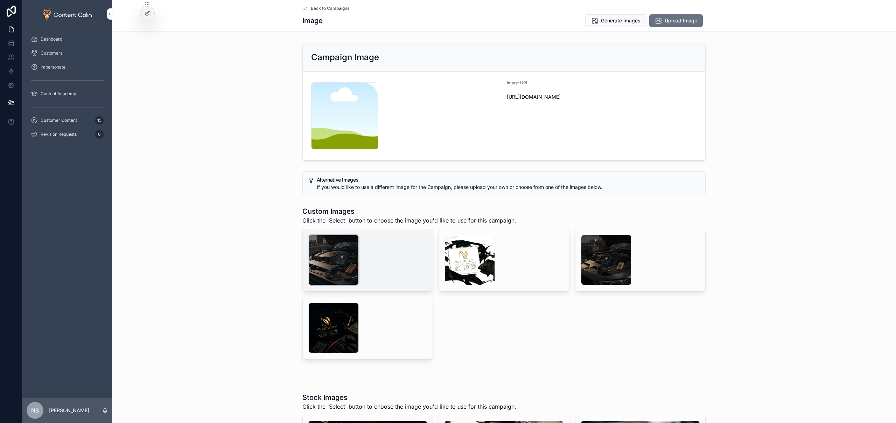
click at [341, 260] on div "scrollable content" at bounding box center [333, 260] width 50 height 50
click at [0, 0] on span "Select" at bounding box center [0, 0] width 0 height 0
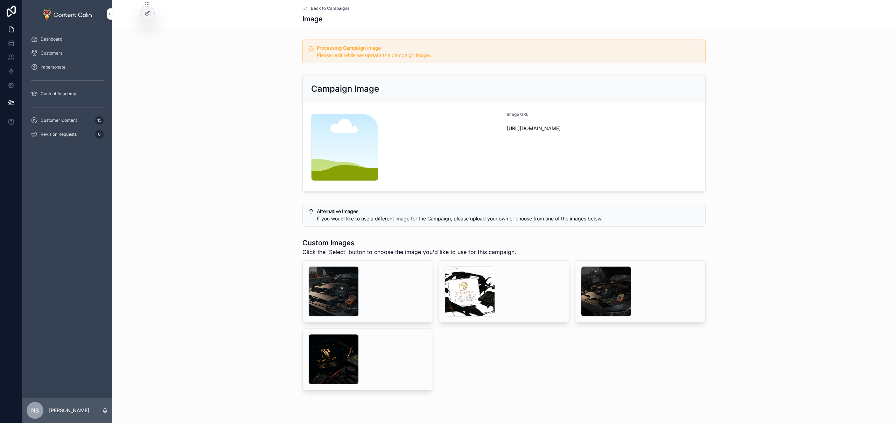
click at [336, 9] on span "Back to Campaigns" at bounding box center [330, 9] width 38 height 6
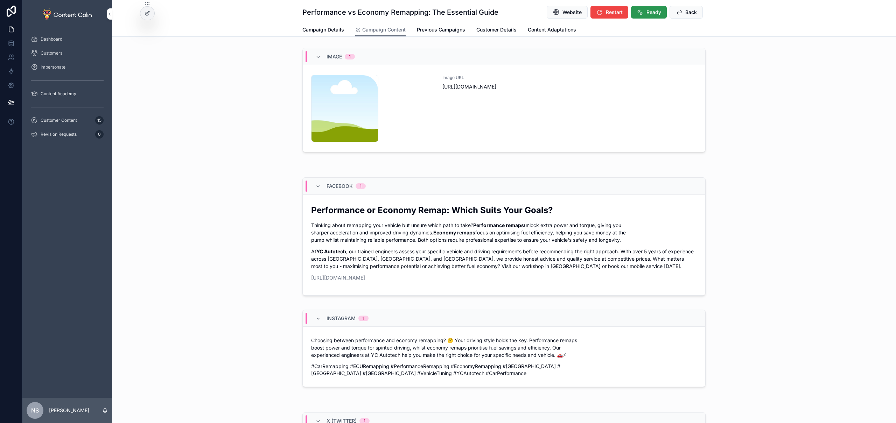
click at [653, 7] on button "Ready" at bounding box center [649, 12] width 36 height 13
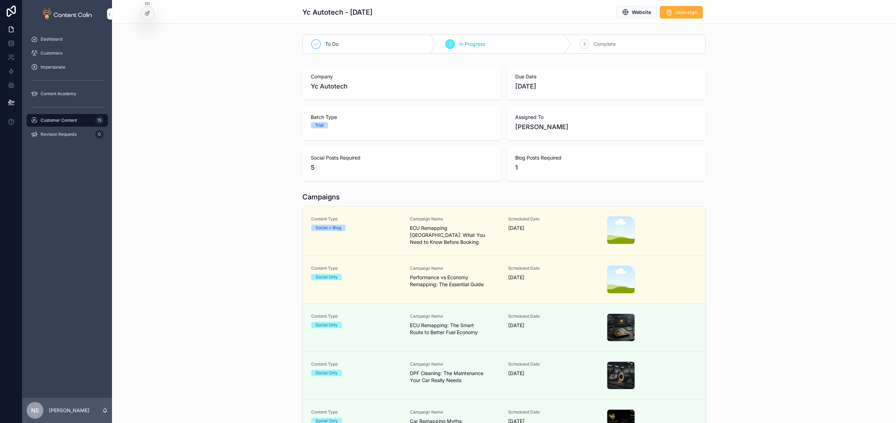
click at [532, 232] on div "Scheduled Date 16th October 2025" at bounding box center [553, 230] width 90 height 29
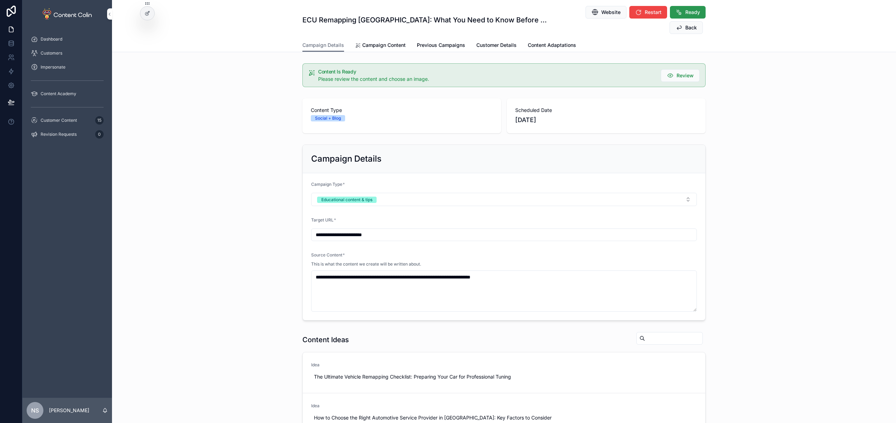
click at [685, 10] on span "Ready" at bounding box center [692, 12] width 15 height 7
click at [75, 121] on span "Customer Content" at bounding box center [59, 121] width 36 height 6
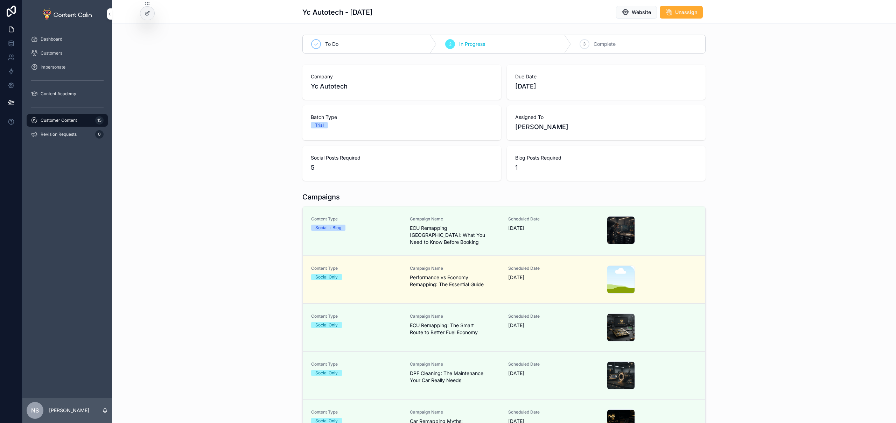
click at [65, 122] on span "Customer Content" at bounding box center [59, 121] width 36 height 6
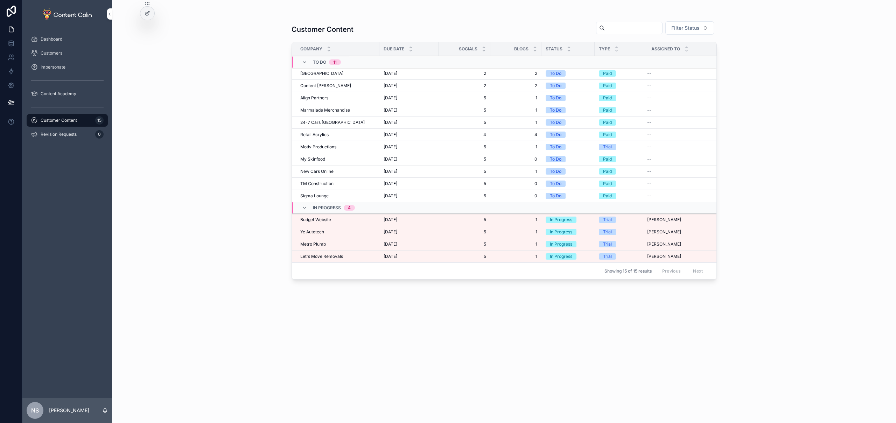
click at [326, 256] on span "Let's Move Removals" at bounding box center [321, 257] width 43 height 6
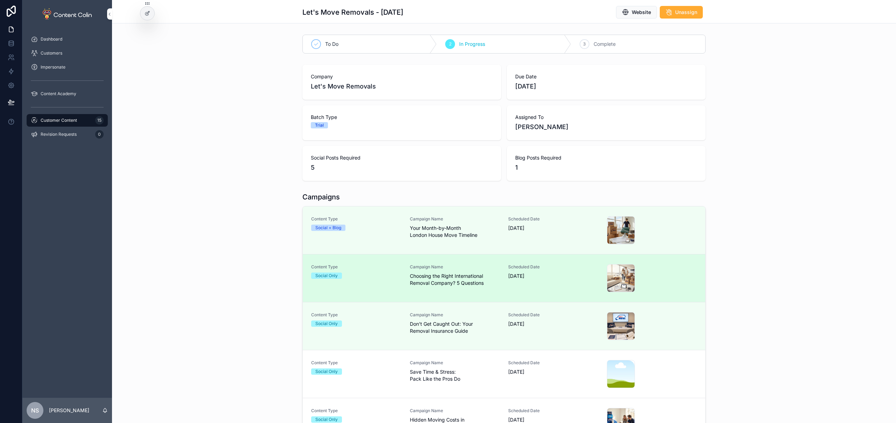
scroll to position [20, 0]
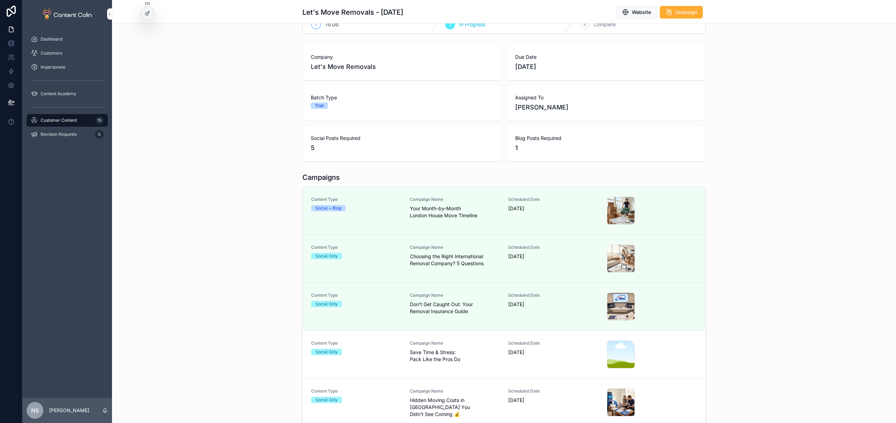
click at [440, 361] on span "Save Time & Stress: Pack Like the Pros Do" at bounding box center [455, 356] width 90 height 14
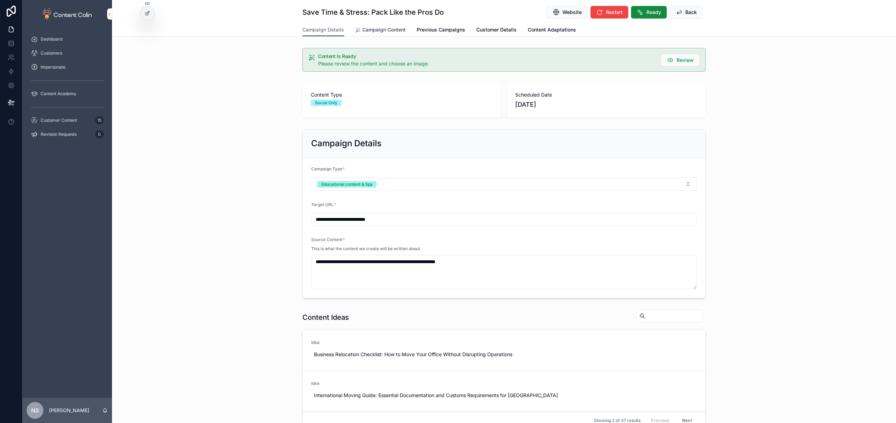
click at [367, 30] on span "Campaign Content" at bounding box center [383, 29] width 43 height 7
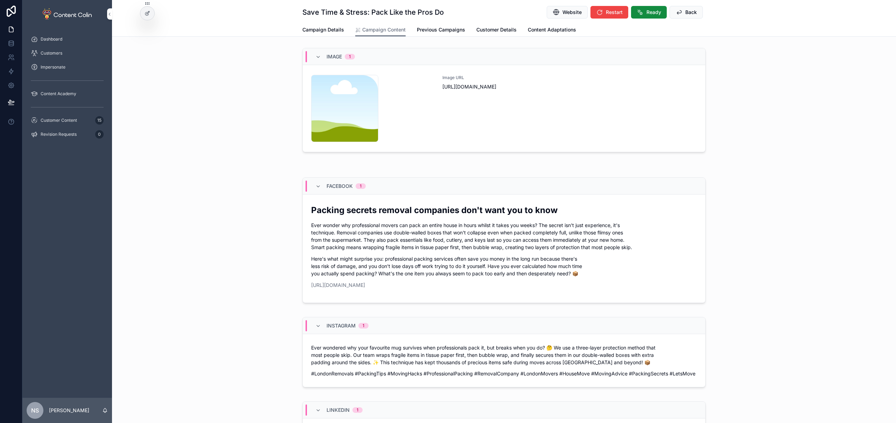
click at [496, 129] on div "Image URL [URL][DOMAIN_NAME]" at bounding box center [569, 108] width 254 height 67
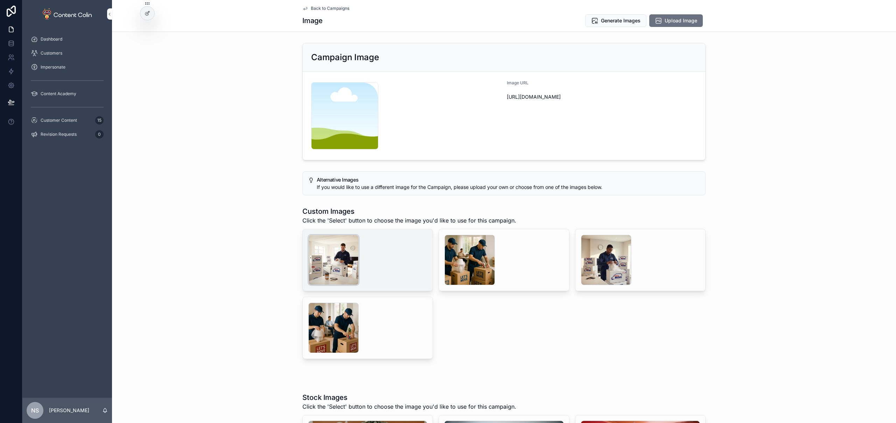
click at [333, 266] on div "scrollable content" at bounding box center [333, 260] width 50 height 50
click at [0, 0] on span "Select" at bounding box center [0, 0] width 0 height 0
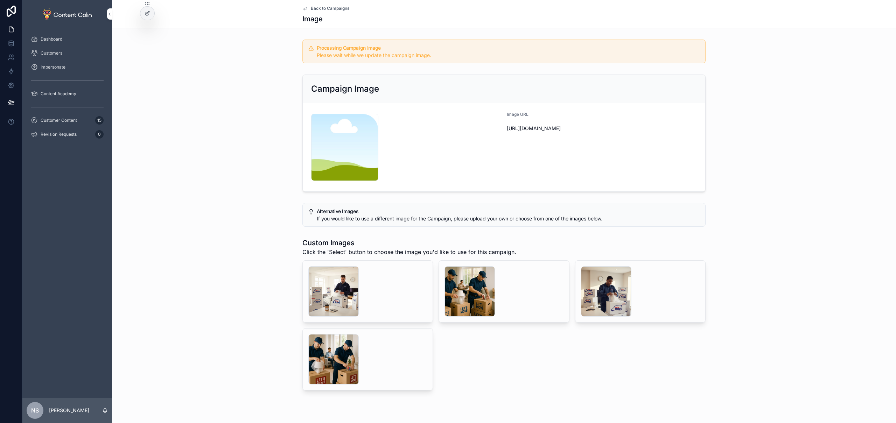
click at [335, 8] on span "Back to Campaigns" at bounding box center [330, 9] width 38 height 6
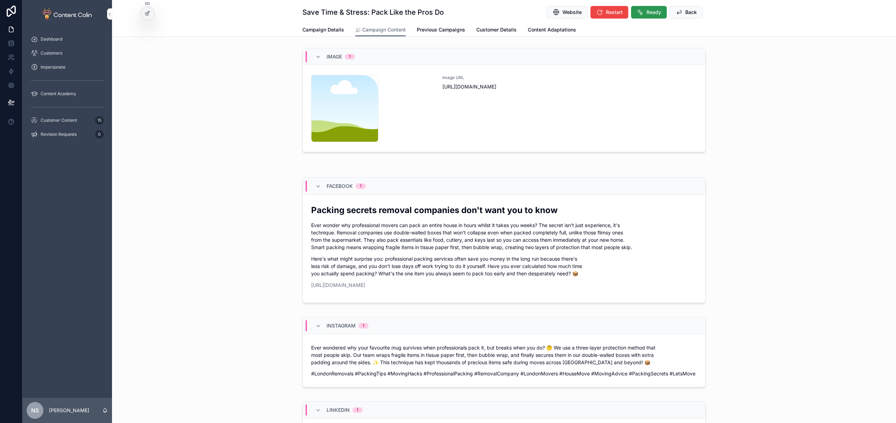
click at [652, 12] on span "Ready" at bounding box center [653, 12] width 15 height 7
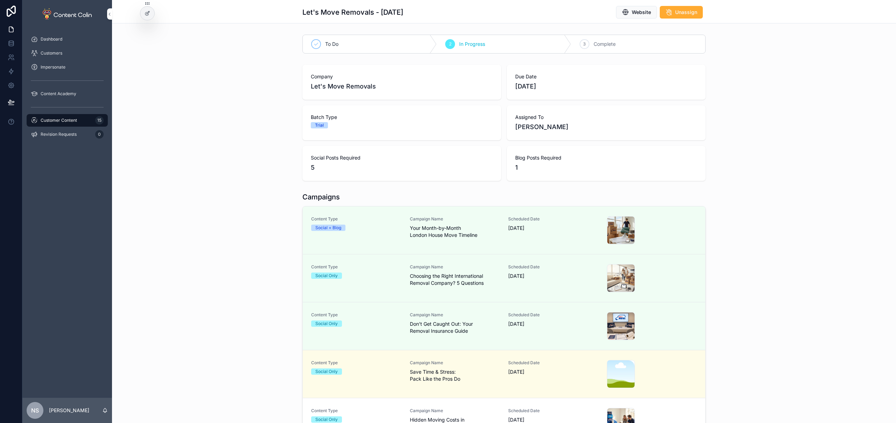
scroll to position [87, 0]
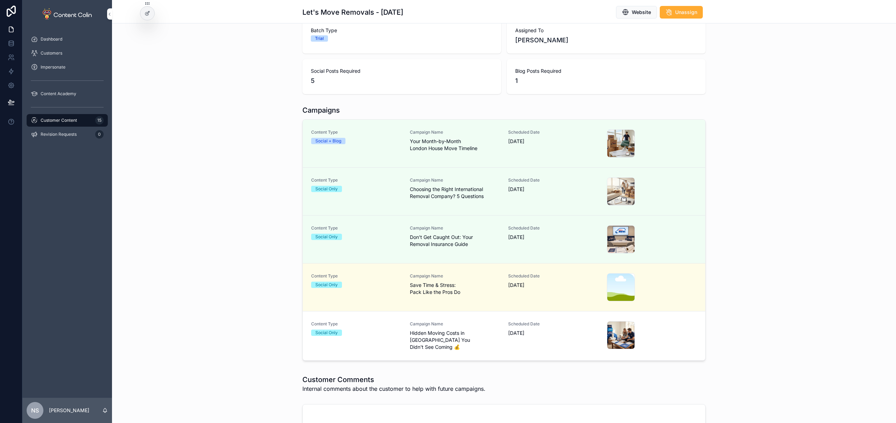
click at [465, 334] on span "Hidden Moving Costs in [GEOGRAPHIC_DATA] You Didn't See Coming 💰" at bounding box center [455, 340] width 90 height 21
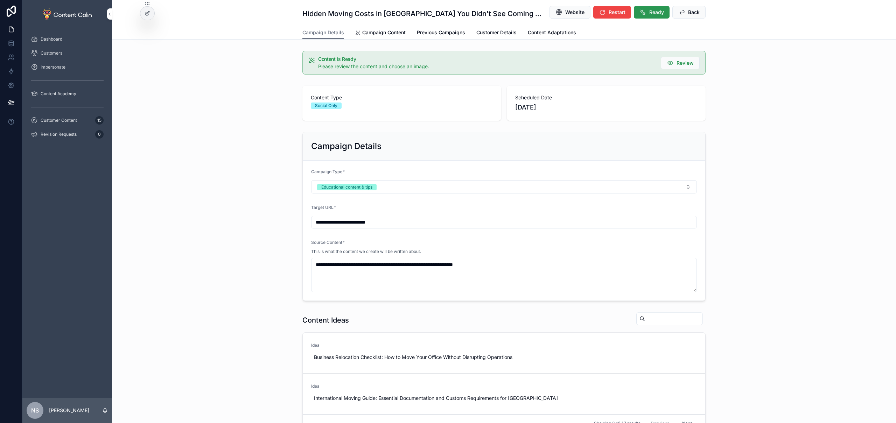
click at [649, 15] on span "Ready" at bounding box center [656, 12] width 15 height 7
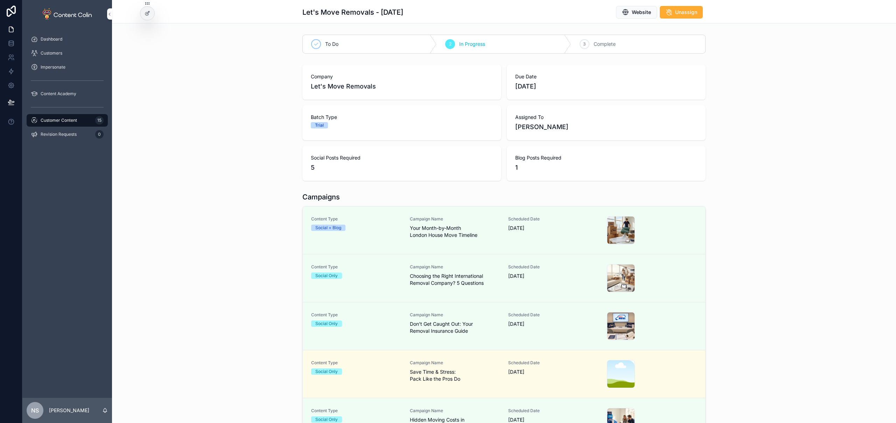
click at [496, 364] on span "Campaign Name" at bounding box center [455, 363] width 90 height 6
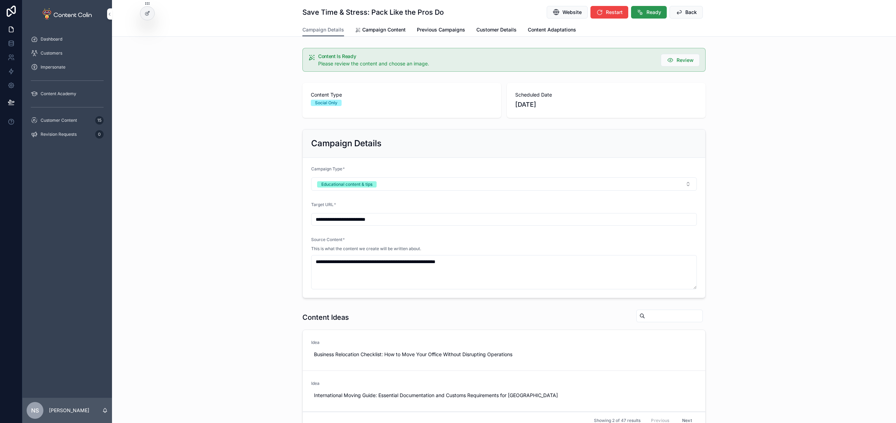
click at [646, 15] on span "Ready" at bounding box center [653, 12] width 15 height 7
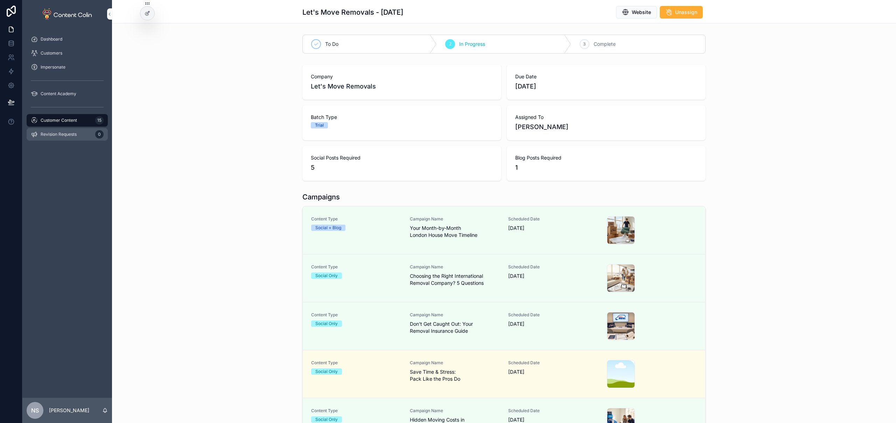
drag, startPoint x: 71, startPoint y: 121, endPoint x: 89, endPoint y: 128, distance: 19.5
click at [71, 121] on span "Customer Content" at bounding box center [59, 121] width 36 height 6
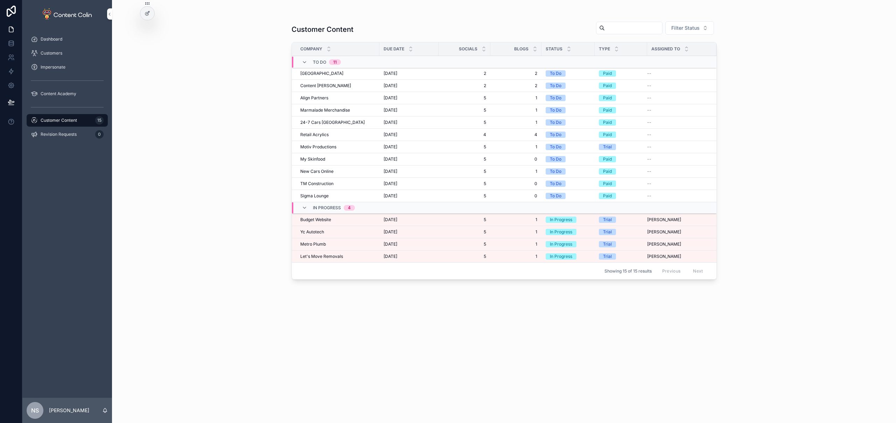
click at [323, 245] on span "Metro Plumb" at bounding box center [313, 244] width 26 height 6
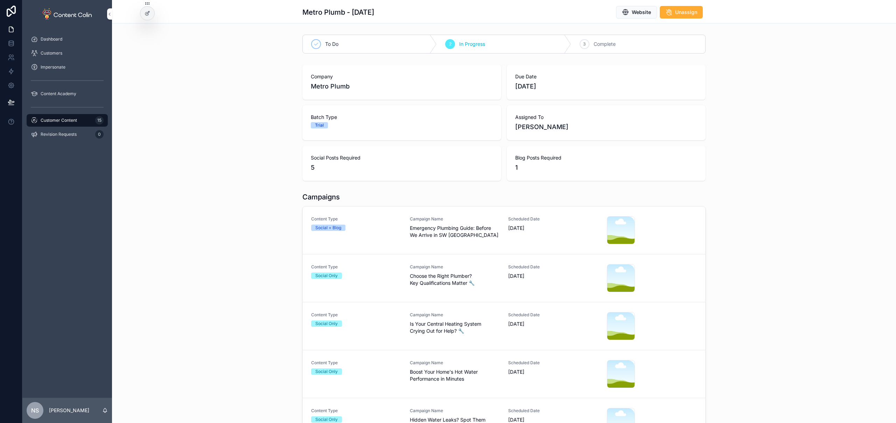
click at [470, 245] on link "Content Type Social + Blog Campaign Name Emergency Plumbing Guide: Before We Ar…" at bounding box center [504, 230] width 402 height 48
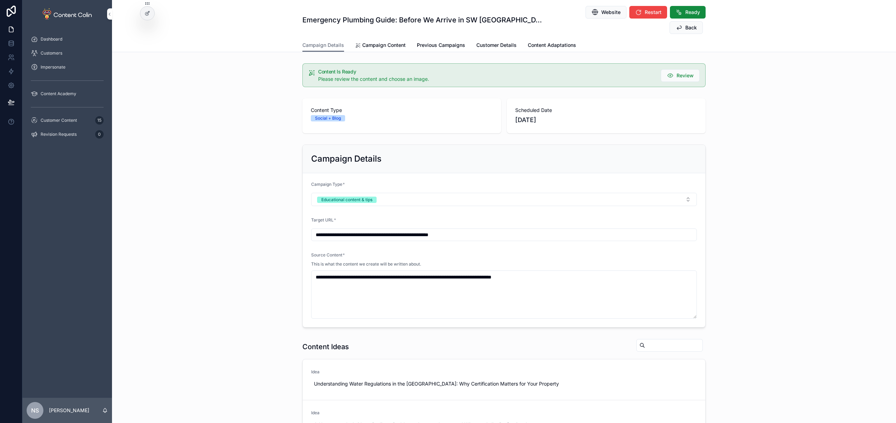
drag, startPoint x: 372, startPoint y: 29, endPoint x: 393, endPoint y: 36, distance: 22.2
click at [372, 42] on span "Campaign Content" at bounding box center [383, 45] width 43 height 7
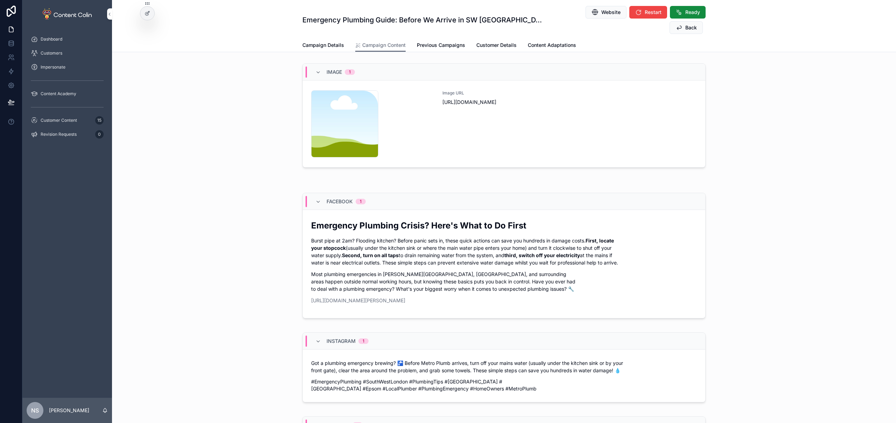
click at [518, 134] on div "Image URL [URL][DOMAIN_NAME]" at bounding box center [569, 123] width 254 height 67
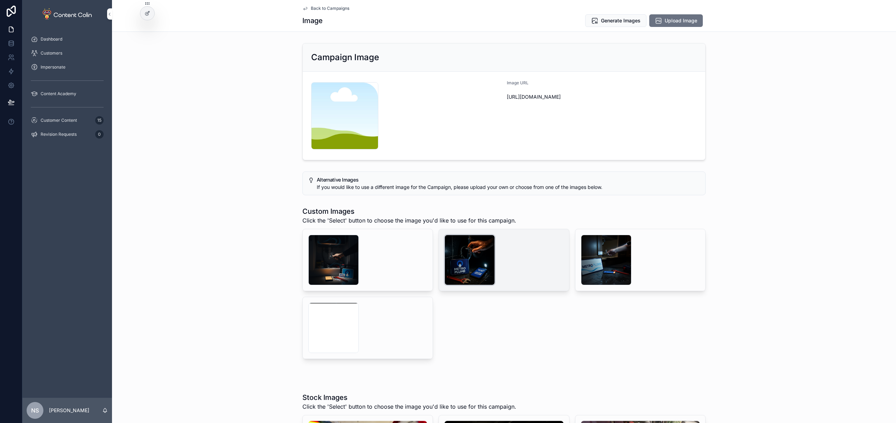
click at [446, 259] on div "scrollable content" at bounding box center [469, 260] width 50 height 50
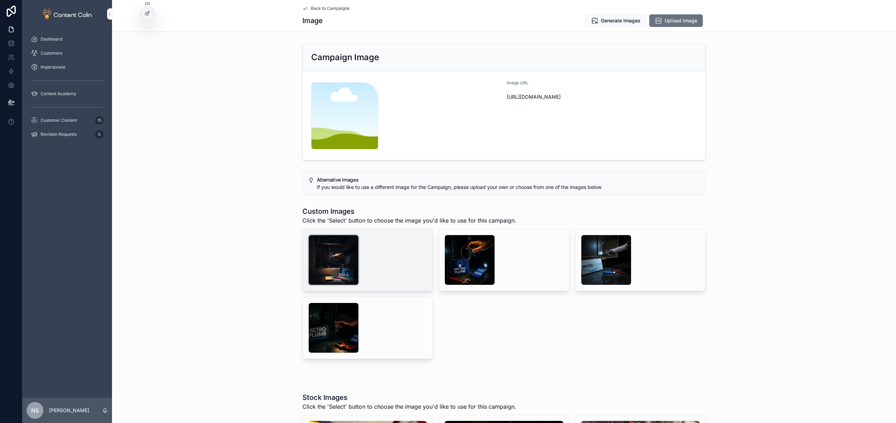
click at [341, 252] on div "scrollable content" at bounding box center [333, 260] width 50 height 50
click at [337, 259] on div "scrollable content" at bounding box center [333, 260] width 50 height 50
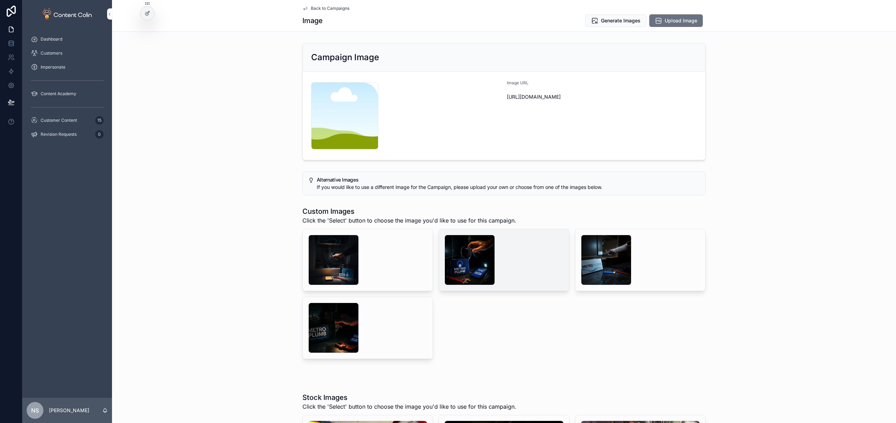
click at [0, 0] on span "Select" at bounding box center [0, 0] width 0 height 0
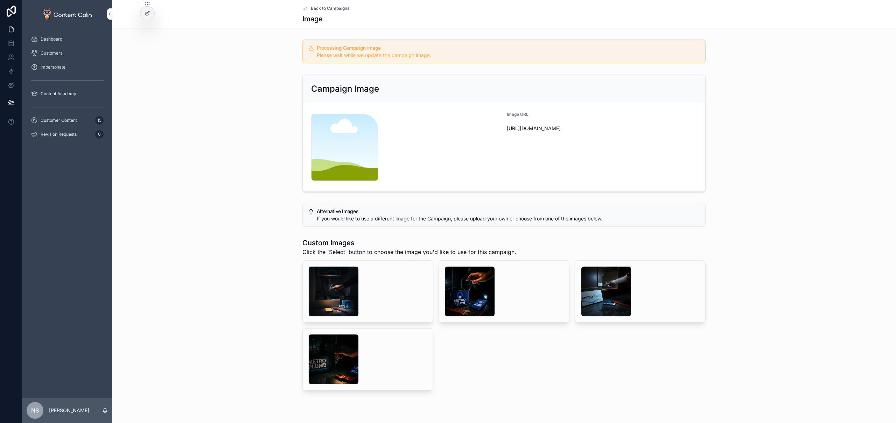
click at [321, 9] on span "Back to Campaigns" at bounding box center [330, 9] width 38 height 6
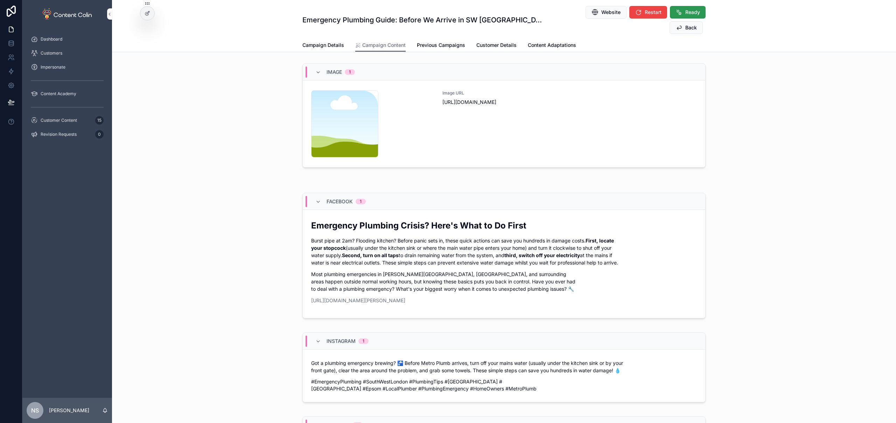
click at [685, 10] on span "Ready" at bounding box center [692, 12] width 15 height 7
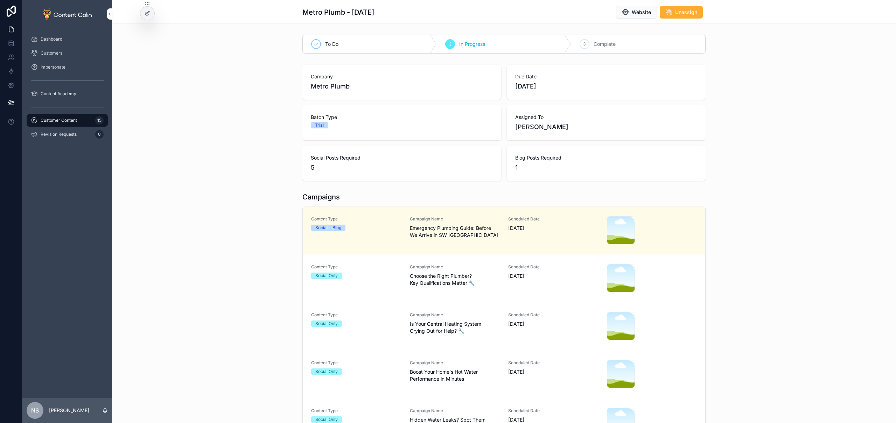
click at [478, 273] on span "Choose the Right Plumber? Key Qualifications Matter 🔧" at bounding box center [455, 280] width 90 height 14
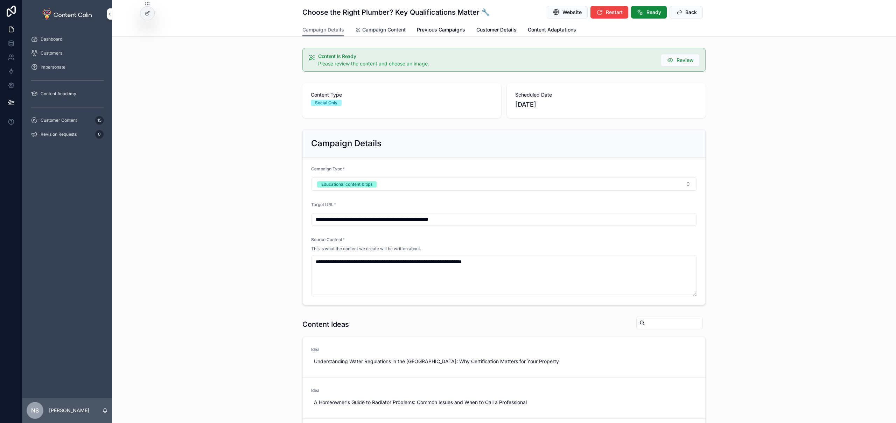
click at [379, 28] on span "Campaign Content" at bounding box center [383, 29] width 43 height 7
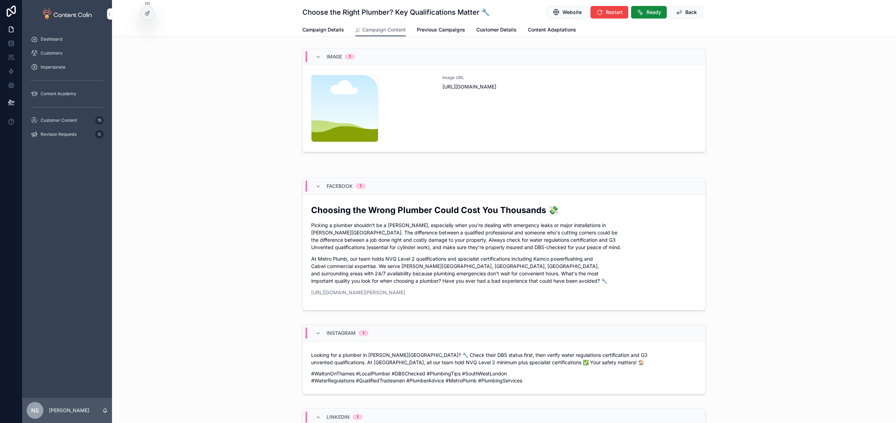
click at [509, 132] on div "Image URL [URL][DOMAIN_NAME]" at bounding box center [569, 108] width 254 height 67
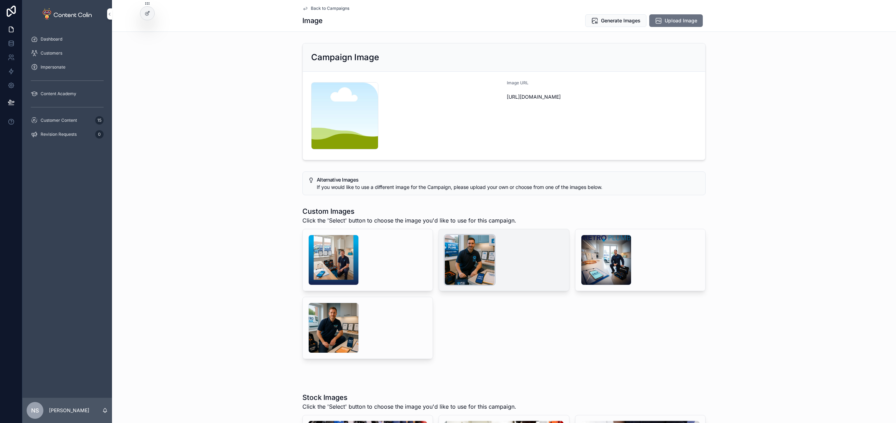
click at [489, 253] on div "scrollable content" at bounding box center [469, 260] width 50 height 50
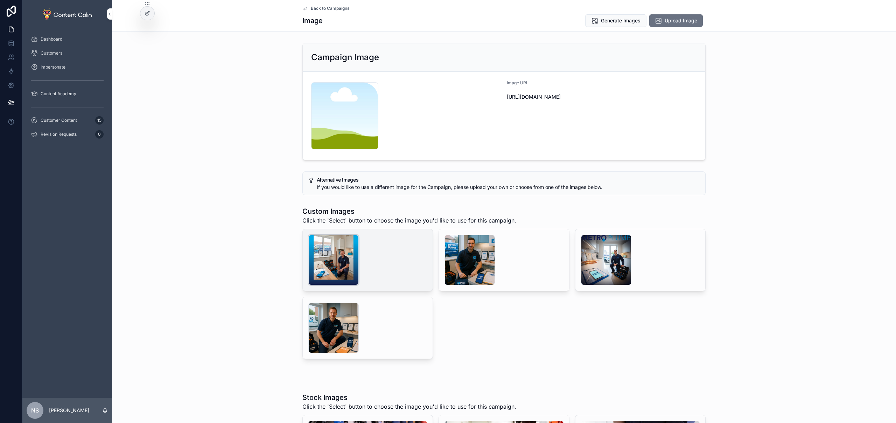
click at [326, 264] on div "scrollable content" at bounding box center [333, 260] width 50 height 50
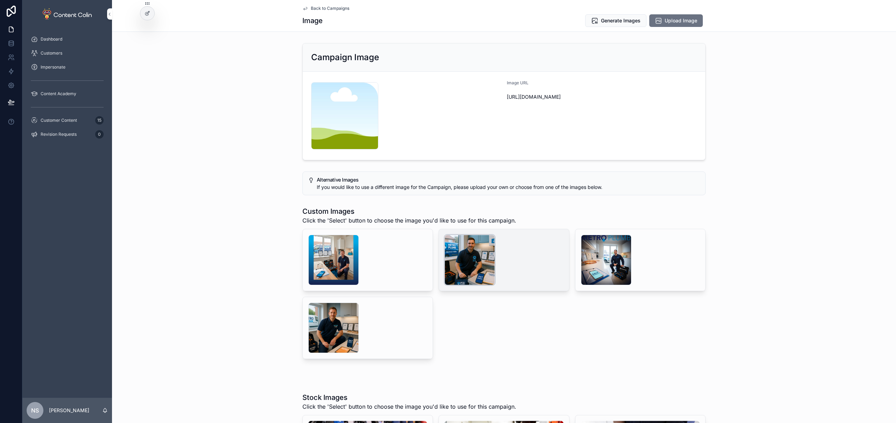
click at [469, 256] on div "scrollable content" at bounding box center [469, 260] width 50 height 50
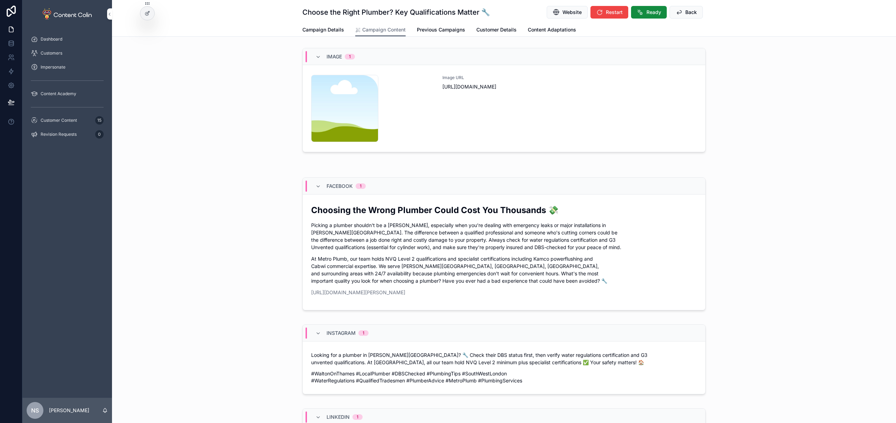
click at [479, 119] on div "Image URL [URL][DOMAIN_NAME]" at bounding box center [569, 108] width 254 height 67
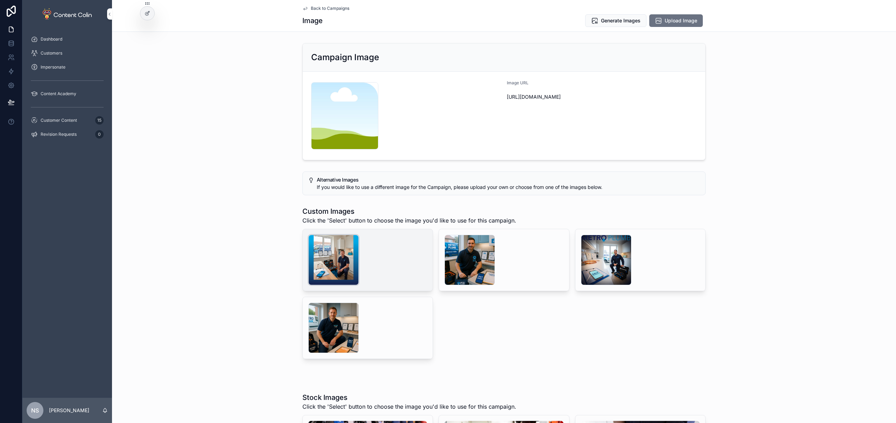
click at [337, 248] on div "scrollable content" at bounding box center [333, 260] width 50 height 50
click at [326, 251] on div "scrollable content" at bounding box center [333, 260] width 50 height 50
click at [0, 0] on span "Select" at bounding box center [0, 0] width 0 height 0
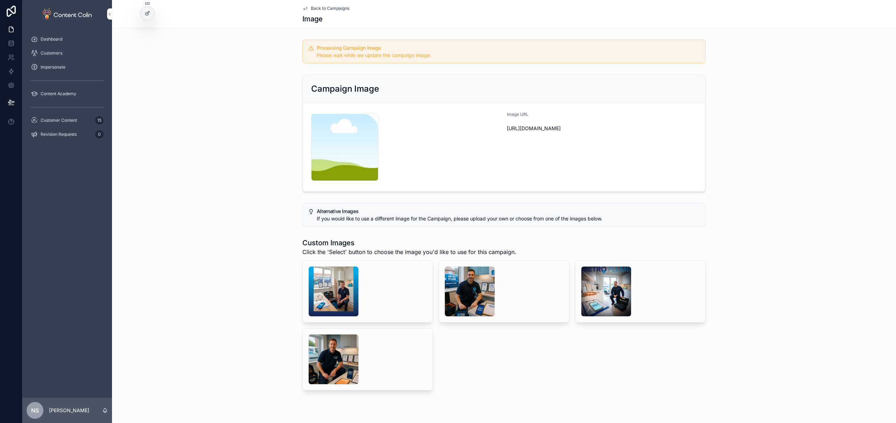
click at [326, 6] on span "Back to Campaigns" at bounding box center [330, 9] width 38 height 6
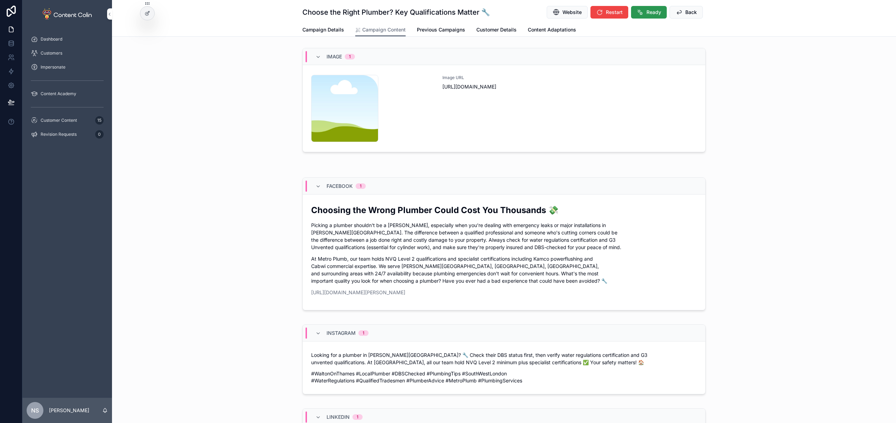
click at [646, 13] on span "Ready" at bounding box center [653, 12] width 15 height 7
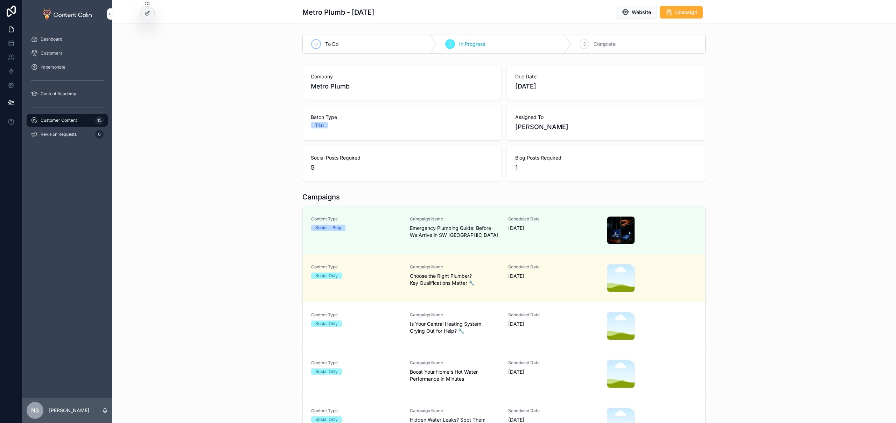
drag, startPoint x: 396, startPoint y: 335, endPoint x: 397, endPoint y: 329, distance: 5.8
click at [396, 335] on div "Content Type Social Only" at bounding box center [356, 326] width 90 height 28
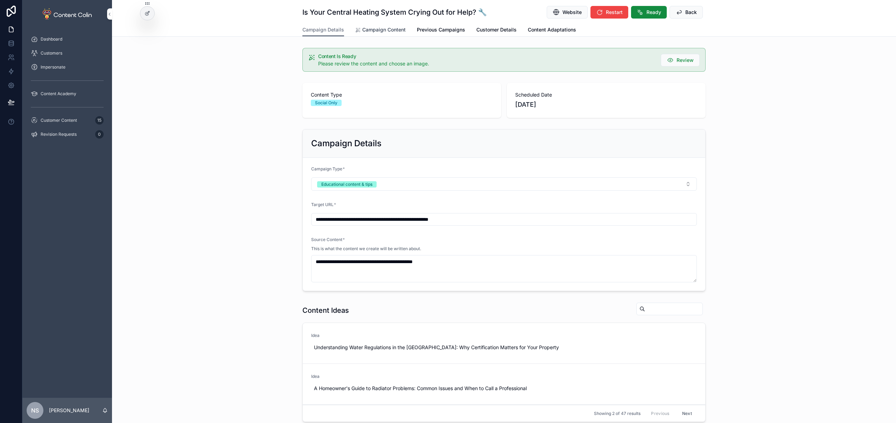
click at [379, 30] on span "Campaign Content" at bounding box center [383, 29] width 43 height 7
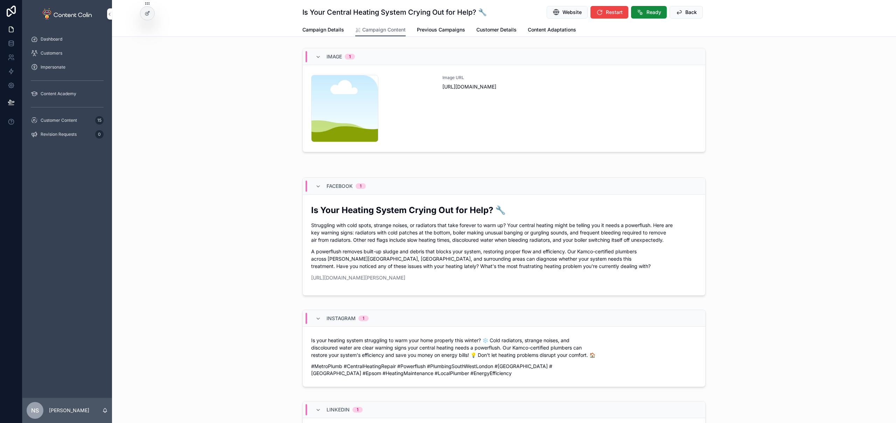
click at [506, 124] on div "Image URL [URL][DOMAIN_NAME]" at bounding box center [569, 108] width 254 height 67
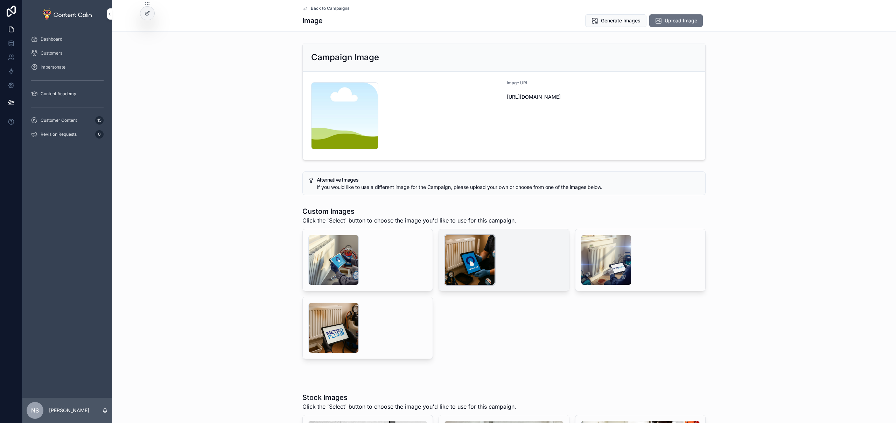
click at [461, 260] on div "scrollable content" at bounding box center [469, 260] width 50 height 50
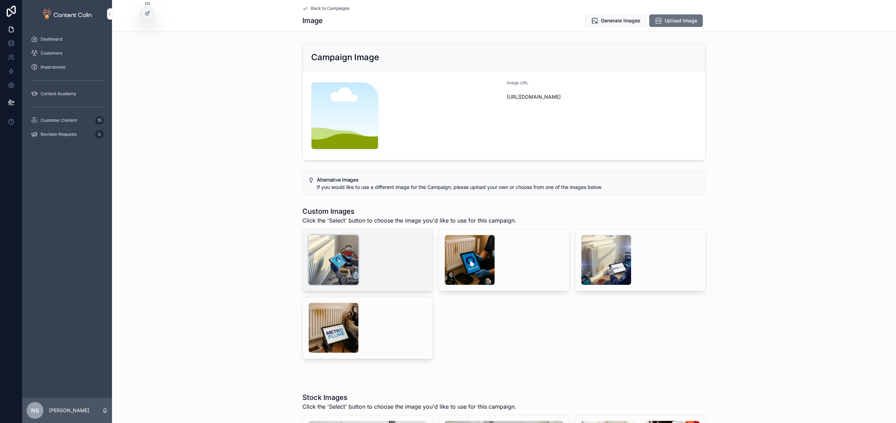
click at [326, 257] on div "scrollable content" at bounding box center [333, 260] width 50 height 50
click at [0, 0] on span "Select" at bounding box center [0, 0] width 0 height 0
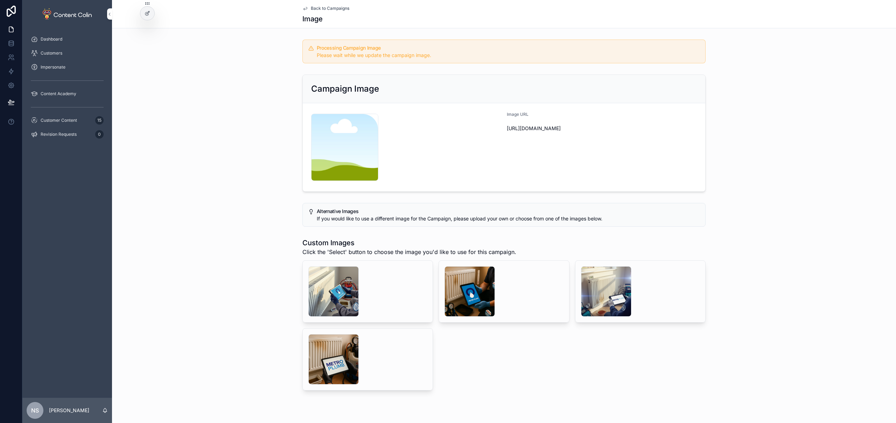
click at [330, 11] on span "Back to Campaigns" at bounding box center [330, 9] width 38 height 6
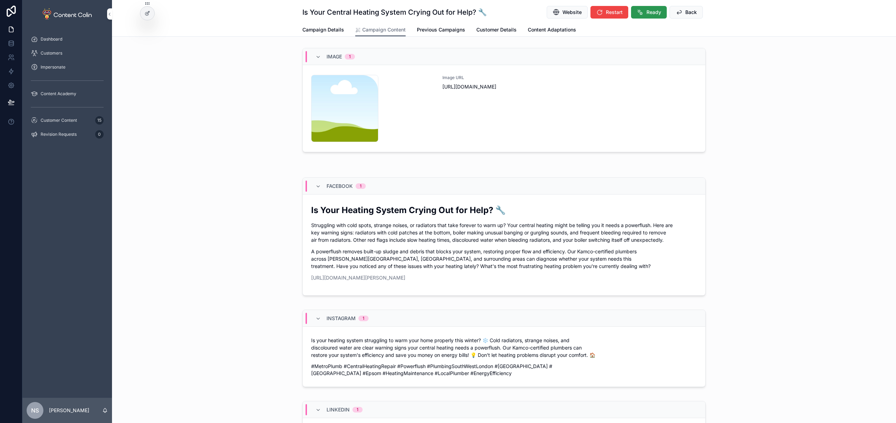
click at [646, 15] on span "Ready" at bounding box center [653, 12] width 15 height 7
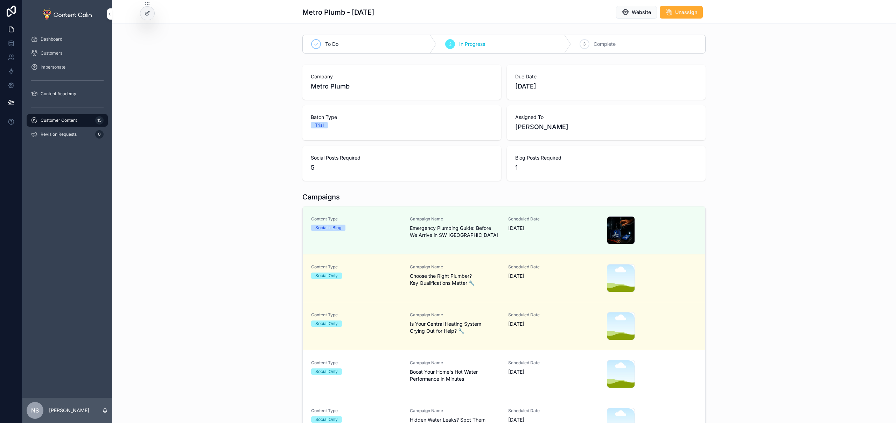
click at [508, 369] on span "[DATE]" at bounding box center [553, 371] width 90 height 7
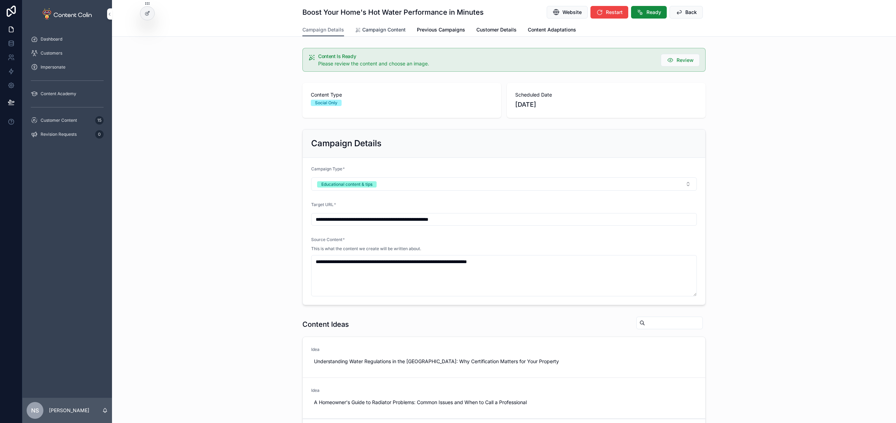
click at [372, 30] on span "Campaign Content" at bounding box center [383, 29] width 43 height 7
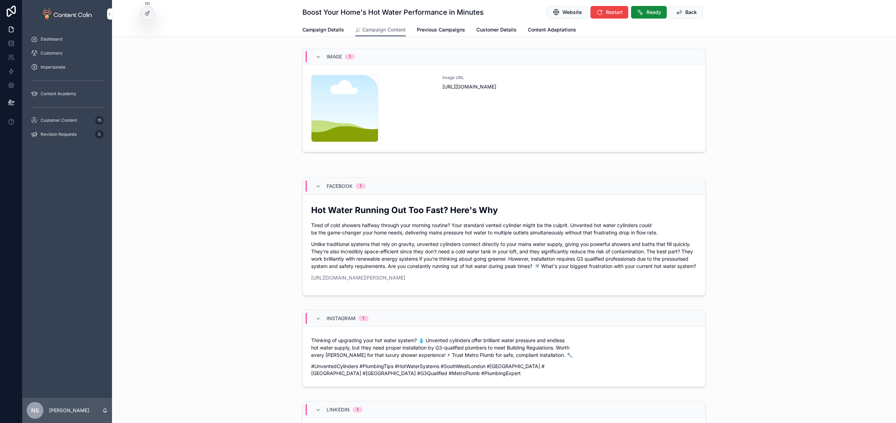
click at [554, 121] on div "Image URL [URL][DOMAIN_NAME]" at bounding box center [569, 108] width 254 height 67
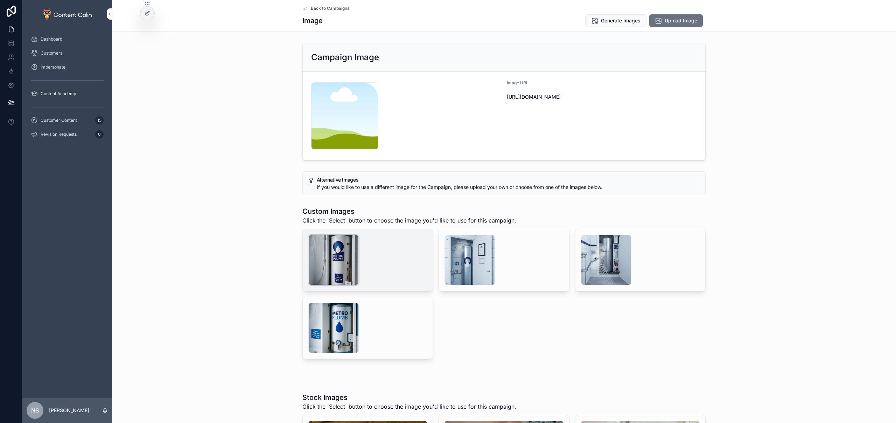
click at [325, 264] on div "scrollable content" at bounding box center [333, 260] width 50 height 50
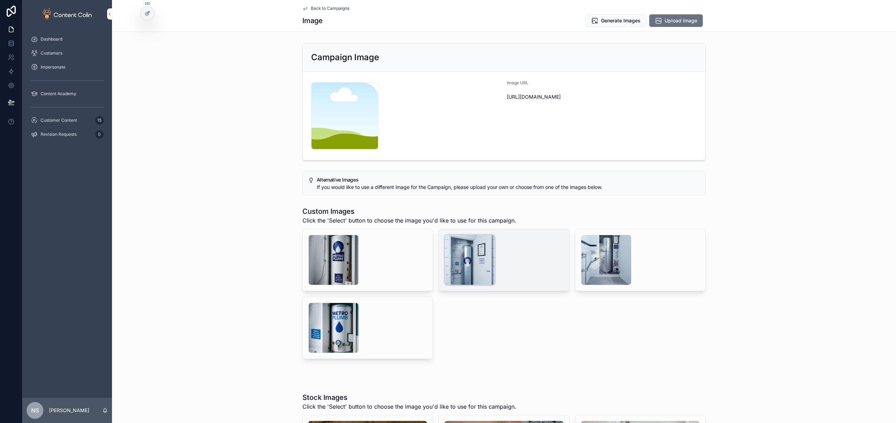
click at [472, 262] on div "scrollable content" at bounding box center [469, 260] width 50 height 50
click at [618, 21] on span "Generate Images" at bounding box center [621, 20] width 40 height 7
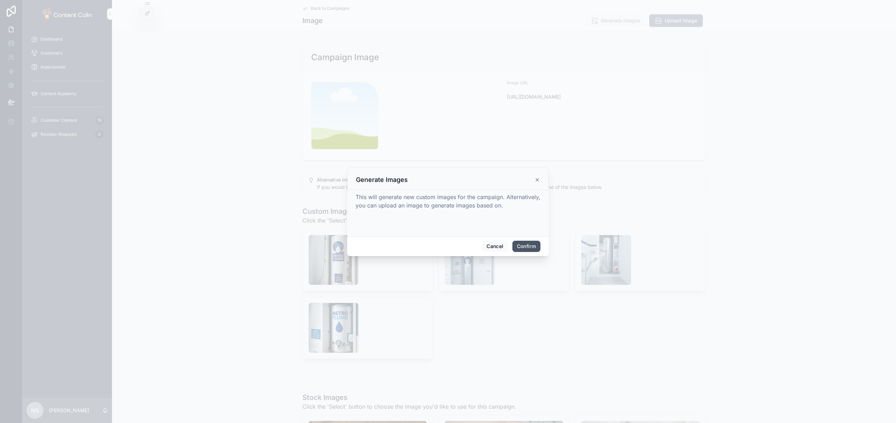
click at [530, 246] on button "Confirm" at bounding box center [526, 246] width 28 height 11
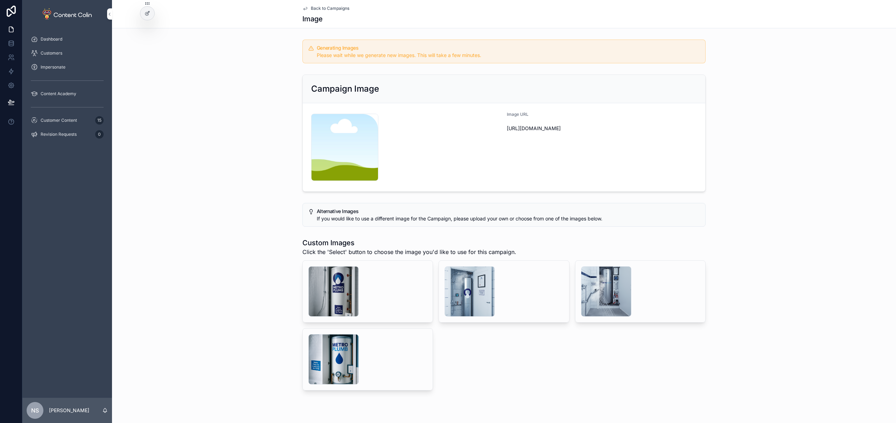
click at [333, 8] on span "Back to Campaigns" at bounding box center [330, 9] width 38 height 6
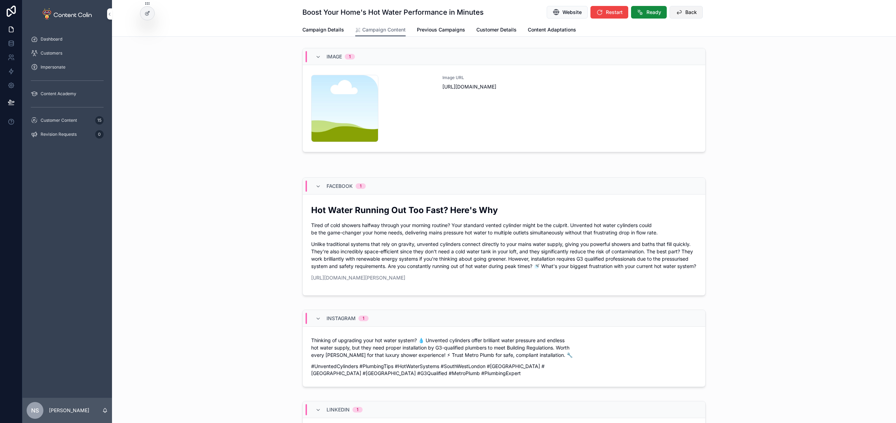
click at [687, 14] on span "Back" at bounding box center [691, 12] width 12 height 7
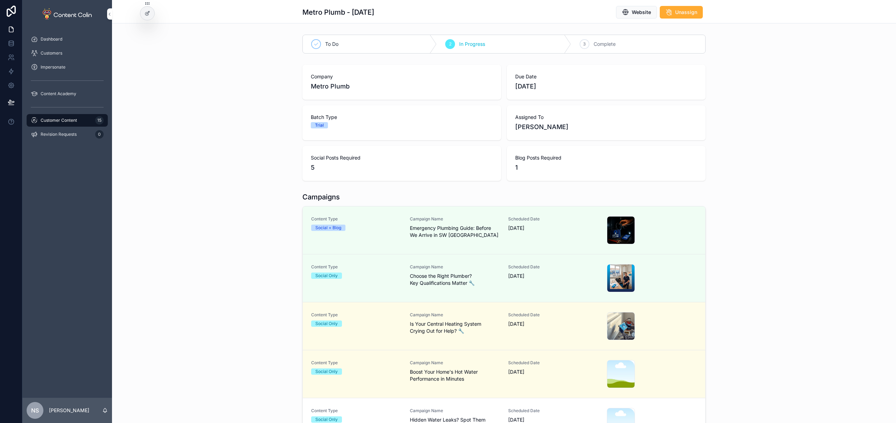
scroll to position [158, 0]
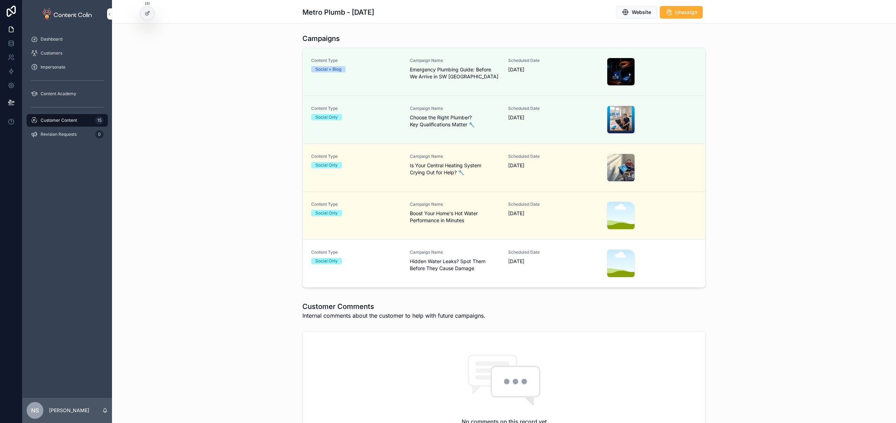
click at [464, 268] on span "Hidden Water Leaks? Spot Them Before They Cause Damage" at bounding box center [455, 265] width 90 height 14
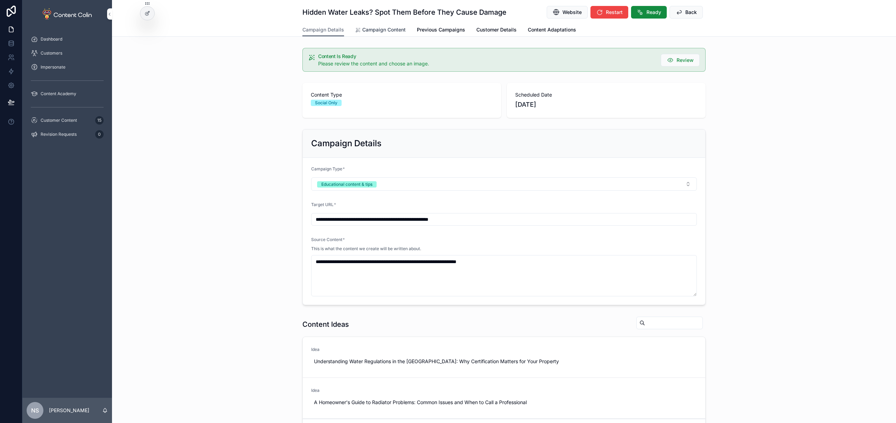
click at [391, 32] on span "Campaign Content" at bounding box center [383, 29] width 43 height 7
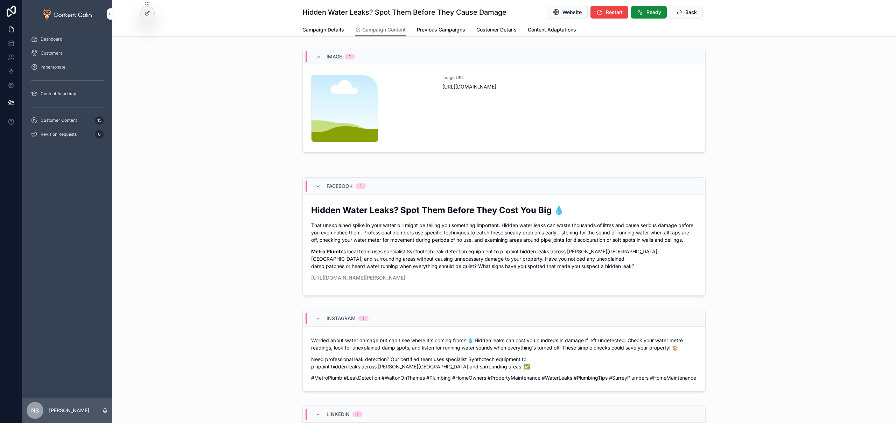
click at [500, 144] on link "content-placeholder .png Image URL [URL][DOMAIN_NAME]" at bounding box center [504, 108] width 402 height 87
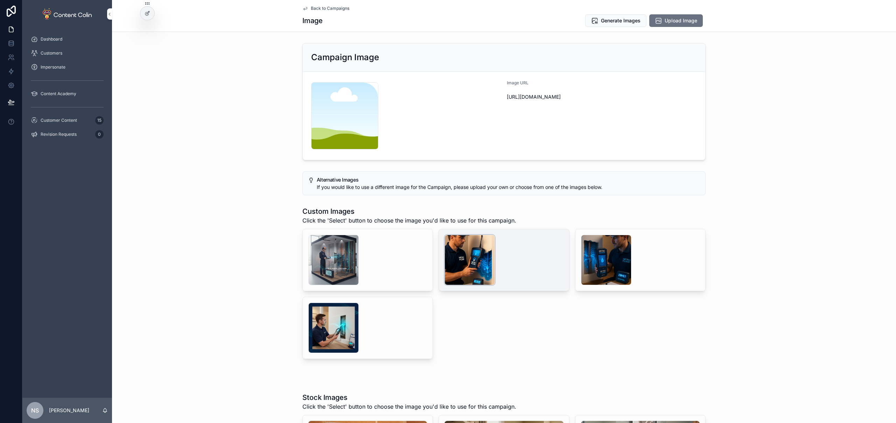
click at [476, 257] on div "scrollable content" at bounding box center [469, 260] width 50 height 50
click at [335, 256] on div "scrollable content" at bounding box center [333, 260] width 50 height 50
click at [483, 260] on div "scrollable content" at bounding box center [469, 260] width 50 height 50
click at [616, 23] on span "Generate Images" at bounding box center [621, 20] width 40 height 7
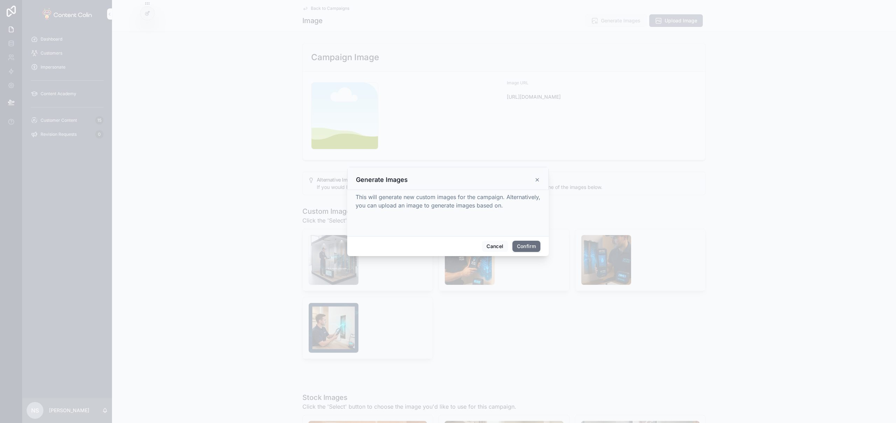
click at [526, 247] on button "Confirm" at bounding box center [526, 246] width 28 height 11
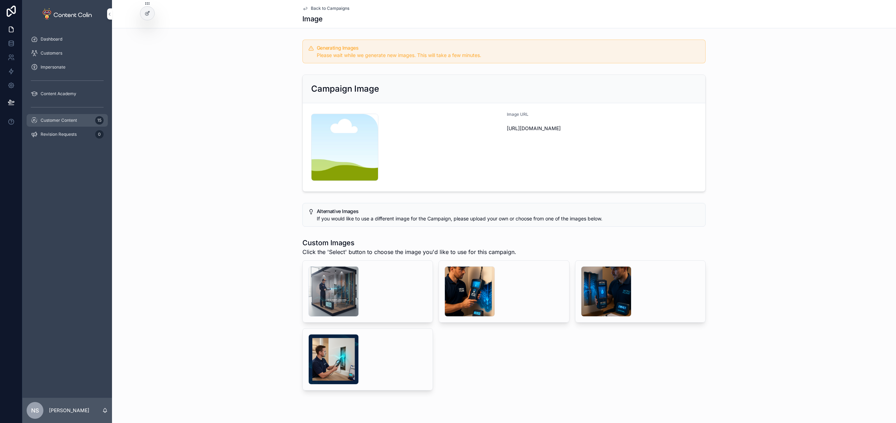
click at [67, 120] on span "Customer Content" at bounding box center [59, 121] width 36 height 6
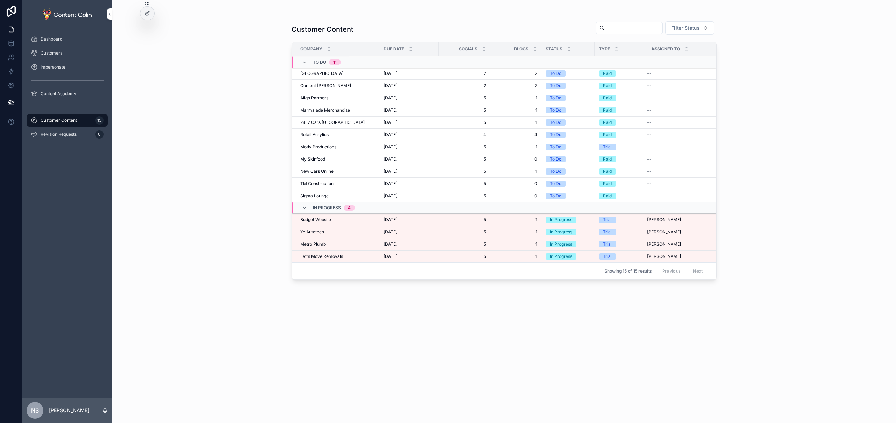
click at [333, 220] on div "Budget Website Budget Website" at bounding box center [337, 220] width 75 height 6
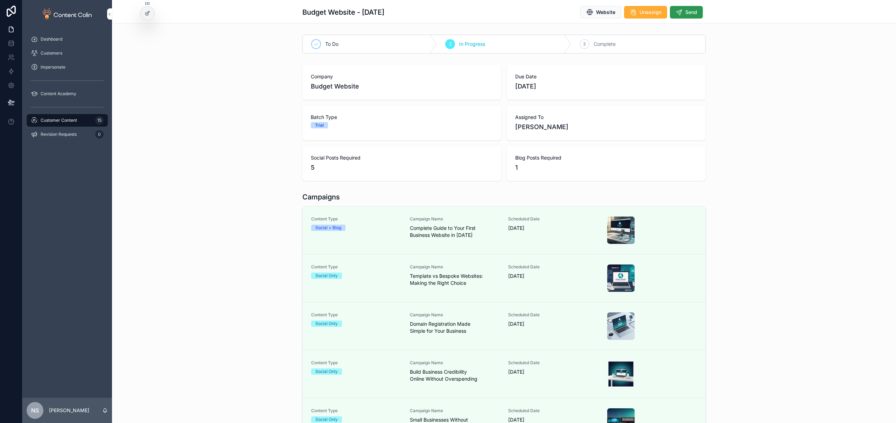
click at [685, 11] on span "Send" at bounding box center [691, 12] width 12 height 7
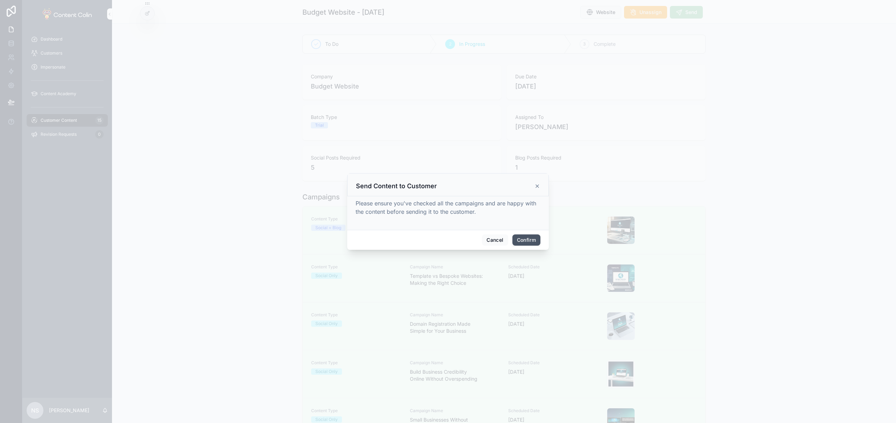
click at [526, 238] on button "Confirm" at bounding box center [526, 239] width 28 height 11
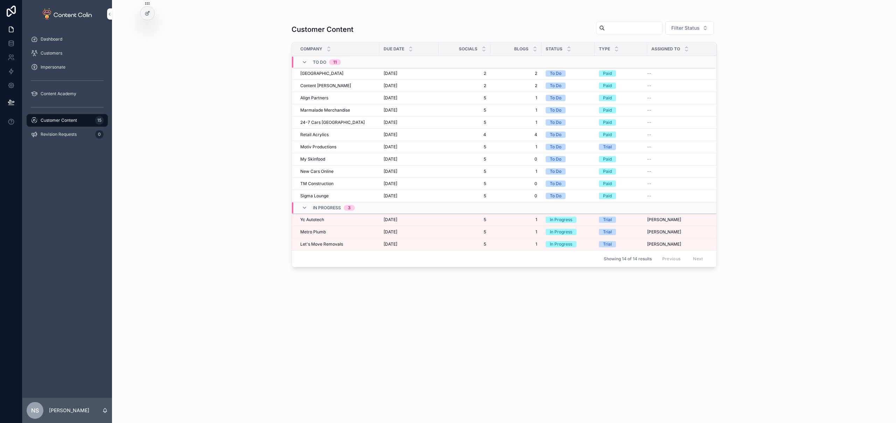
click at [335, 221] on div "Yc Autotech Yc Autotech" at bounding box center [337, 220] width 75 height 6
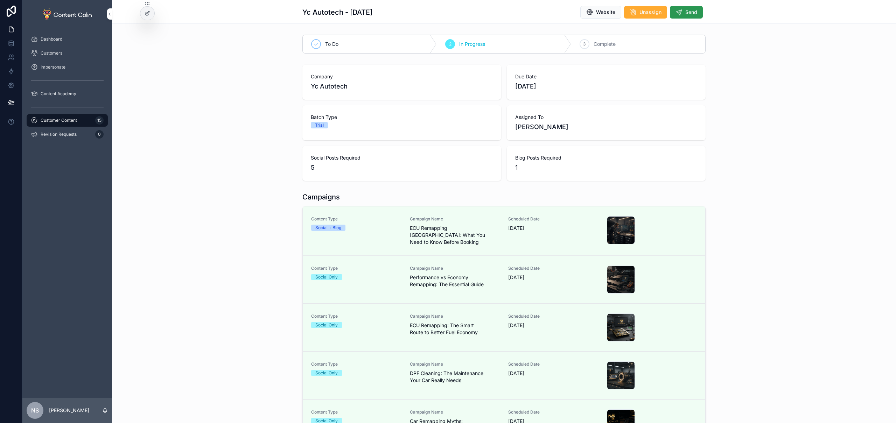
click at [685, 12] on span "Send" at bounding box center [691, 12] width 12 height 7
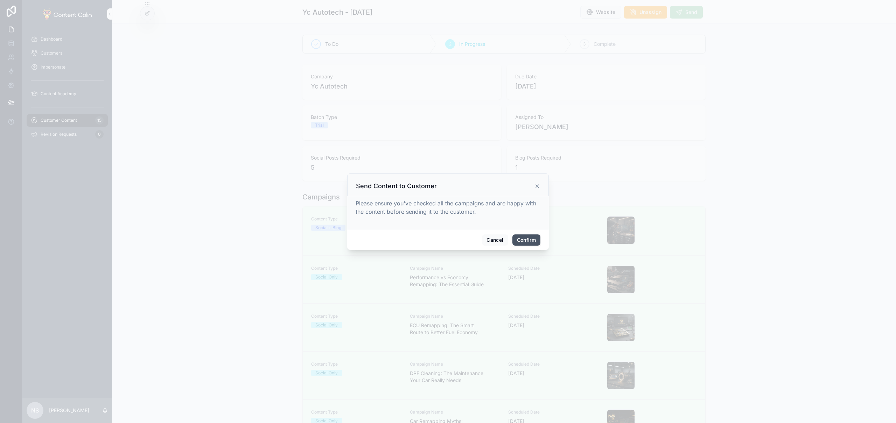
click at [529, 239] on button "Confirm" at bounding box center [526, 239] width 28 height 11
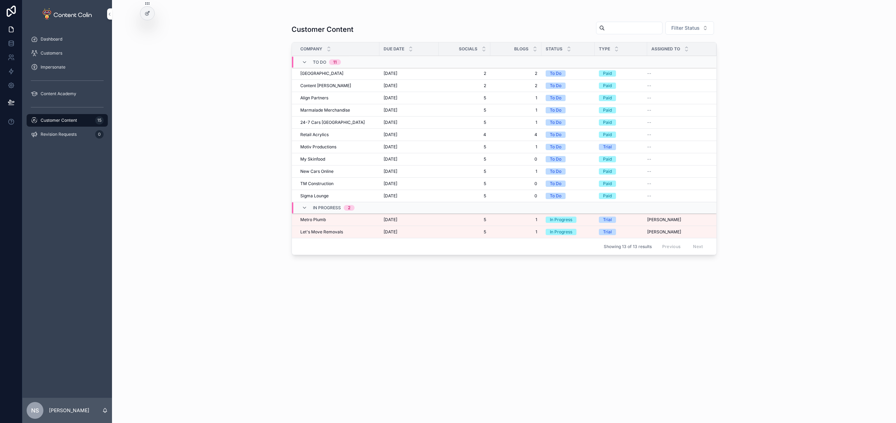
click at [310, 221] on span "Metro Plumb" at bounding box center [313, 220] width 26 height 6
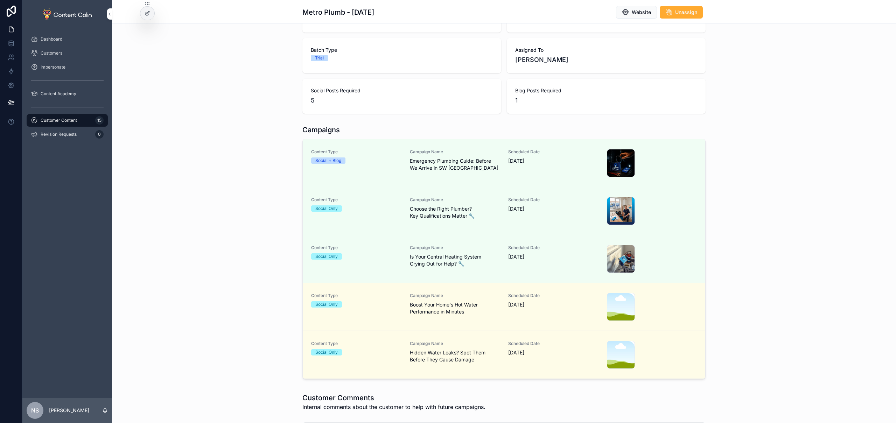
scroll to position [103, 0]
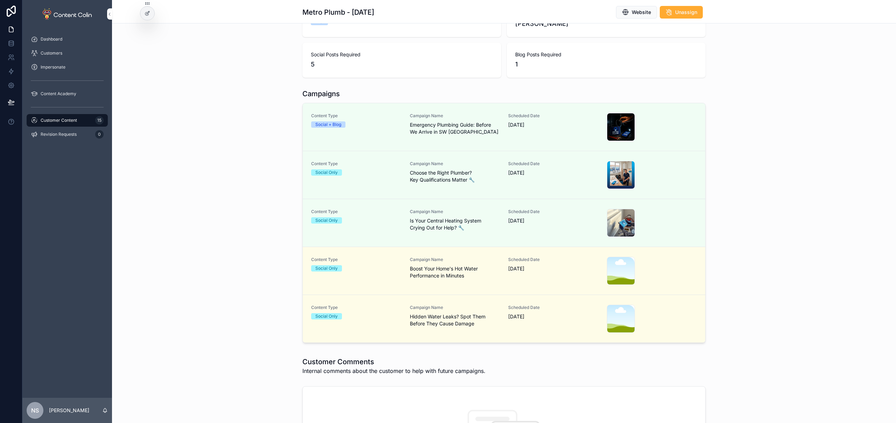
click at [379, 281] on div "Content Type Social Only" at bounding box center [356, 271] width 90 height 28
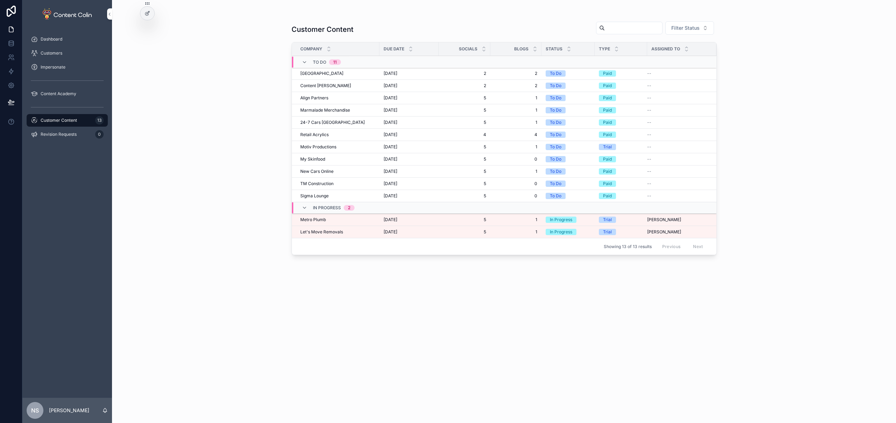
click at [317, 232] on span "Let's Move Removals" at bounding box center [321, 232] width 43 height 6
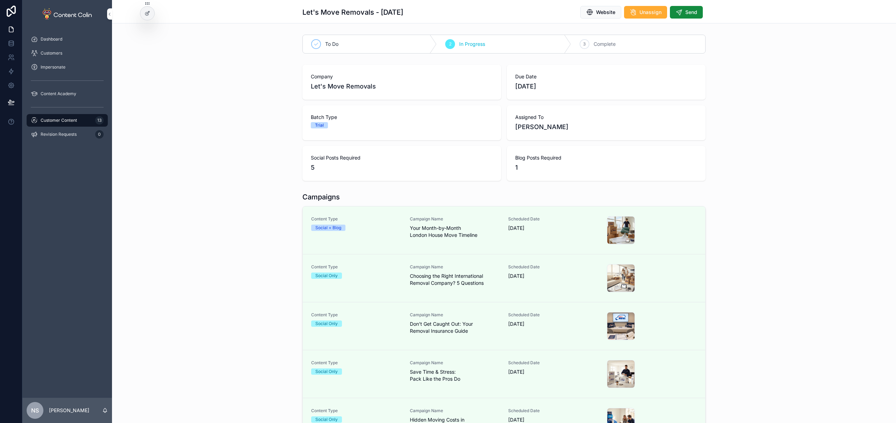
click at [692, 19] on div "Website Unassign Send" at bounding box center [639, 12] width 131 height 13
click at [691, 15] on span "Send" at bounding box center [691, 12] width 12 height 7
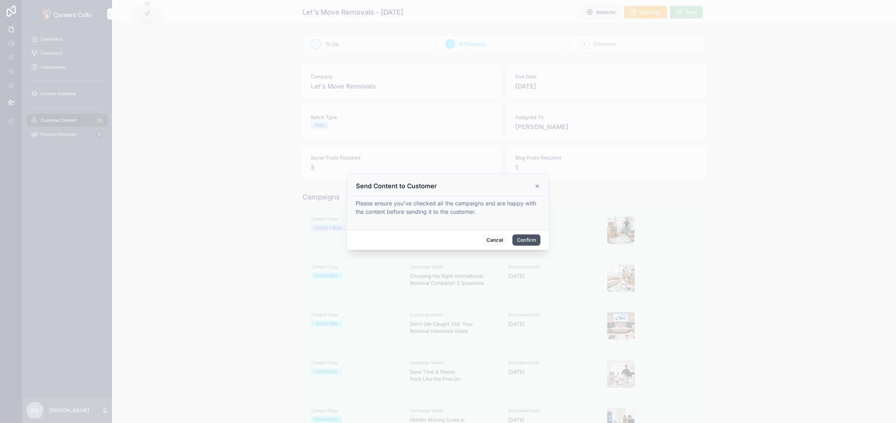
click at [522, 239] on button "Confirm" at bounding box center [526, 239] width 28 height 11
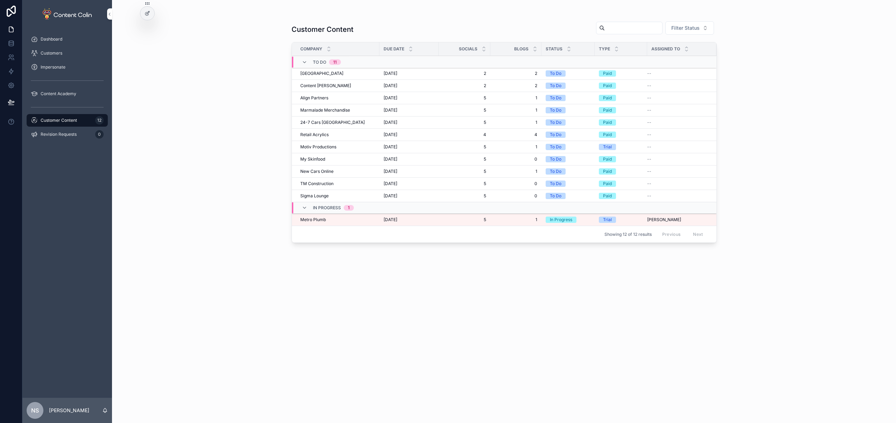
click at [313, 220] on span "Metro Plumb" at bounding box center [313, 220] width 26 height 6
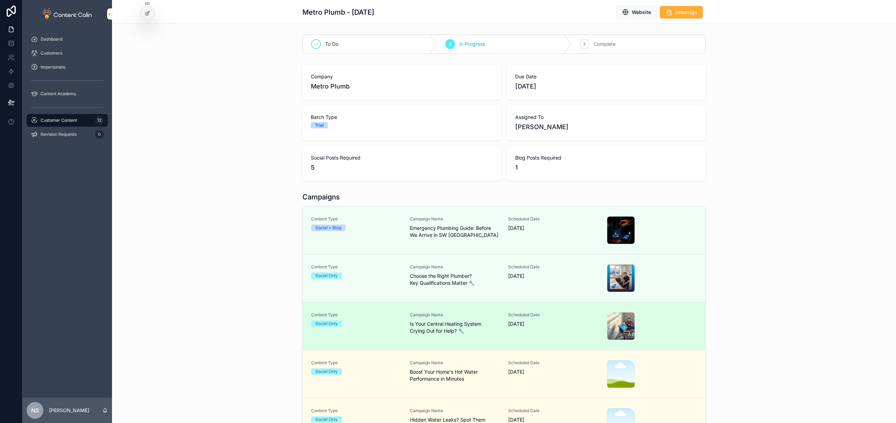
click at [398, 321] on div "Content Type Social Only Campaign Name Is Your Central Heating System Crying Ou…" at bounding box center [503, 326] width 385 height 28
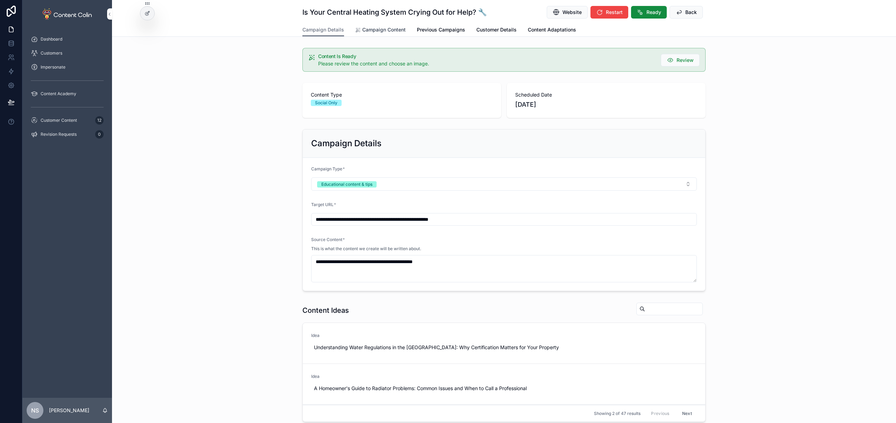
drag, startPoint x: 374, startPoint y: 25, endPoint x: 370, endPoint y: 28, distance: 4.5
click at [374, 26] on link "Campaign Content" at bounding box center [380, 30] width 50 height 14
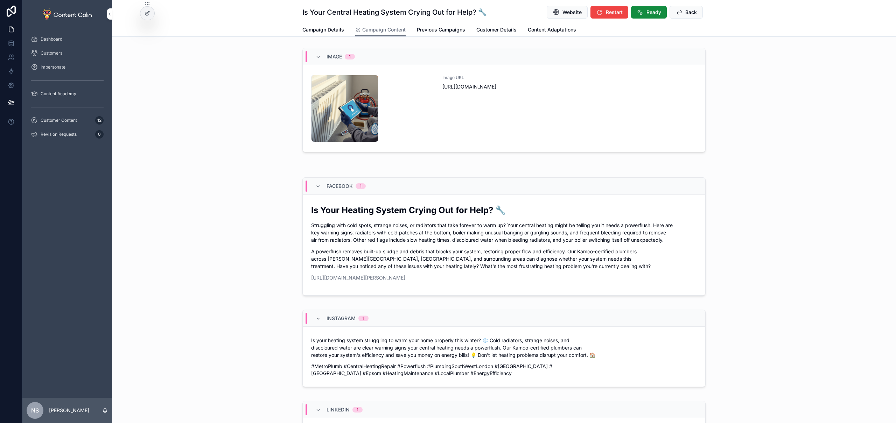
drag, startPoint x: 330, startPoint y: 31, endPoint x: 329, endPoint y: 41, distance: 9.2
click at [330, 32] on span "Campaign Details" at bounding box center [323, 29] width 42 height 7
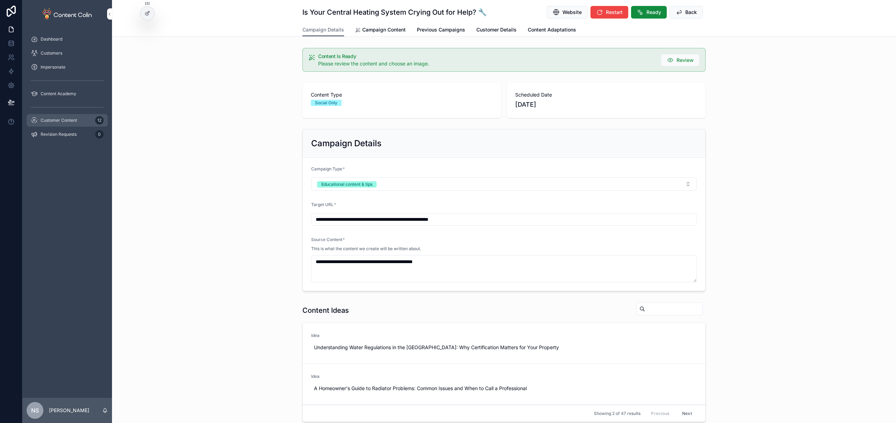
click at [63, 125] on div "Customer Content 12" at bounding box center [67, 120] width 73 height 11
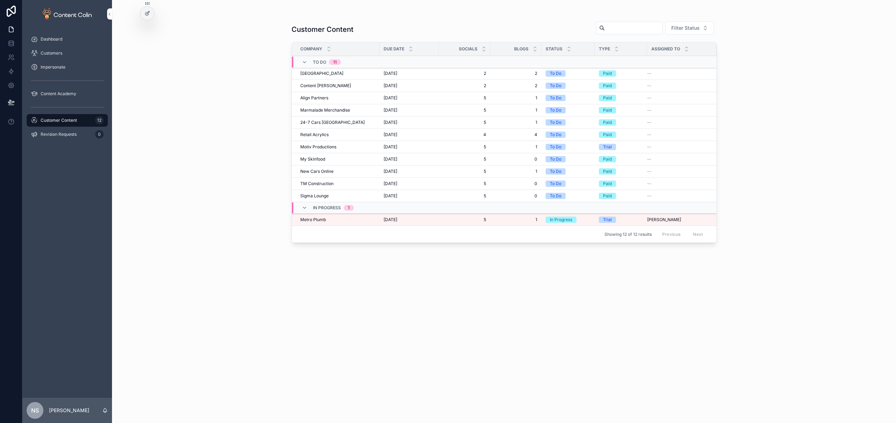
click at [347, 223] on td "Metro Plumb Metro Plumb" at bounding box center [335, 220] width 87 height 12
click at [397, 217] on span "[DATE]" at bounding box center [390, 220] width 14 height 6
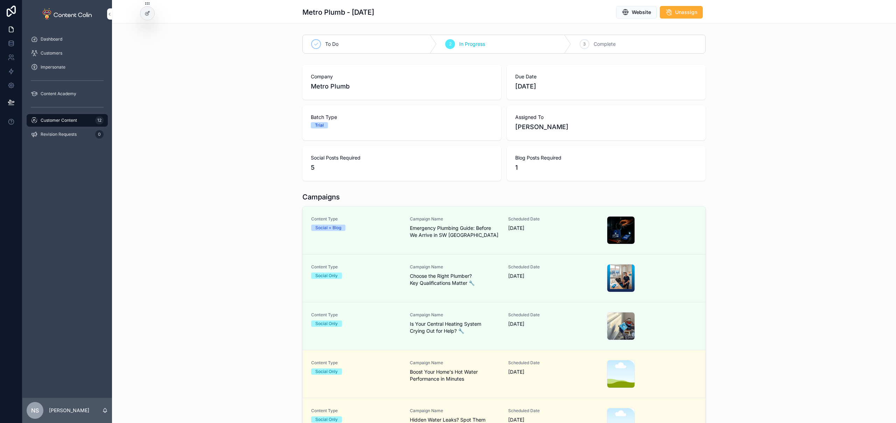
scroll to position [148, 0]
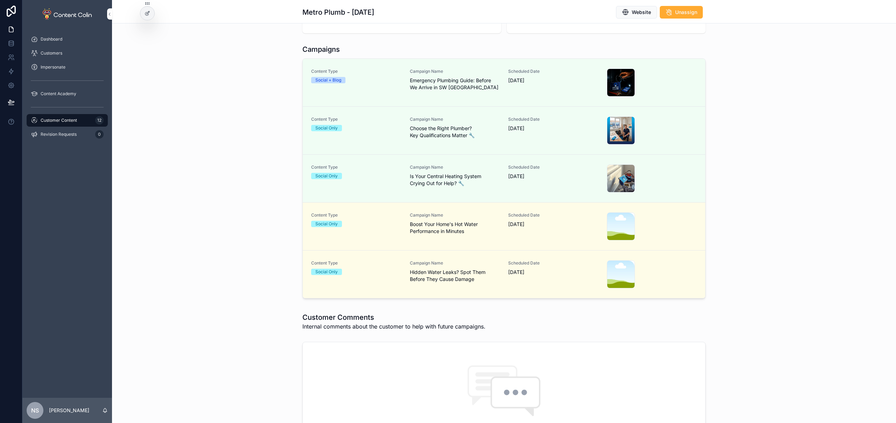
click at [370, 223] on div "Social Only" at bounding box center [356, 224] width 90 height 6
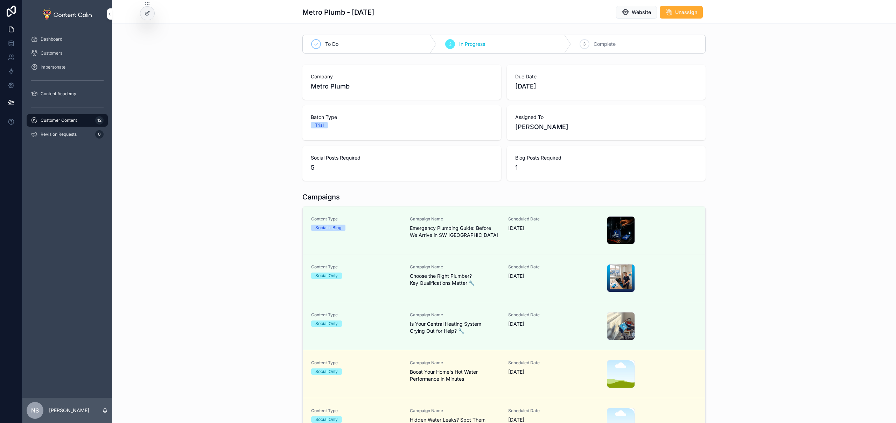
scroll to position [108, 0]
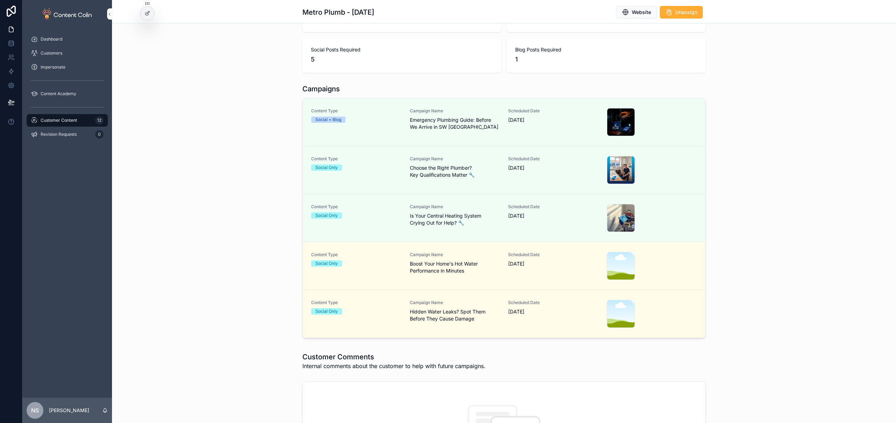
click at [370, 270] on div "Content Type Social Only" at bounding box center [356, 266] width 90 height 28
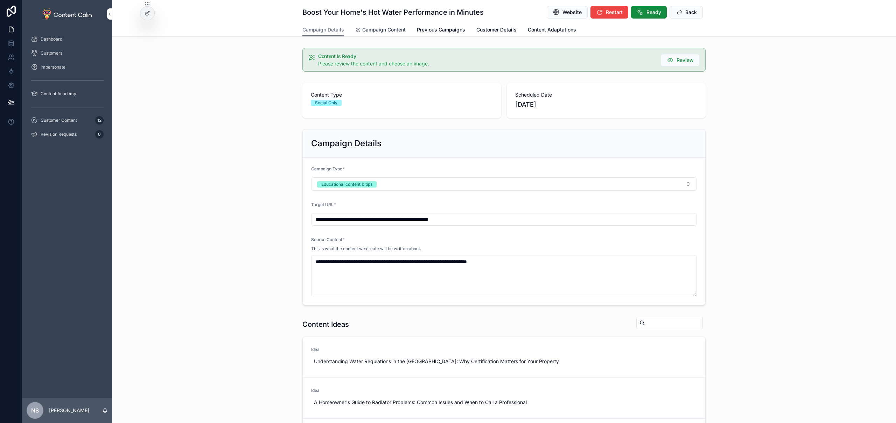
click at [377, 27] on span "Campaign Content" at bounding box center [383, 29] width 43 height 7
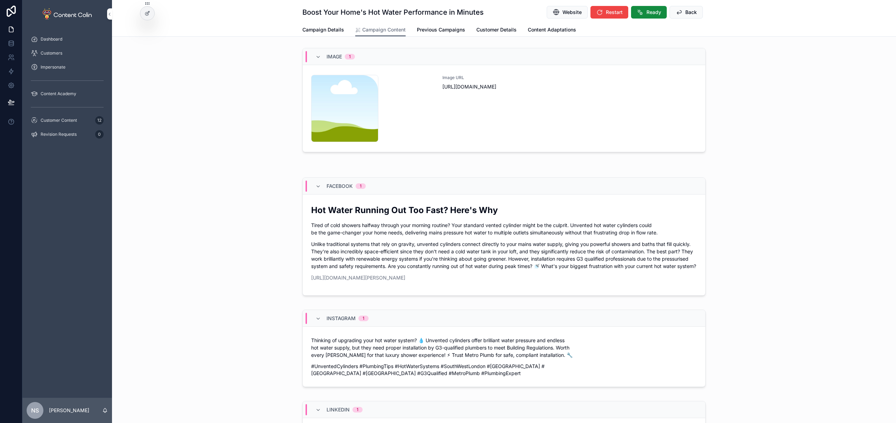
click at [542, 133] on div "Image URL [URL][DOMAIN_NAME]" at bounding box center [569, 108] width 254 height 67
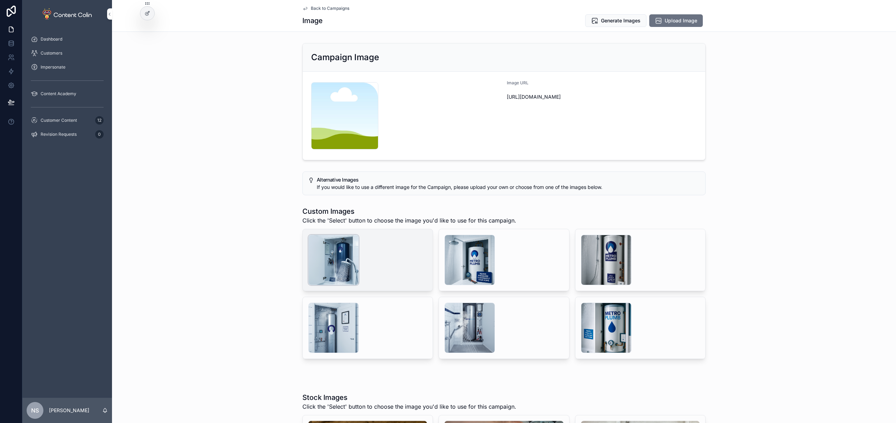
click at [338, 256] on div "scrollable content" at bounding box center [333, 260] width 50 height 50
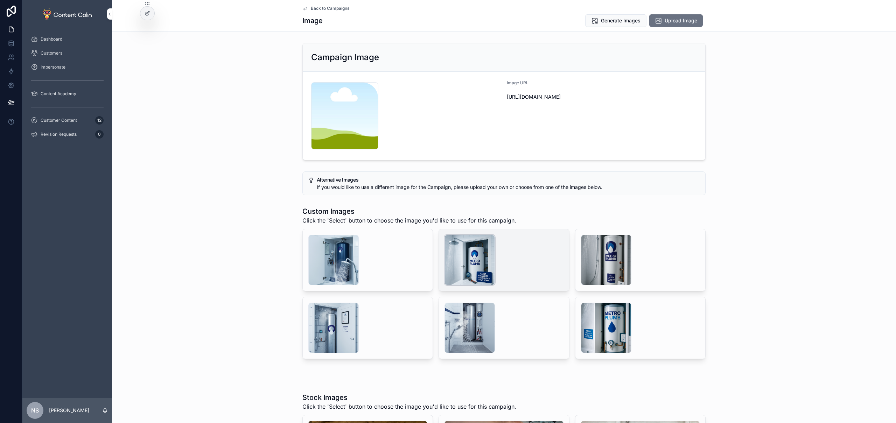
click at [461, 254] on div "scrollable content" at bounding box center [469, 260] width 50 height 50
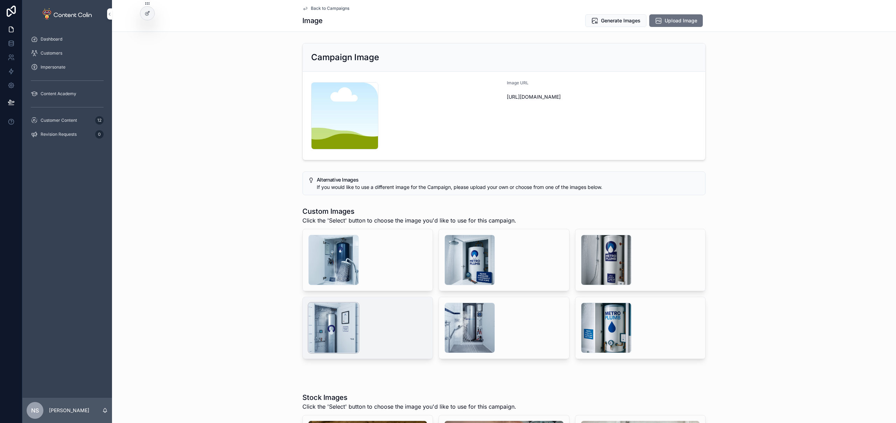
click at [332, 323] on div "scrollable content" at bounding box center [333, 328] width 50 height 50
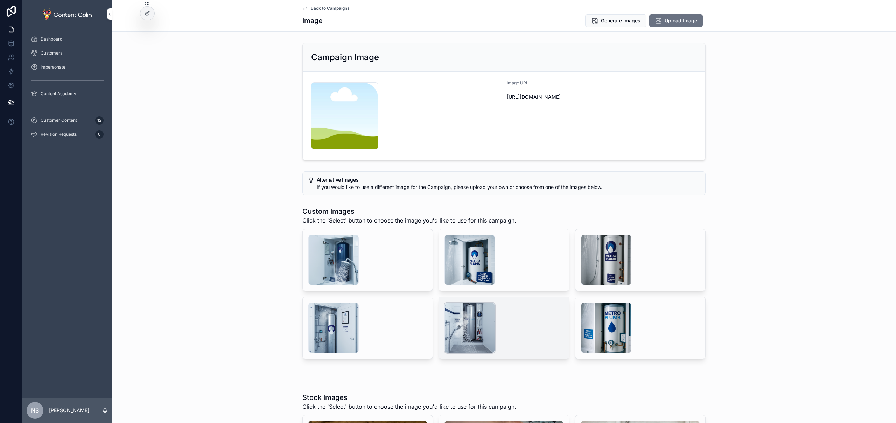
click at [471, 316] on div "scrollable content" at bounding box center [469, 328] width 50 height 50
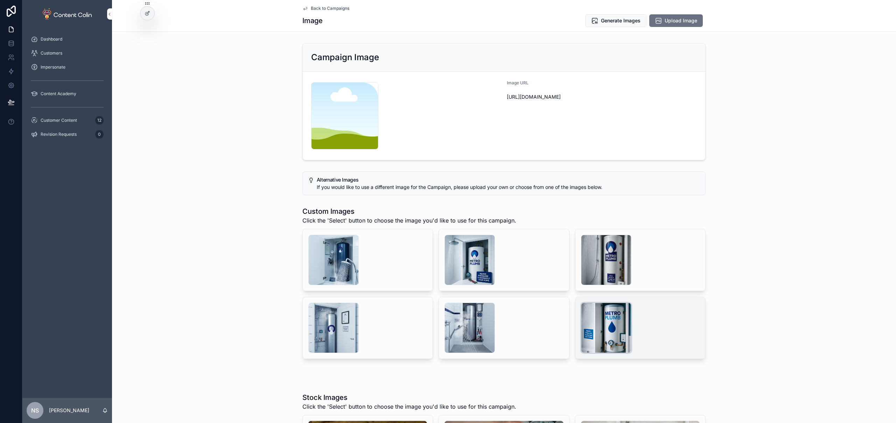
click at [605, 326] on div "scrollable content" at bounding box center [606, 328] width 50 height 50
click at [0, 0] on button "Select" at bounding box center [0, 0] width 0 height 0
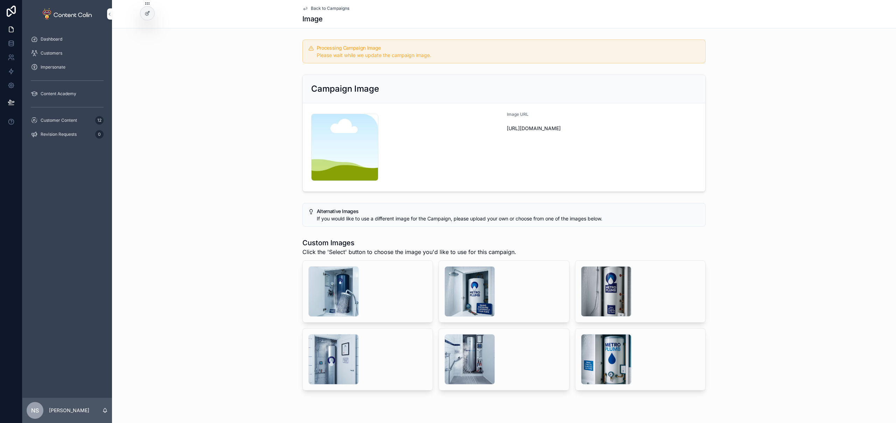
click at [332, 6] on span "Back to Campaigns" at bounding box center [330, 9] width 38 height 6
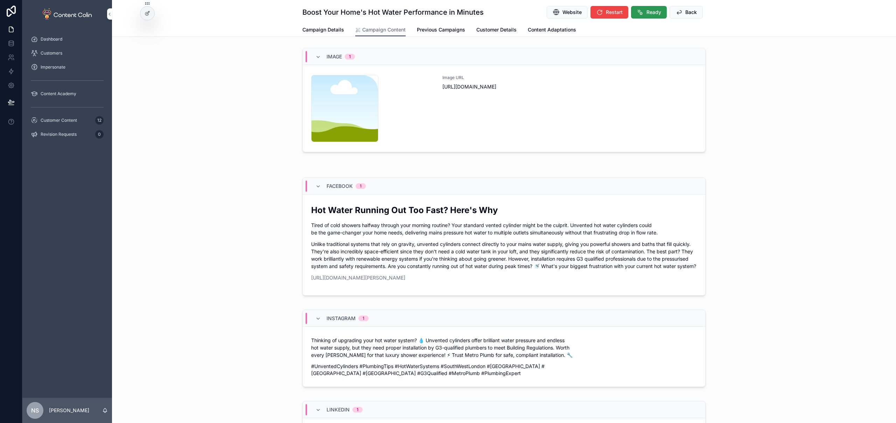
click at [643, 15] on button "Ready" at bounding box center [649, 12] width 36 height 13
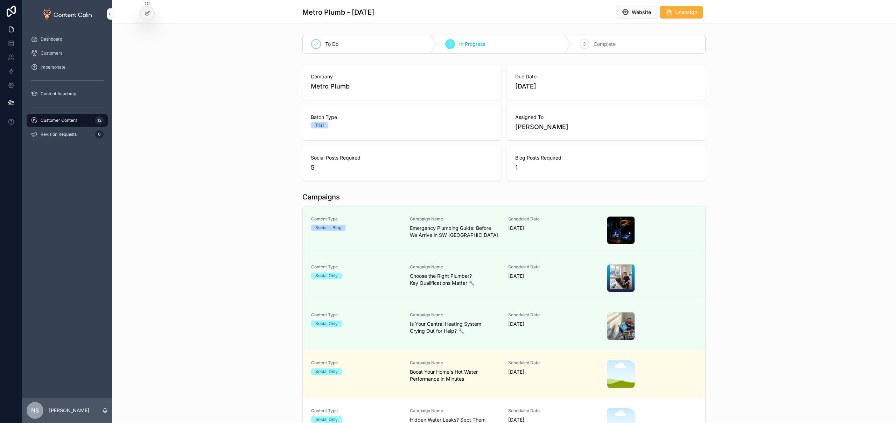
click at [448, 410] on span "Campaign Name" at bounding box center [455, 411] width 90 height 6
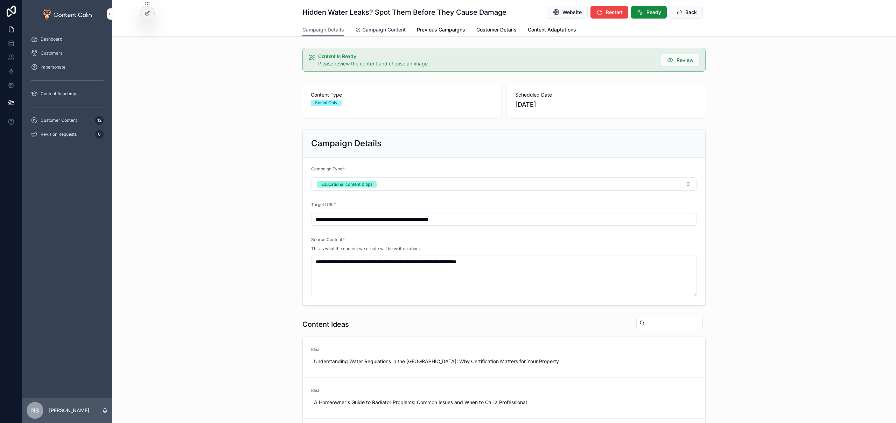
click at [376, 37] on div "**********" at bounding box center [504, 268] width 784 height 537
click at [382, 27] on span "Campaign Content" at bounding box center [383, 29] width 43 height 7
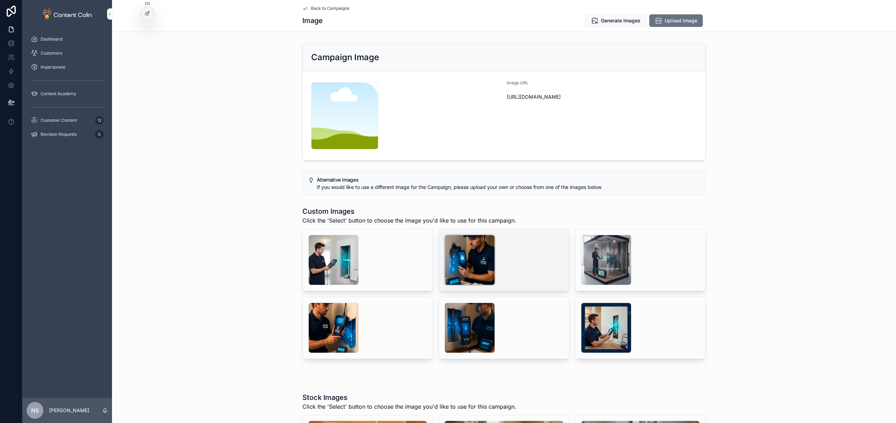
click at [450, 256] on div "scrollable content" at bounding box center [469, 260] width 50 height 50
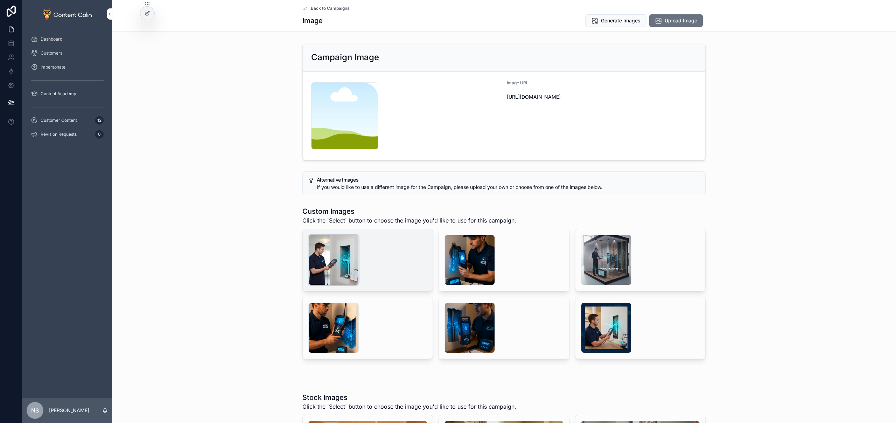
click at [328, 260] on div "scrollable content" at bounding box center [333, 260] width 50 height 50
click at [0, 0] on span "Select" at bounding box center [0, 0] width 0 height 0
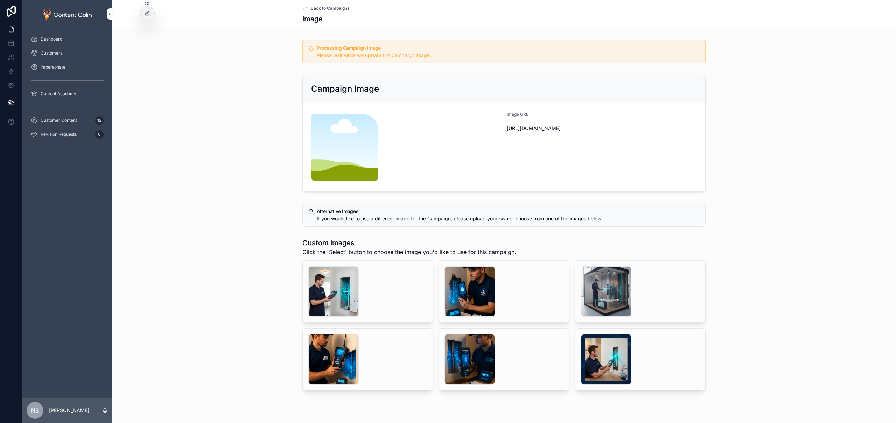
click at [323, 6] on span "Back to Campaigns" at bounding box center [330, 9] width 38 height 6
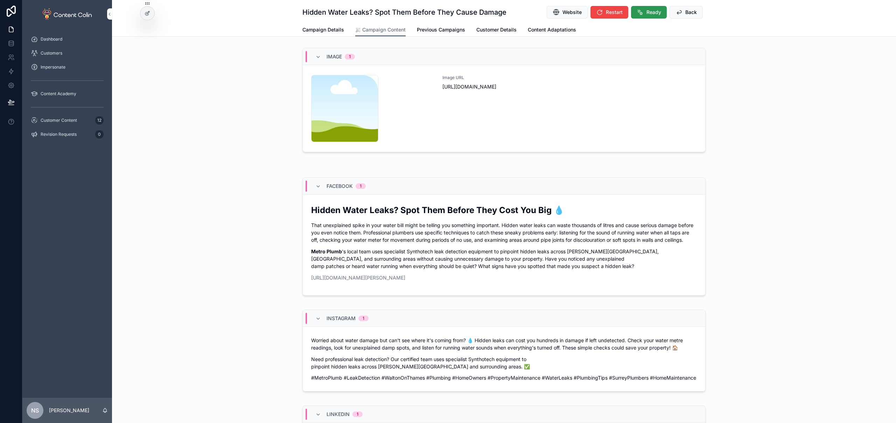
click at [648, 10] on span "Ready" at bounding box center [653, 12] width 15 height 7
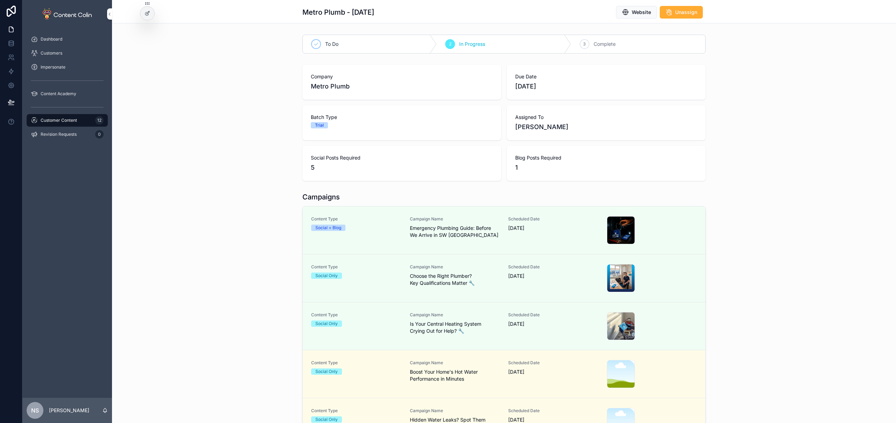
click at [66, 120] on span "Customer Content" at bounding box center [59, 121] width 36 height 6
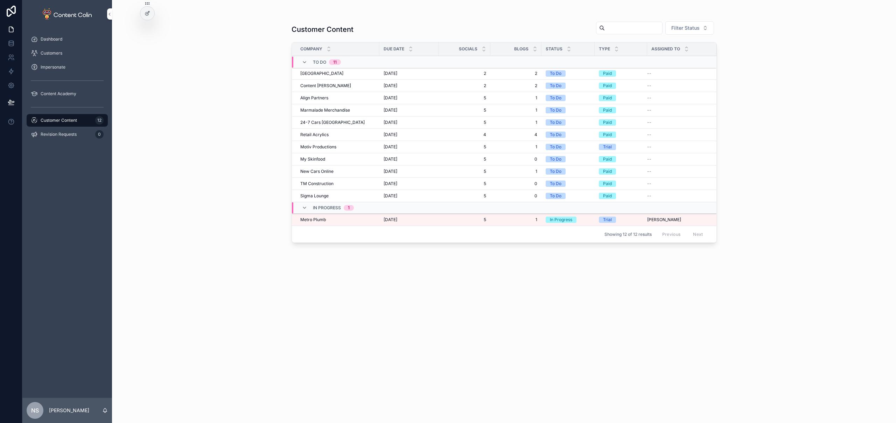
click at [66, 120] on span "Customer Content" at bounding box center [59, 121] width 36 height 6
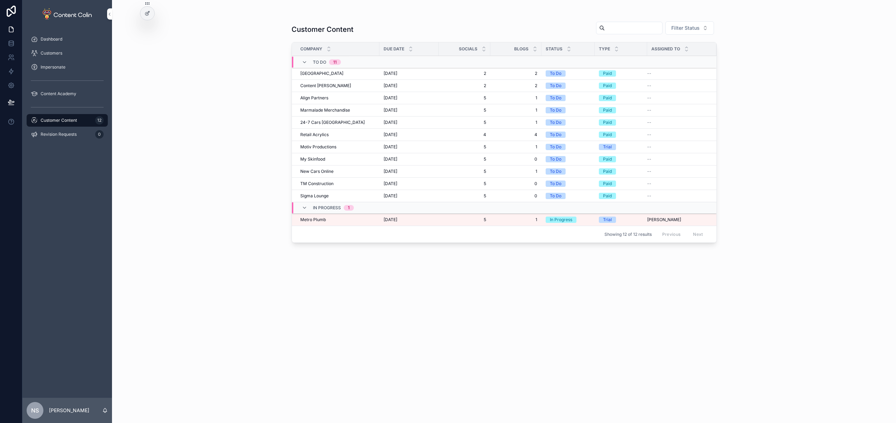
click at [66, 119] on span "Customer Content" at bounding box center [59, 121] width 36 height 6
click at [395, 219] on span "[DATE]" at bounding box center [390, 220] width 14 height 6
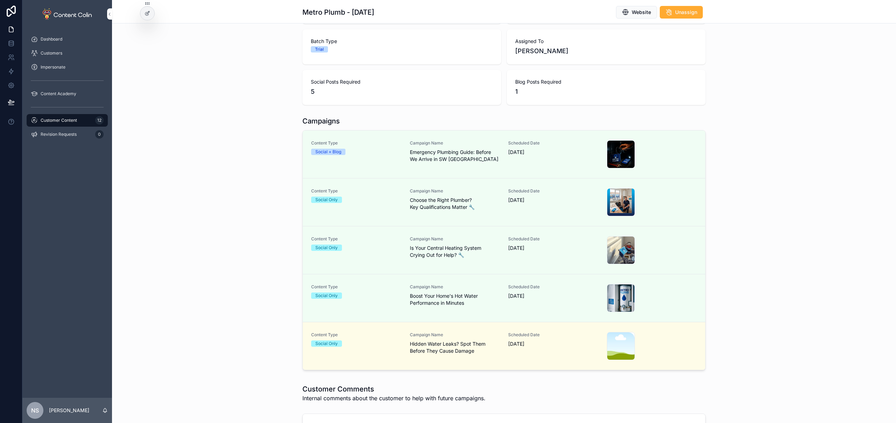
scroll to position [148, 0]
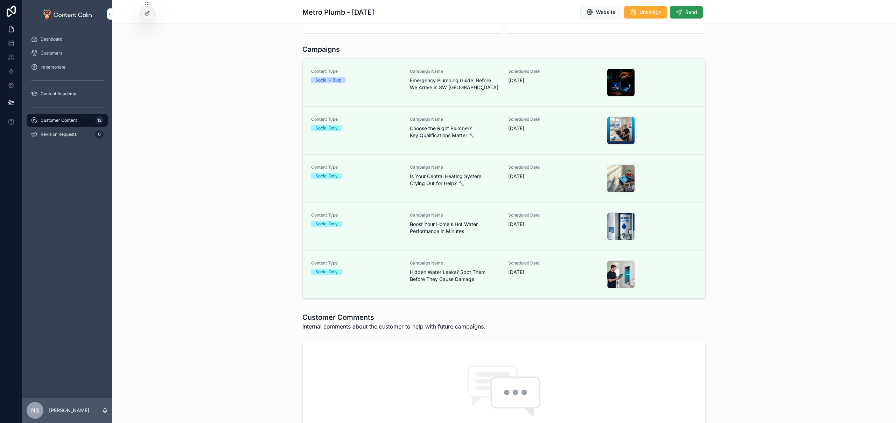
click at [688, 12] on span "Send" at bounding box center [691, 12] width 12 height 7
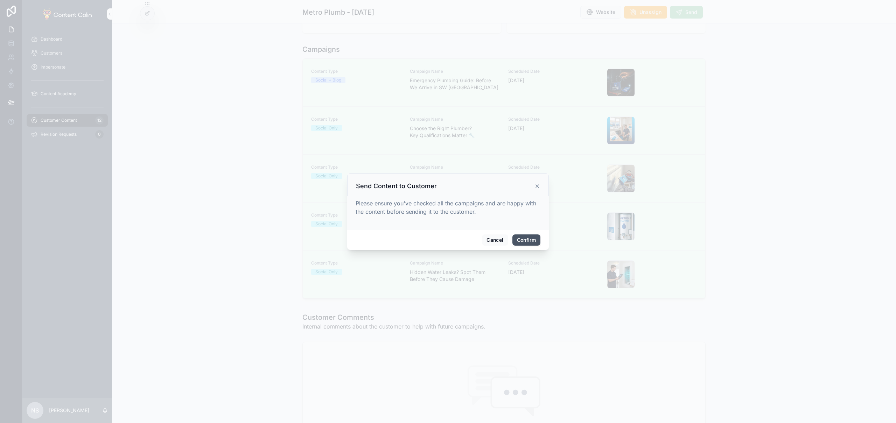
click at [524, 240] on button "Confirm" at bounding box center [526, 239] width 28 height 11
